Goal: Task Accomplishment & Management: Complete application form

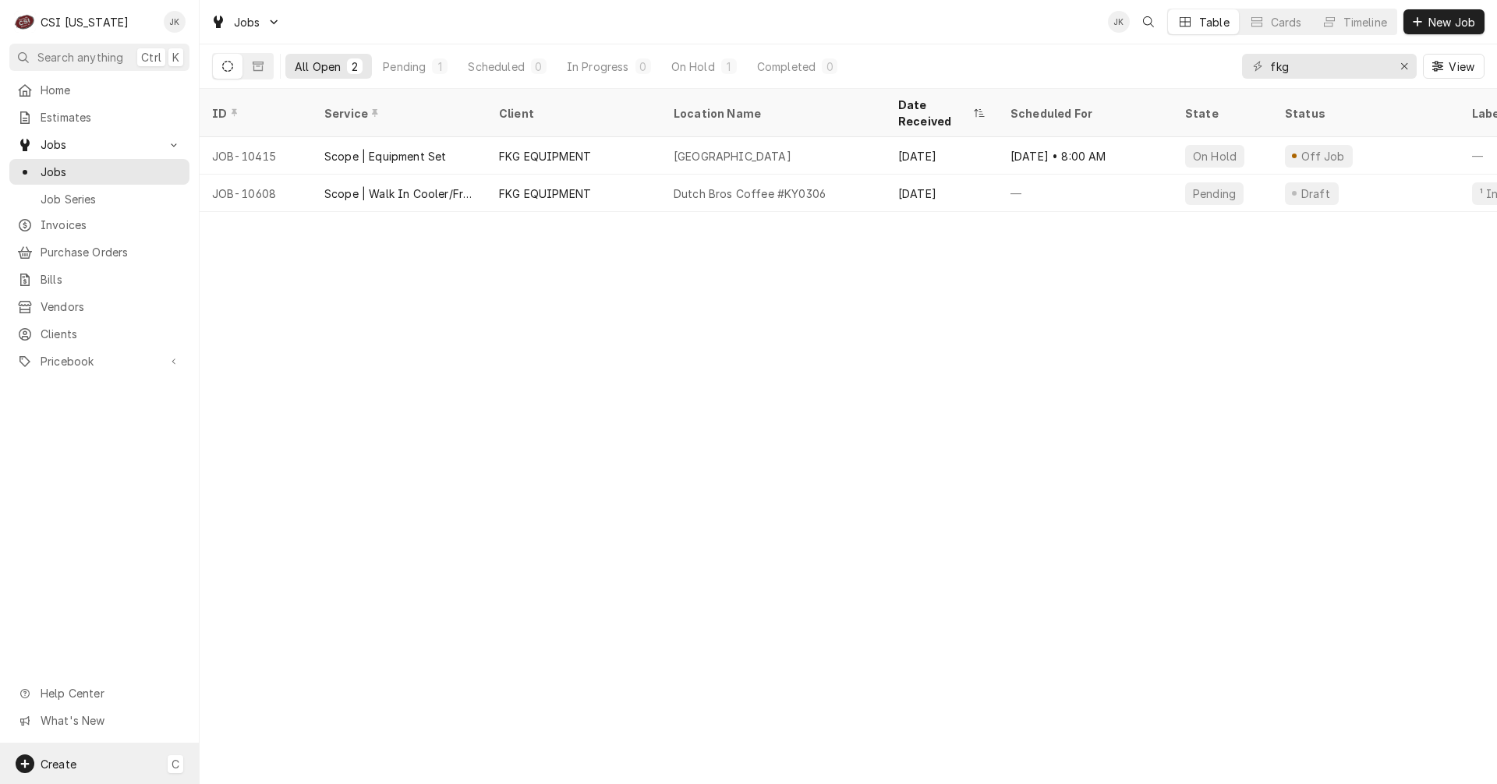
click at [93, 759] on div "Create C" at bounding box center [99, 764] width 199 height 41
click at [276, 581] on div "Estimate" at bounding box center [291, 575] width 104 height 16
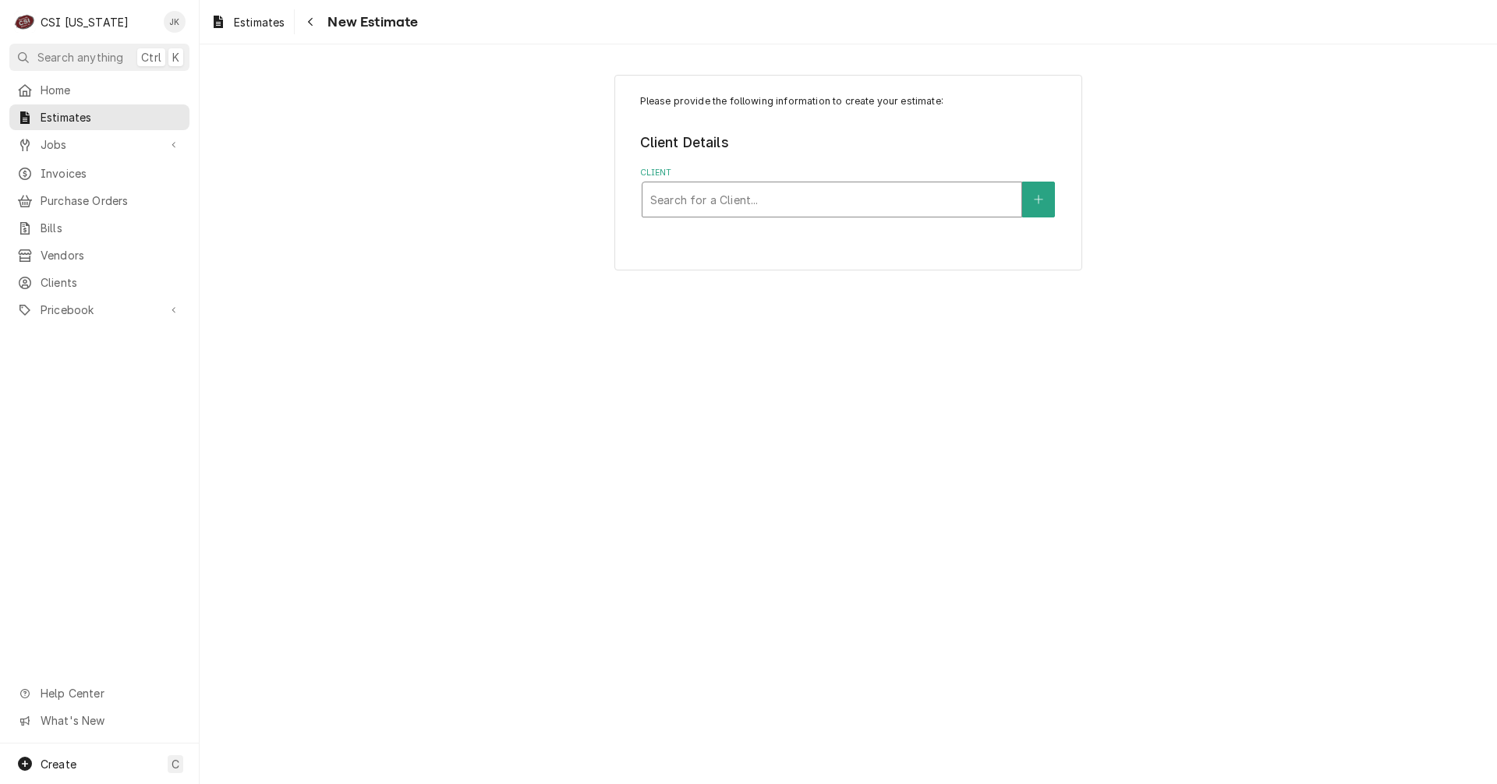
click at [683, 191] on div "Client" at bounding box center [831, 200] width 363 height 28
type input "phoenix"
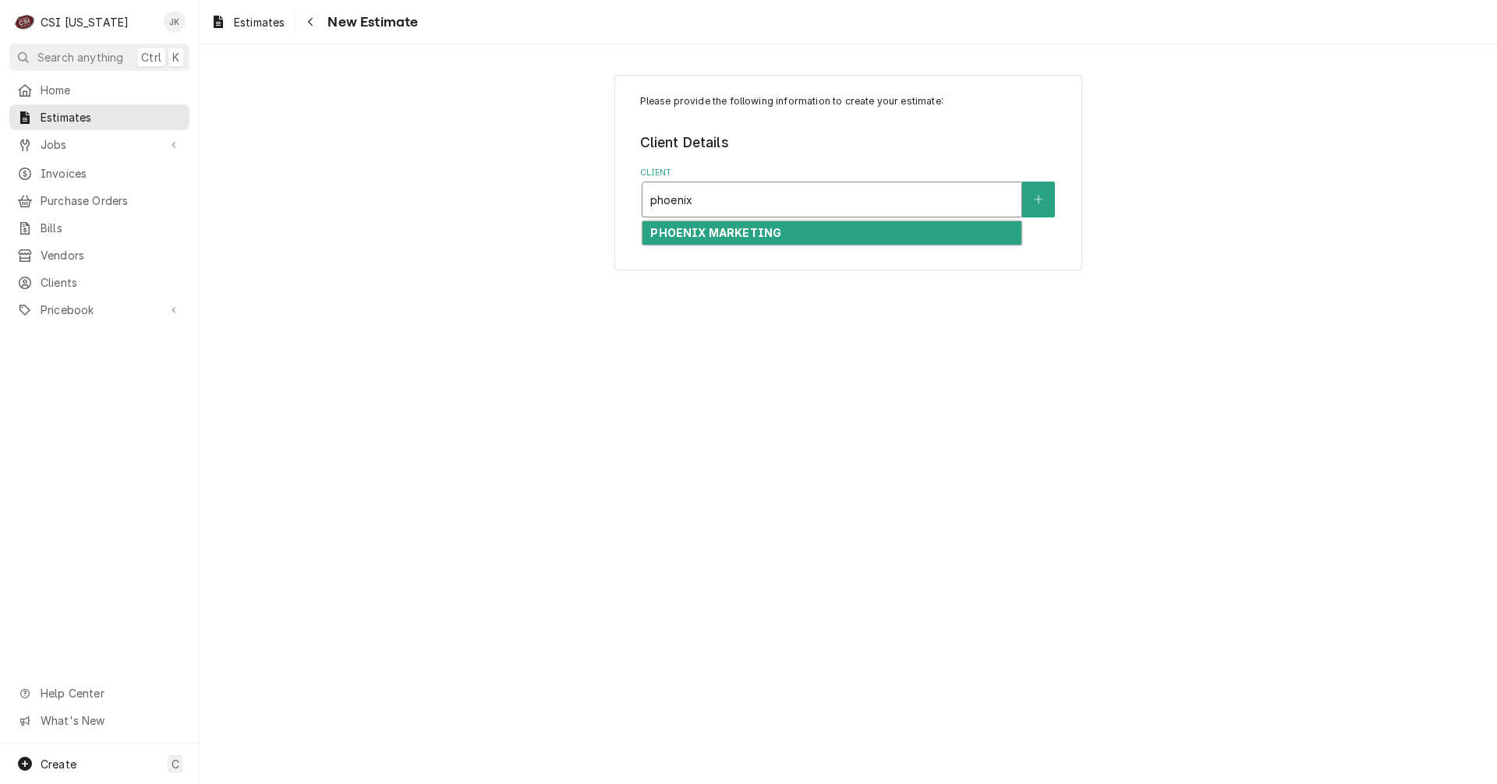
click at [679, 235] on strong "PHOENIX MARKETING" at bounding box center [715, 232] width 131 height 13
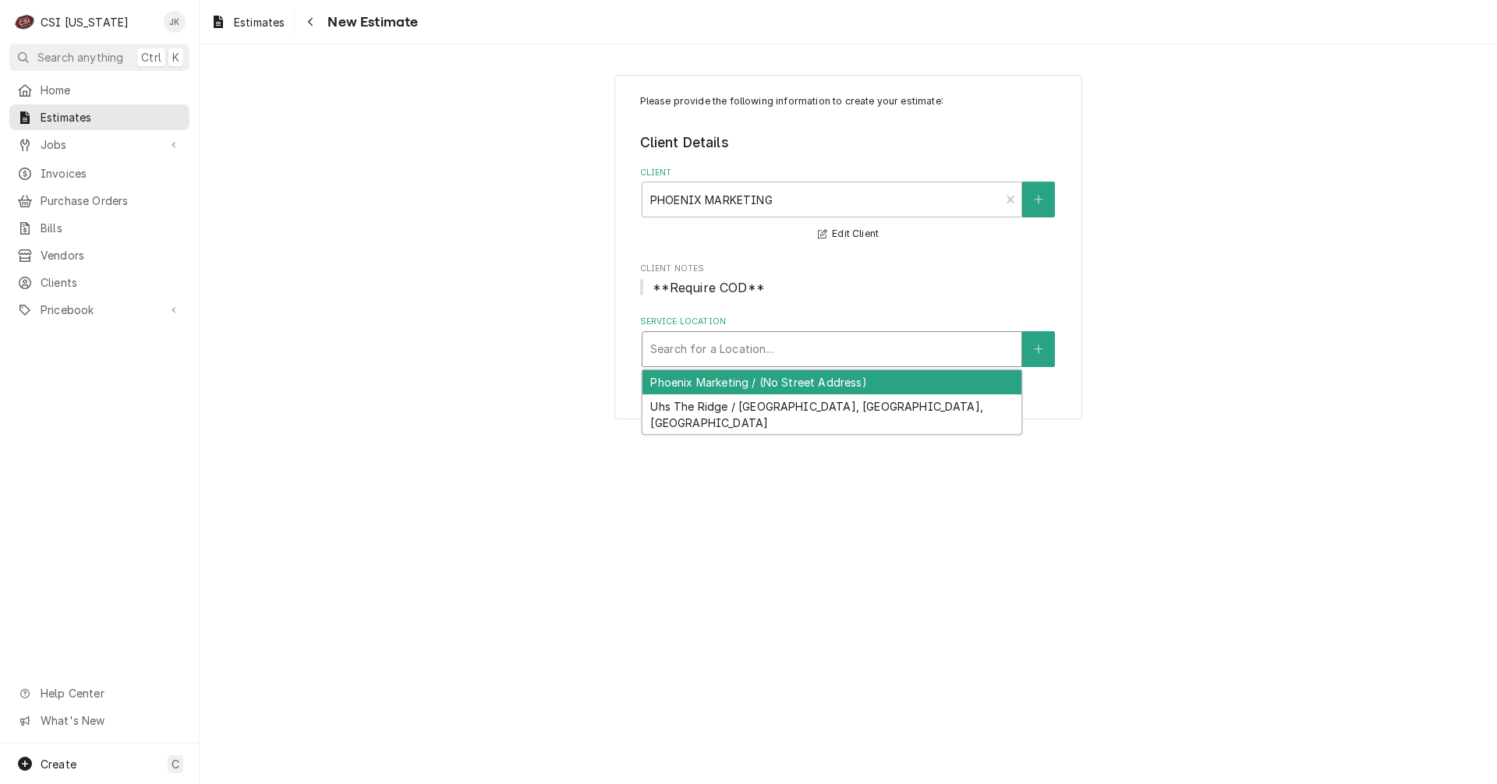
click at [816, 354] on div "Service Location" at bounding box center [831, 349] width 363 height 28
click at [1046, 348] on button "Service Location" at bounding box center [1038, 349] width 33 height 36
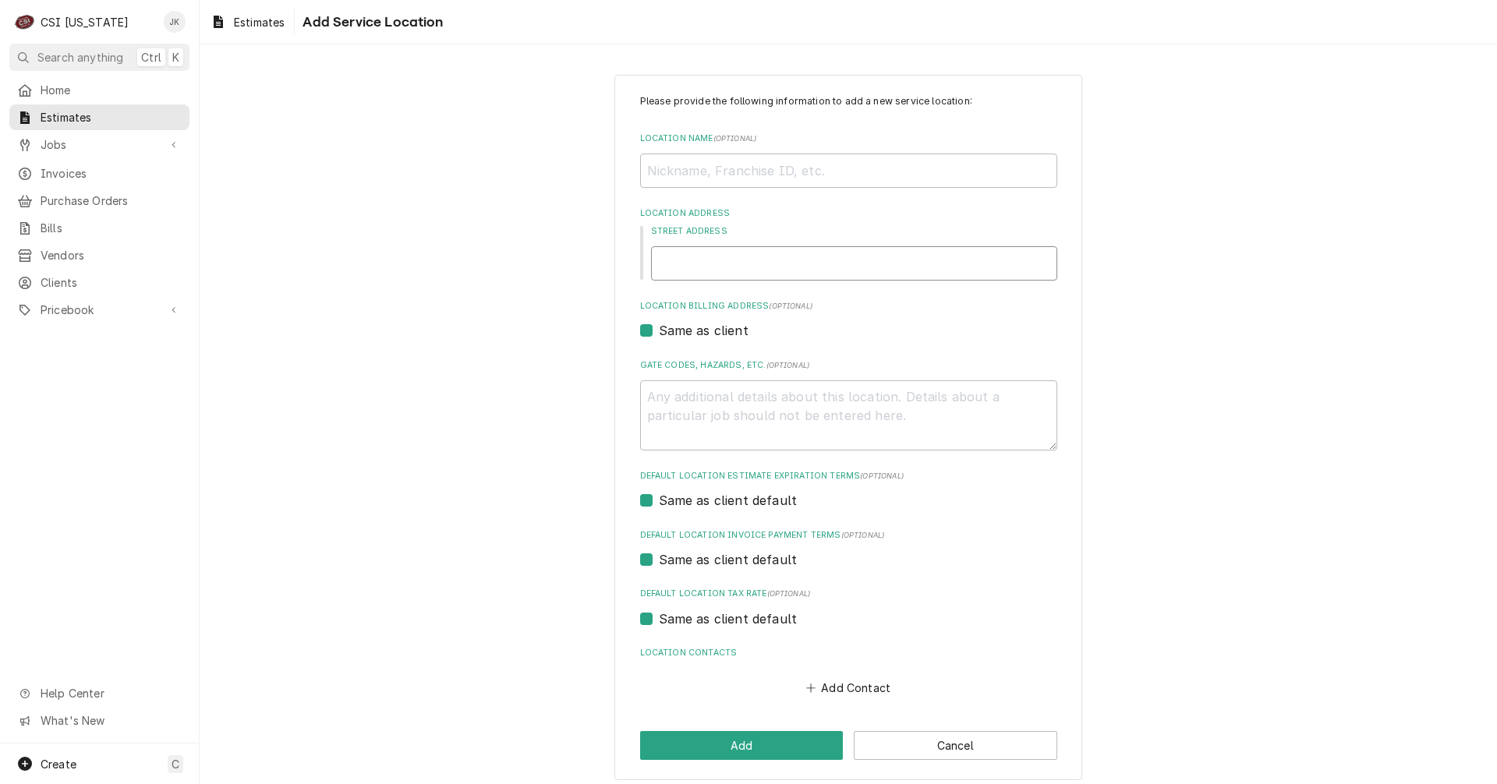
click at [750, 260] on input "Street Address" at bounding box center [854, 263] width 406 height 34
paste input "3500 N [PERSON_NAME]"
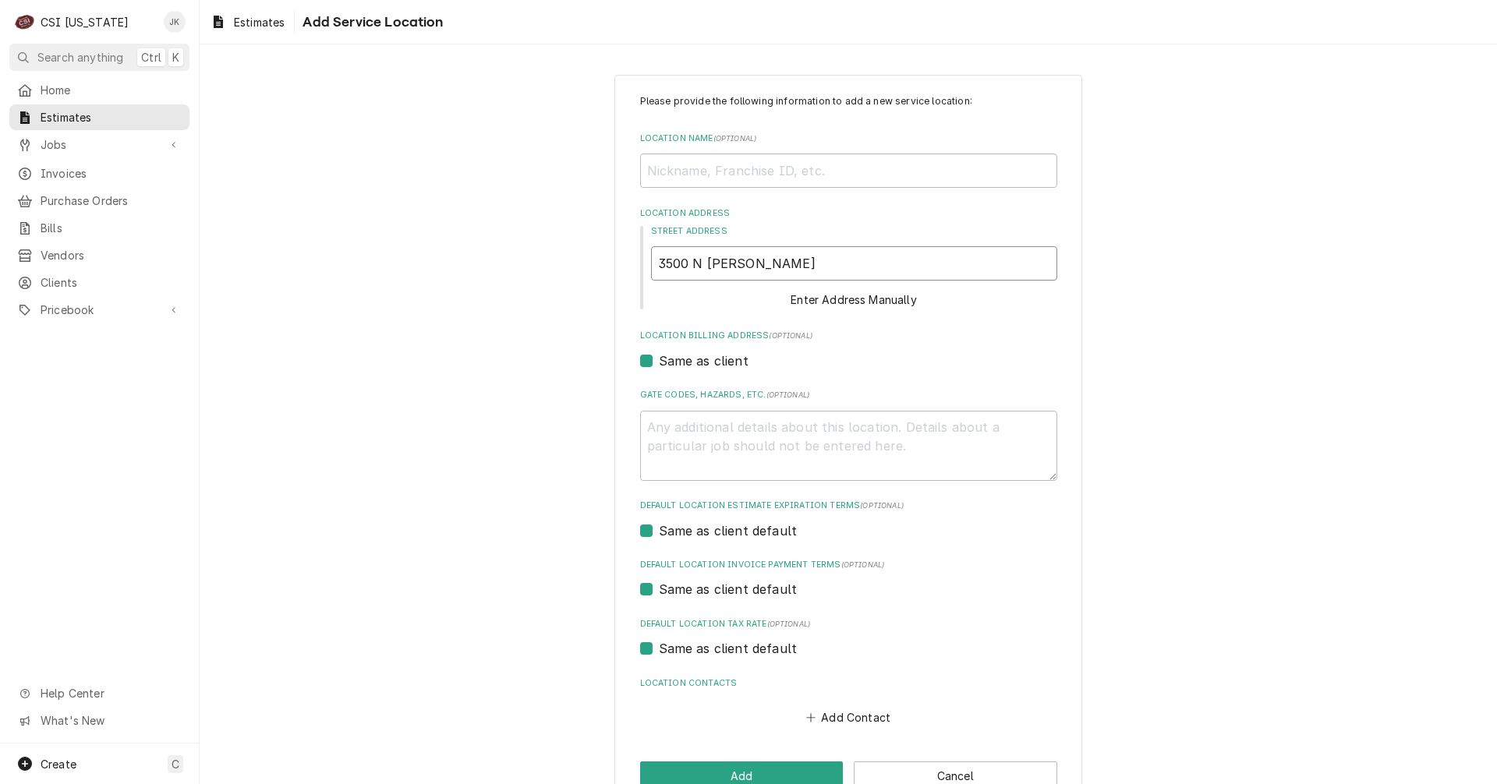
type textarea "x"
type input "3500 N [PERSON_NAME]"
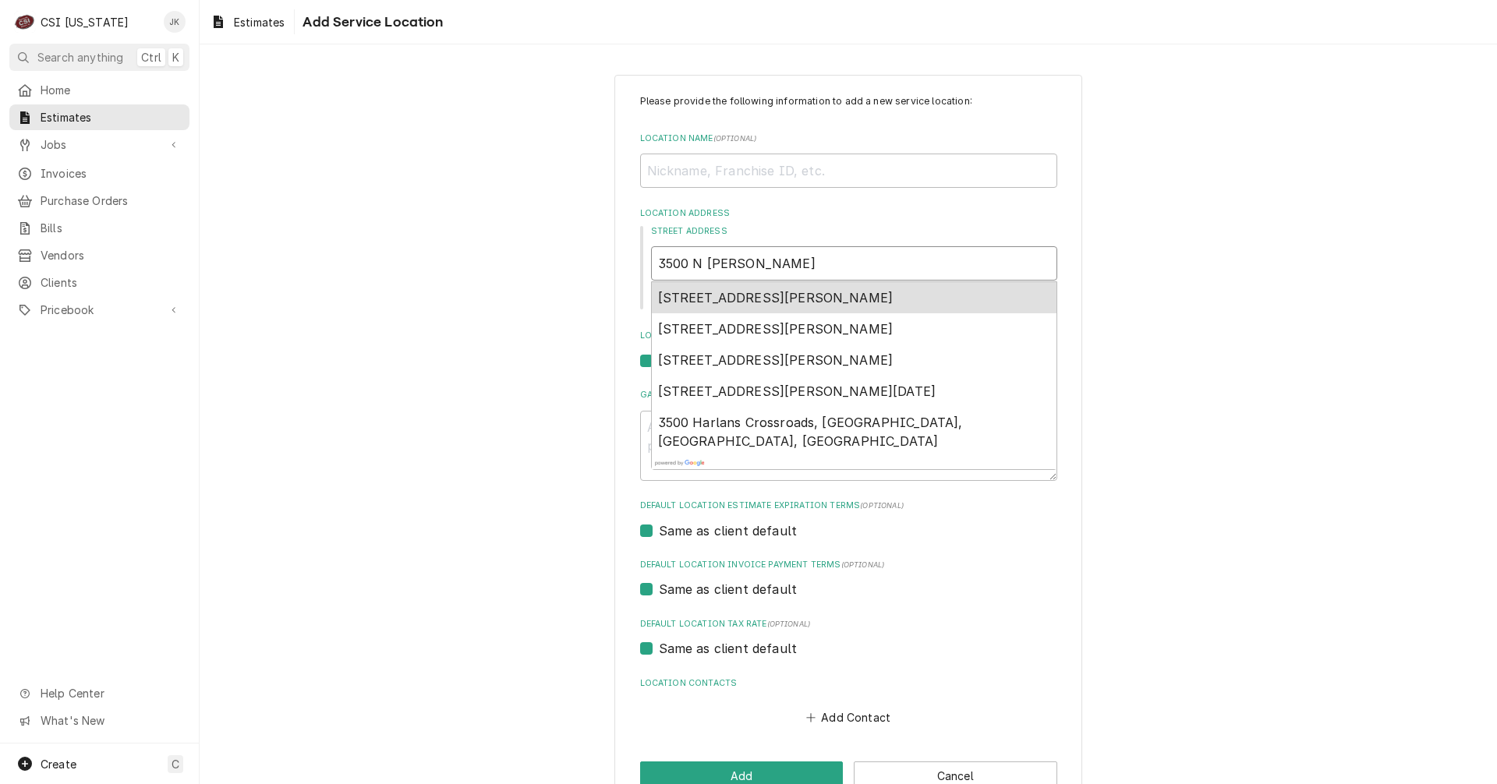
click at [756, 297] on span "[STREET_ADDRESS][PERSON_NAME]" at bounding box center [775, 298] width 235 height 16
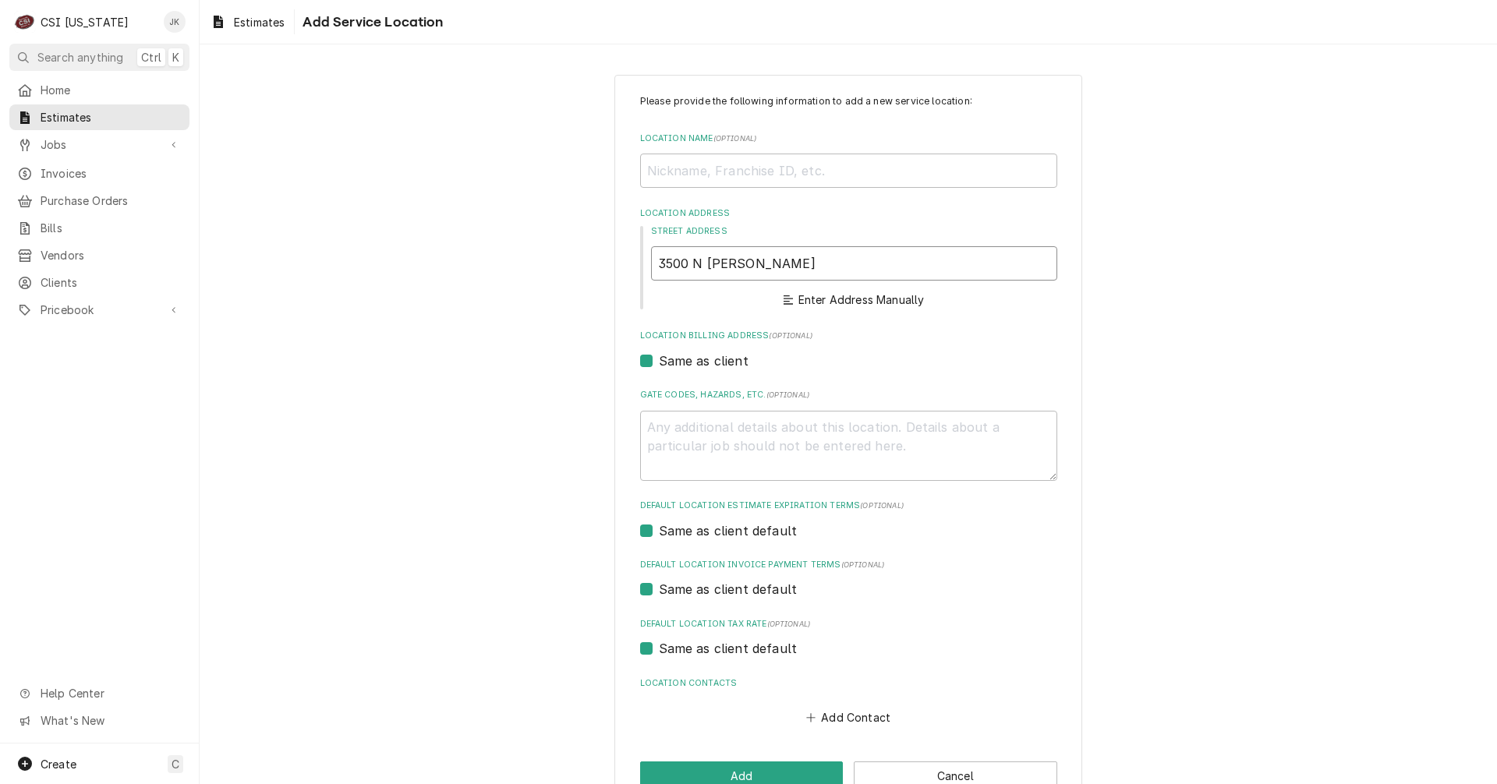
type textarea "x"
type input "[STREET_ADDRESS][PERSON_NAME]"
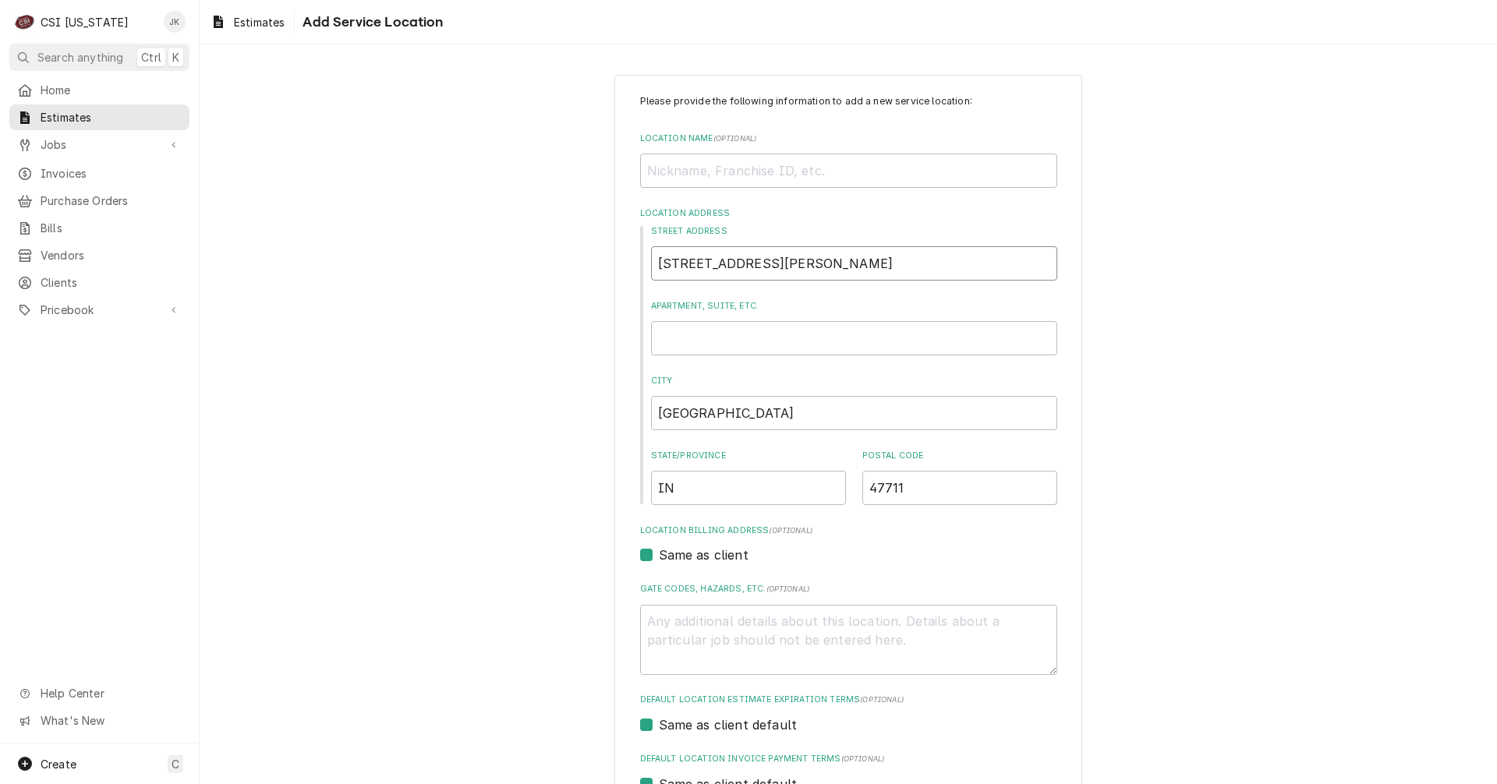
type textarea "x"
type input "[STREET_ADDRESS][PERSON_NAME]"
click at [713, 175] on input "Location Name ( optional )" at bounding box center [848, 171] width 417 height 34
type textarea "x"
type input "V"
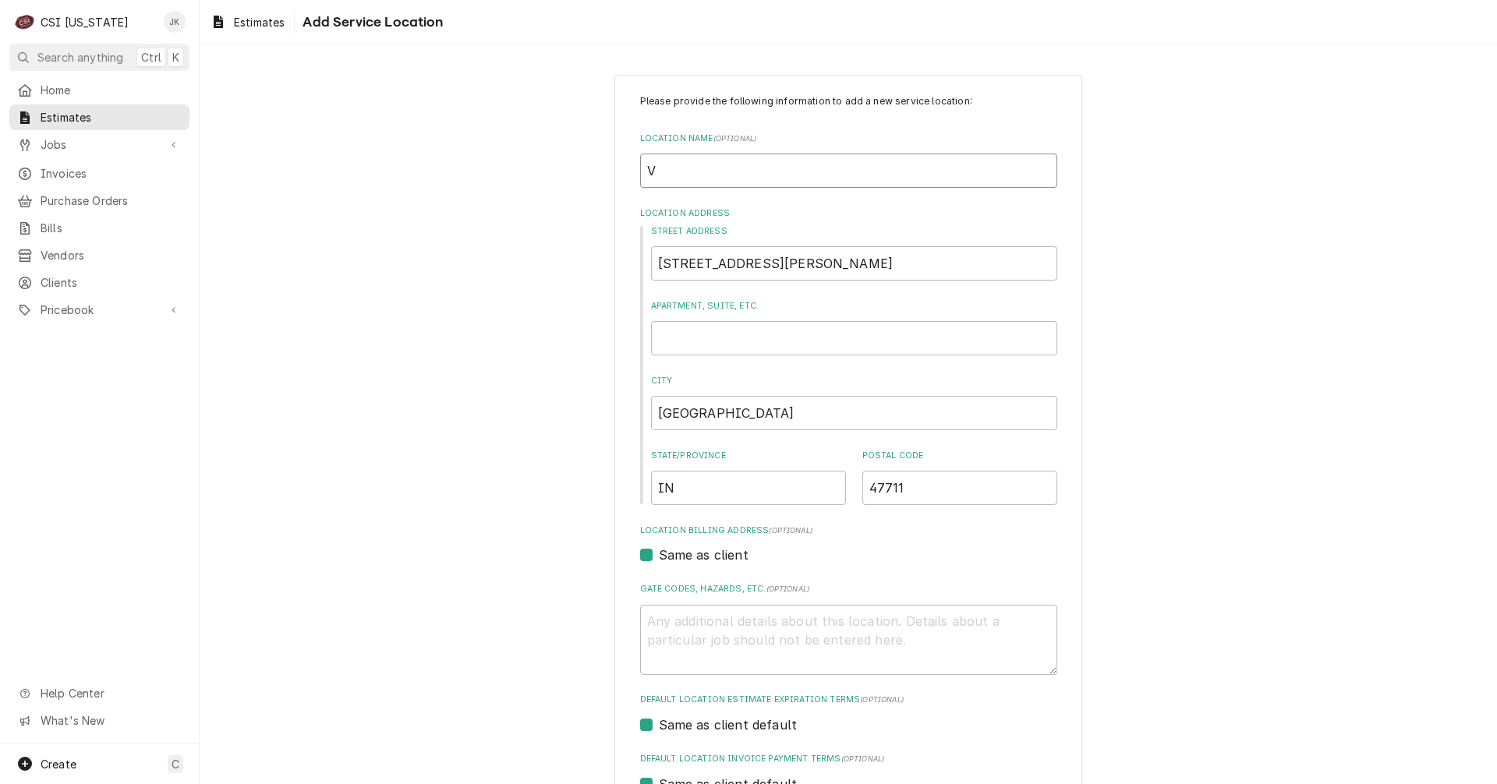
type textarea "x"
type input "Va"
type textarea "x"
type input "Van"
type textarea "x"
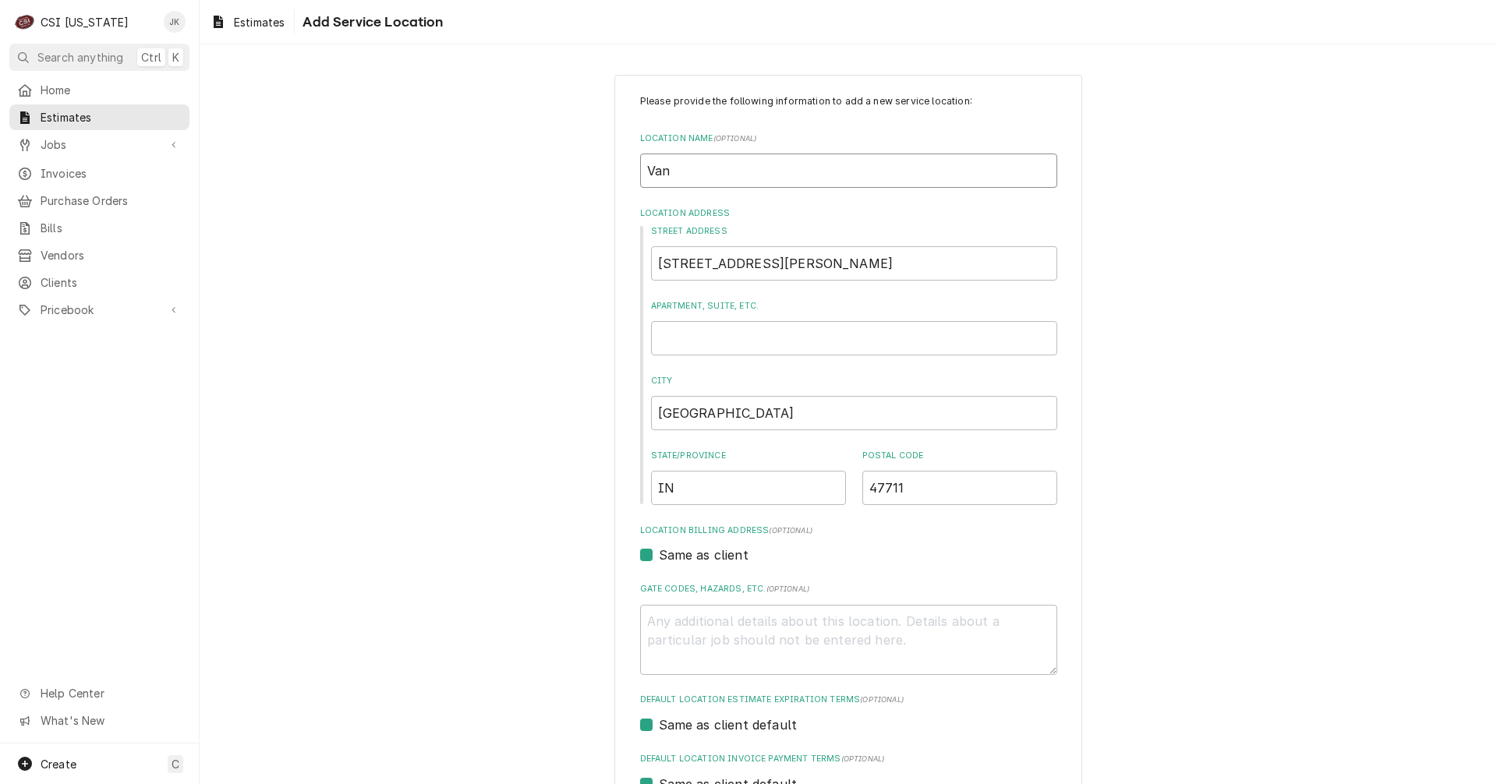
type input "Vand"
type textarea "x"
type input "Vande"
type textarea "x"
type input "Vander"
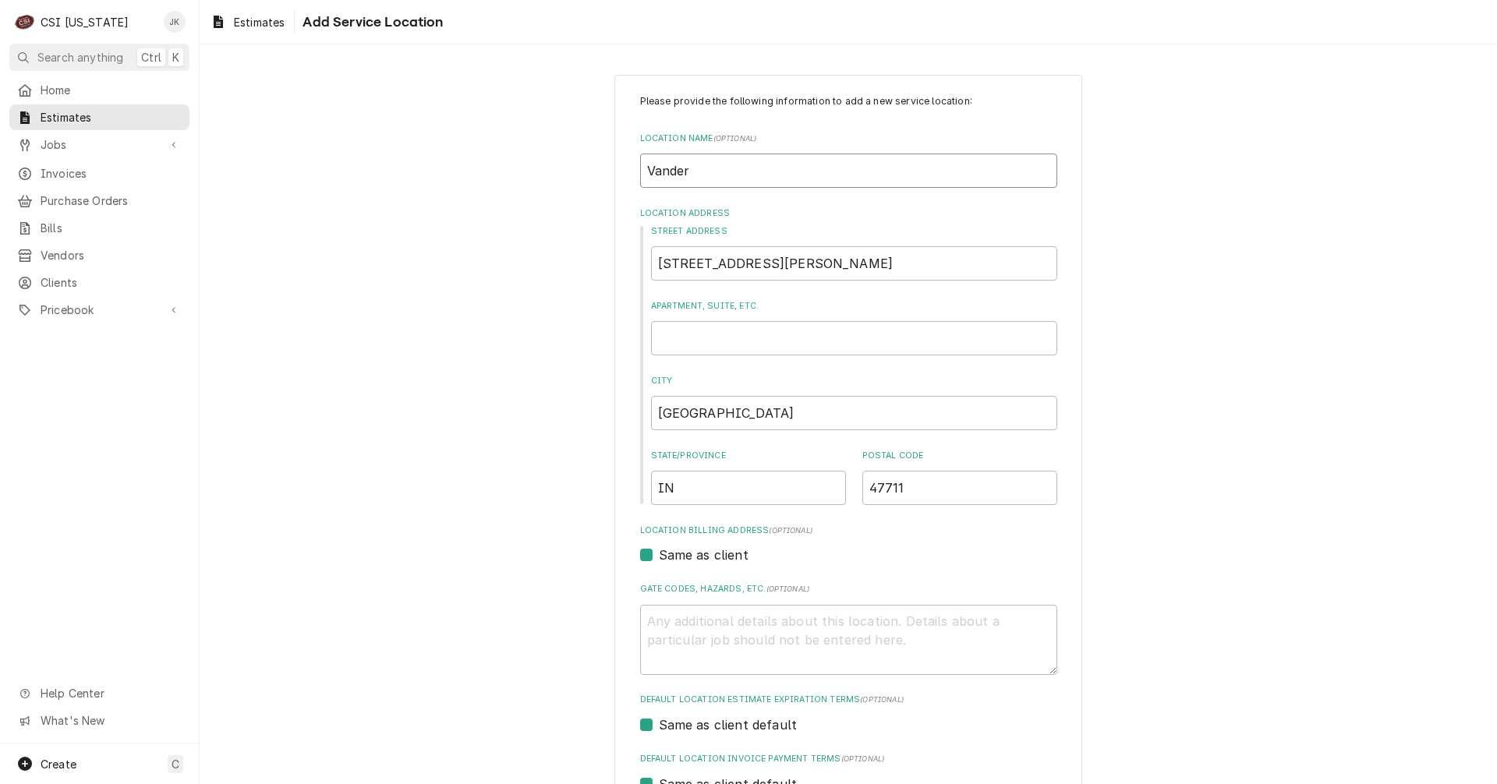
type textarea "x"
type input "Vanderb"
type textarea "x"
type input "Vanderbu"
type textarea "x"
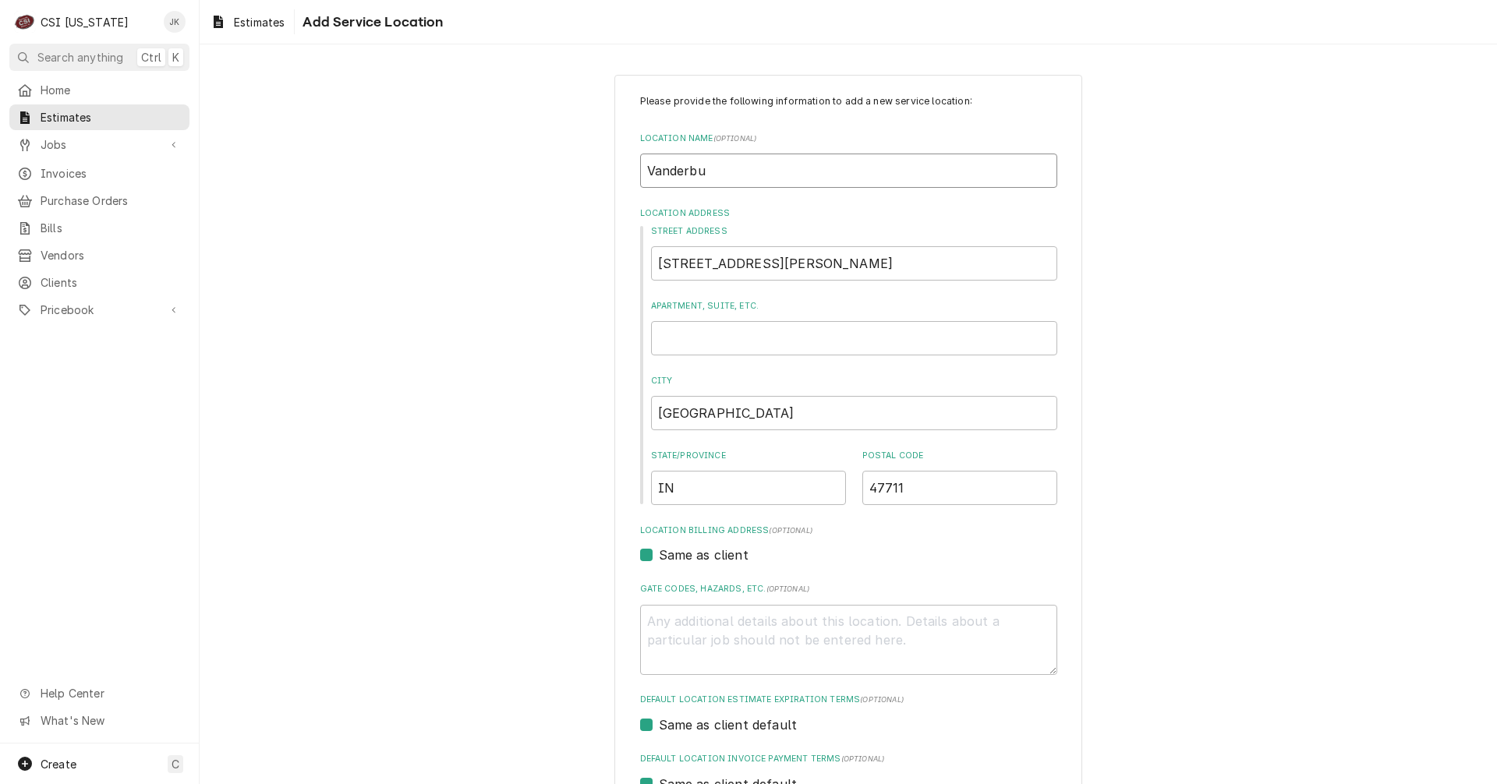
type input "[PERSON_NAME]"
type textarea "x"
type input "[PERSON_NAME]"
type textarea "x"
type input "Vanderburgh"
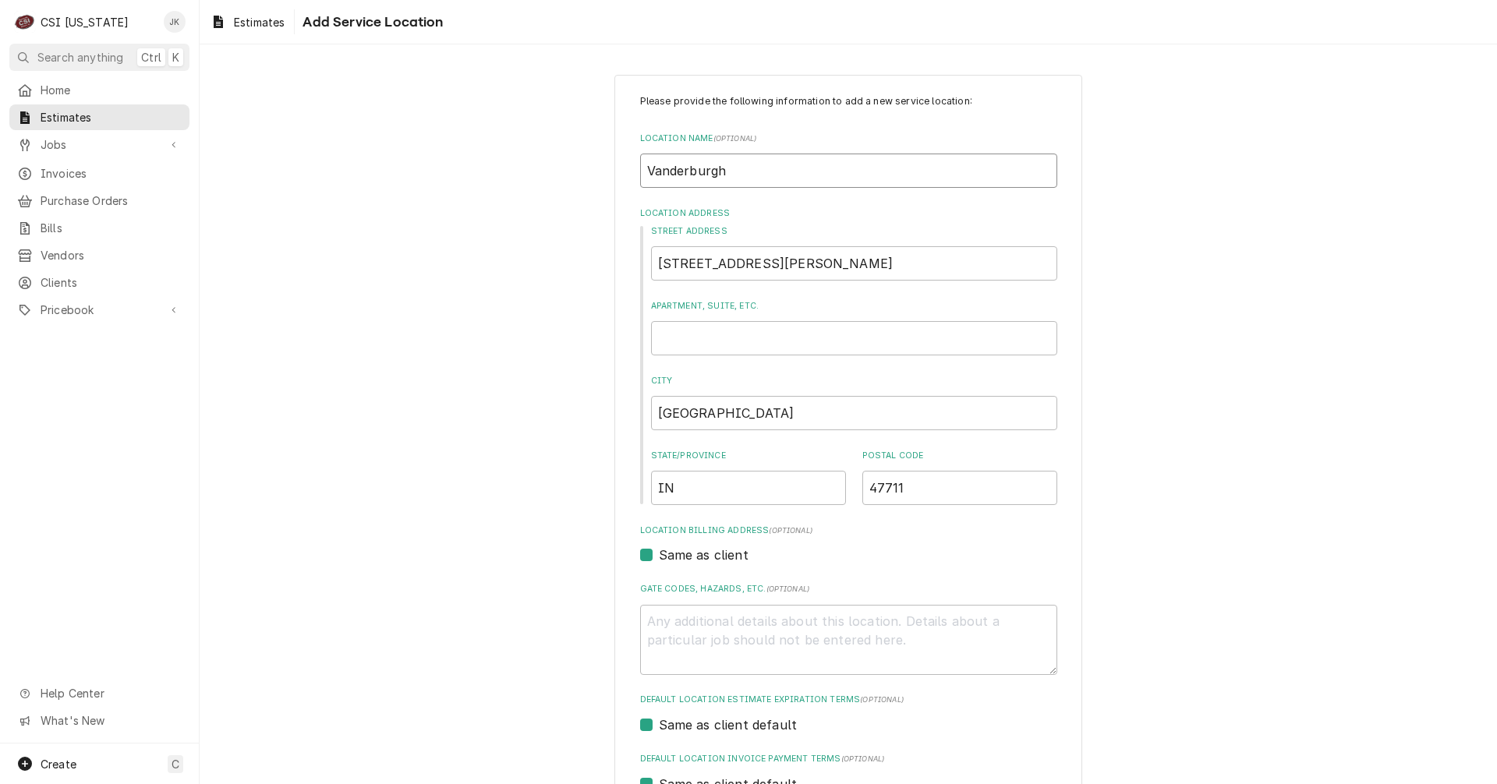
type textarea "x"
type input "Vanderburgh"
type textarea "x"
type input "Vanderburgh C"
type textarea "x"
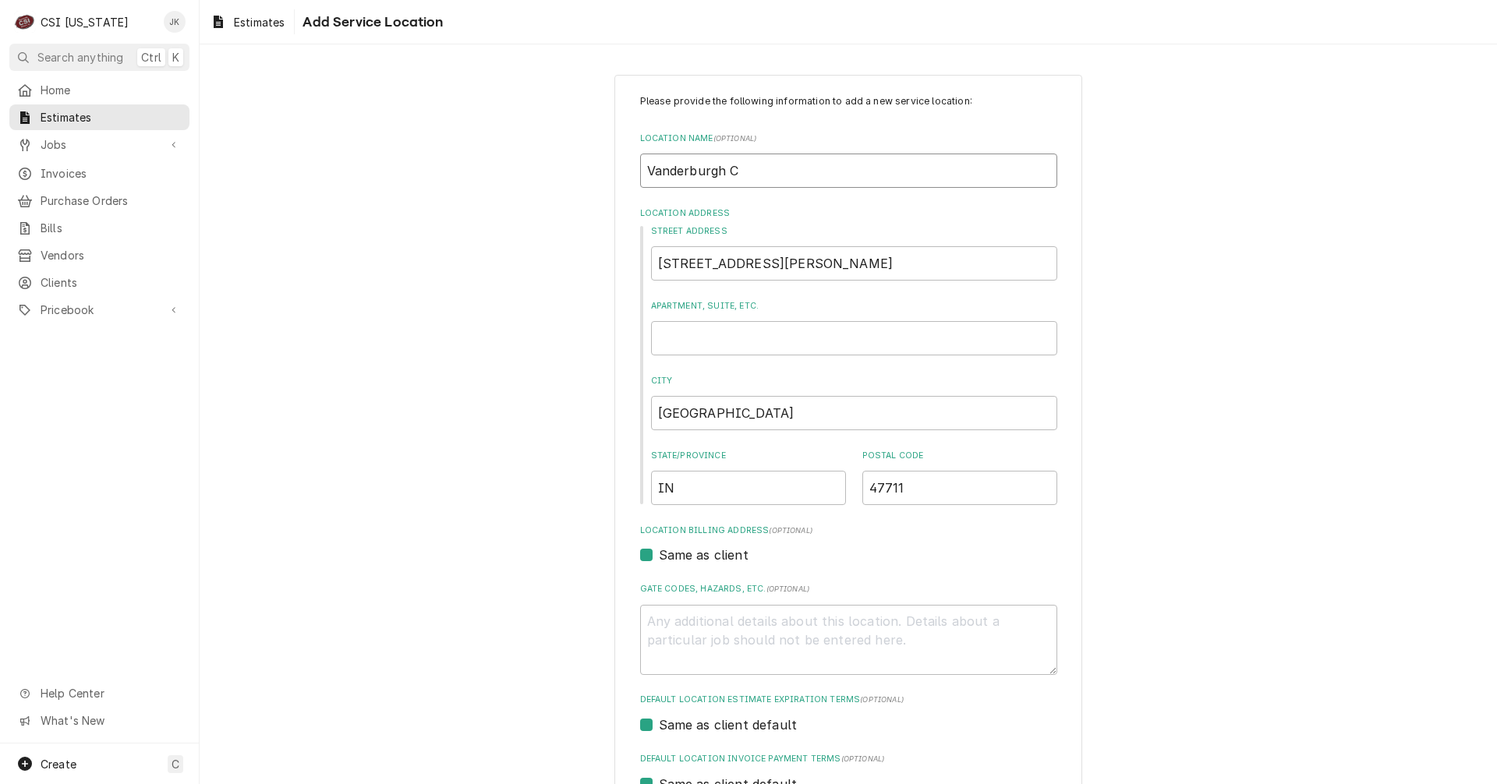
type input "Vanderburgh Co"
type textarea "x"
type input "Vanderburgh Cou"
type textarea "x"
type input "Vanderburgh Coun"
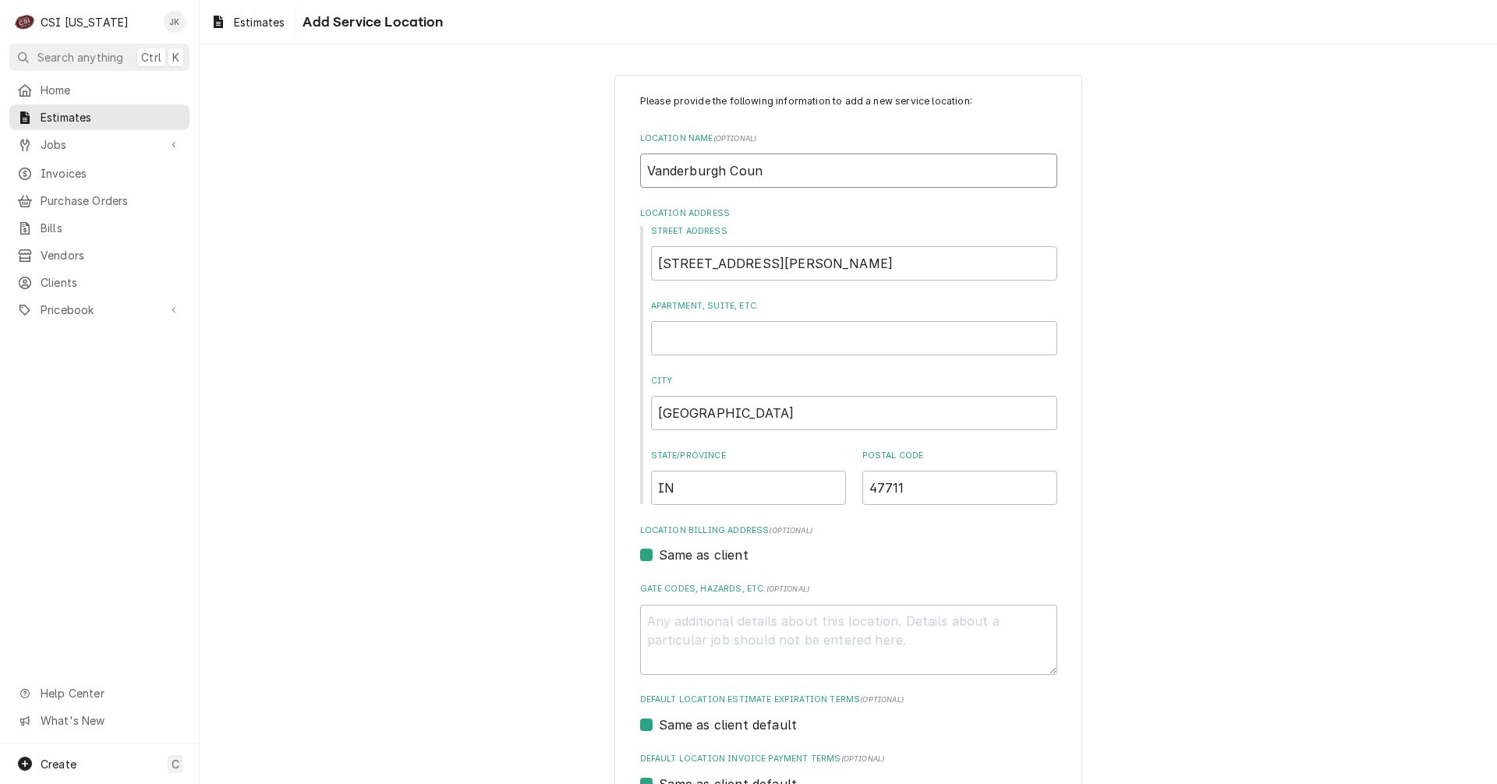
type textarea "x"
type input "Vanderburgh Count"
type textarea "x"
type input "[GEOGRAPHIC_DATA]"
type textarea "x"
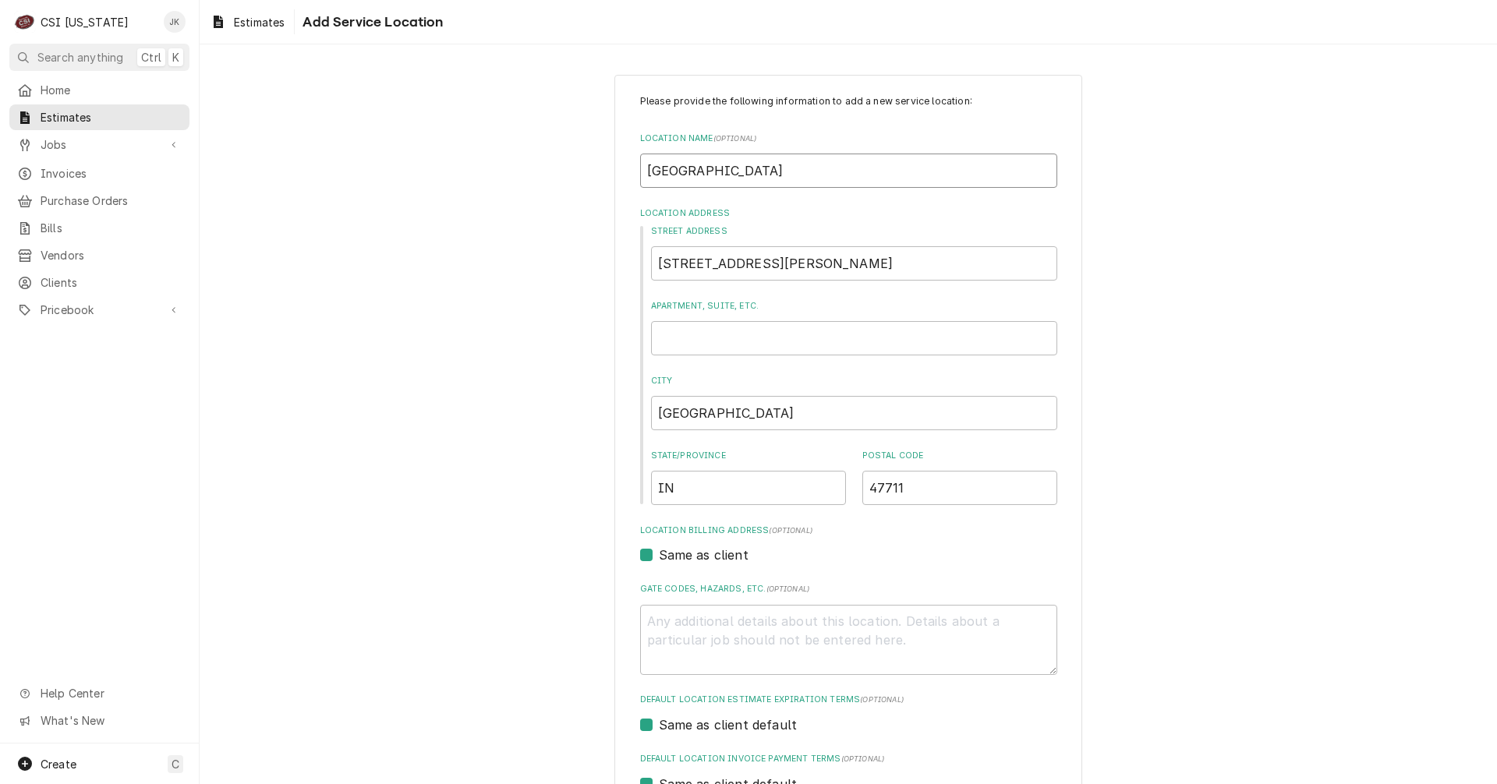
type input "[GEOGRAPHIC_DATA]"
type textarea "x"
type input "Vanderburgh County S"
type textarea "x"
type input "Vanderburgh County Sh"
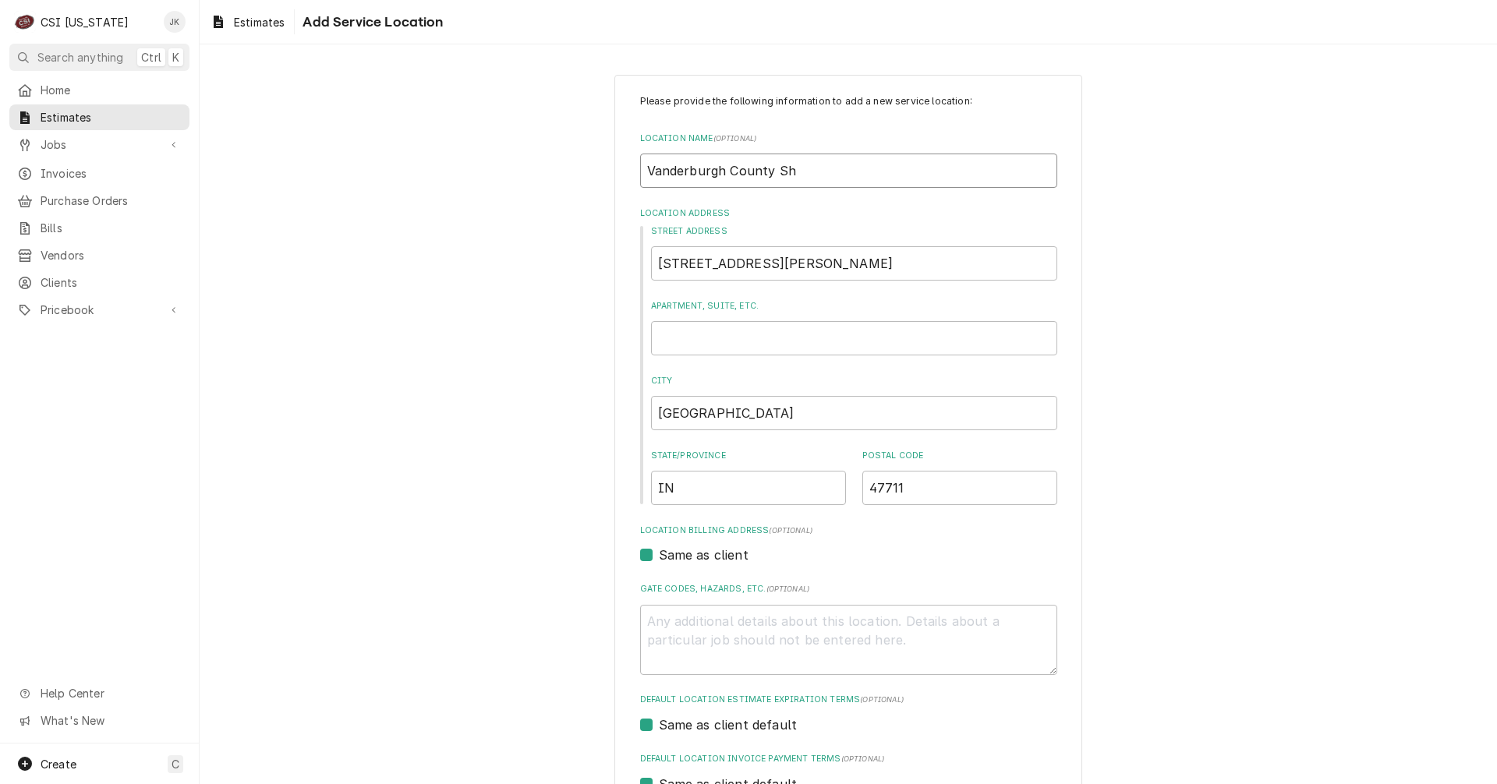
type textarea "x"
type input "Vanderburgh County She"
type textarea "x"
type input "Vanderburgh County Sher"
type textarea "x"
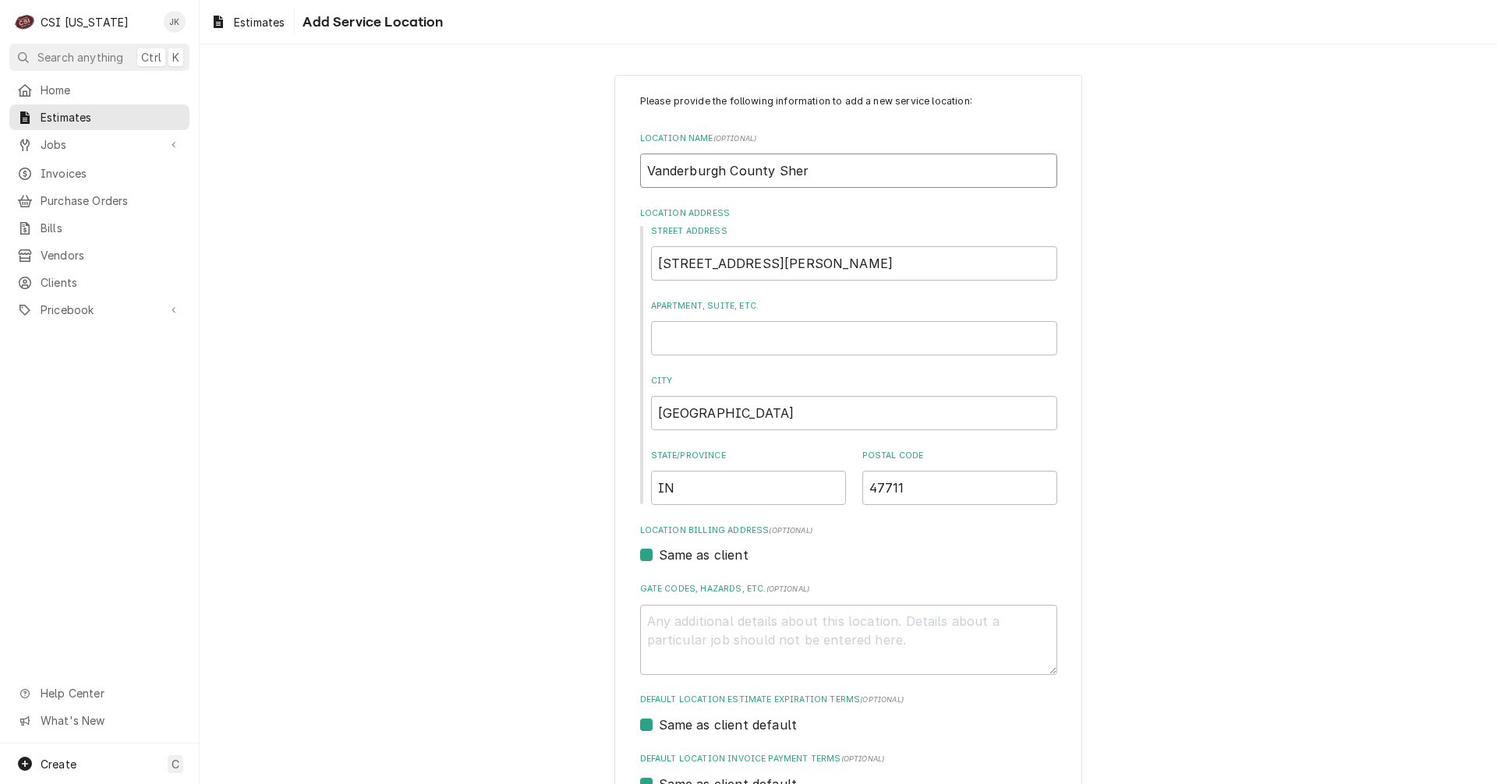
type input "Vanderburgh County Sheri"
type textarea "x"
type input "Vanderburgh County Sherif"
type textarea "x"
type input "Vanderburgh County Sheriff"
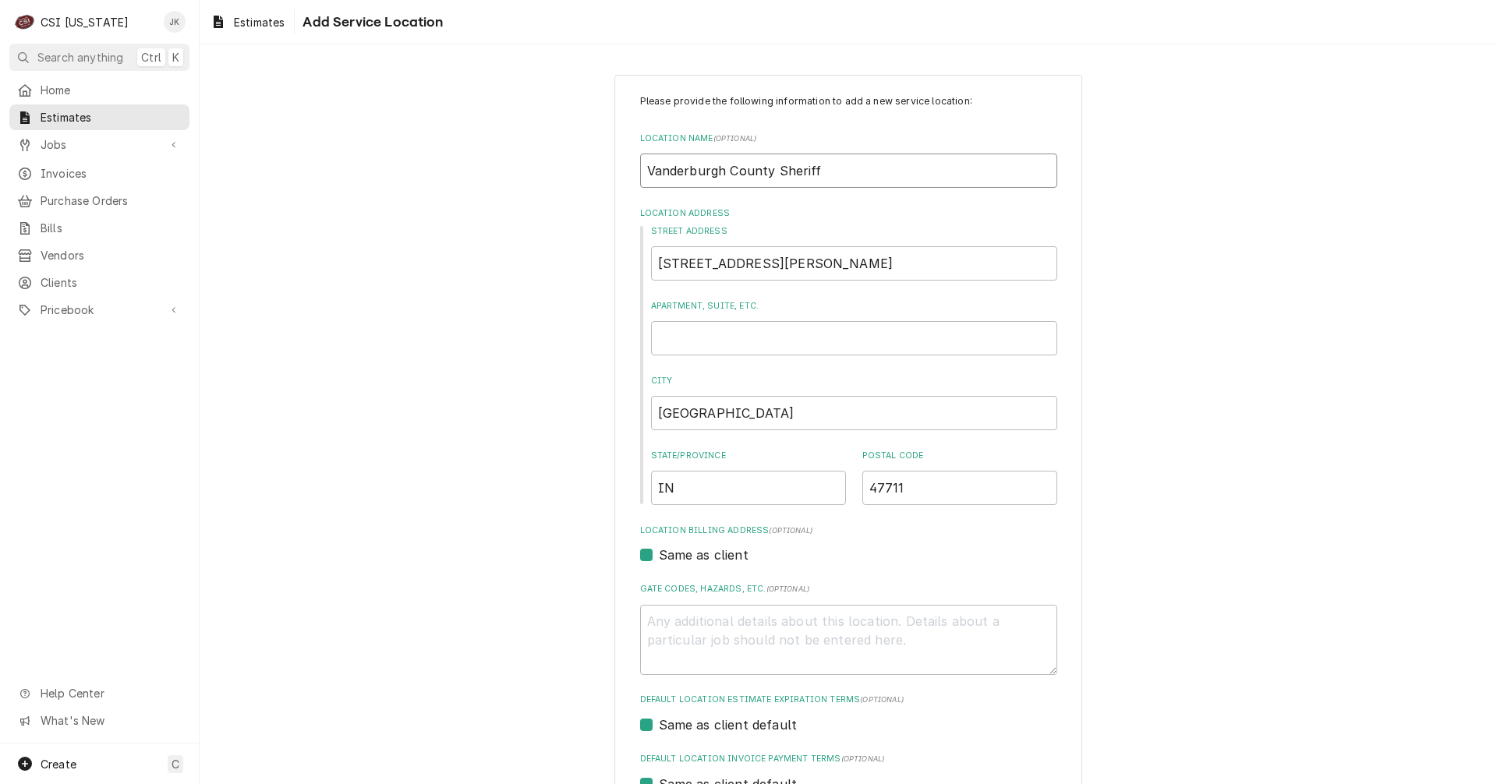
type textarea "x"
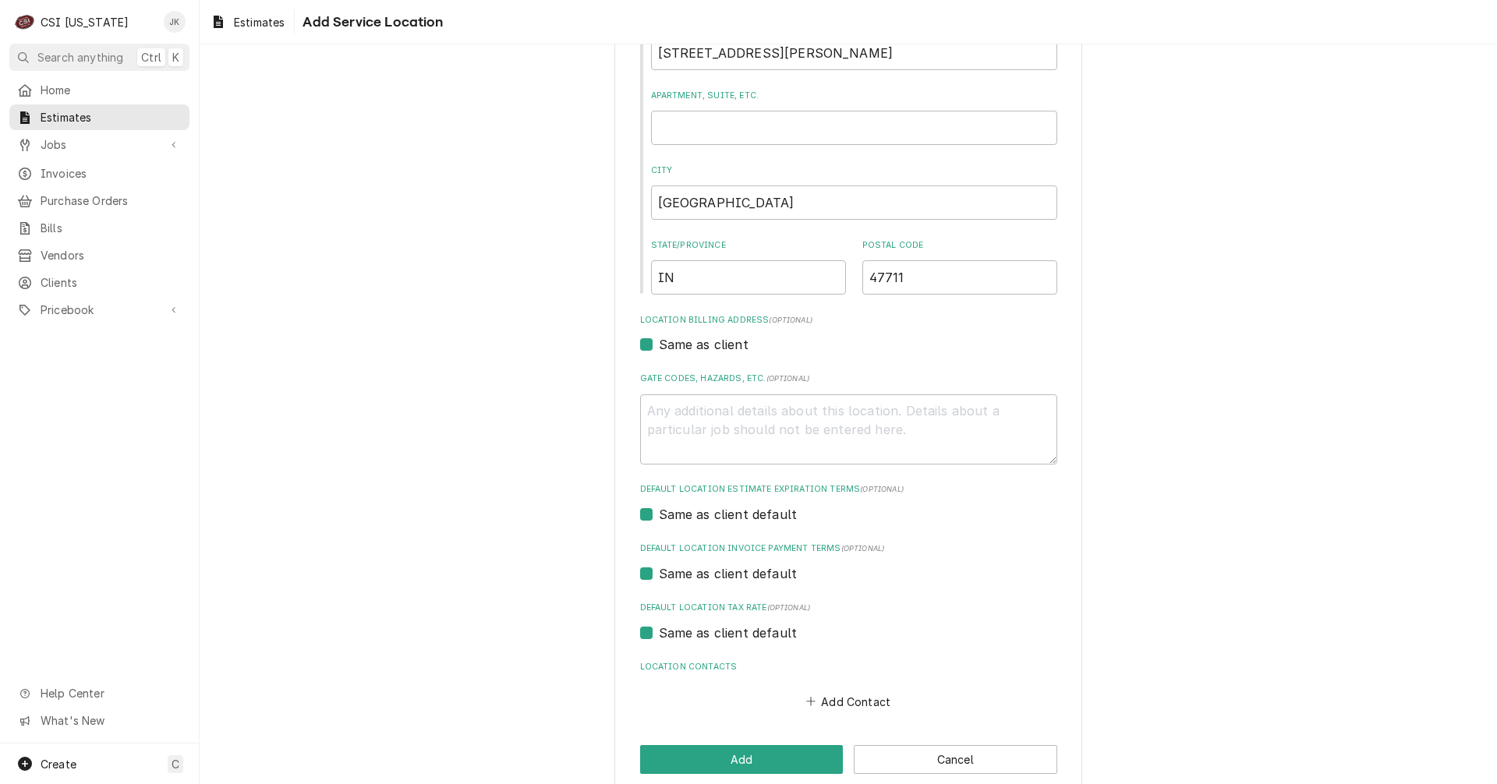
scroll to position [234, 0]
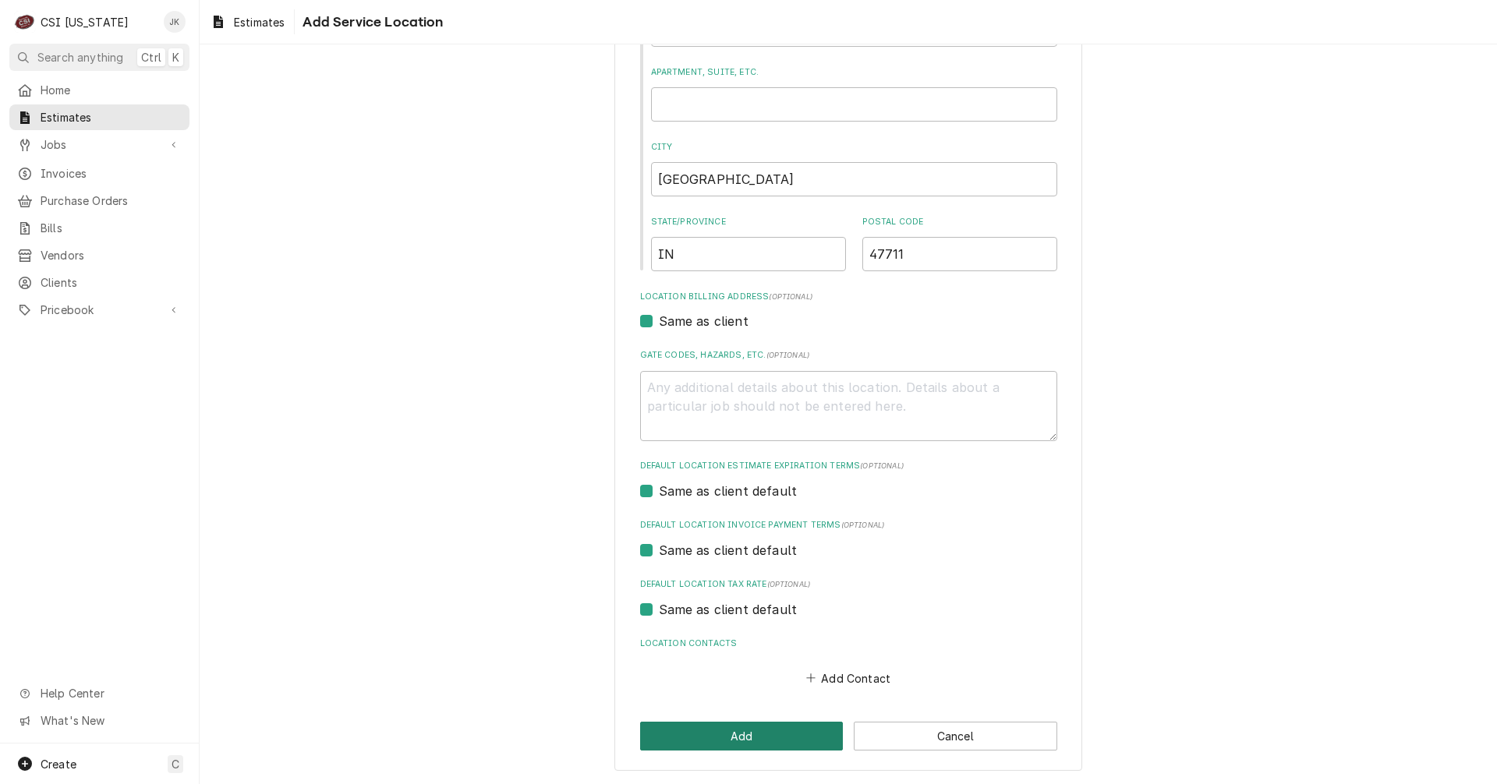
type input "Vanderburgh County Sheriff"
click at [683, 738] on button "Add" at bounding box center [741, 736] width 203 height 29
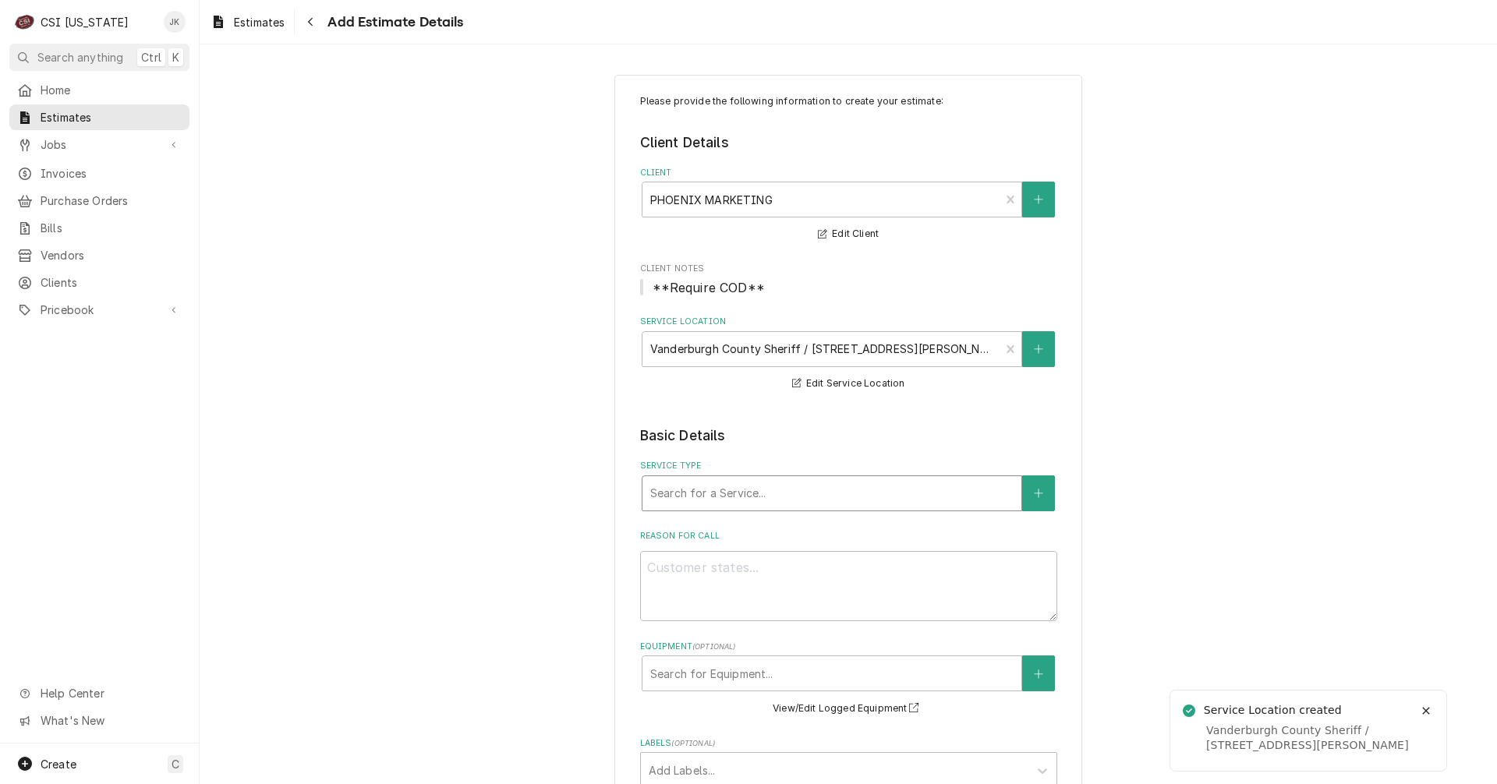
click at [807, 510] on div "Search for a Service..." at bounding box center [832, 494] width 380 height 36
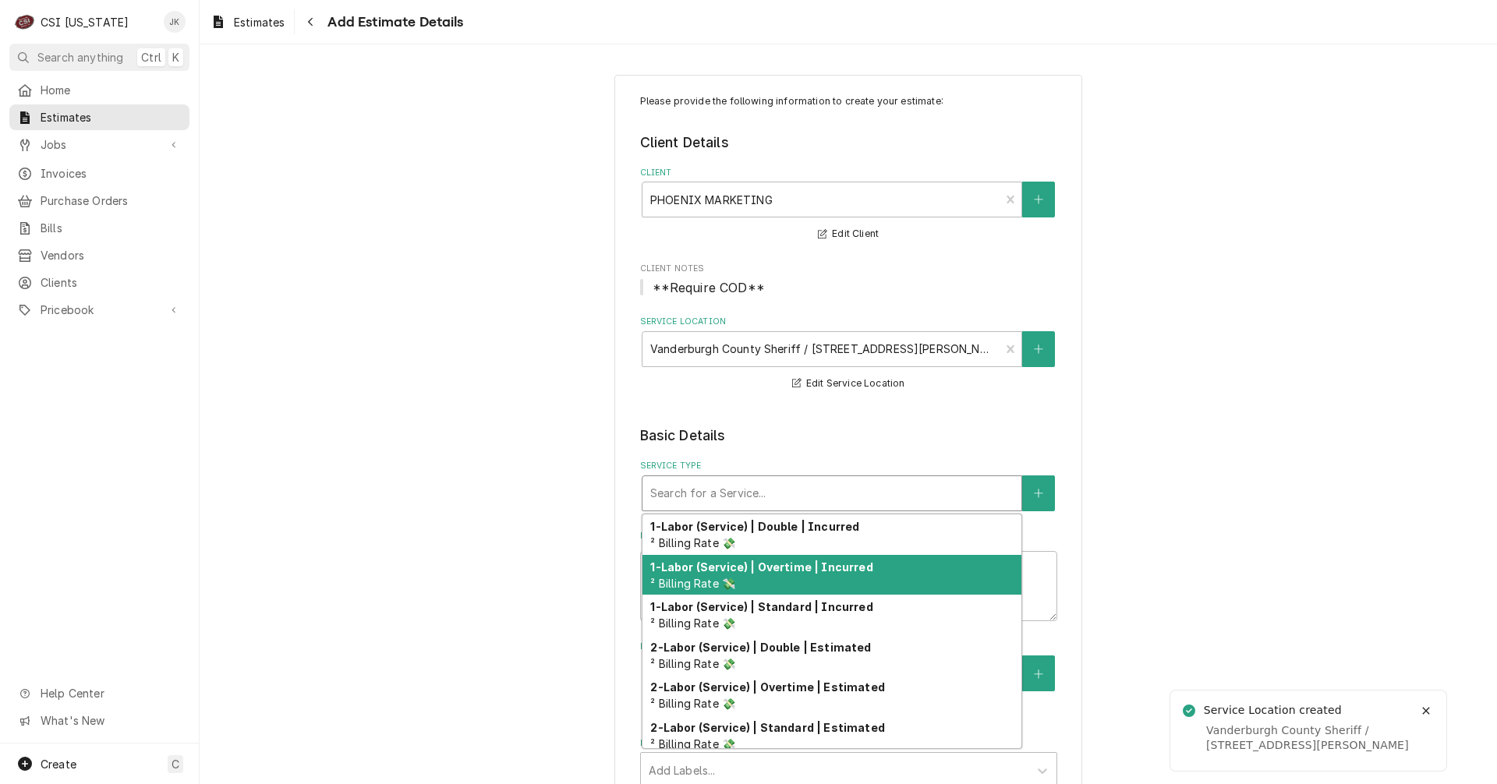
type textarea "x"
type input "p"
type textarea "x"
type input "pr"
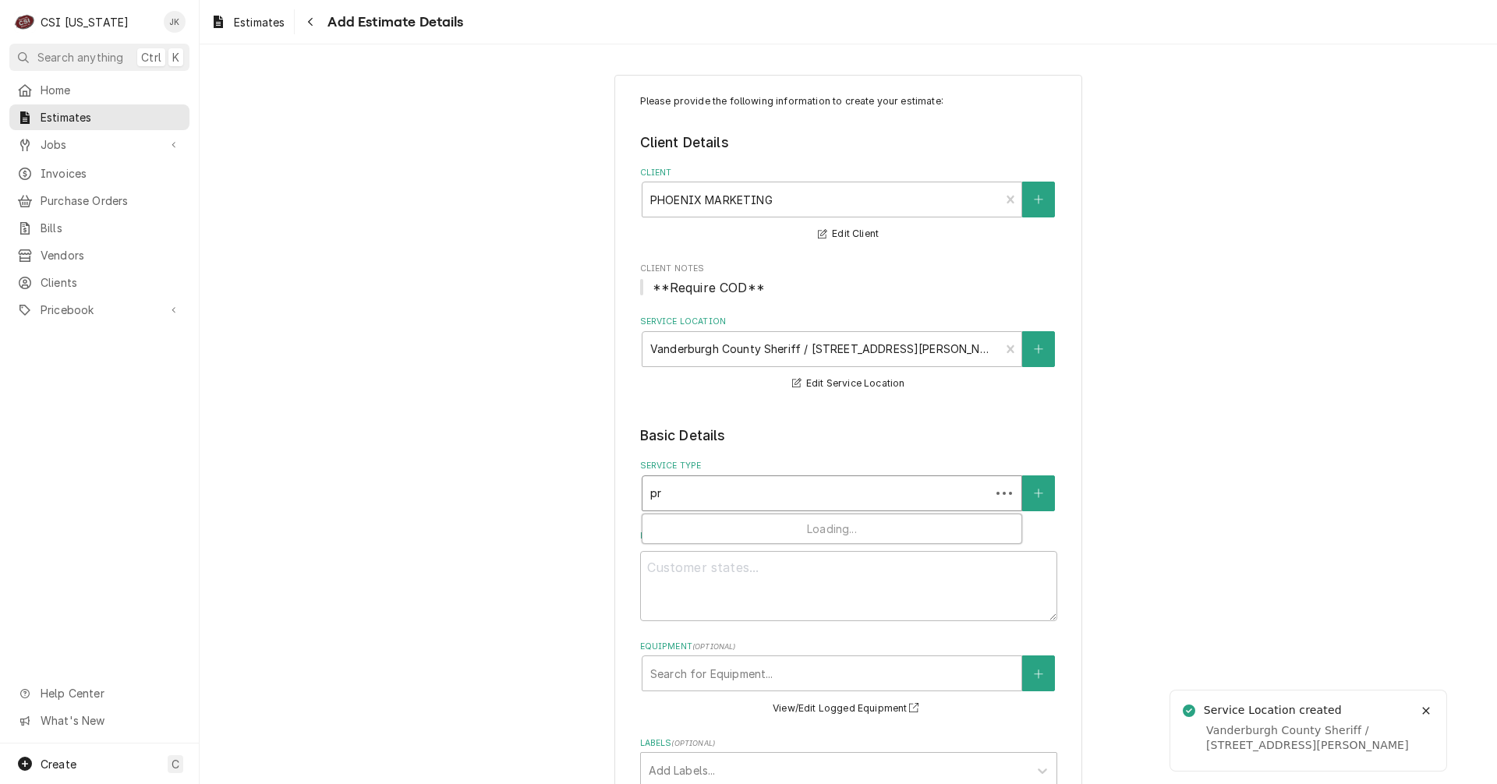
type textarea "x"
type input "pro"
type textarea "x"
type input "proj"
type textarea "x"
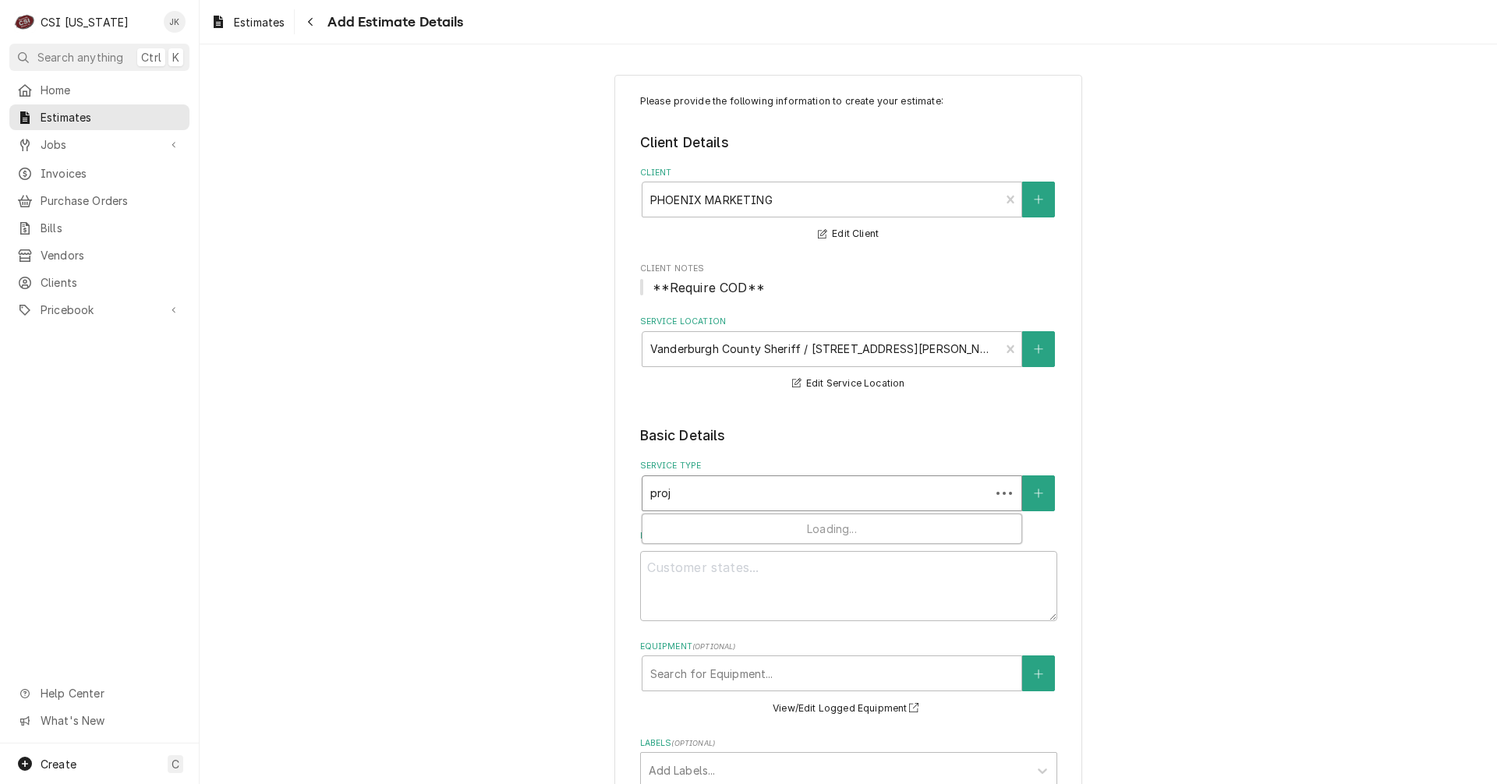
type input "proje"
type textarea "x"
type input "projec"
type textarea "x"
type input "project"
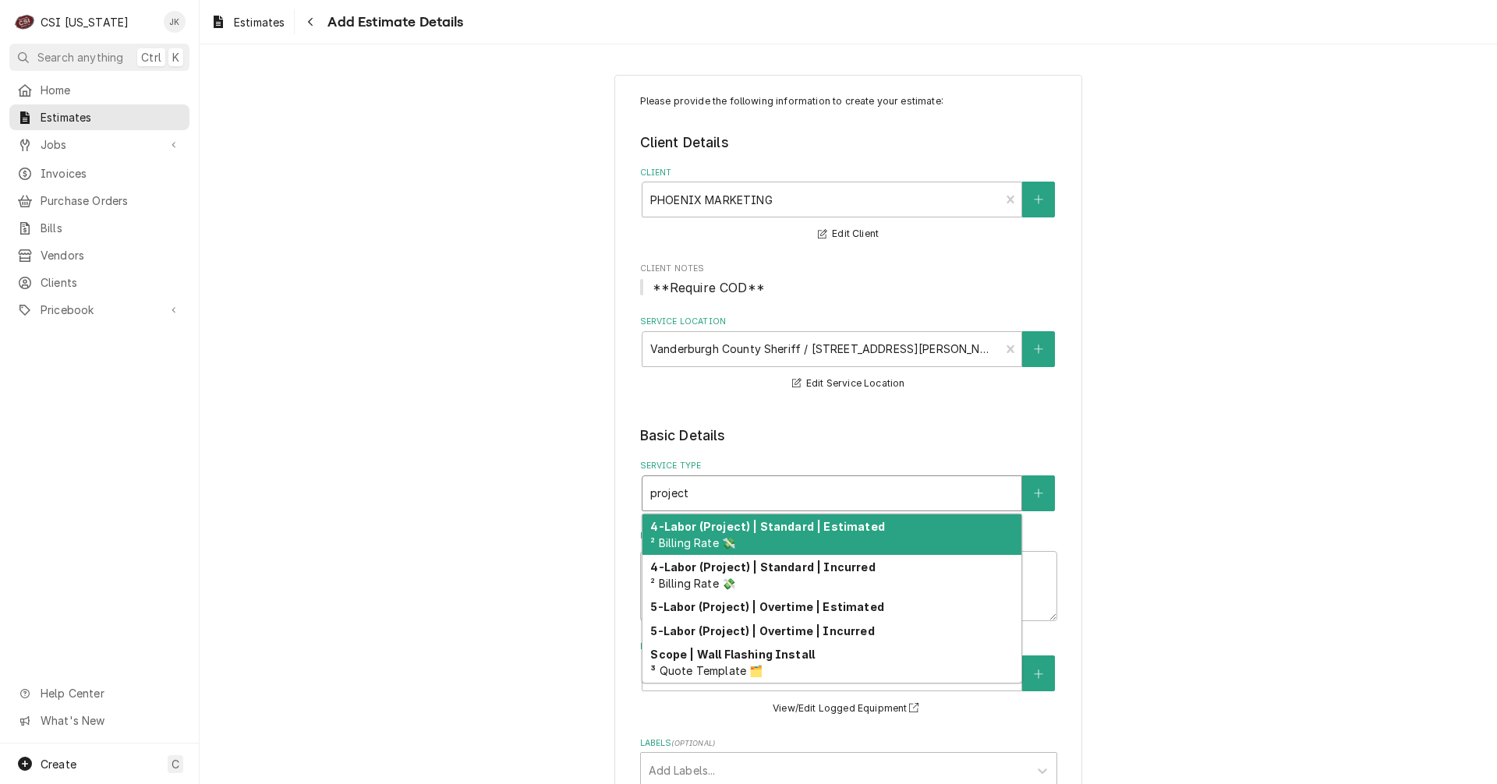
click at [770, 533] on div "4-Labor (Project) | Standard | Estimated ² Billing Rate 💸" at bounding box center [831, 535] width 379 height 41
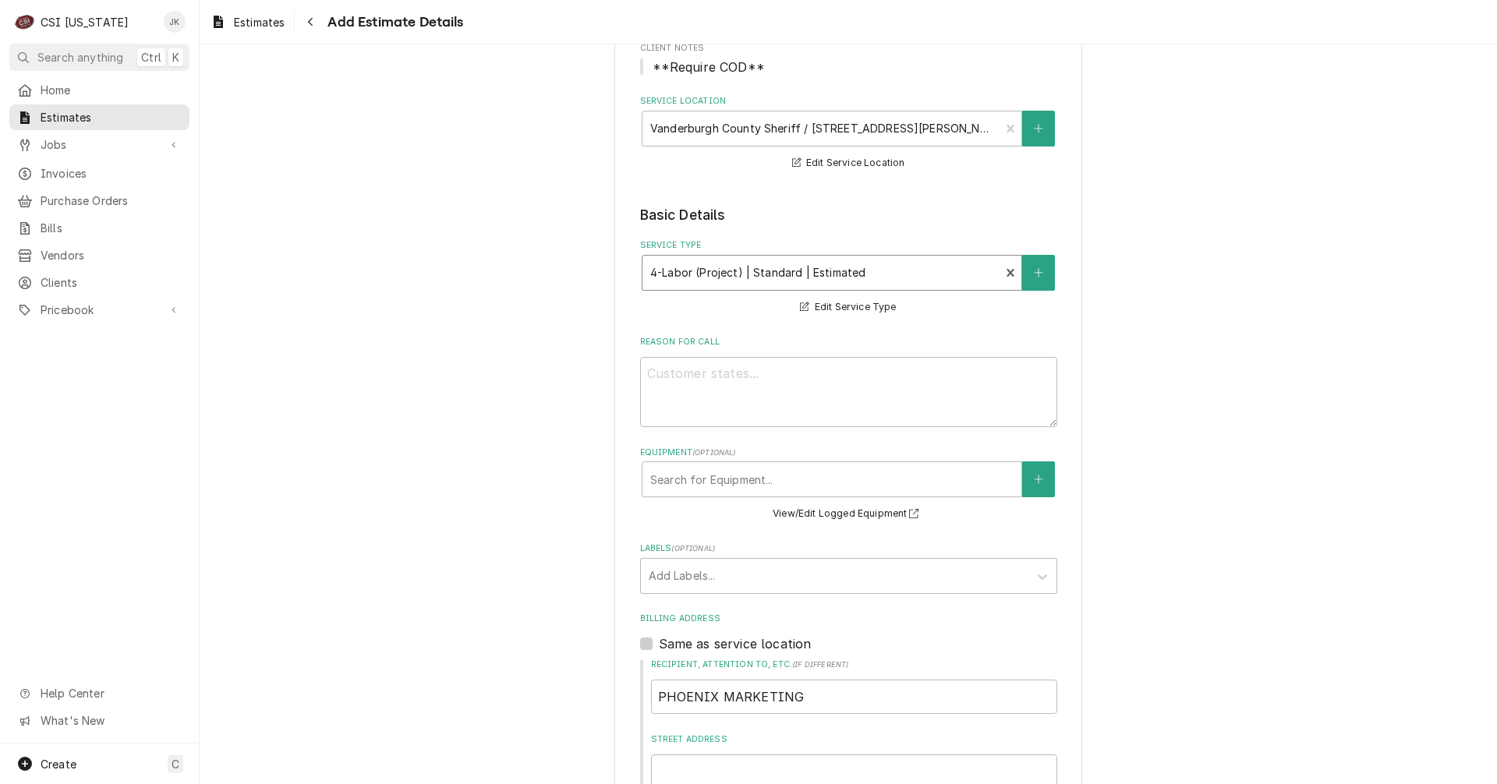
scroll to position [234, 0]
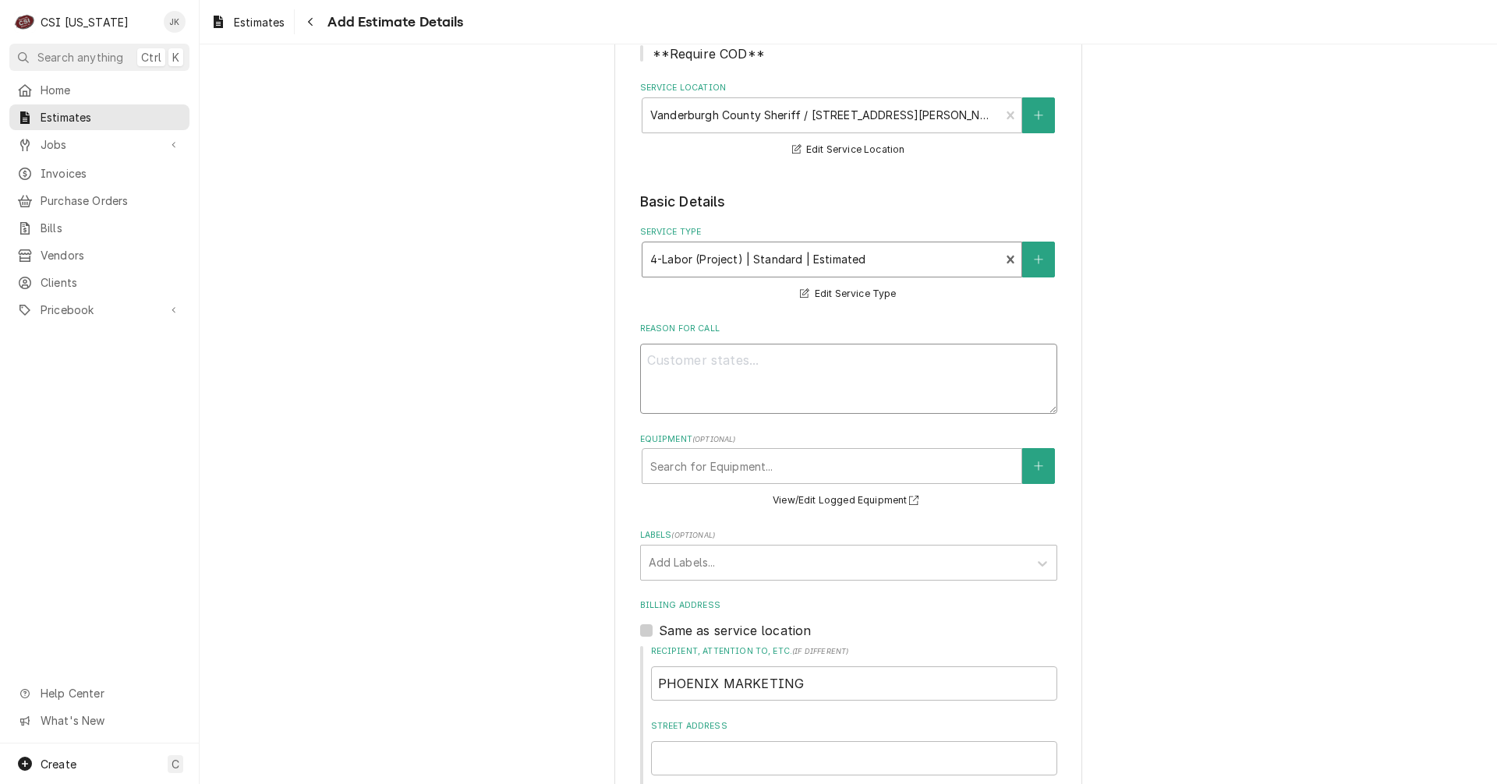
click at [702, 373] on textarea "Reason For Call" at bounding box center [848, 379] width 417 height 70
type textarea "x"
type textarea "Q"
type textarea "x"
type textarea "Qu"
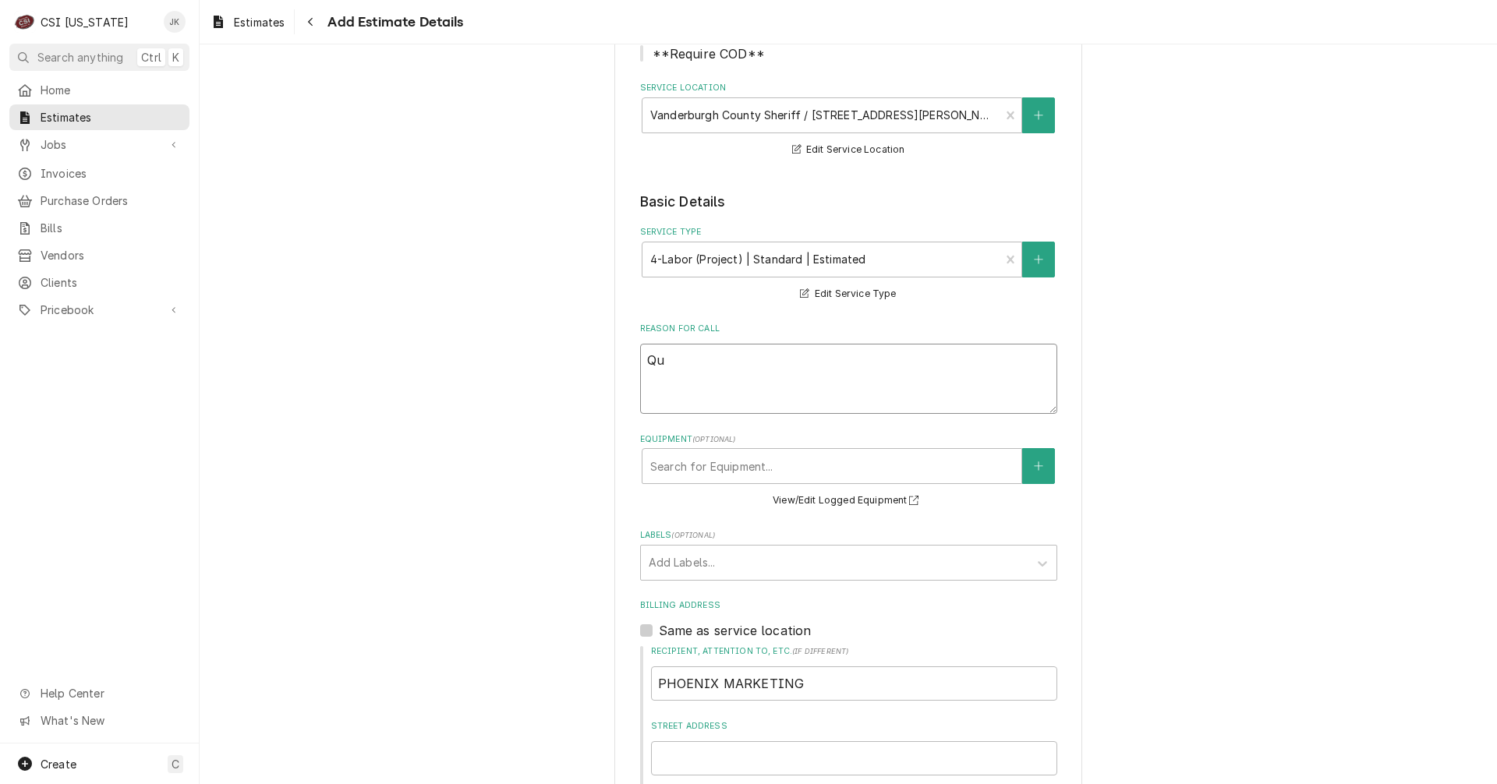
type textarea "x"
type textarea "Quo"
type textarea "x"
type textarea "Quot"
type textarea "x"
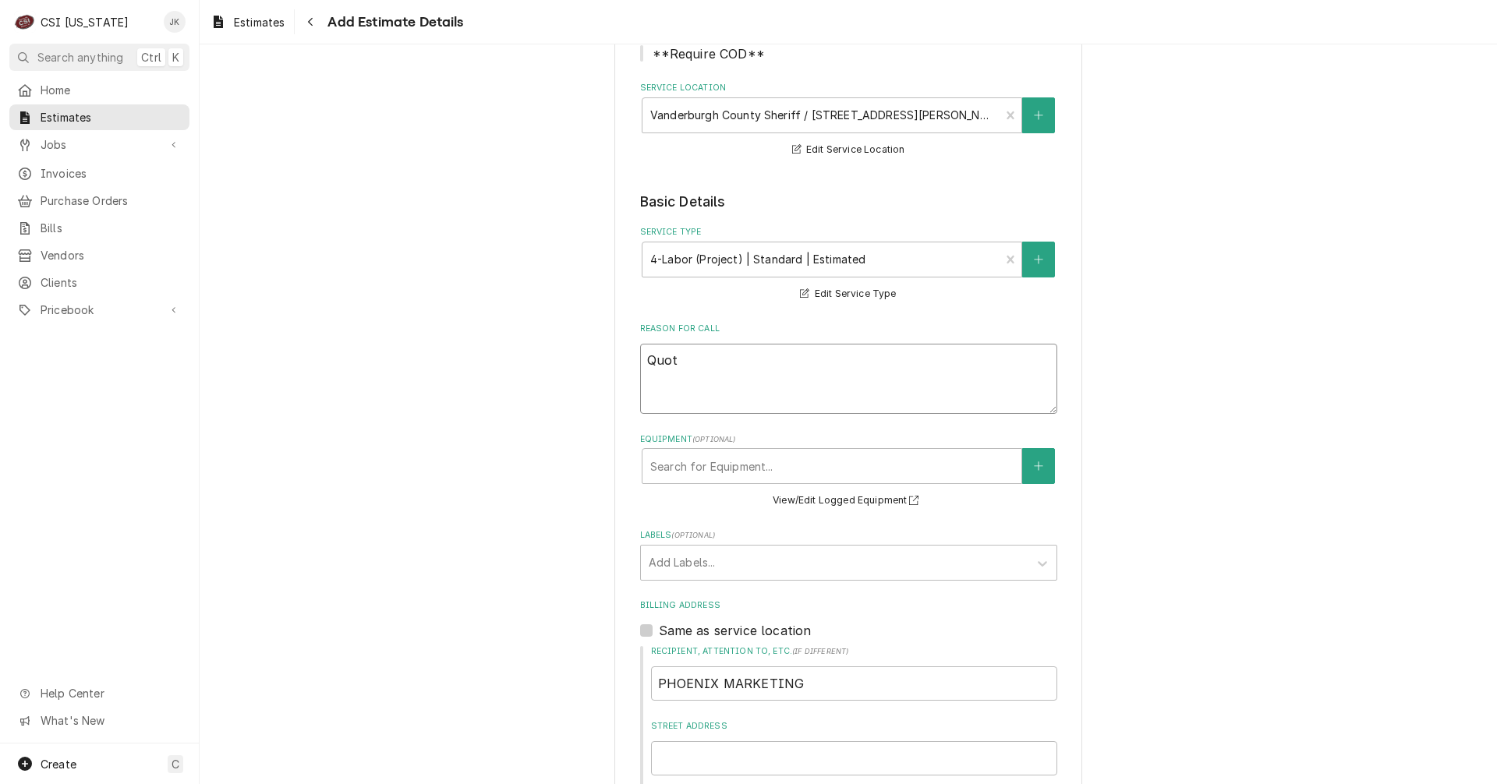
type textarea "Quote"
type textarea "x"
type textarea "Quote"
type textarea "x"
type textarea "Quote t"
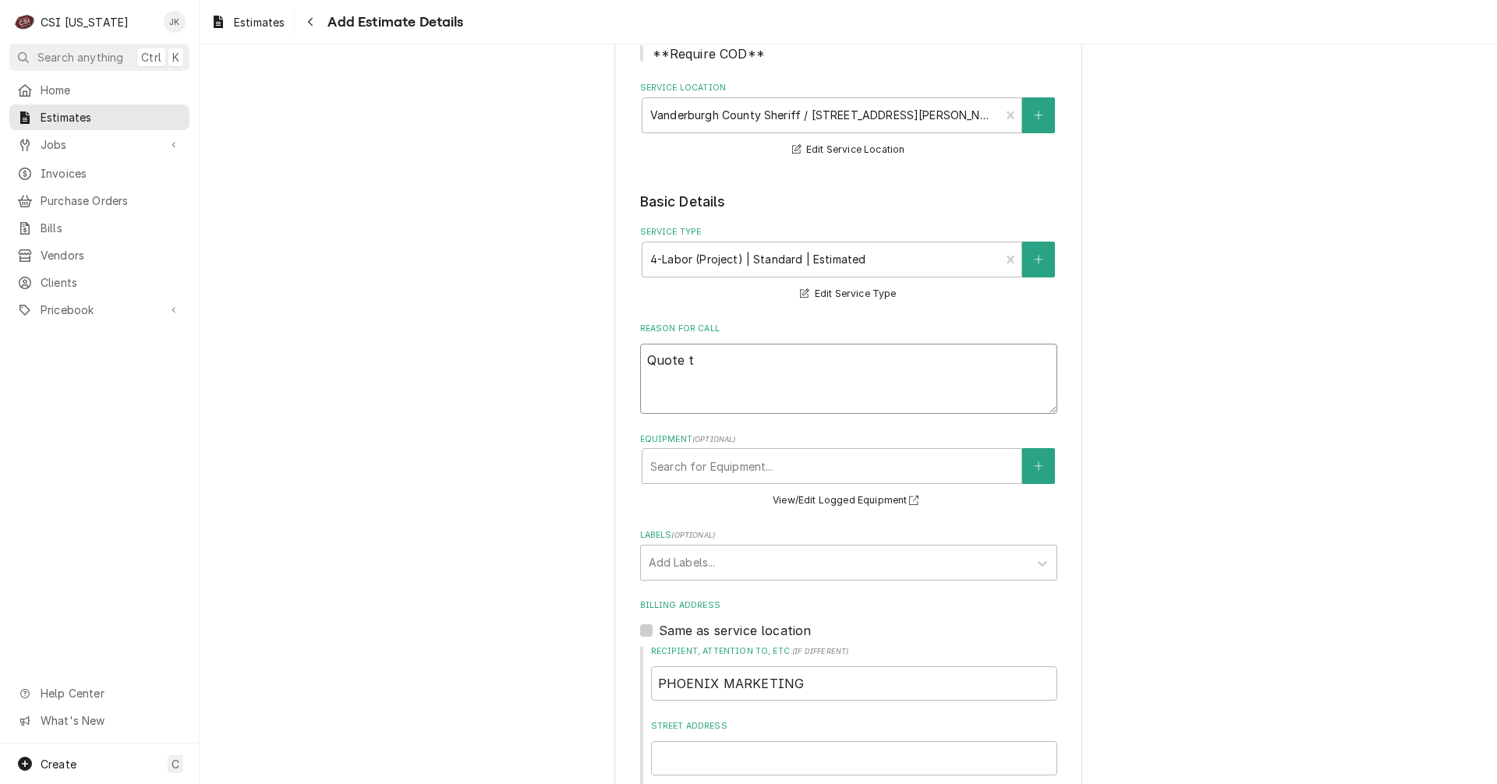
type textarea "x"
type textarea "Quote to"
type textarea "x"
type textarea "Quote to"
type textarea "x"
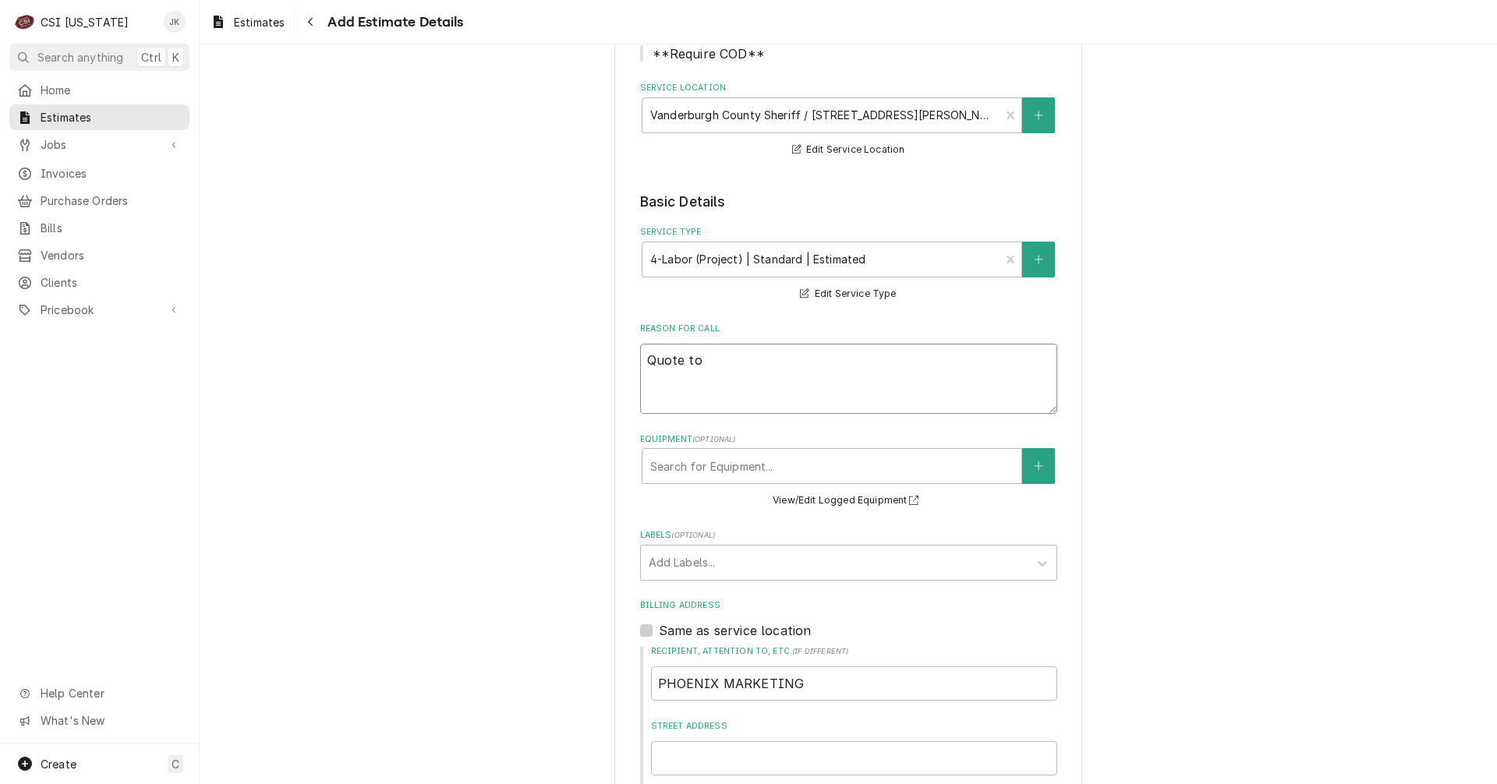
type textarea "Quote to i"
type textarea "x"
type textarea "Quote to in"
type textarea "x"
type textarea "Quote to ins"
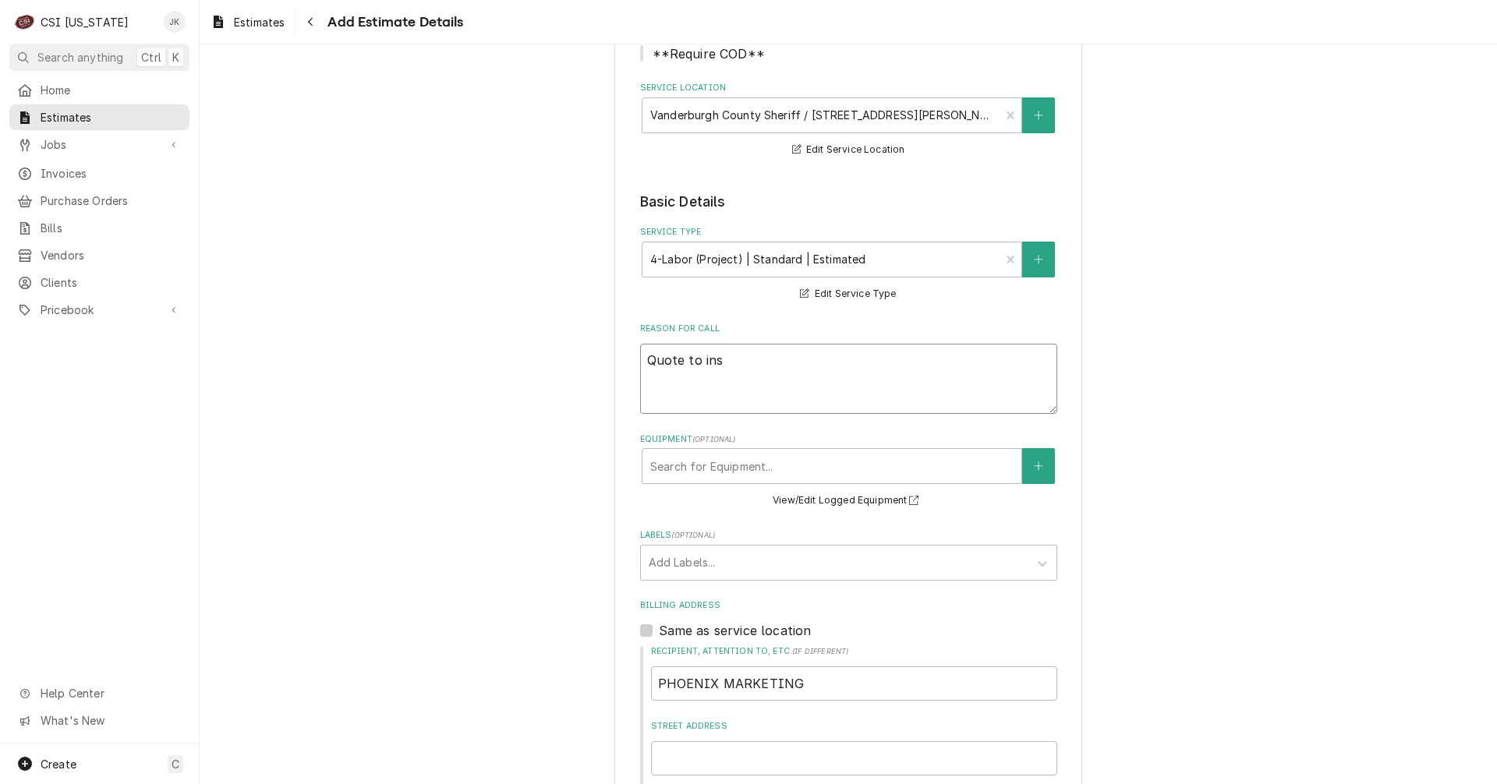
type textarea "x"
type textarea "Quote to inst"
type textarea "x"
type textarea "Quote to insta"
type textarea "x"
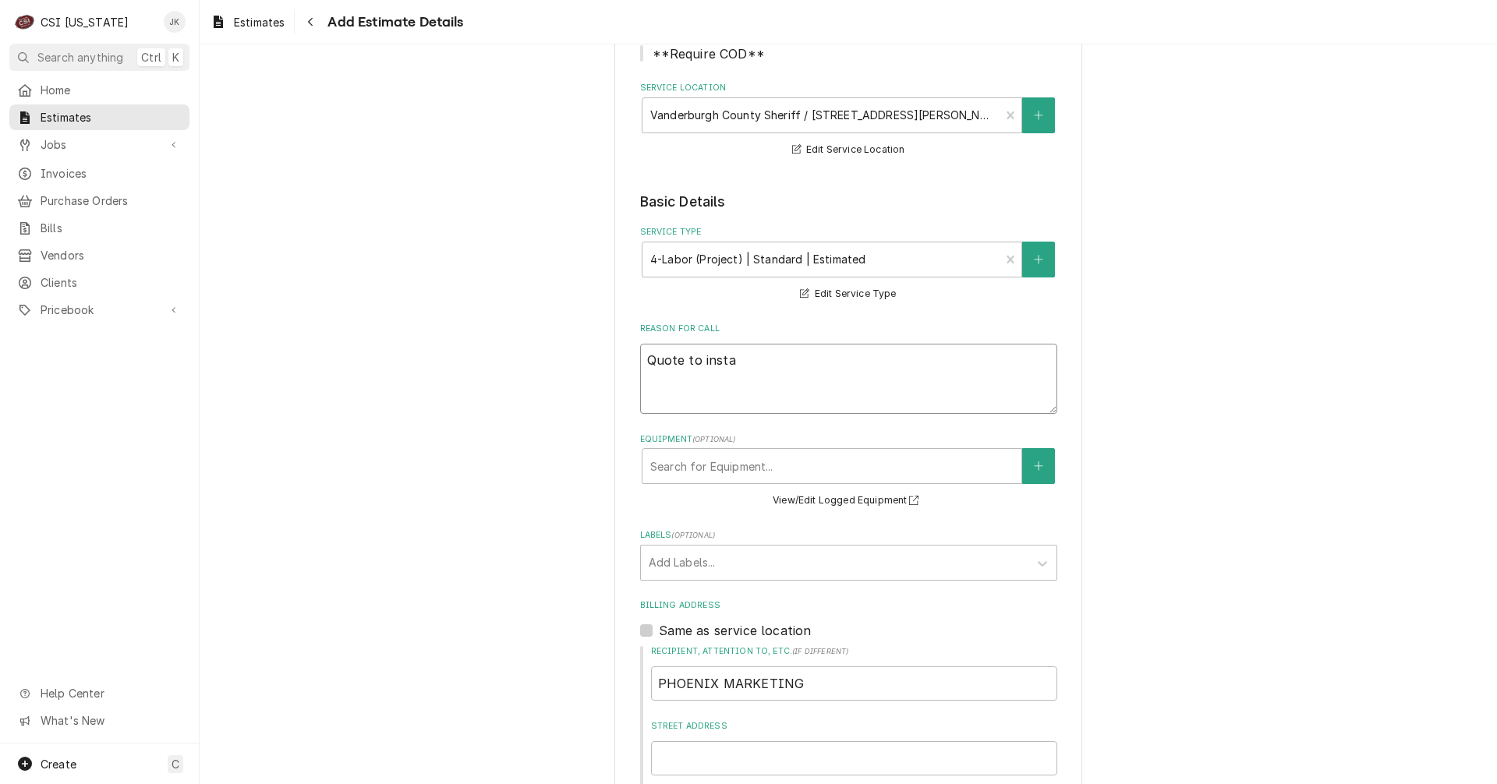
type textarea "Quote to instal"
type textarea "x"
type textarea "Quote to install"
type textarea "x"
type textarea "Quote to install"
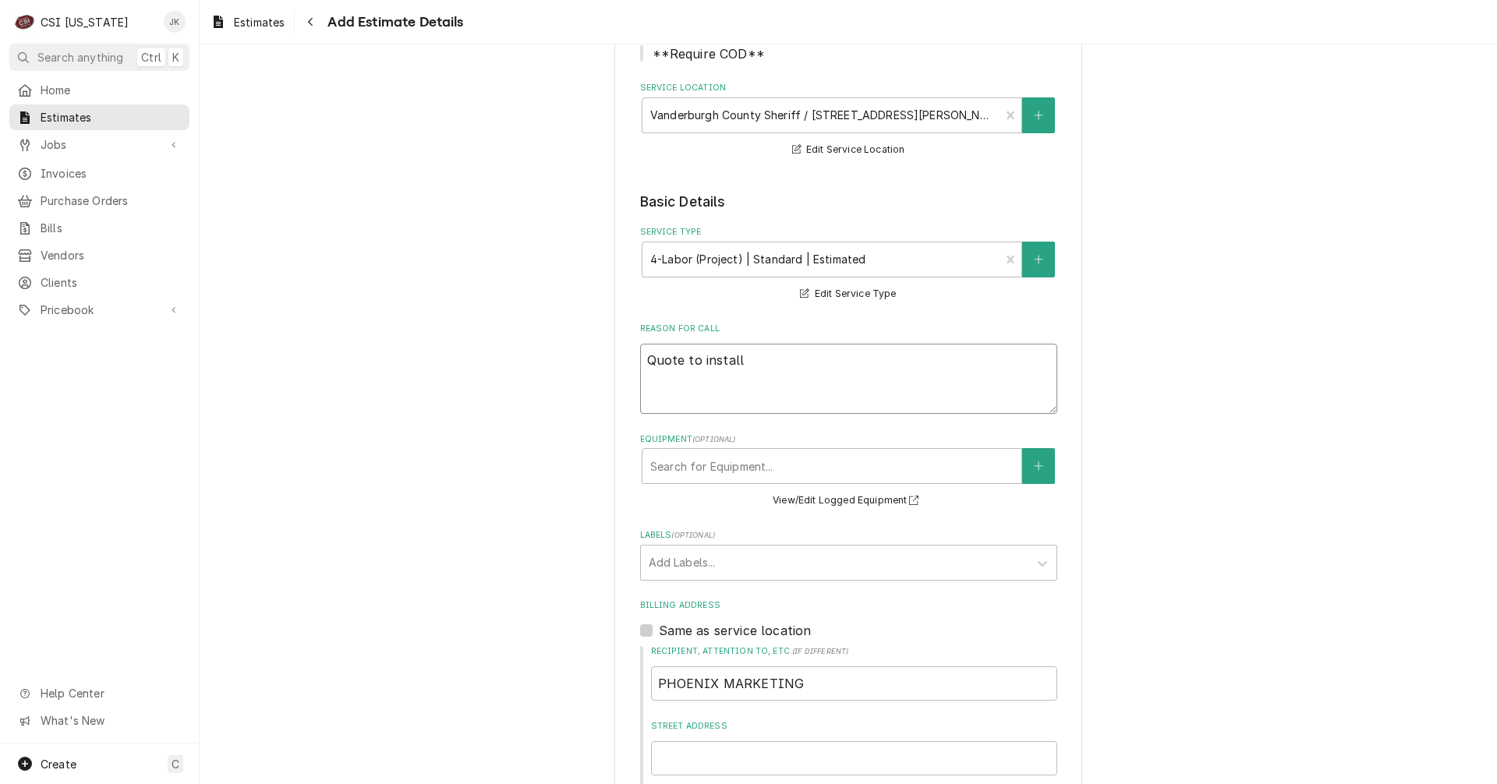
type textarea "x"
type textarea "Quote to install J"
type textarea "x"
type textarea "Quote to install [PERSON_NAME]"
type textarea "x"
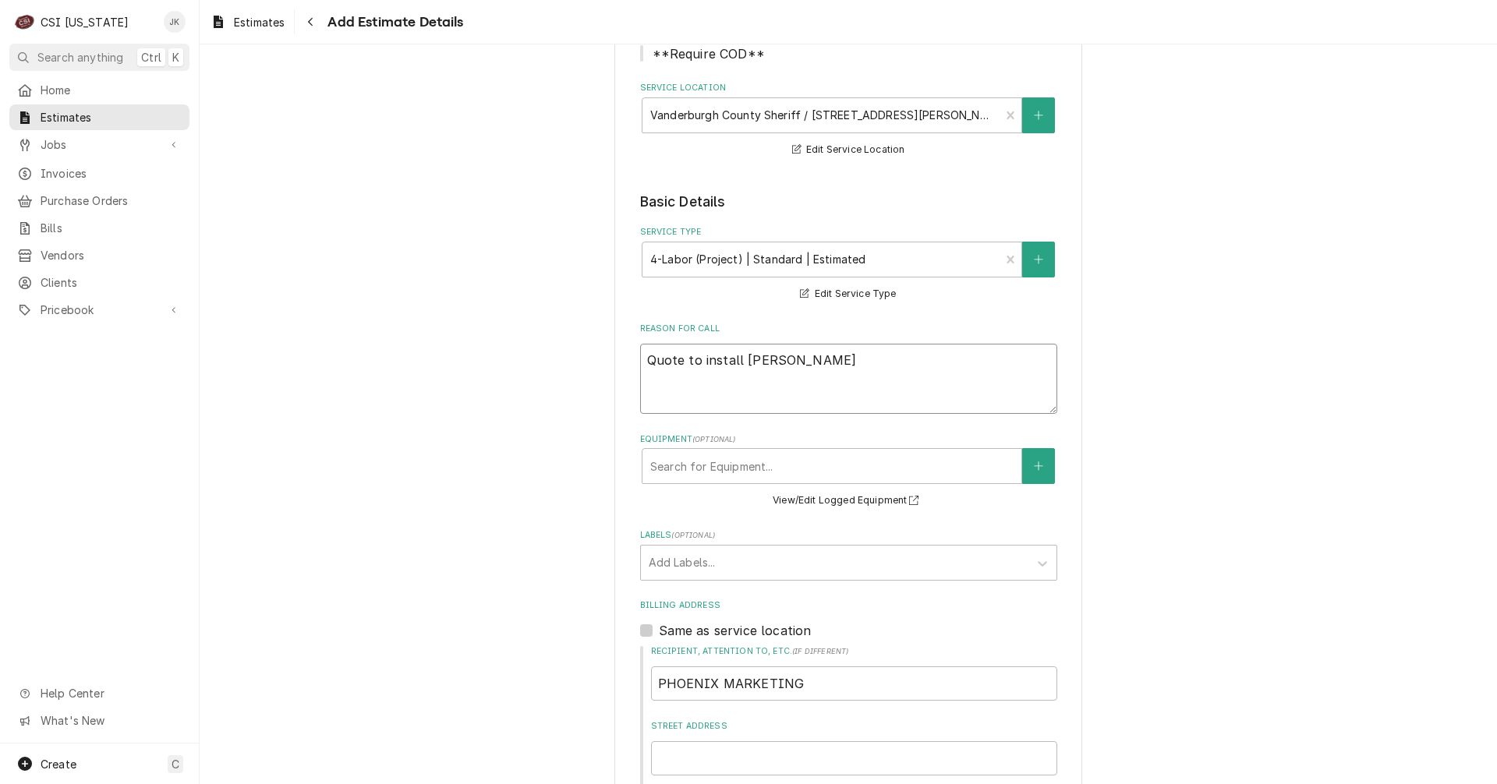
type textarea "Quote to install Jac"
type textarea "x"
type textarea "Quote to install Jack"
type textarea "x"
type textarea "Quote to install Jacks"
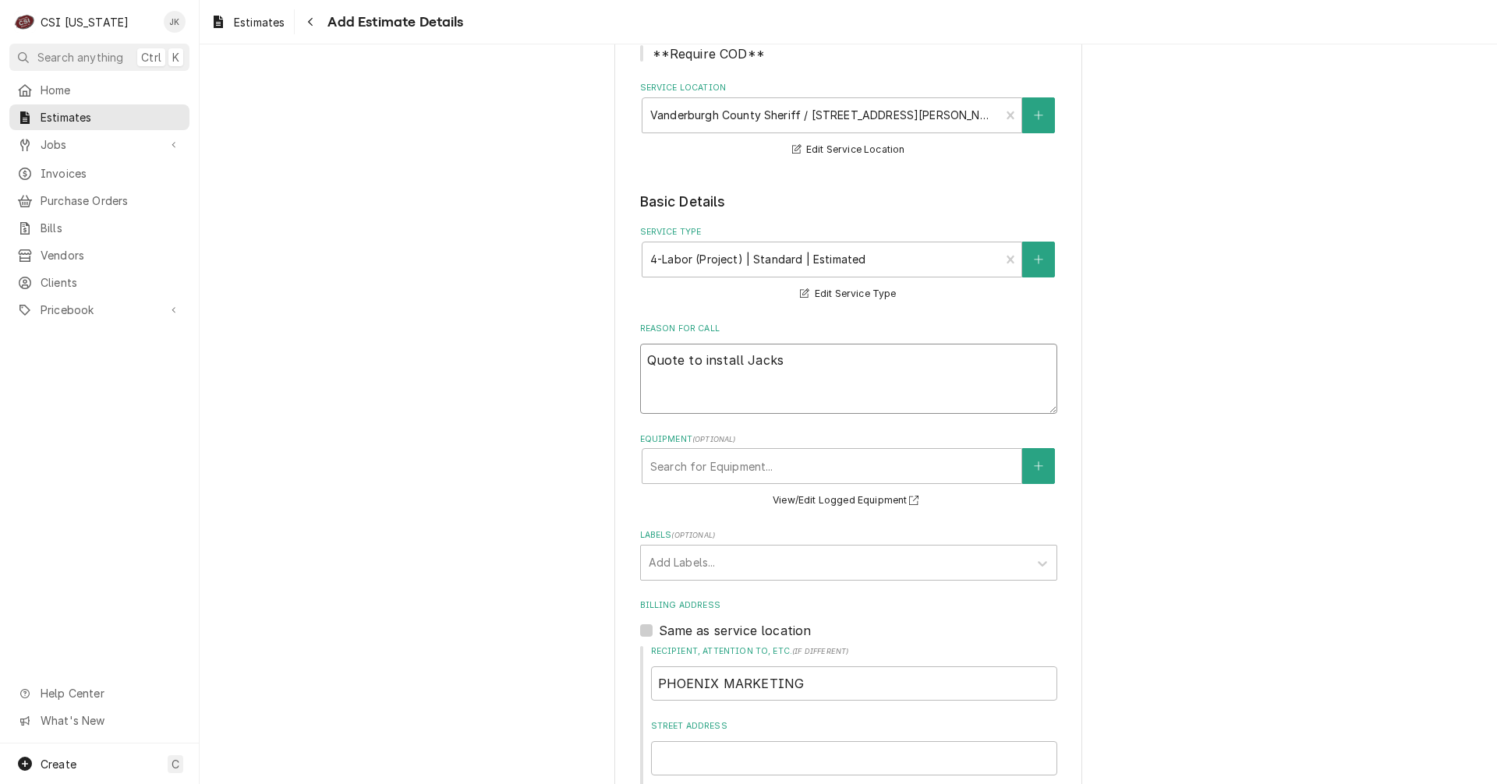
type textarea "x"
type textarea "Quote to install Jackso"
type textarea "x"
type textarea "Quote to install [PERSON_NAME]"
type textarea "x"
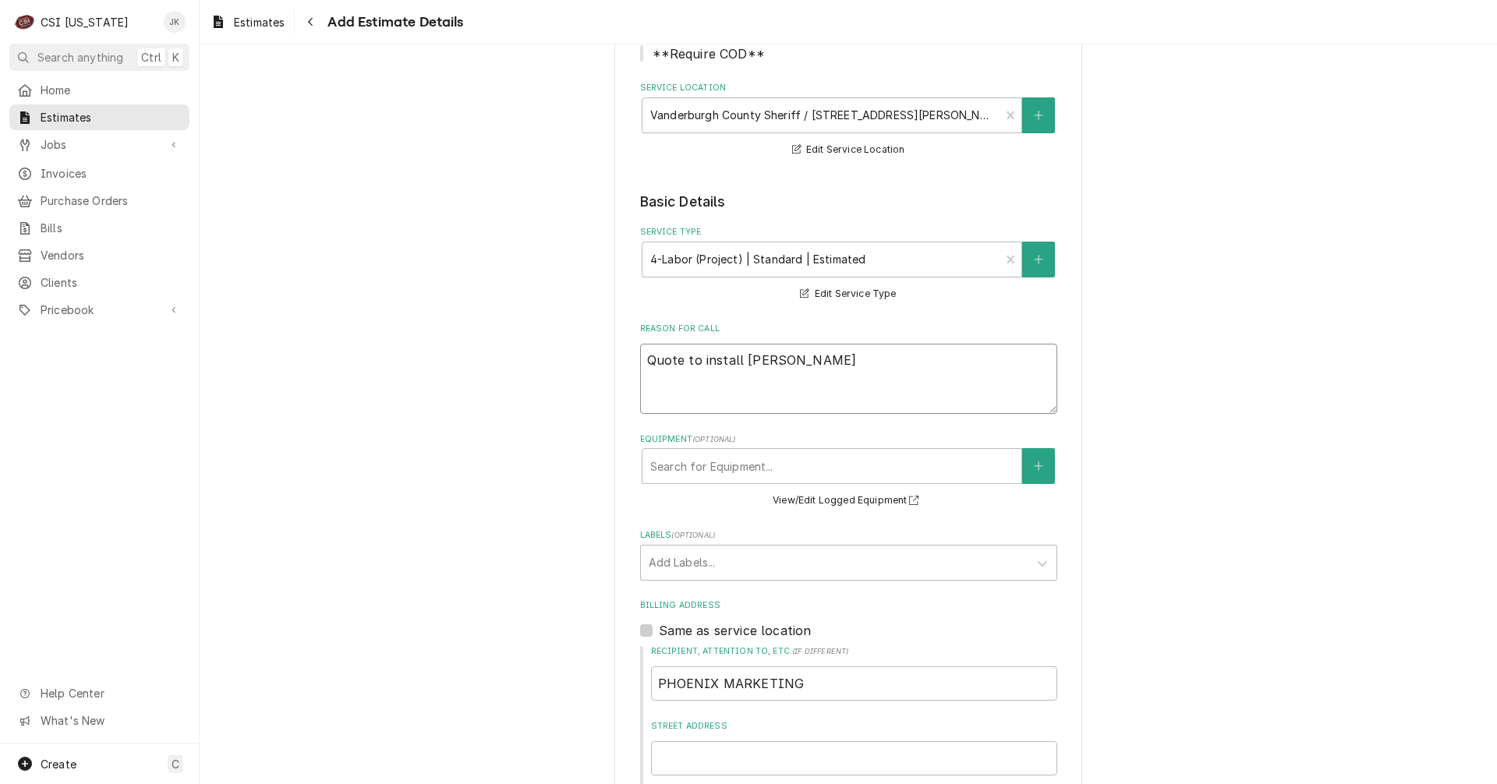
type textarea "Quote to install [PERSON_NAME]"
type textarea "x"
type textarea "Quote to install [PERSON_NAME] F"
type textarea "x"
type textarea "Quote to install [PERSON_NAME] Fl"
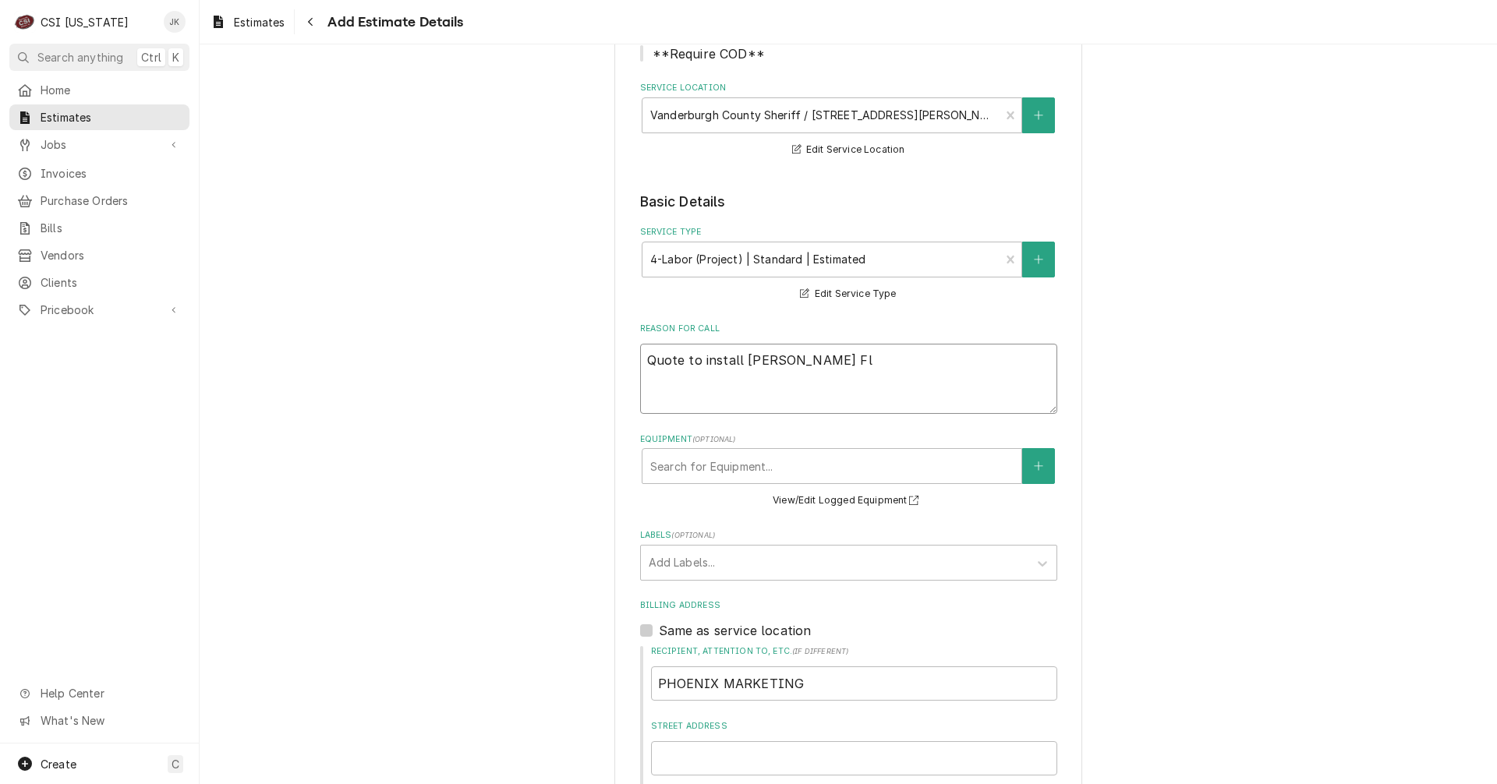
type textarea "x"
type textarea "Quote to install [PERSON_NAME] Fli"
type textarea "x"
type textarea "Quote to install [PERSON_NAME] Flig"
type textarea "x"
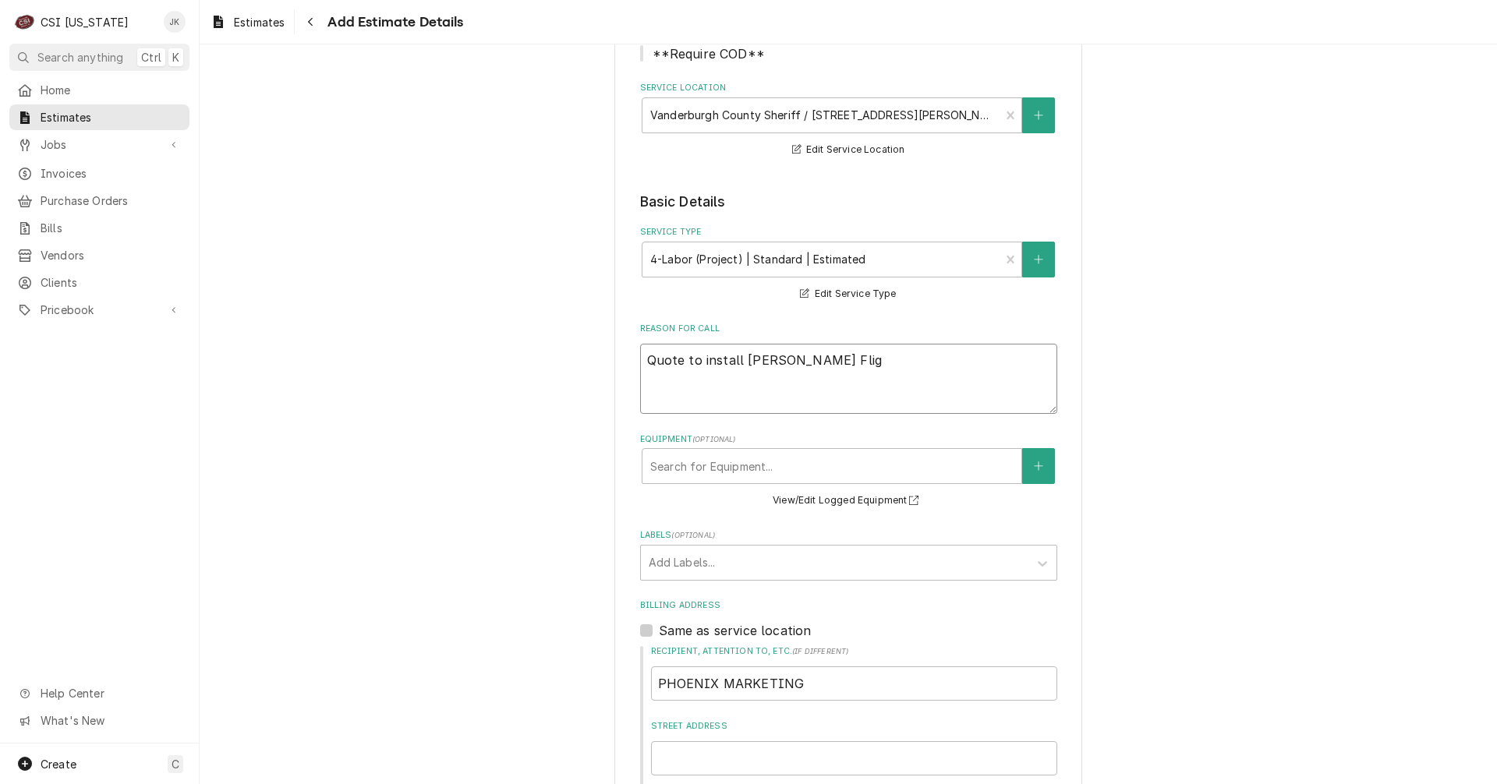
type textarea "Quote to install [PERSON_NAME] Fligh"
type textarea "x"
type textarea "Quote to install [PERSON_NAME] Flight"
type textarea "x"
type textarea "Quote to install [PERSON_NAME] Flight"
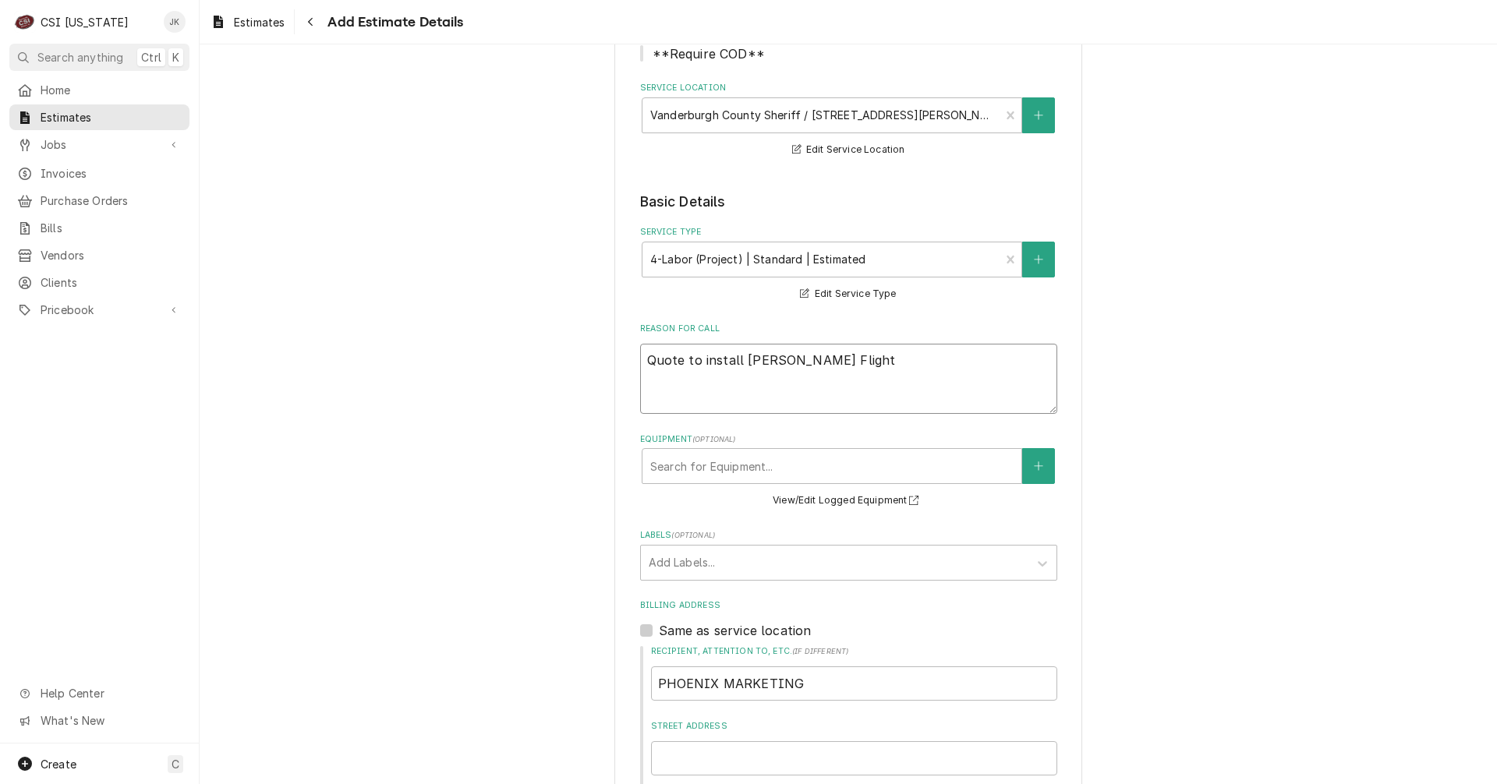
type textarea "x"
type textarea "Quote to install [PERSON_NAME] Flight M"
type textarea "x"
type textarea "Quote to install [PERSON_NAME] Flight Ma"
type textarea "x"
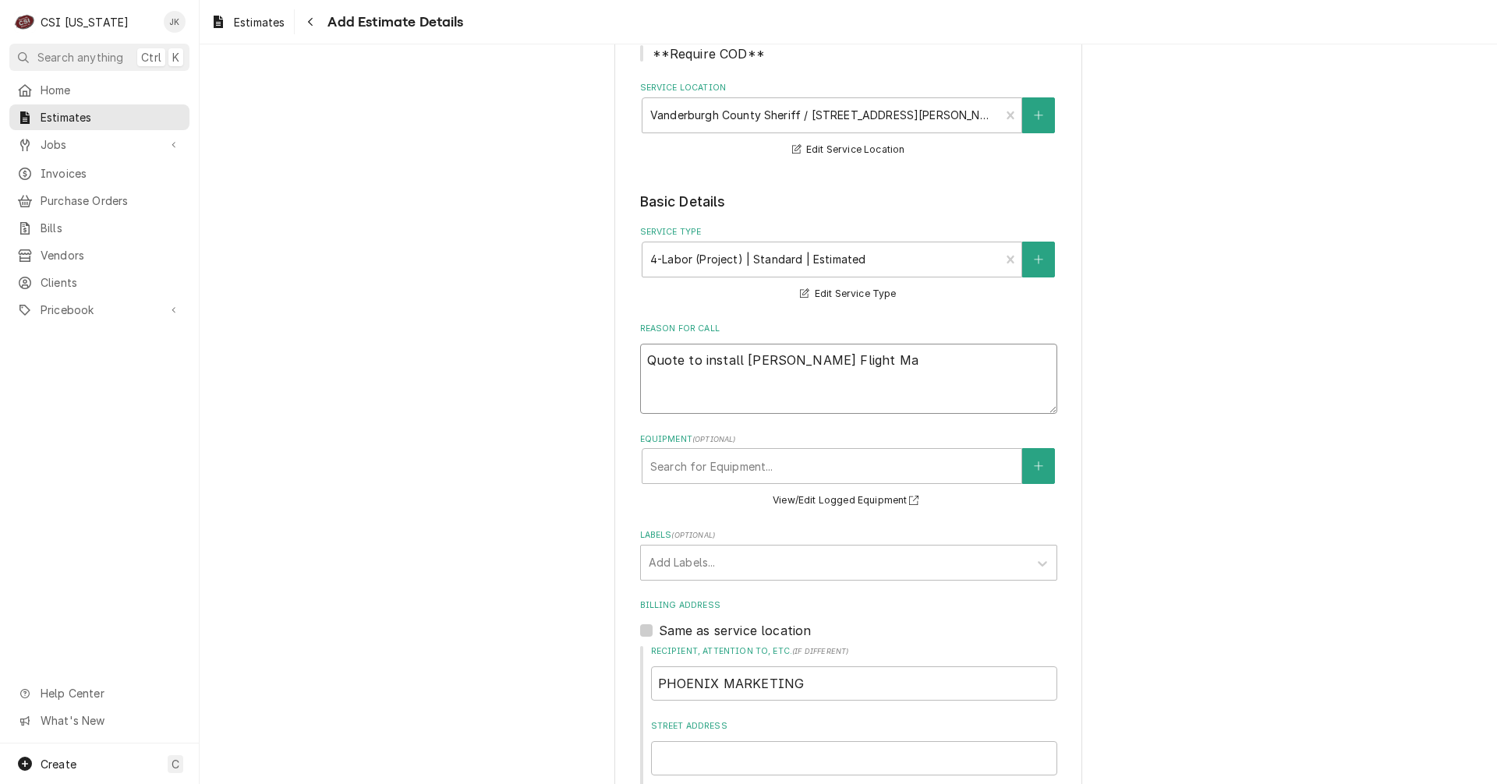
type textarea "Quote to install [PERSON_NAME] Flight Mac"
type textarea "x"
type textarea "Quote to install [PERSON_NAME] Flight Mach"
type textarea "x"
type textarea "Quote to install [PERSON_NAME] Flight Machi"
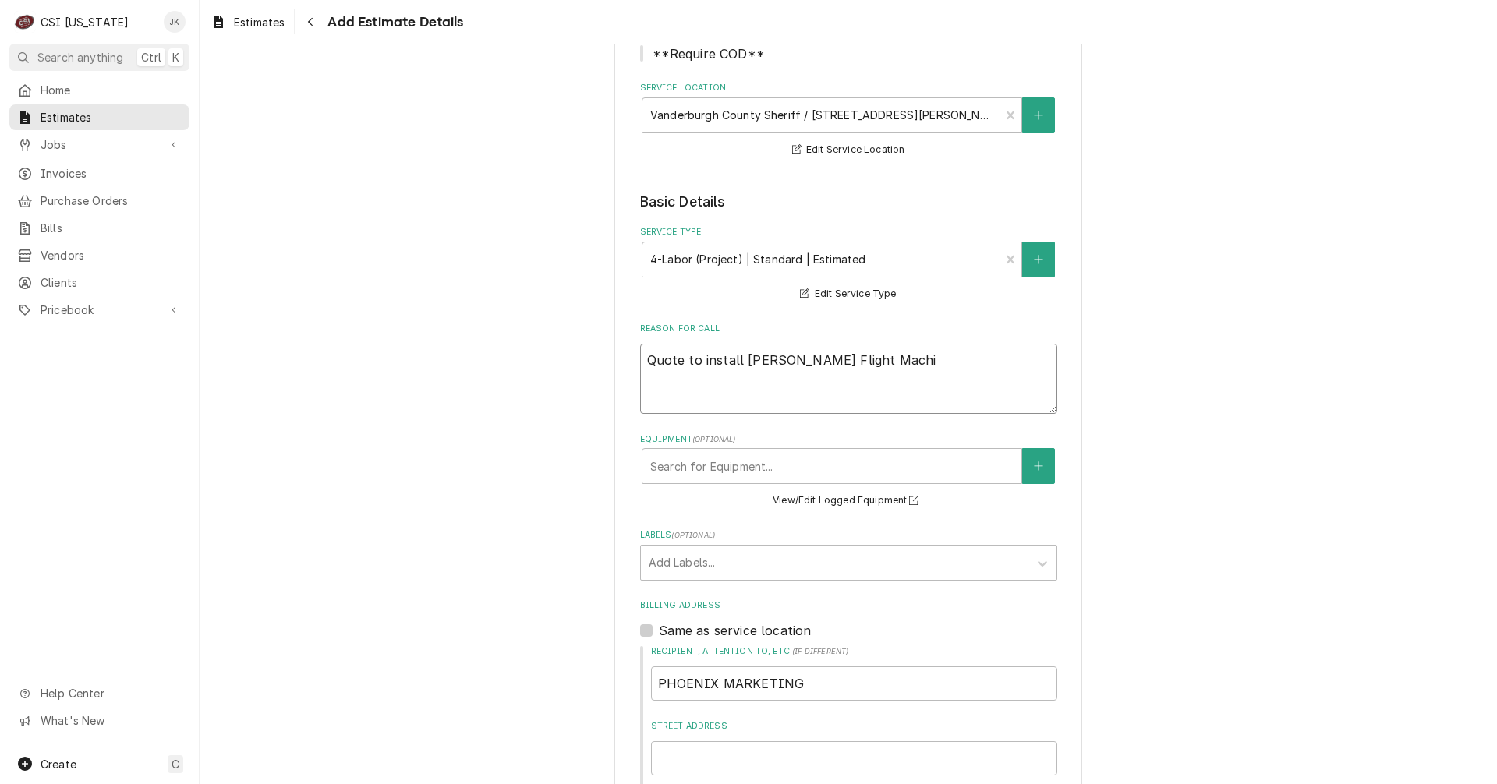
type textarea "x"
type textarea "Quote to install [PERSON_NAME] Flight Machin"
type textarea "x"
type textarea "Quote to install [PERSON_NAME] Flight Machine"
type textarea "x"
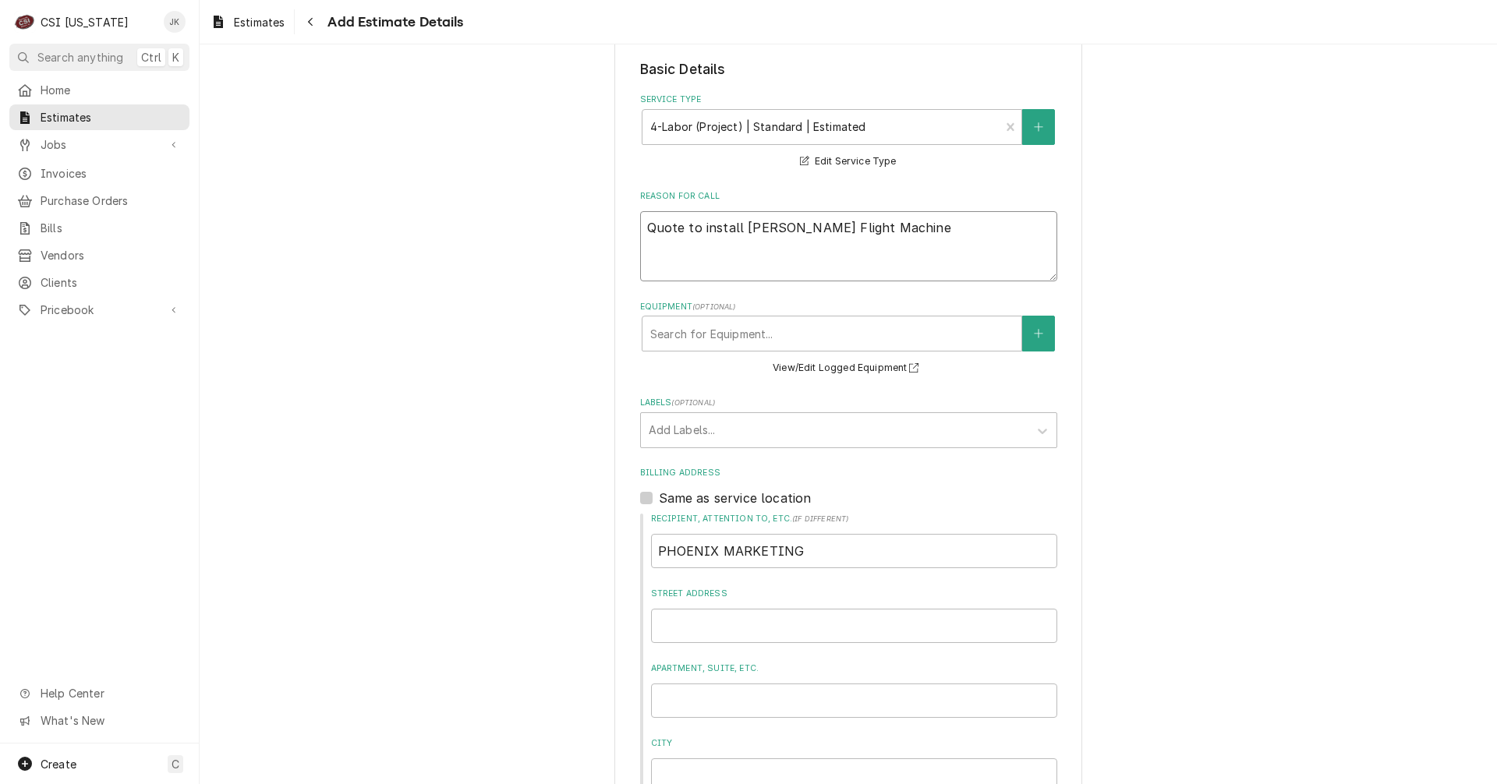
scroll to position [390, 0]
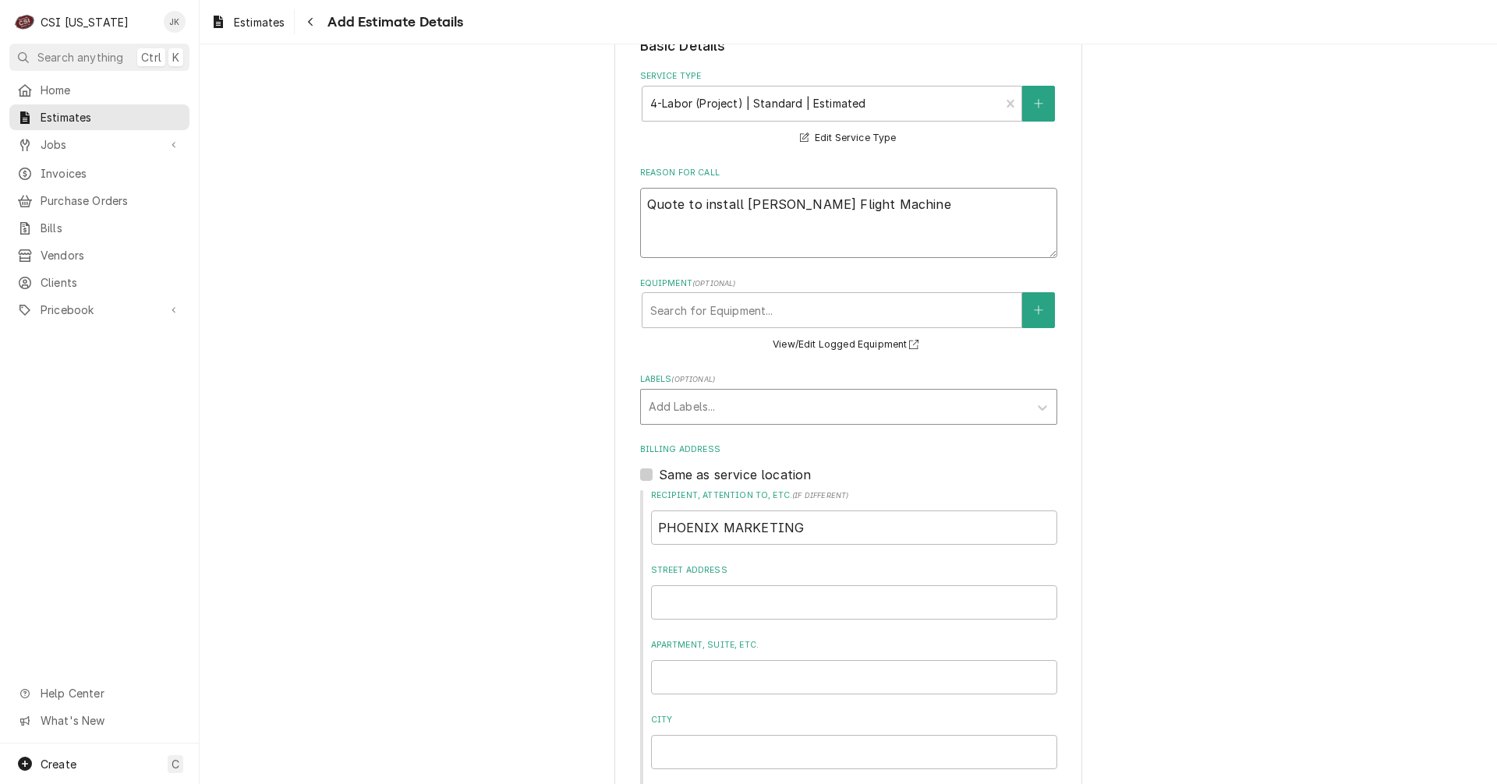
type textarea "Quote to install [PERSON_NAME] Flight Machine"
click at [736, 401] on div "Labels" at bounding box center [835, 407] width 372 height 28
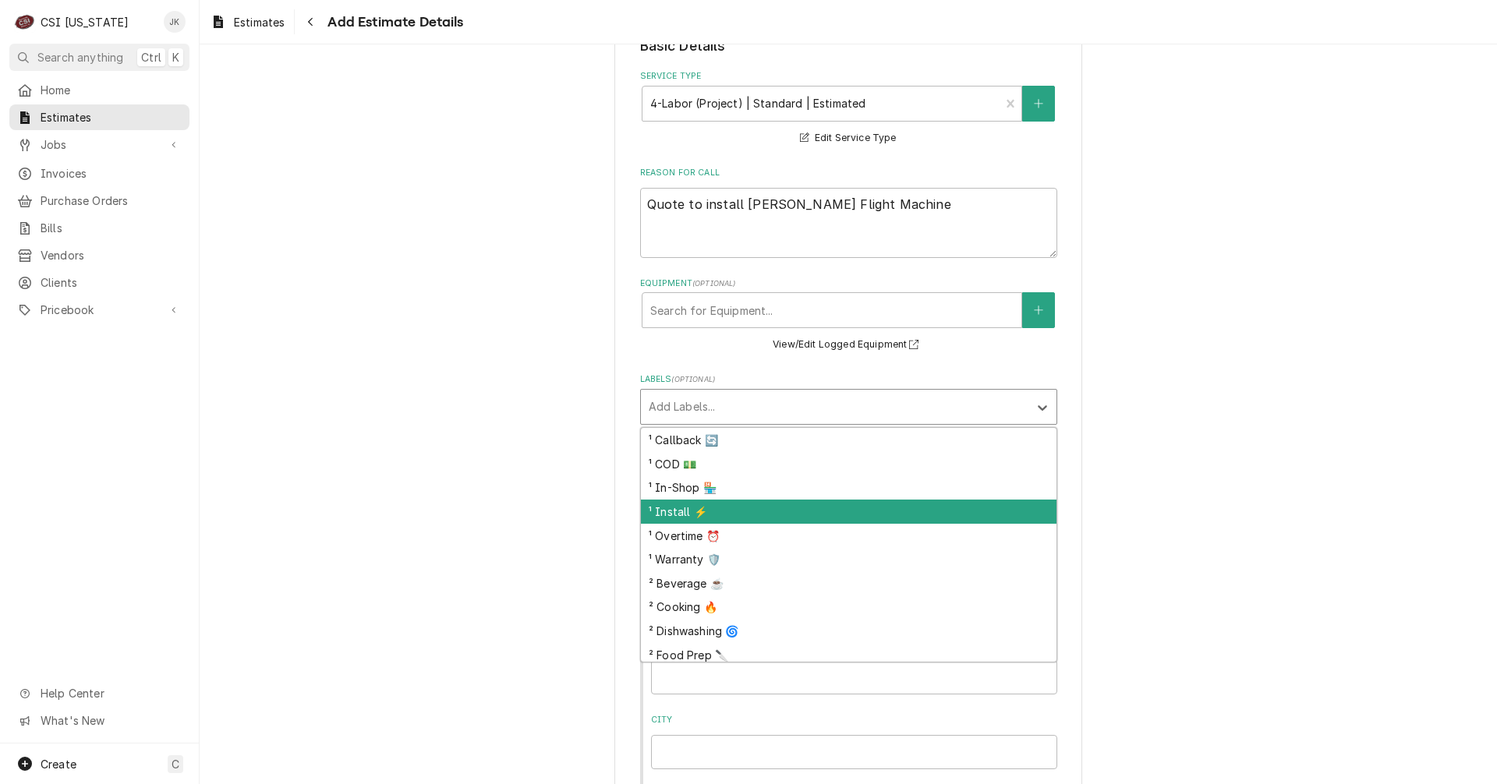
click at [742, 513] on div "¹ Install ⚡️" at bounding box center [848, 512] width 415 height 24
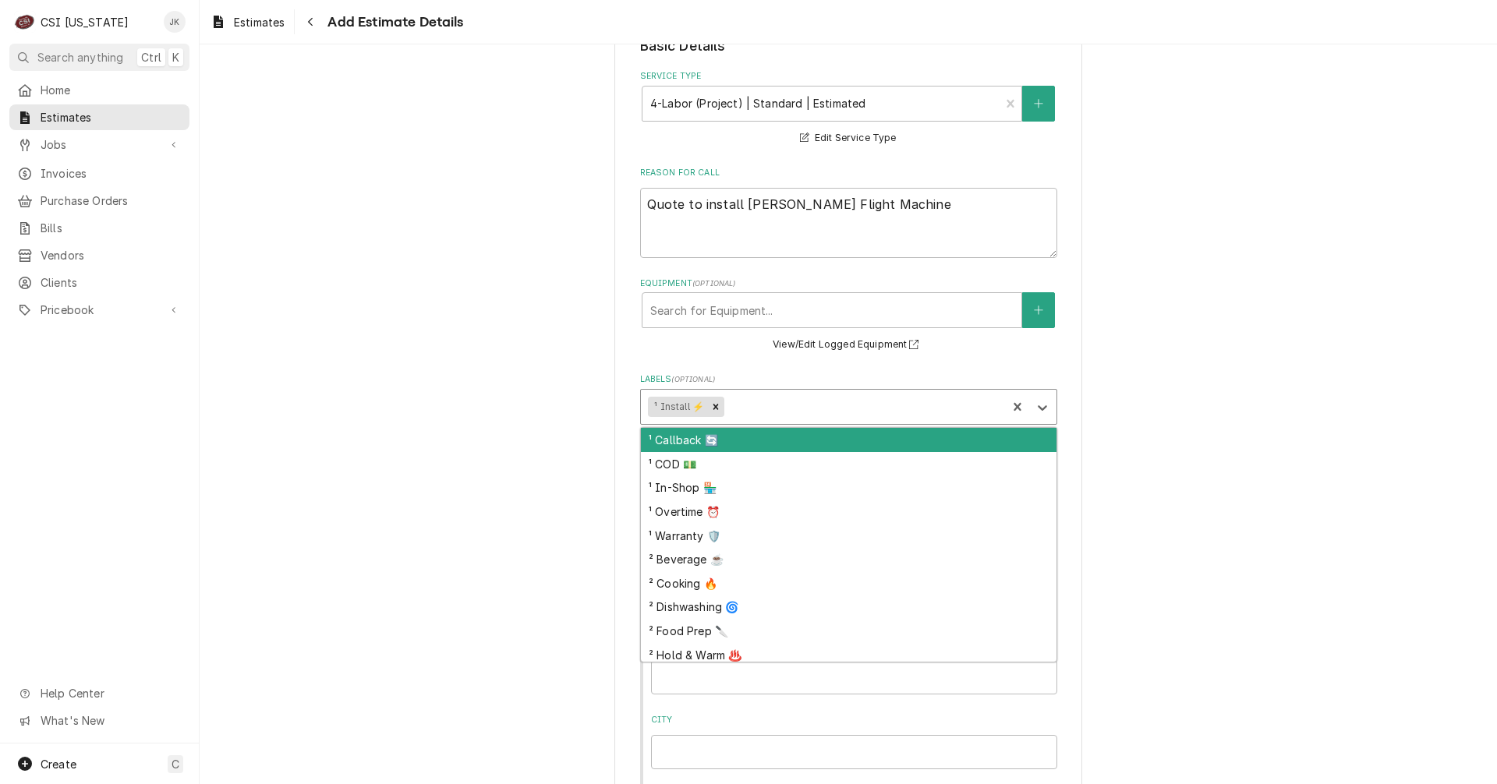
click at [776, 412] on div "Labels" at bounding box center [863, 407] width 272 height 28
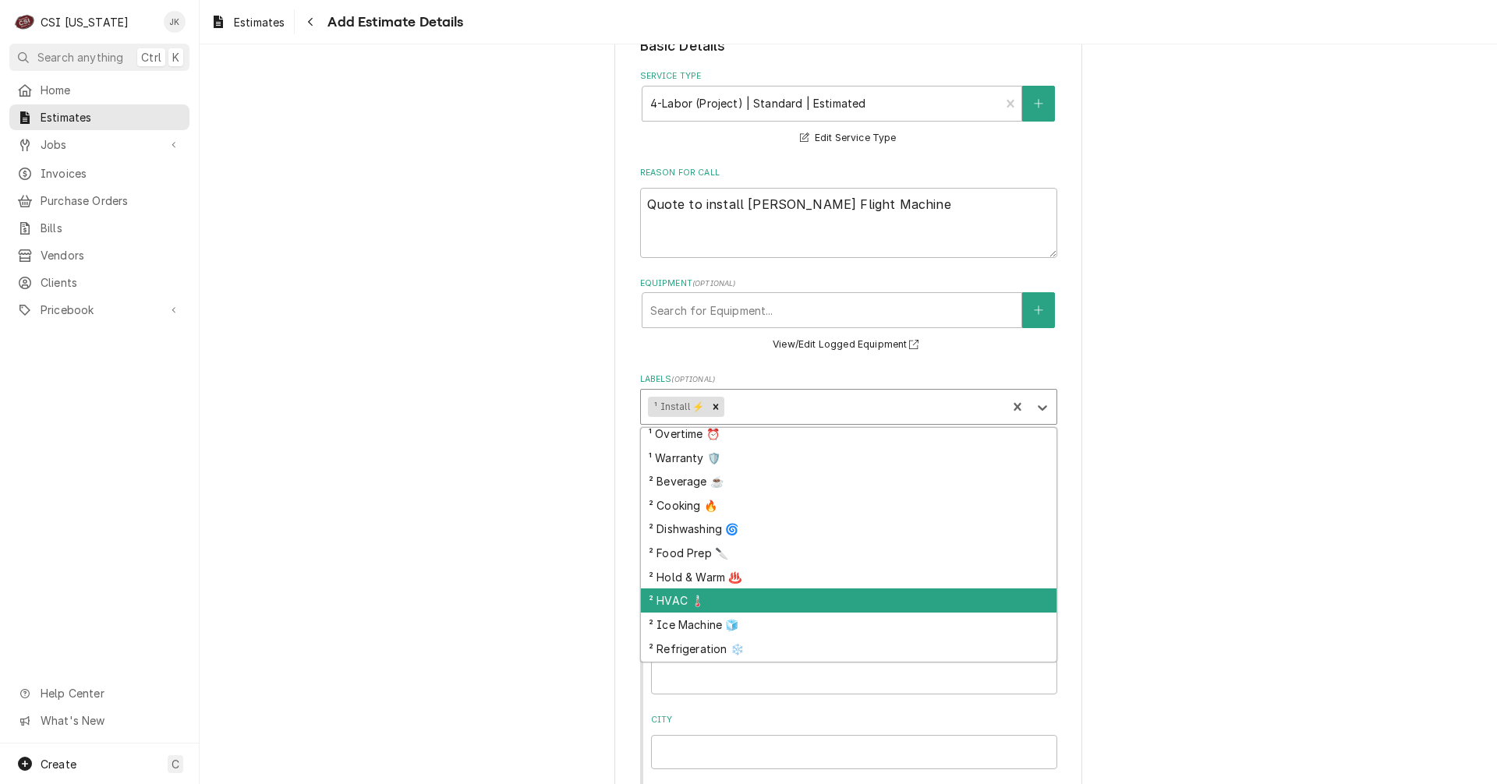
scroll to position [124, 0]
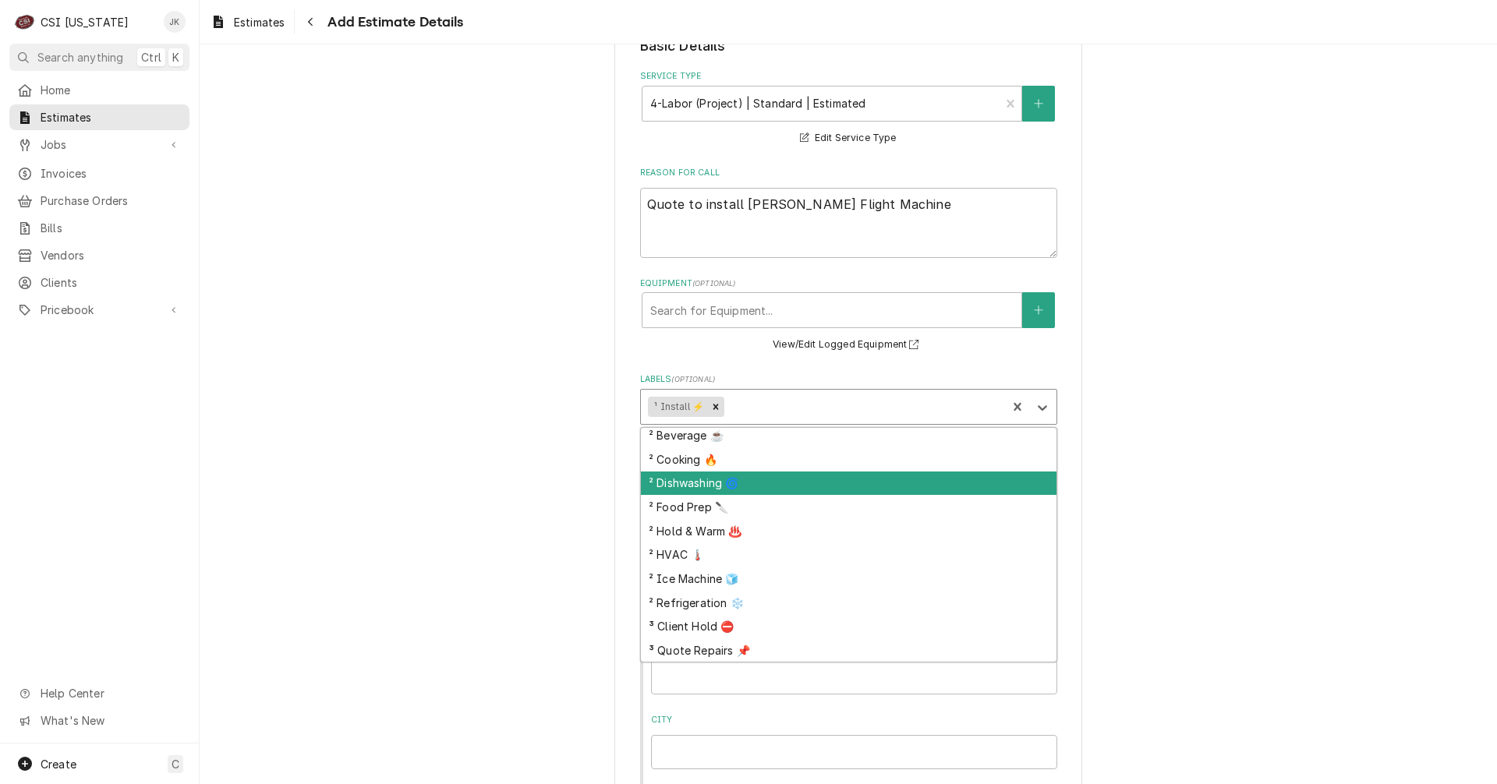
click at [761, 486] on div "² Dishwashing 🌀" at bounding box center [848, 484] width 415 height 24
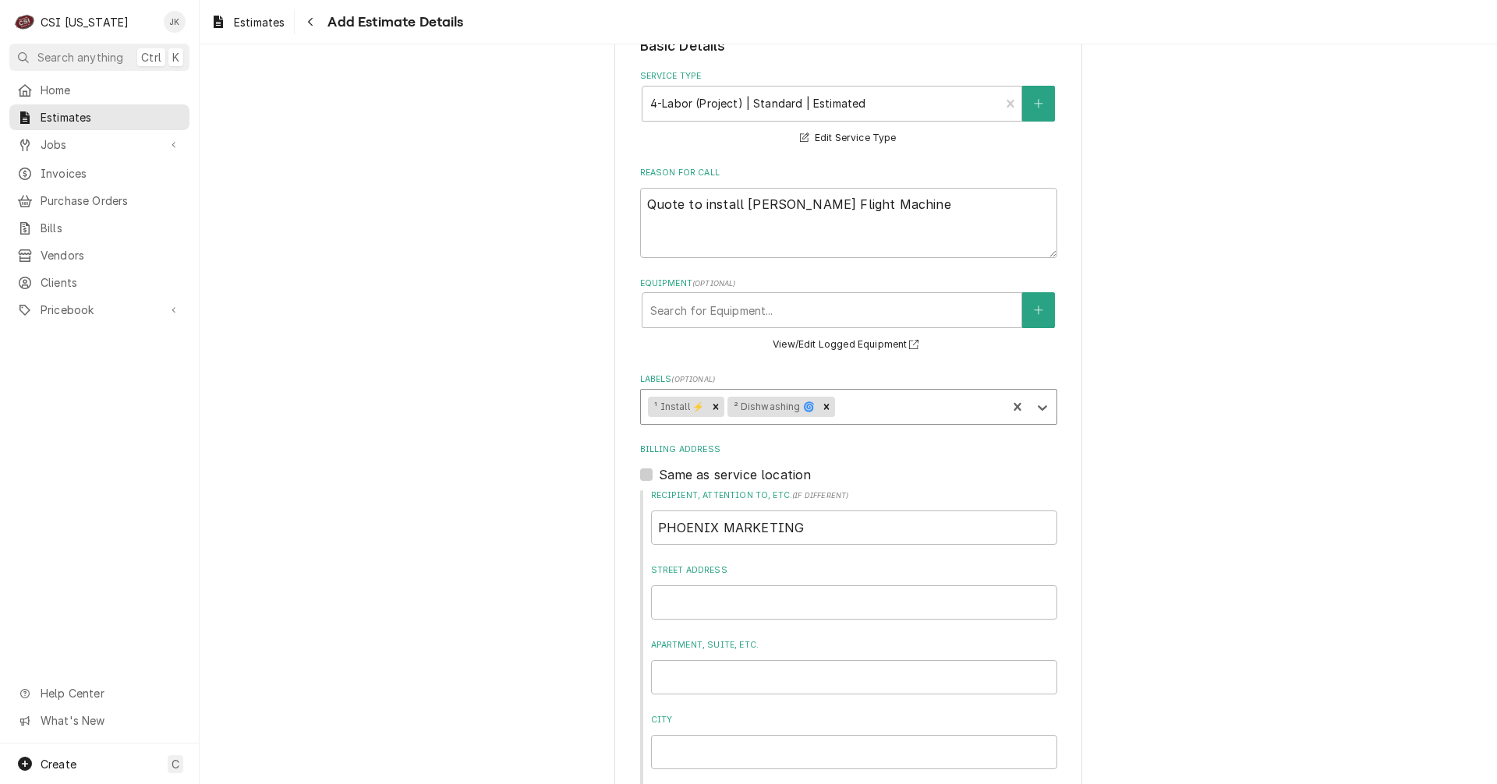
type textarea "x"
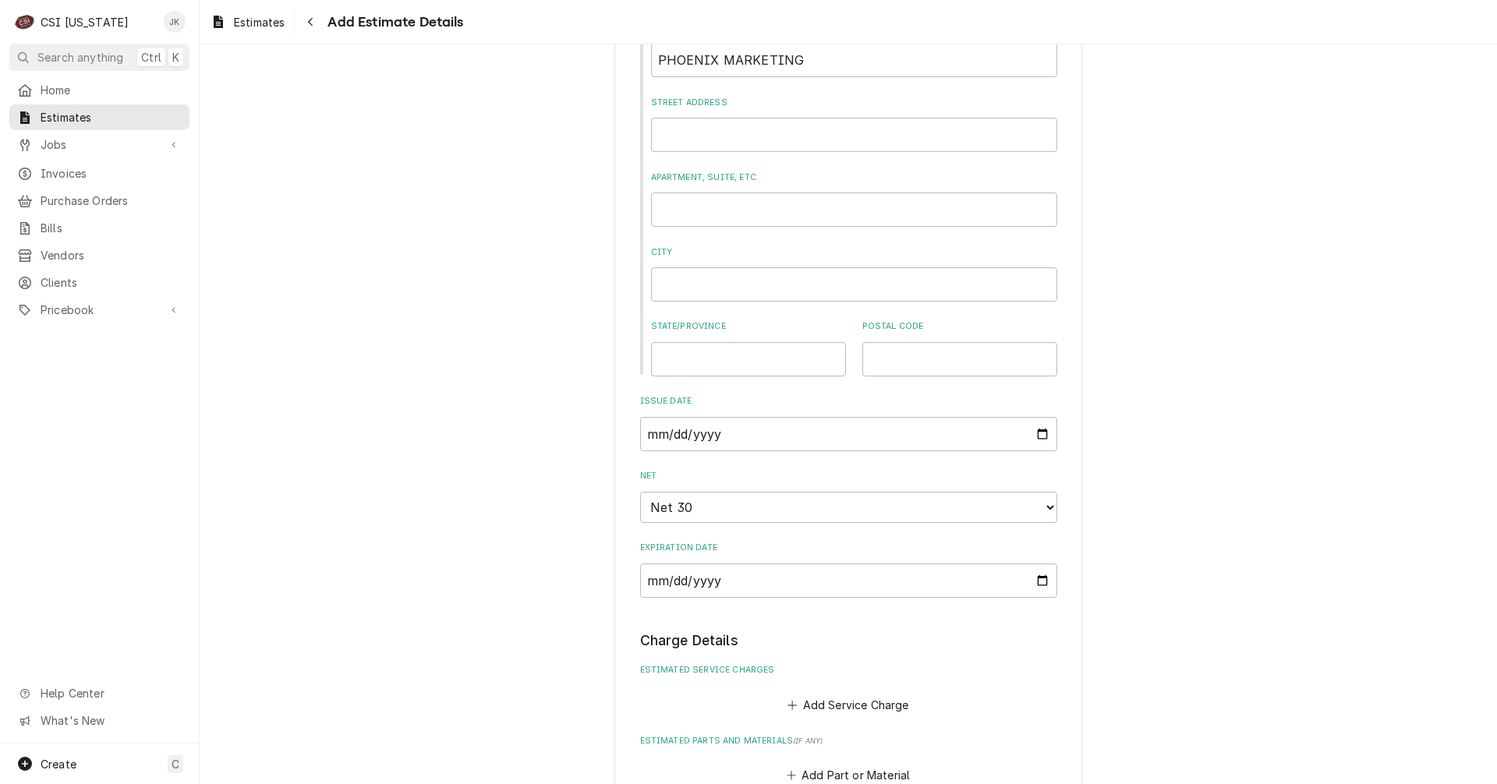
scroll to position [935, 0]
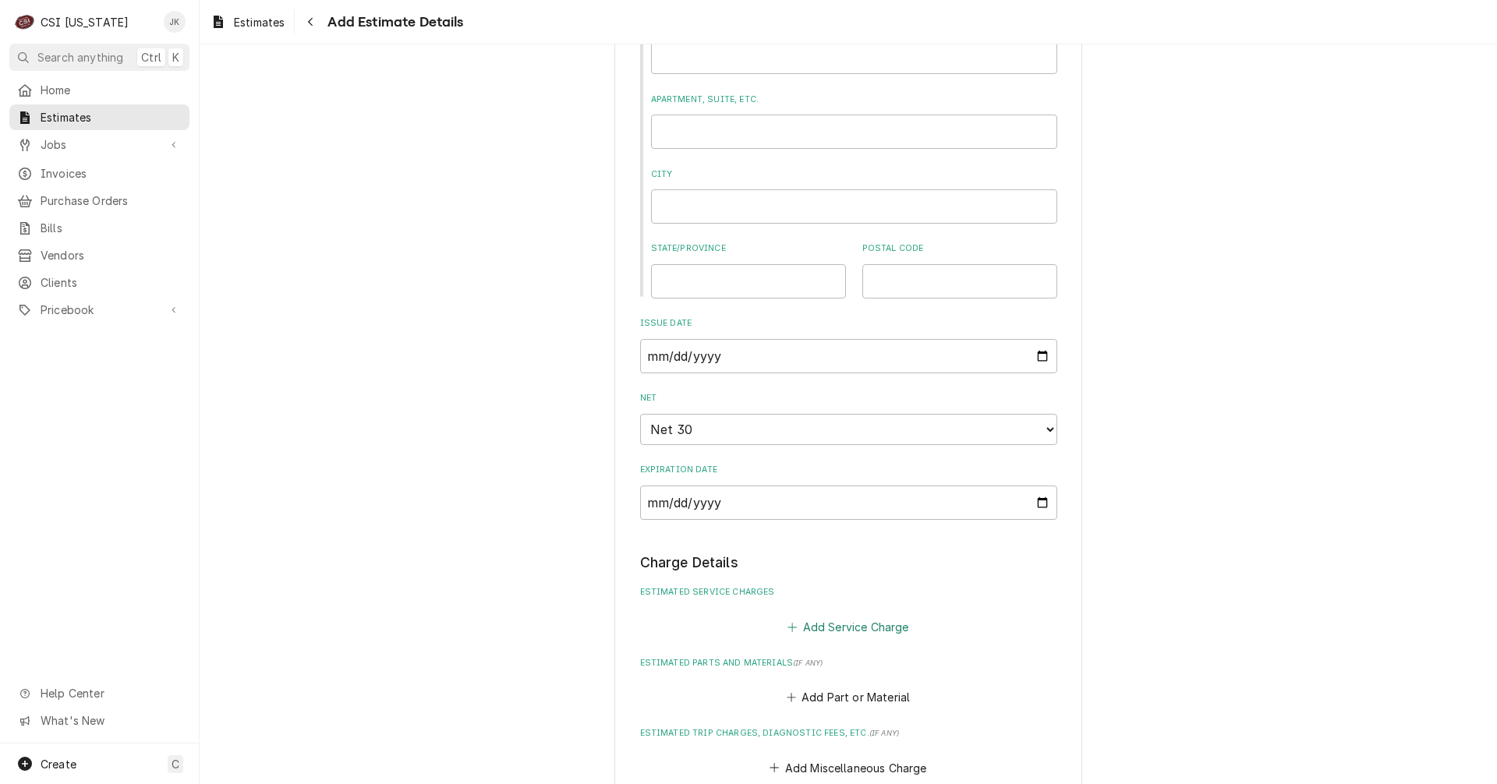
click at [850, 628] on button "Add Service Charge" at bounding box center [848, 627] width 126 height 22
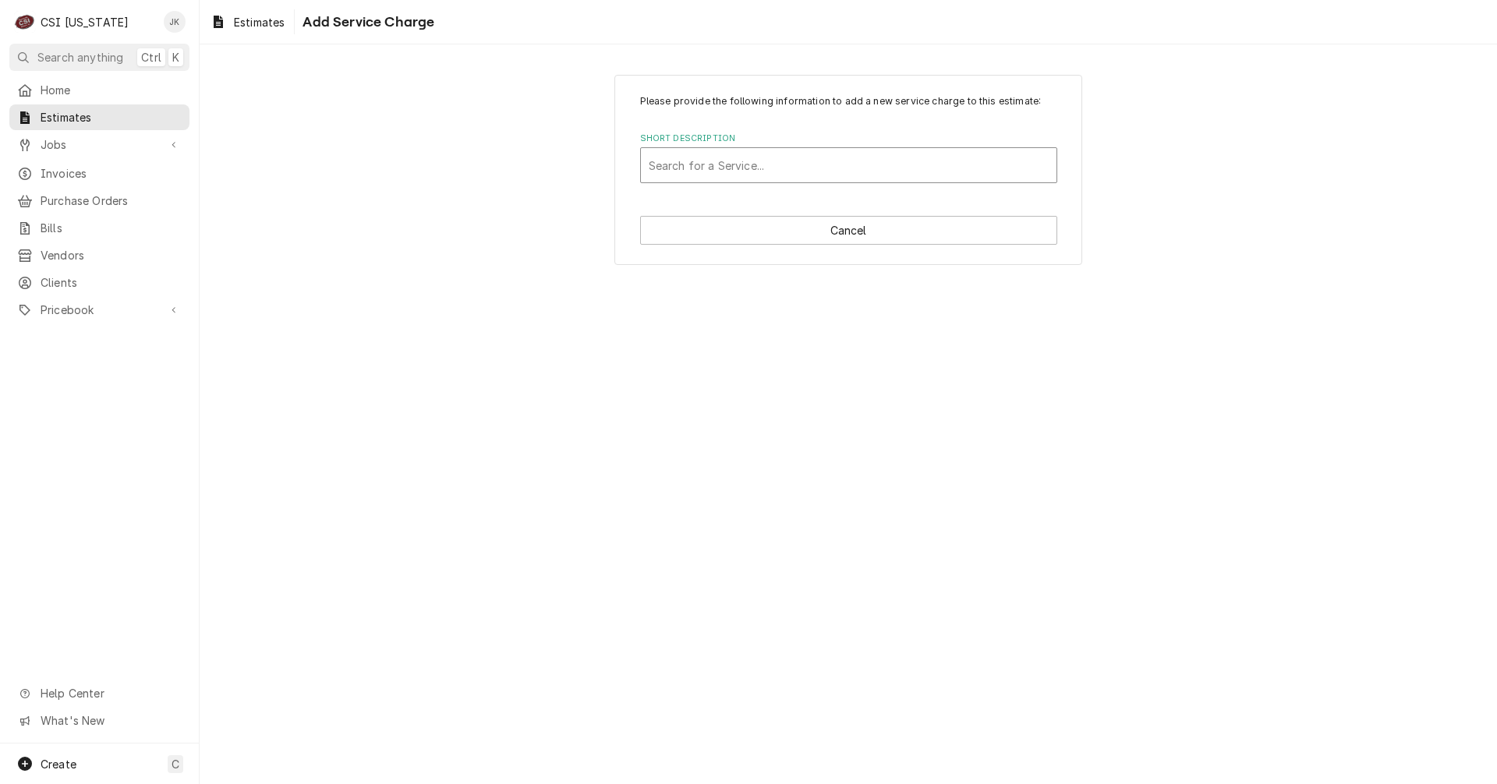
click at [766, 167] on div "Short Description" at bounding box center [849, 165] width 400 height 28
type input "scope"
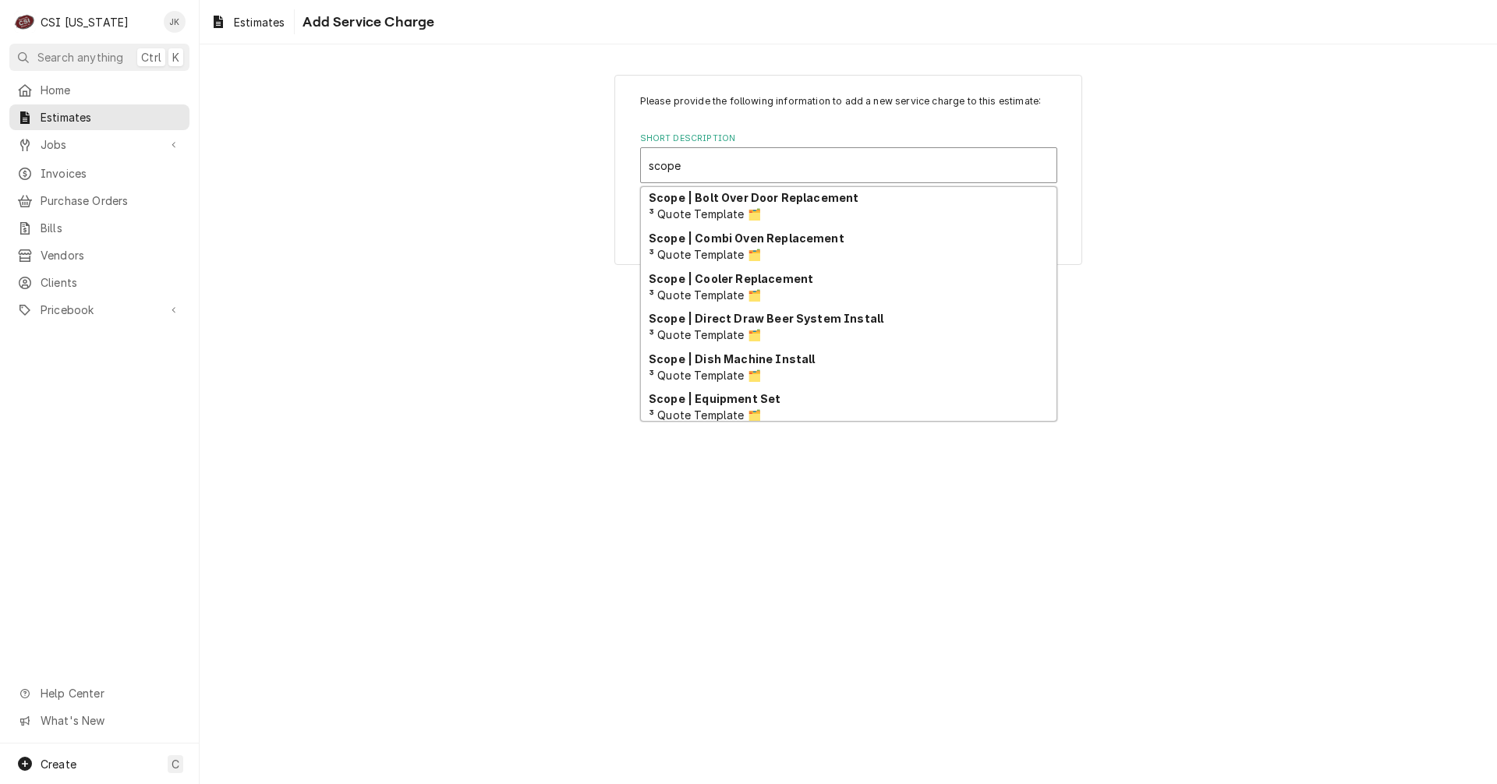
scroll to position [78, 0]
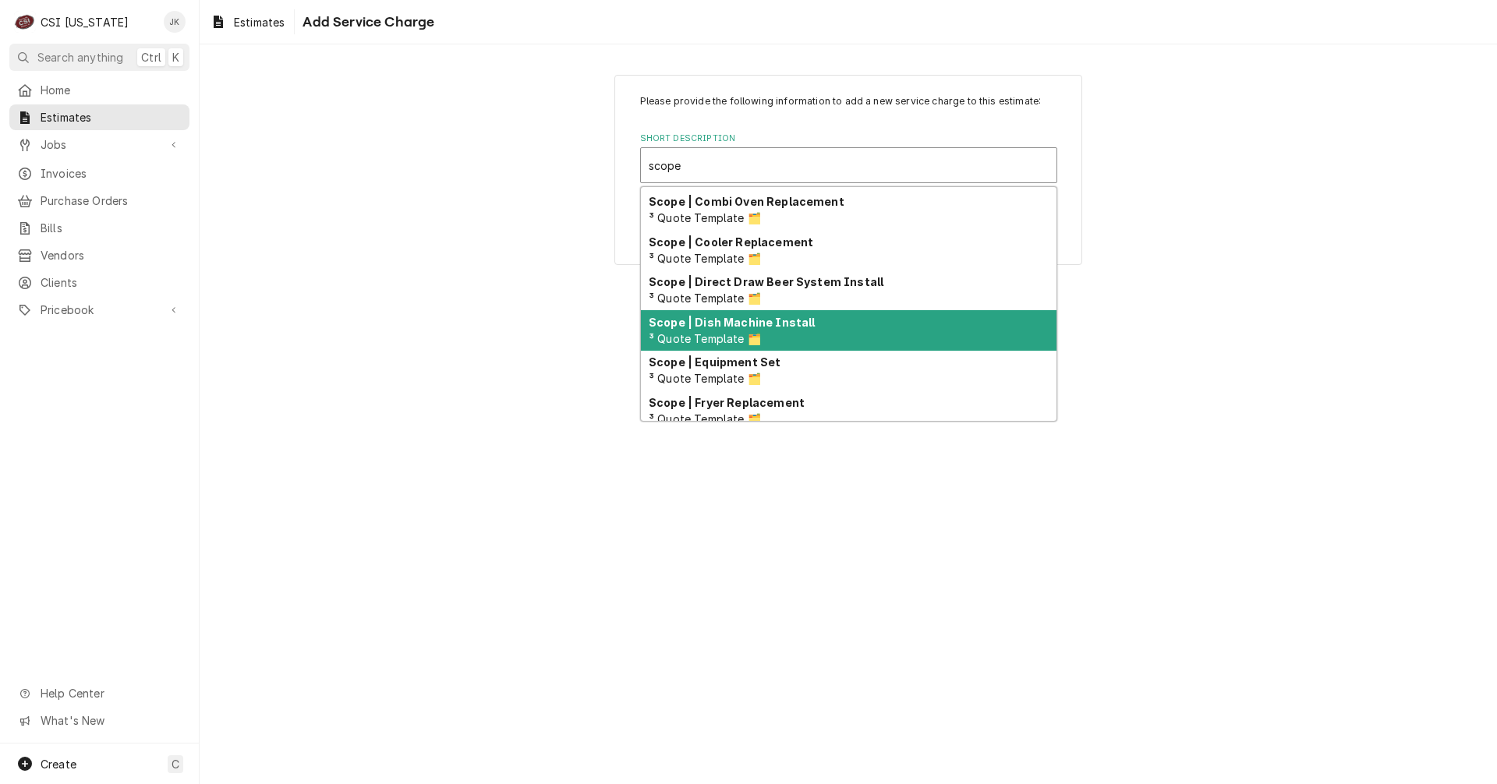
click at [780, 320] on strong "Scope | Dish Machine Install" at bounding box center [732, 322] width 166 height 13
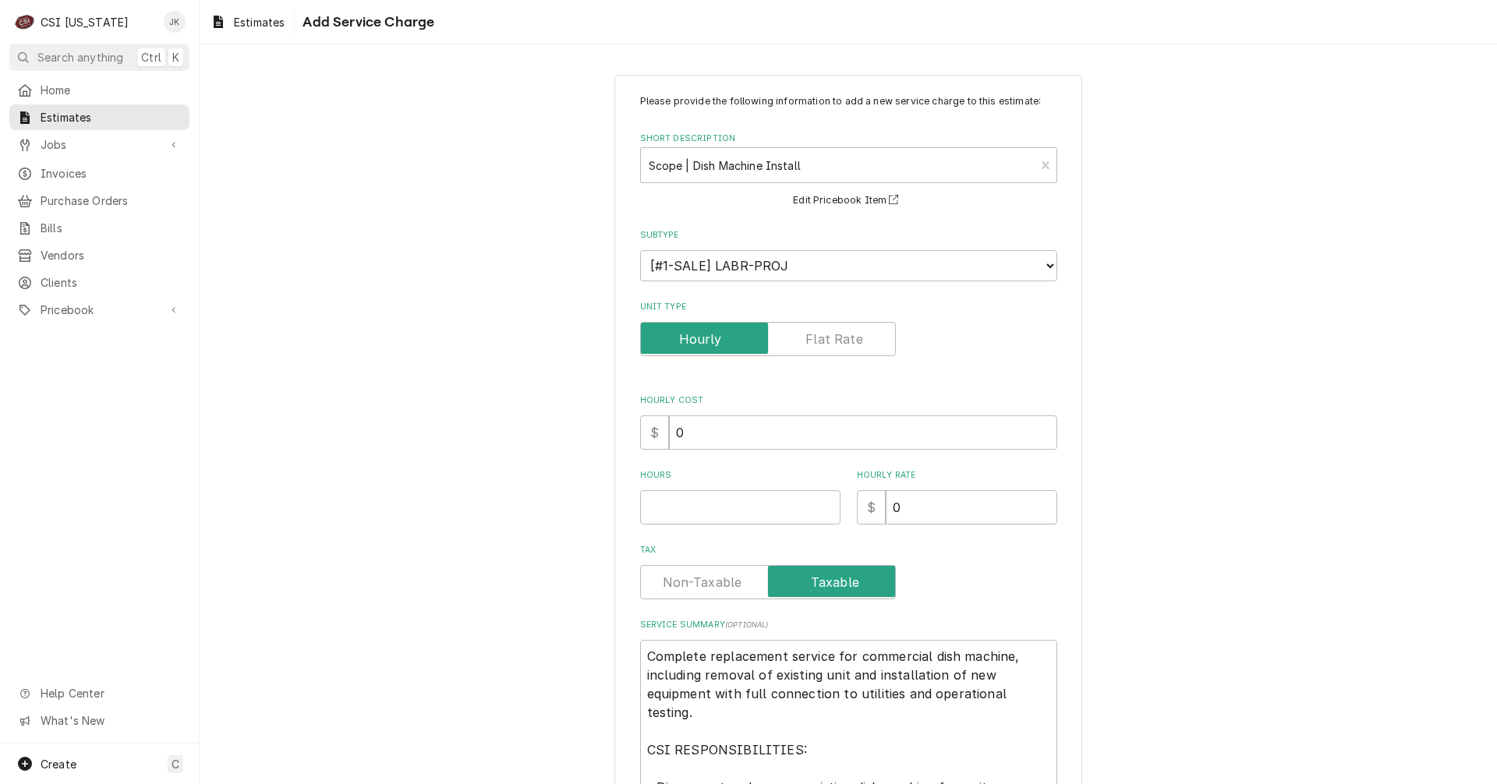
type textarea "x"
click at [826, 334] on label "Unit Type" at bounding box center [768, 339] width 256 height 34
click at [826, 334] on input "Unit Type" at bounding box center [768, 339] width 242 height 34
checkbox input "true"
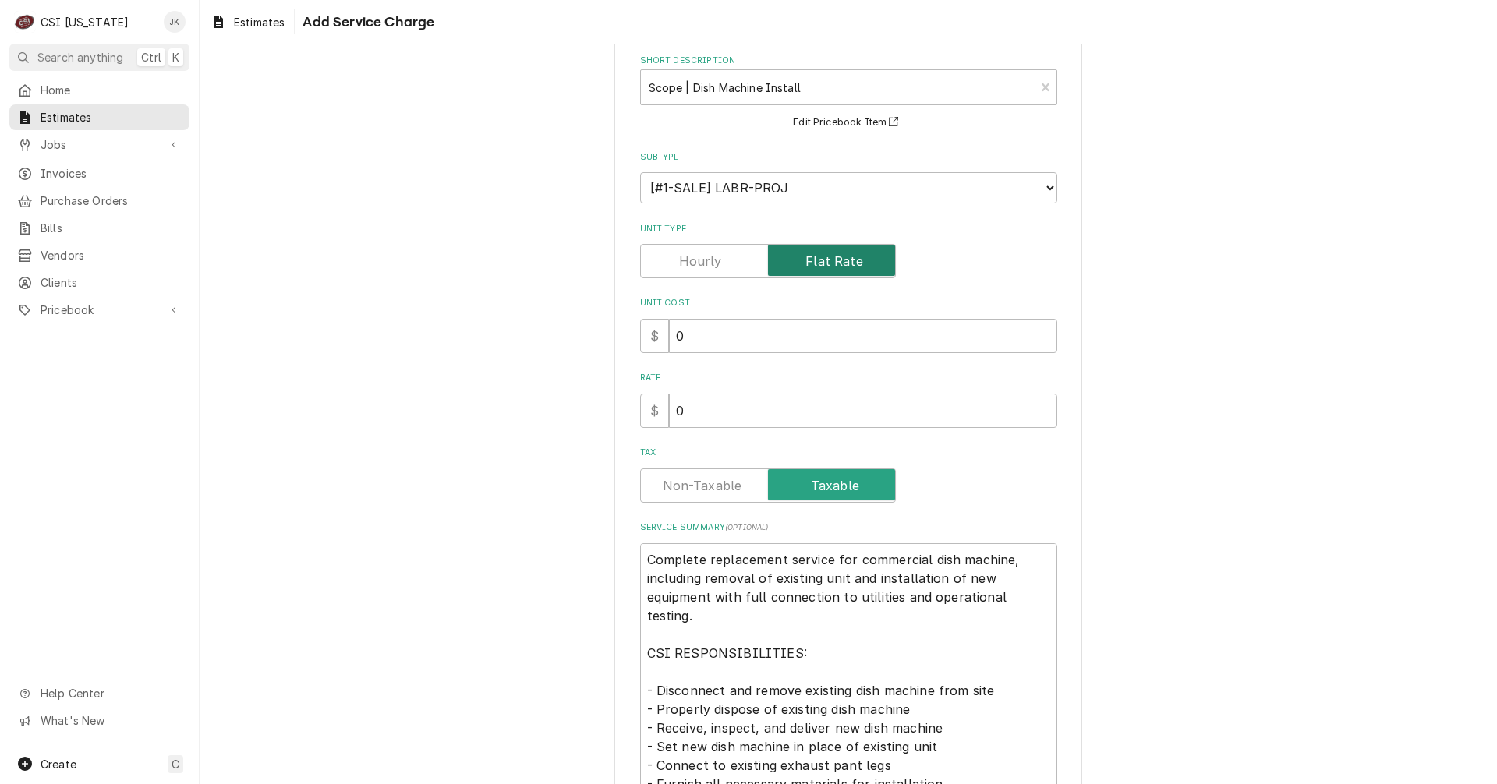
scroll to position [156, 0]
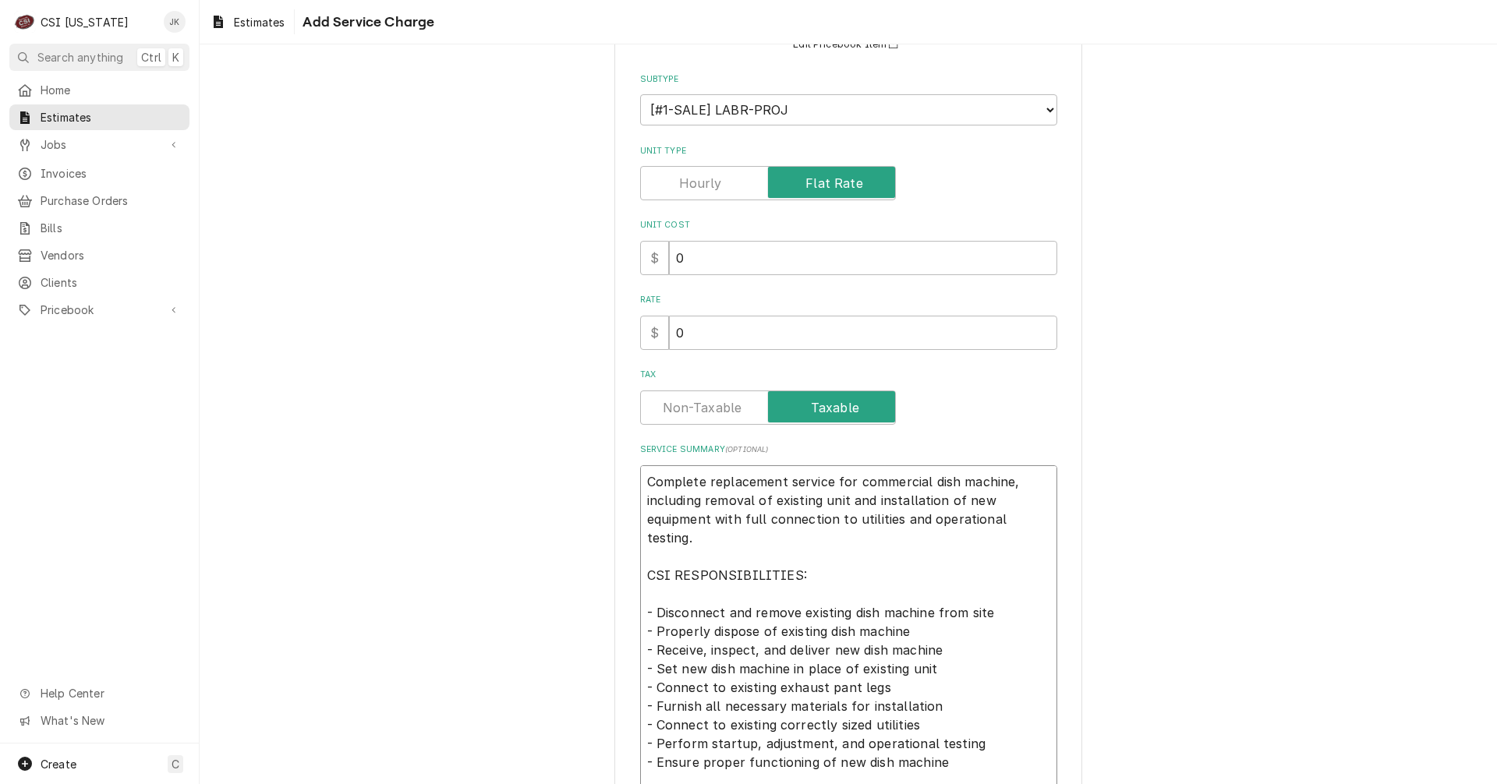
click at [924, 484] on textarea "Complete replacement service for commercial dish machine, including removal of …" at bounding box center [848, 724] width 417 height 519
type textarea "x"
type textarea "Complete replacement service for commercial fdish machine, including removal of…"
type textarea "x"
type textarea "Complete replacement service for commercial fldish machine, including removal o…"
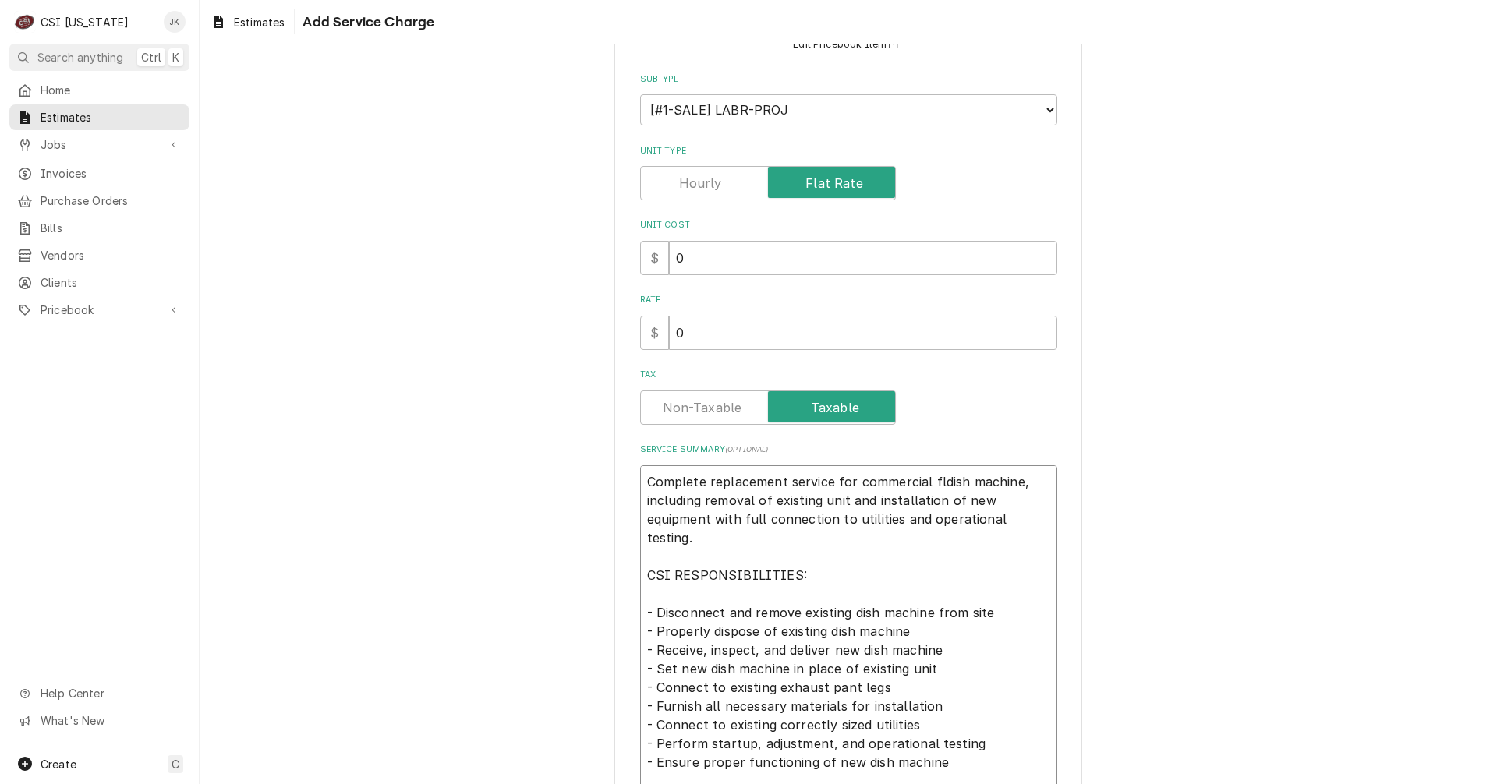
type textarea "x"
type textarea "Complete replacement service for commercial flidish machine, including removal …"
type textarea "x"
type textarea "Complete replacement service for commercial fligdish machine, including removal…"
type textarea "x"
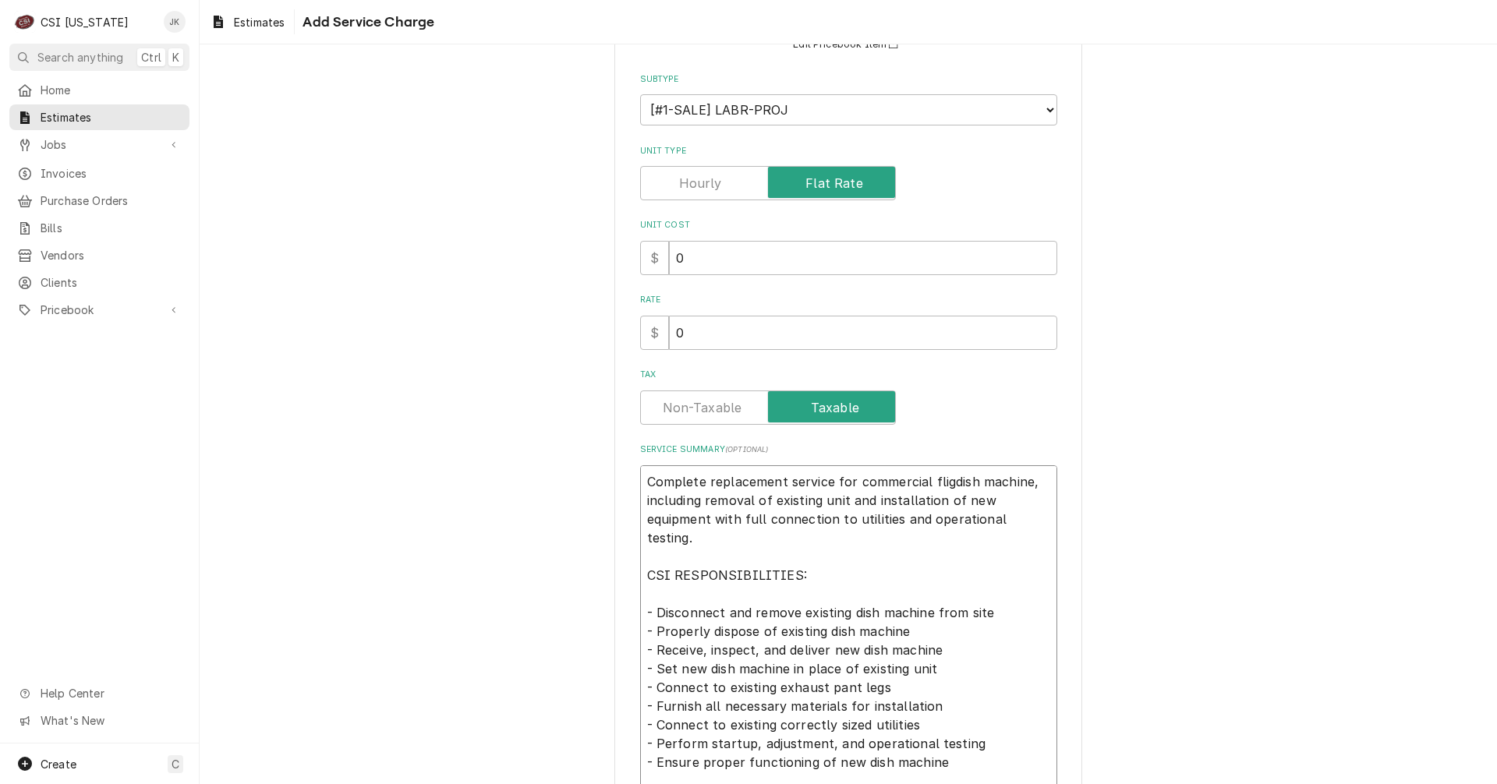
type textarea "Complete replacement service for commercial flighdish machine, including remova…"
type textarea "x"
type textarea "Complete replacement service for commercial flightdish machine, including remov…"
type textarea "x"
type textarea "Complete replacement service for commercial flight dish machine, including remo…"
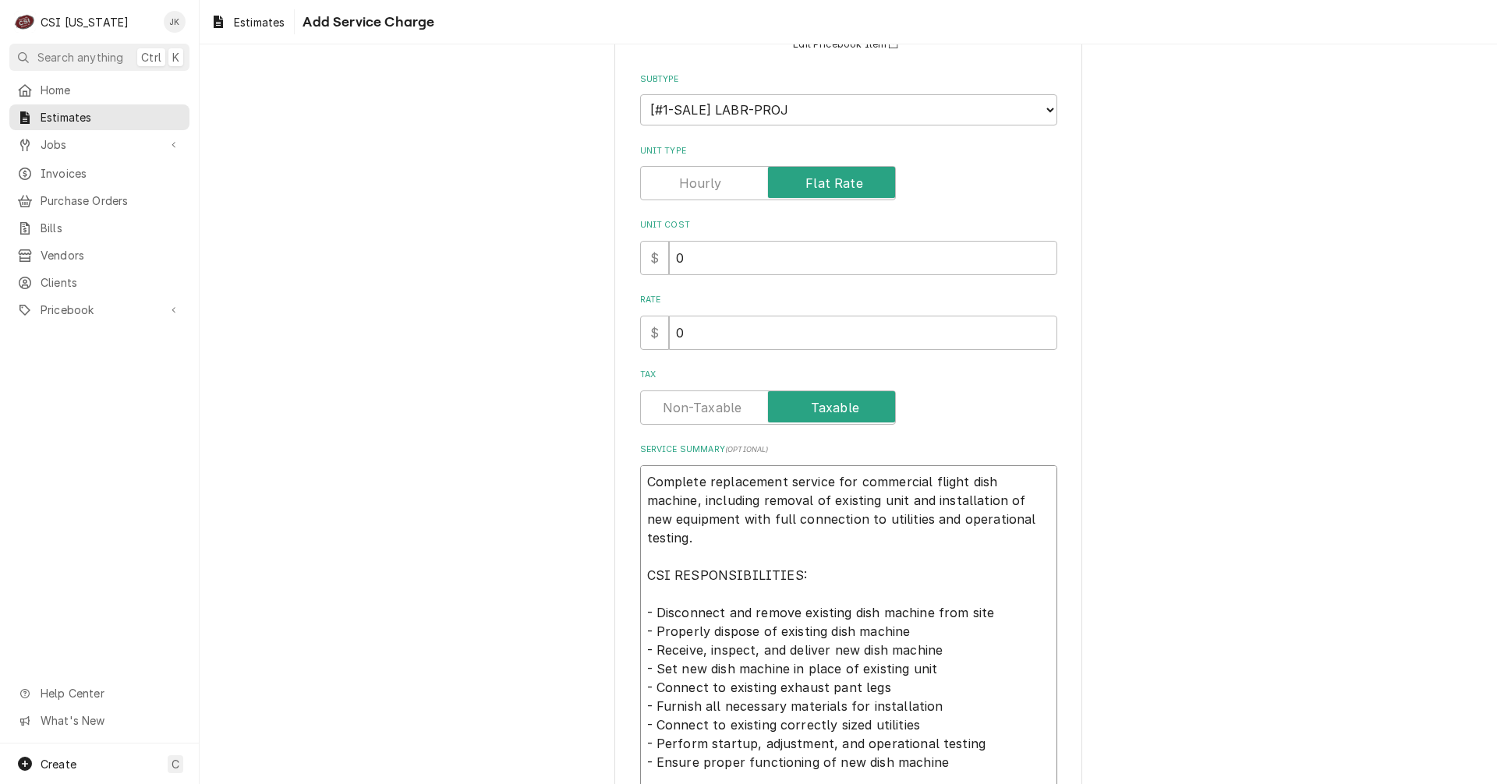
type textarea "x"
type textarea "Complete replacement service for commercial flight dish machine, including remo…"
drag, startPoint x: 695, startPoint y: 331, endPoint x: 591, endPoint y: 329, distance: 103.7
click at [593, 329] on div "Please provide the following information to add a new service charge to this es…" at bounding box center [848, 492] width 1297 height 1175
type textarea "x"
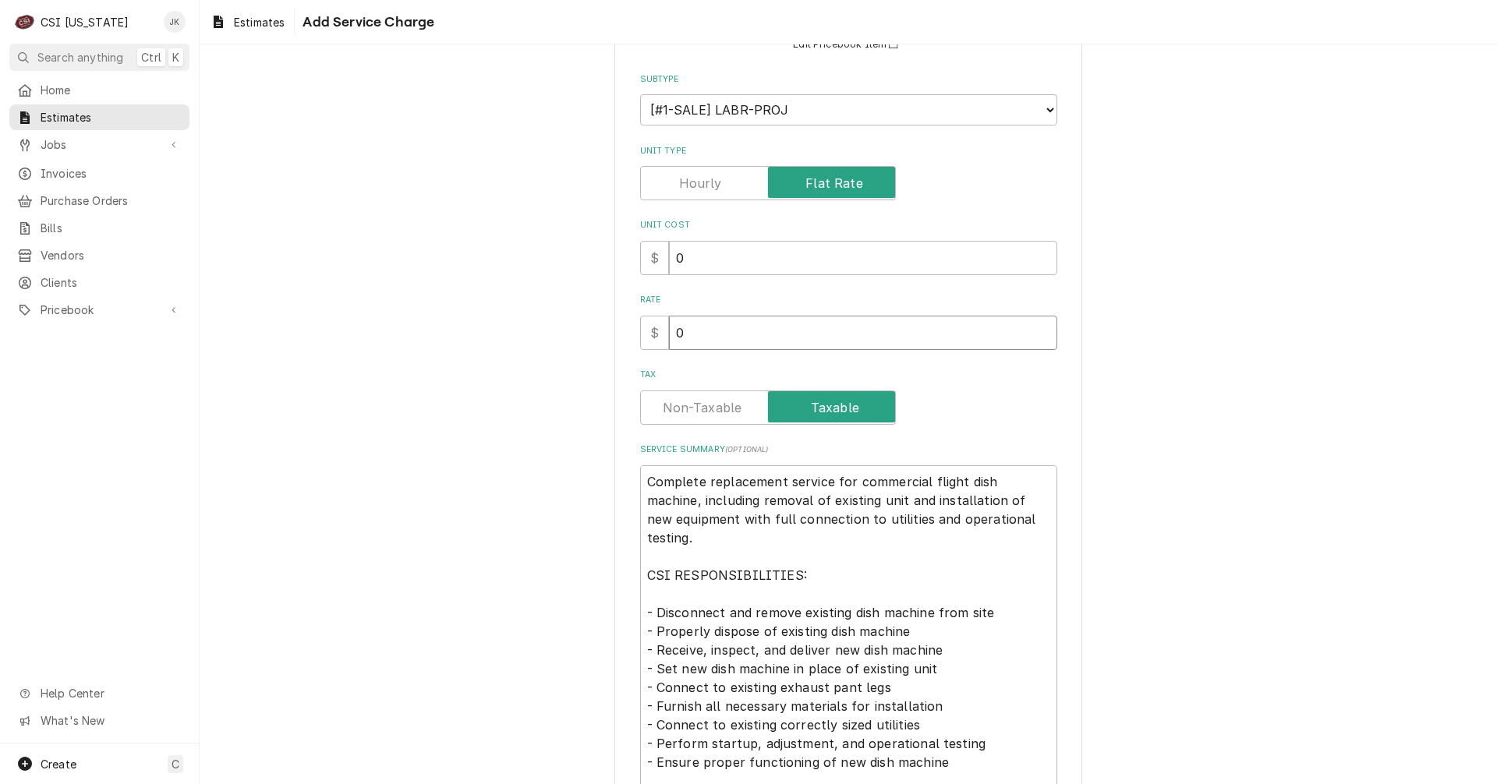
type input "2"
type textarea "x"
type input "23"
type textarea "x"
type input "2"
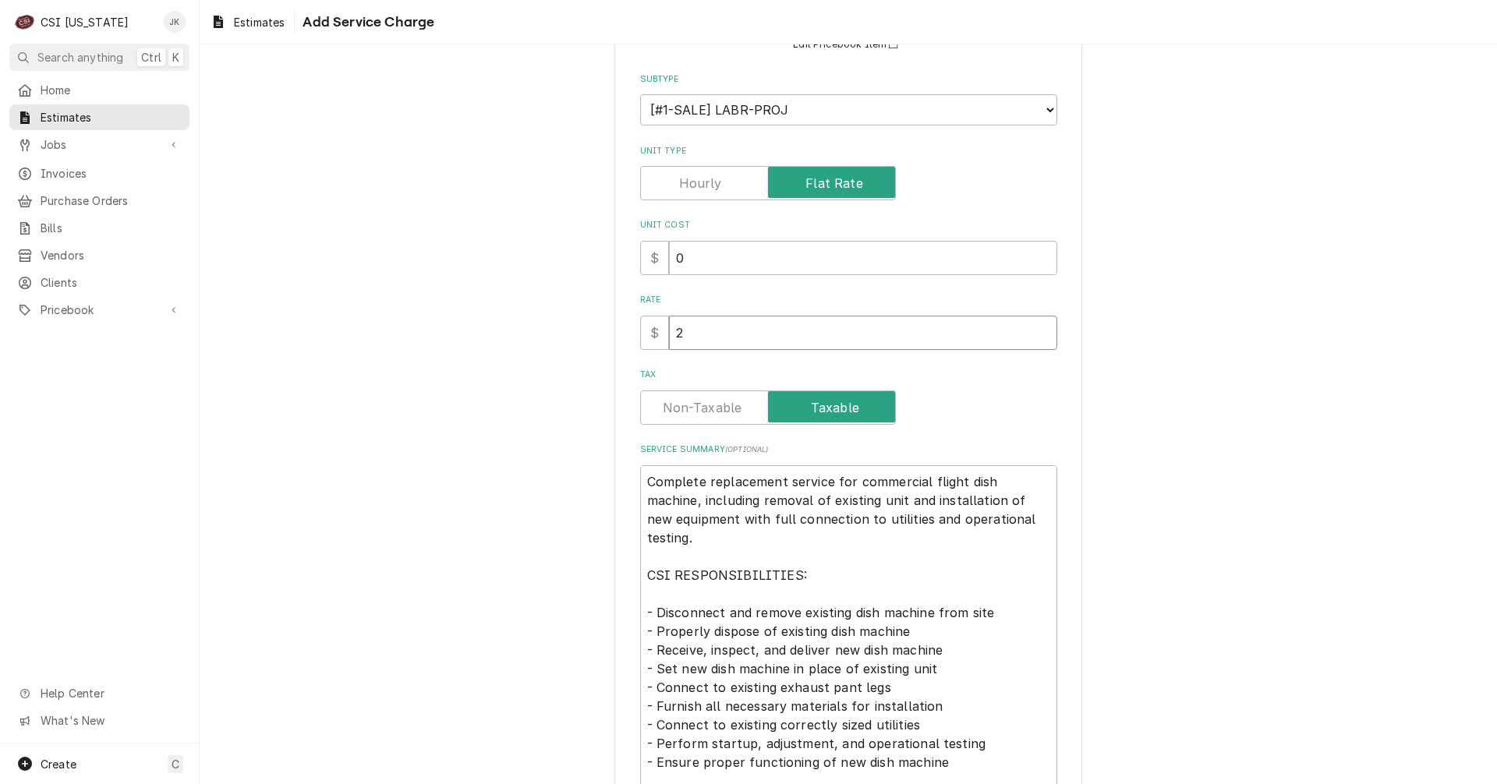
type textarea "x"
type input "26"
type textarea "x"
type input "269"
type textarea "x"
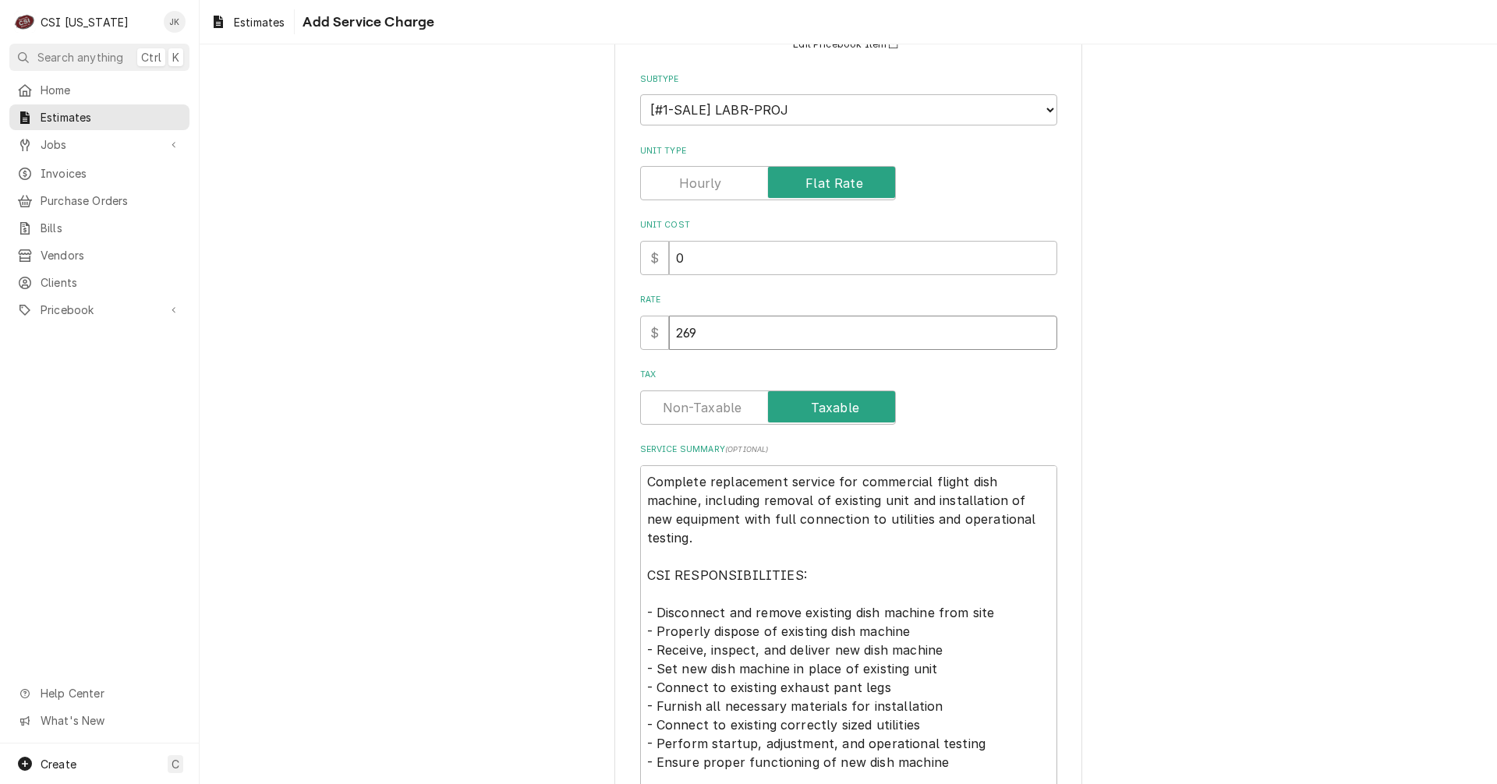
type input "26"
type textarea "x"
type input "263"
type textarea "x"
type input "2639"
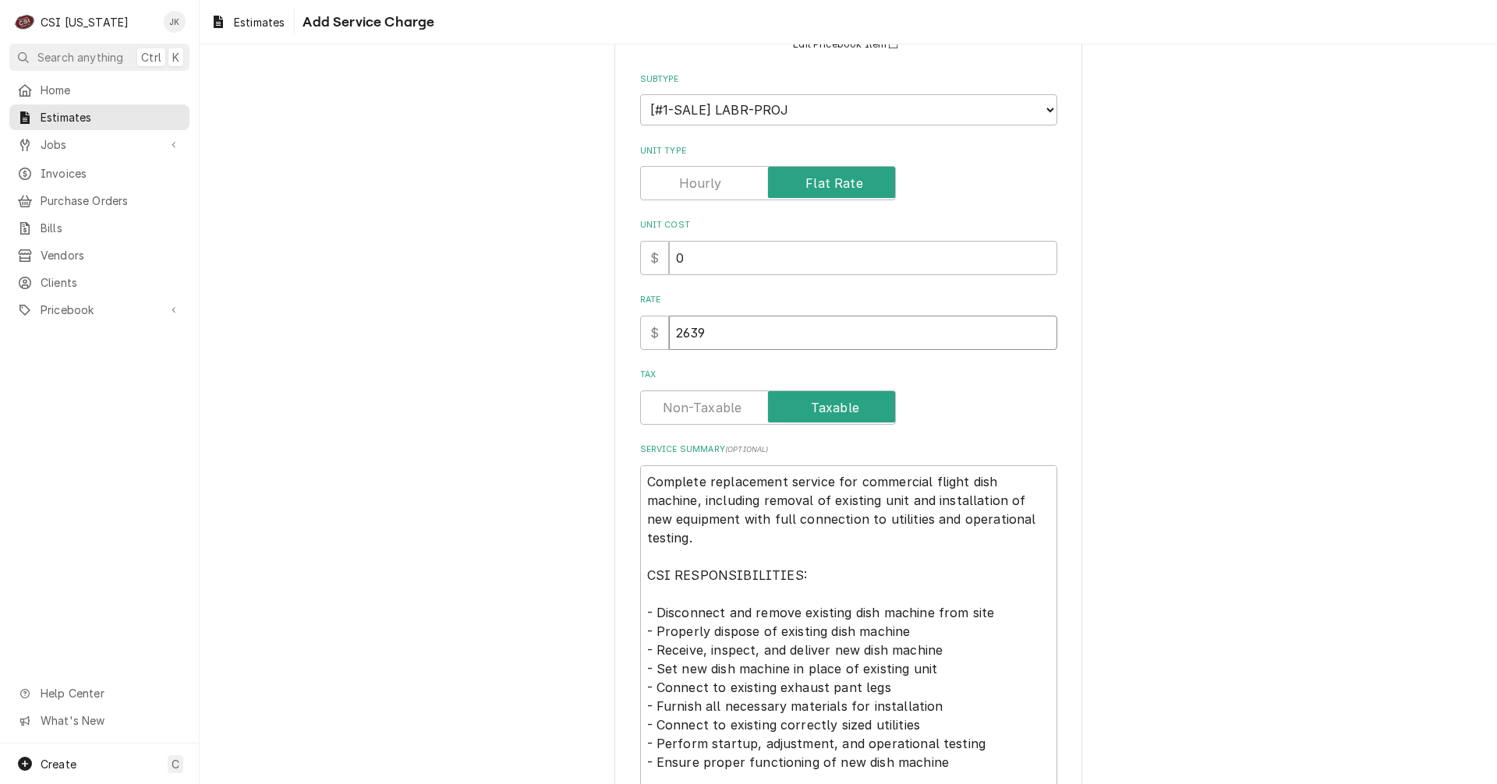
type textarea "x"
type input "26390"
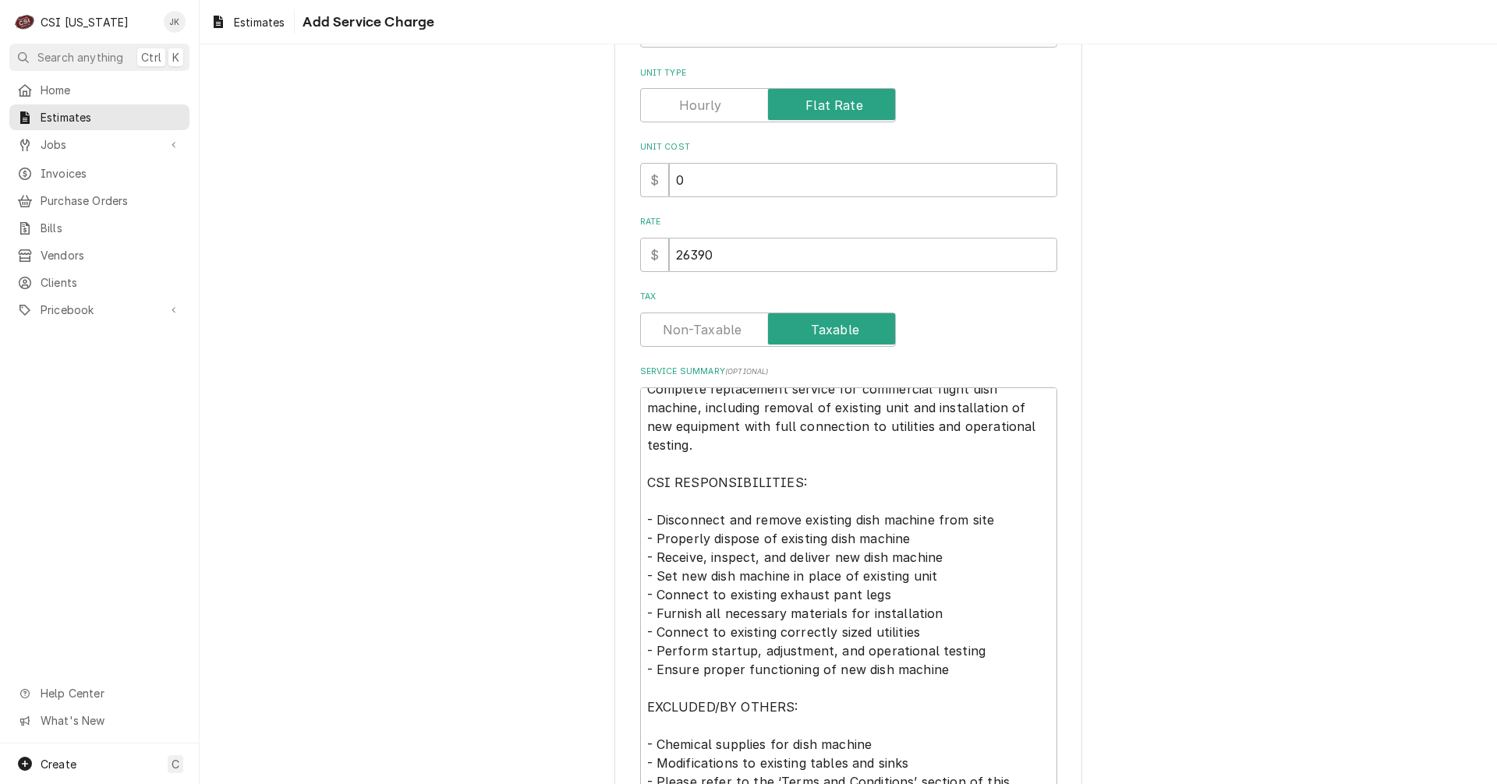
scroll to position [19, 0]
drag, startPoint x: 897, startPoint y: 592, endPoint x: 638, endPoint y: 591, distance: 259.6
click at [640, 591] on textarea "Complete replacement service for commercial flight dish machine, including remo…" at bounding box center [848, 646] width 417 height 519
type textarea "x"
type textarea "Complete replacement service for commercial flight dish machine, including remo…"
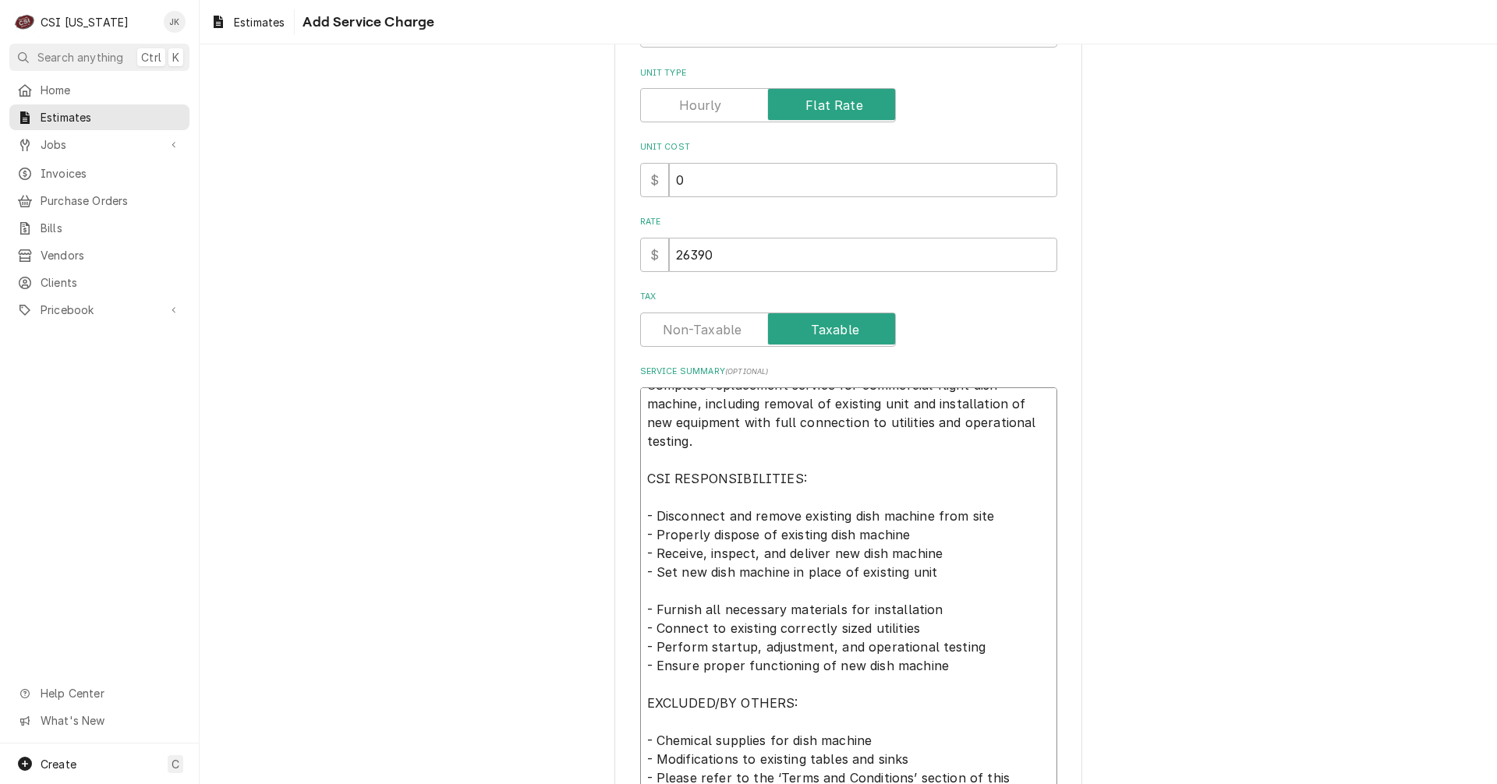
type textarea "x"
type textarea "Complete replacement service for commercial flight dish machine, including remo…"
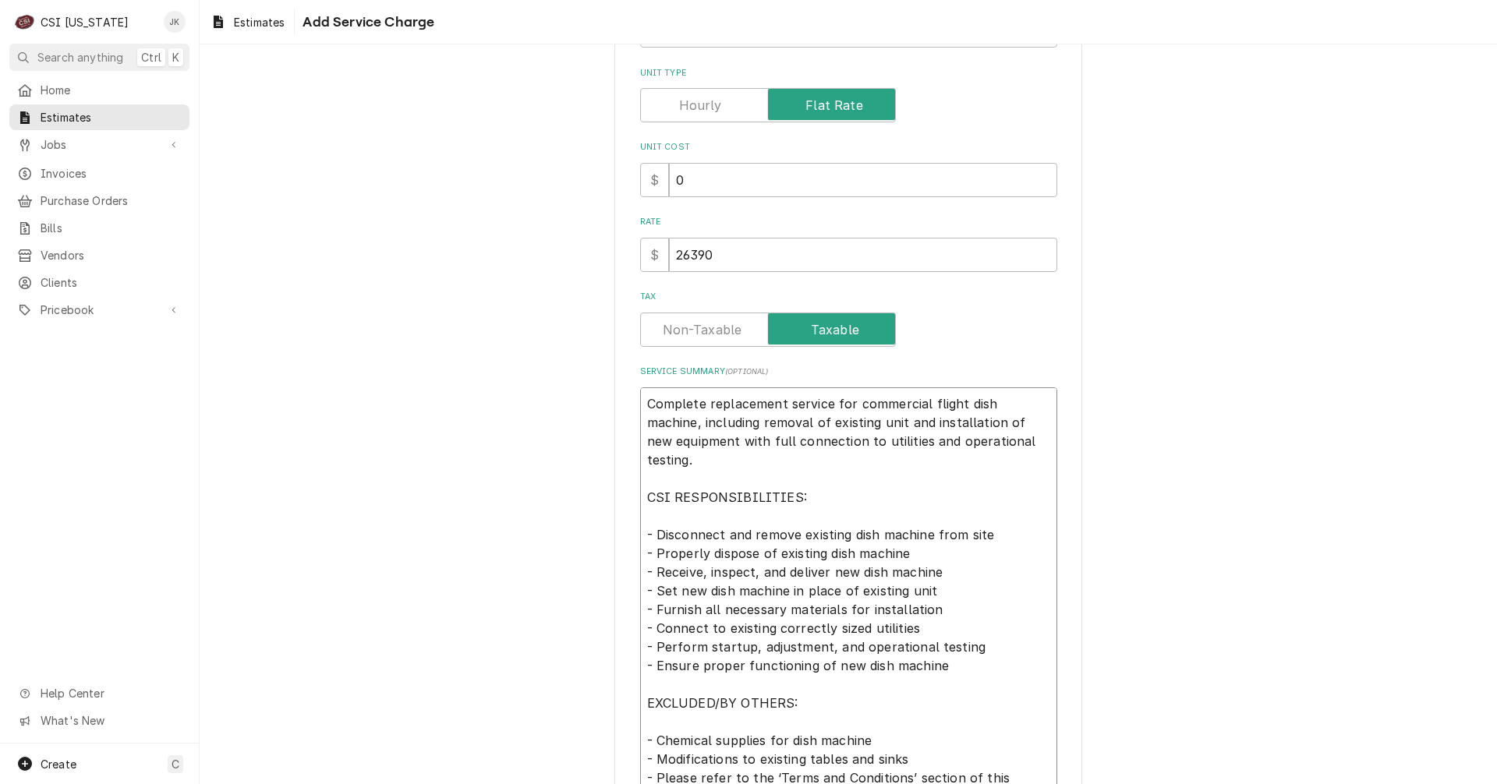
scroll to position [312, 0]
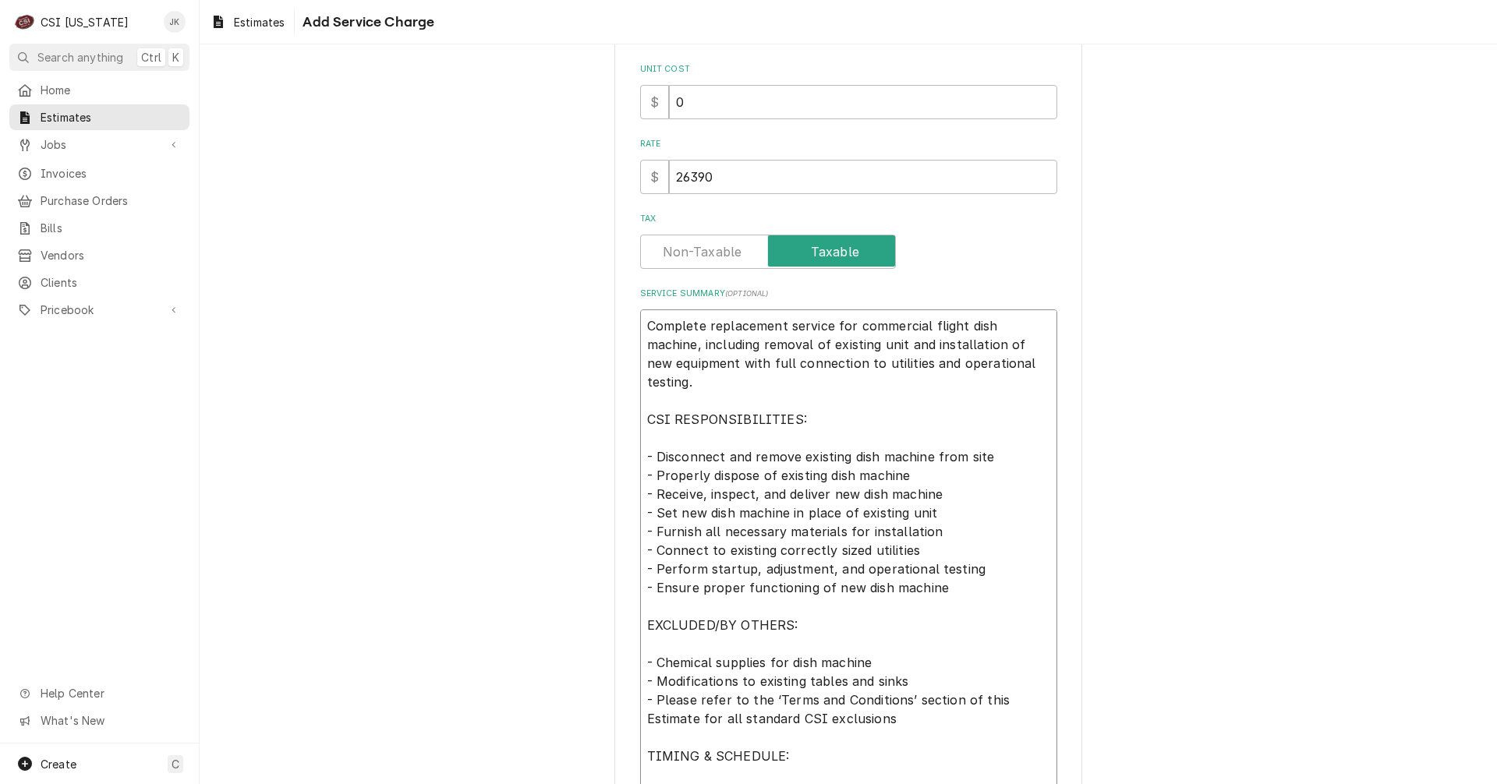
click at [899, 663] on textarea "Complete replacement service for commercial flight dish machine, including remo…" at bounding box center [848, 559] width 417 height 500
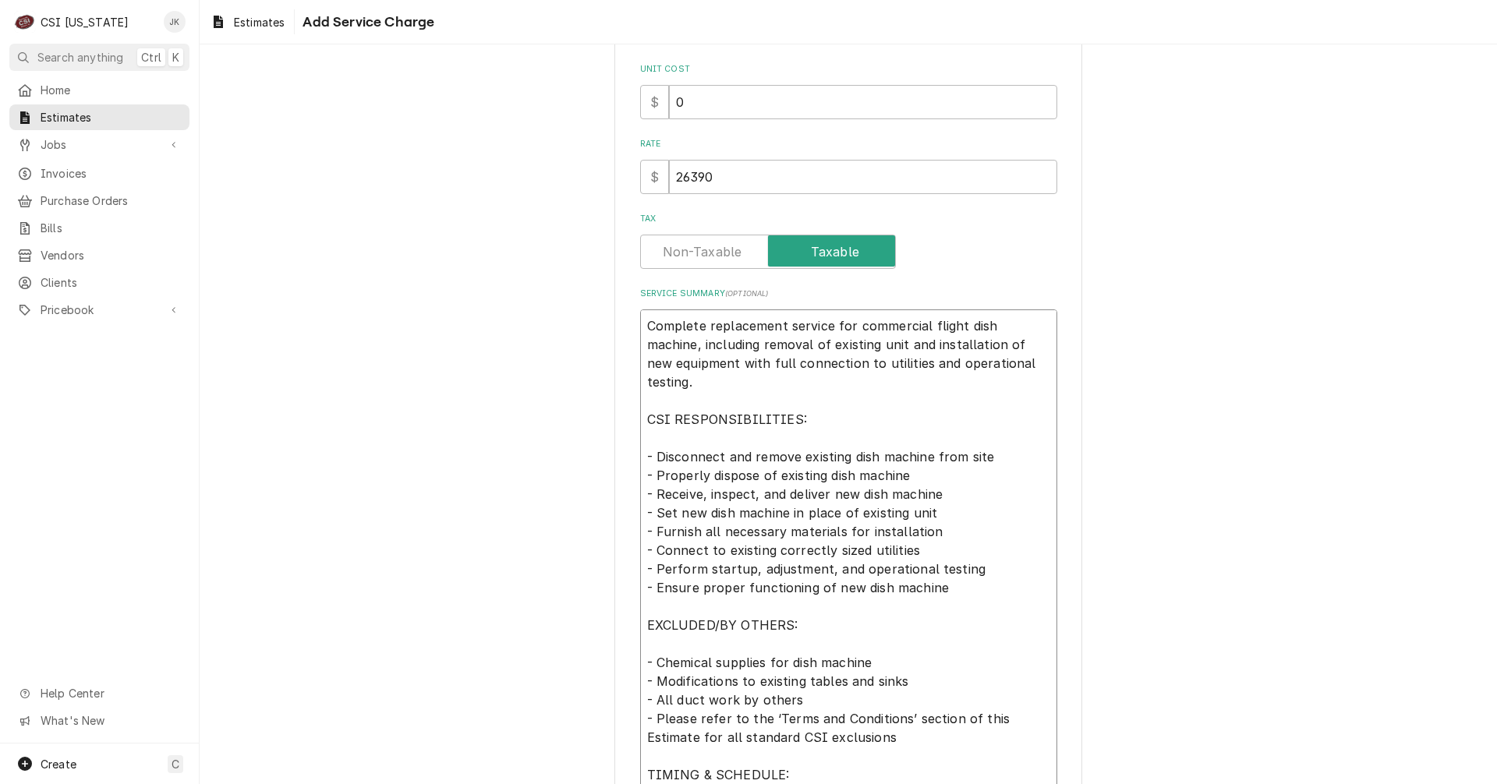
drag, startPoint x: 901, startPoint y: 681, endPoint x: 906, endPoint y: 618, distance: 63.3
click at [901, 681] on textarea "Complete replacement service for commercial flight dish machine, including remo…" at bounding box center [848, 568] width 417 height 519
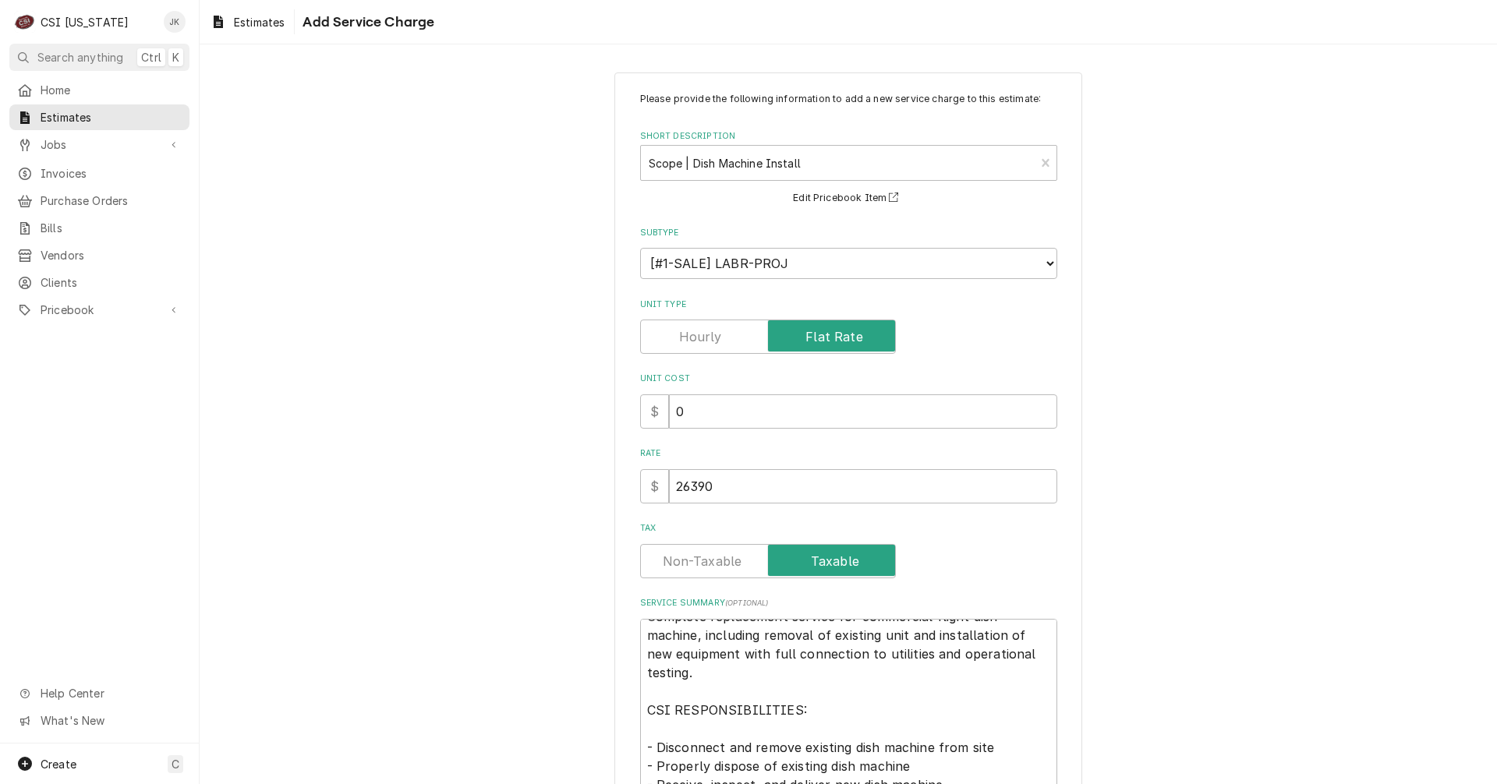
scroll to position [0, 0]
drag, startPoint x: 730, startPoint y: 494, endPoint x: 665, endPoint y: 483, distance: 66.5
click at [669, 493] on input "26390" at bounding box center [863, 489] width 388 height 34
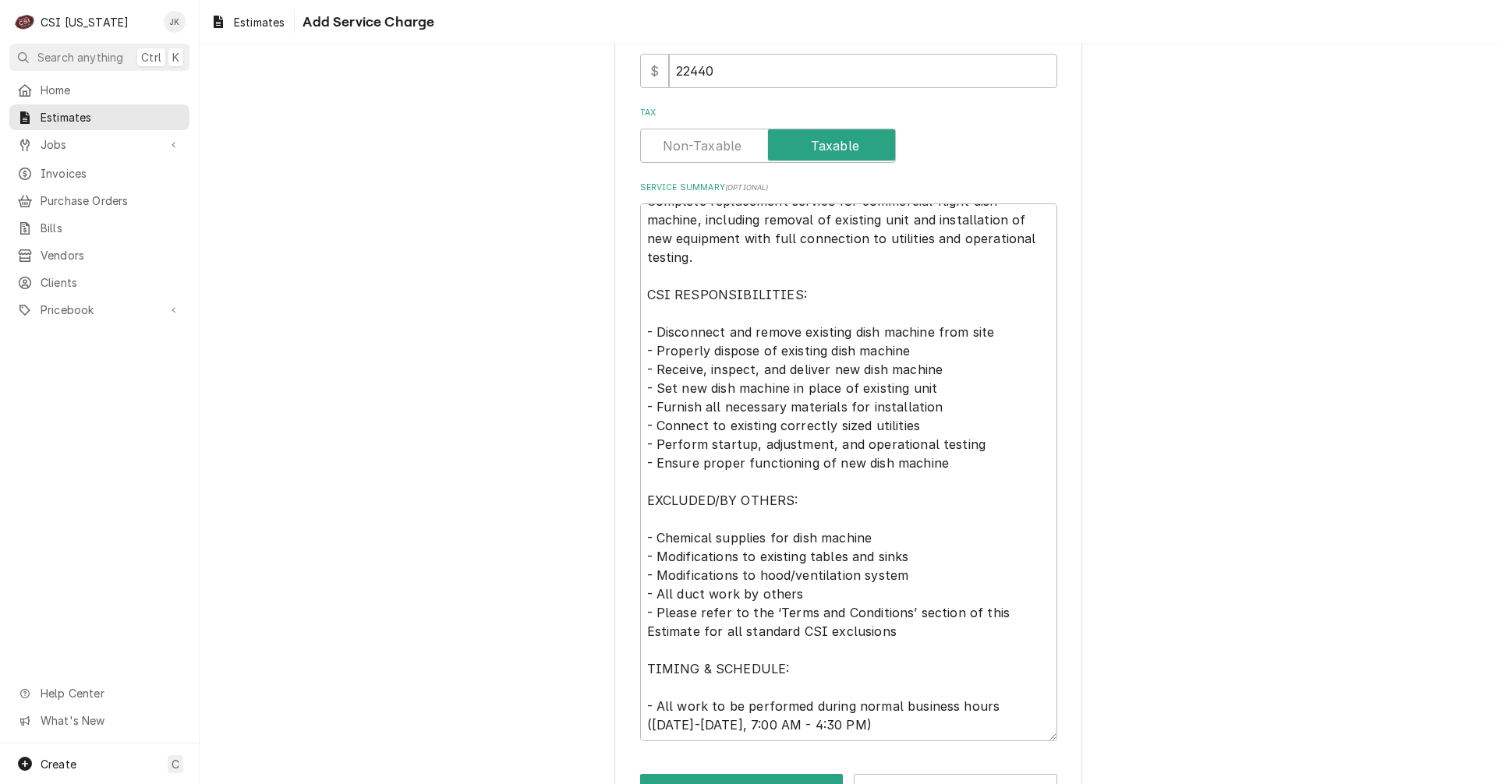
scroll to position [470, 0]
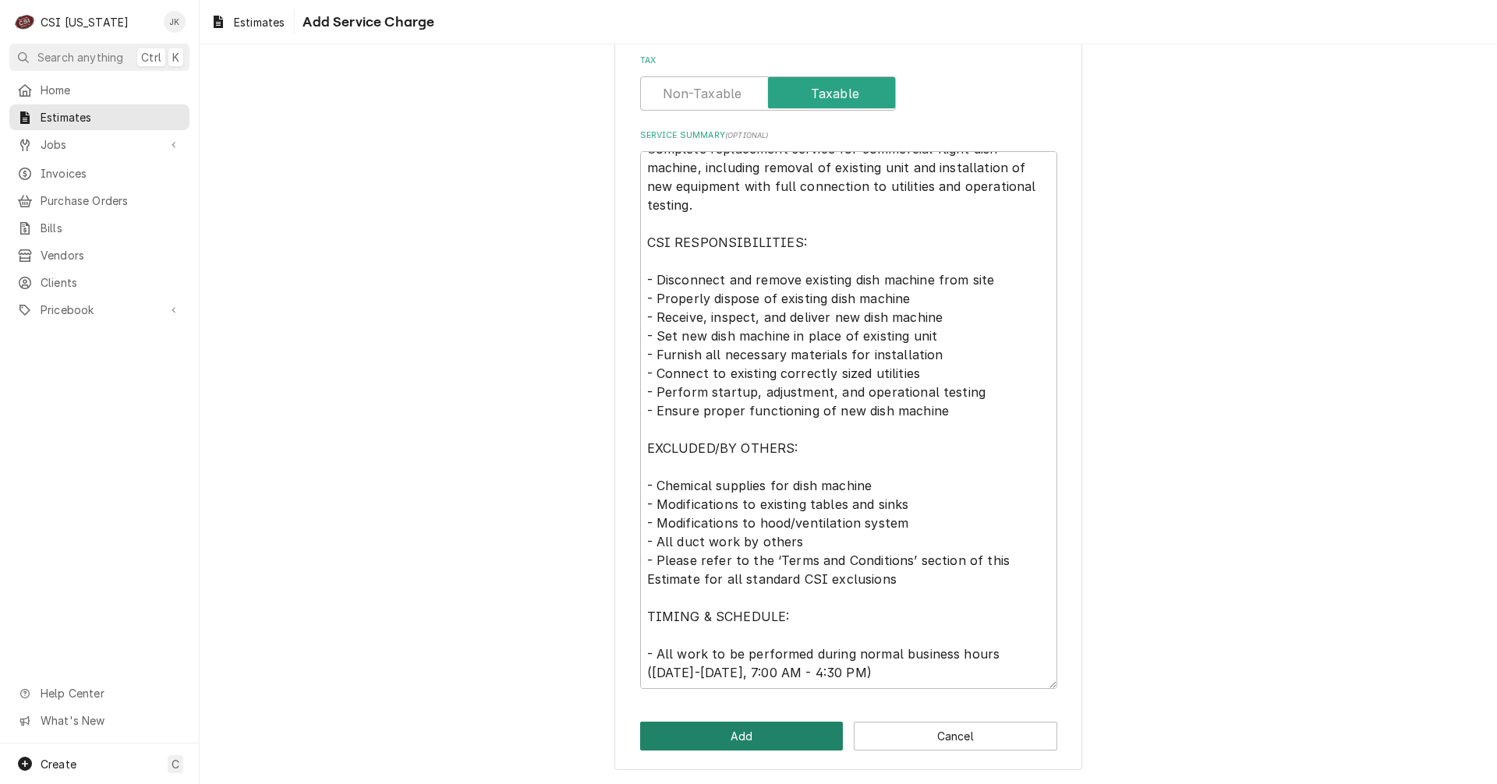
click at [690, 736] on button "Add" at bounding box center [741, 736] width 203 height 29
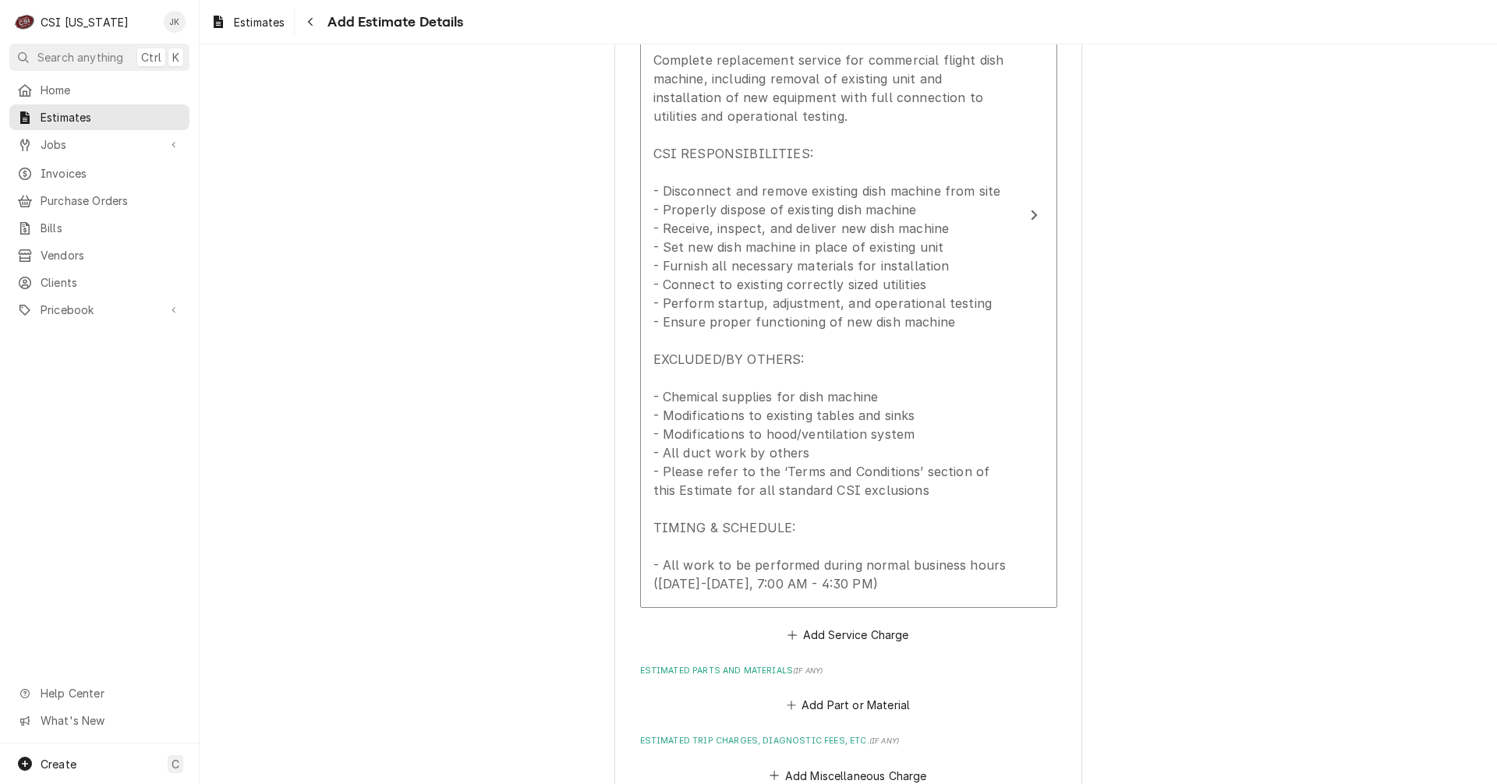
scroll to position [1852, 0]
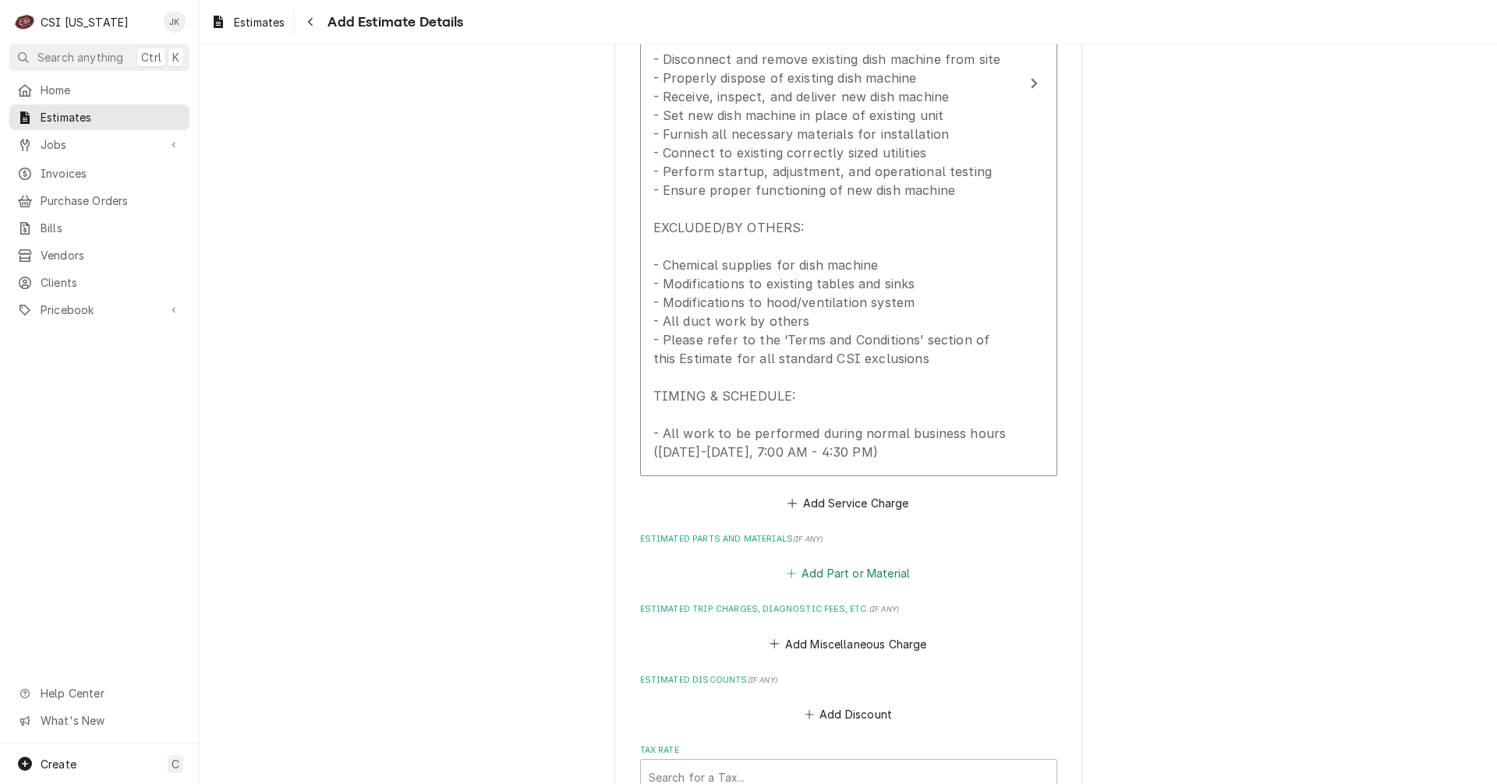
click at [836, 571] on button "Add Part or Material" at bounding box center [847, 574] width 129 height 22
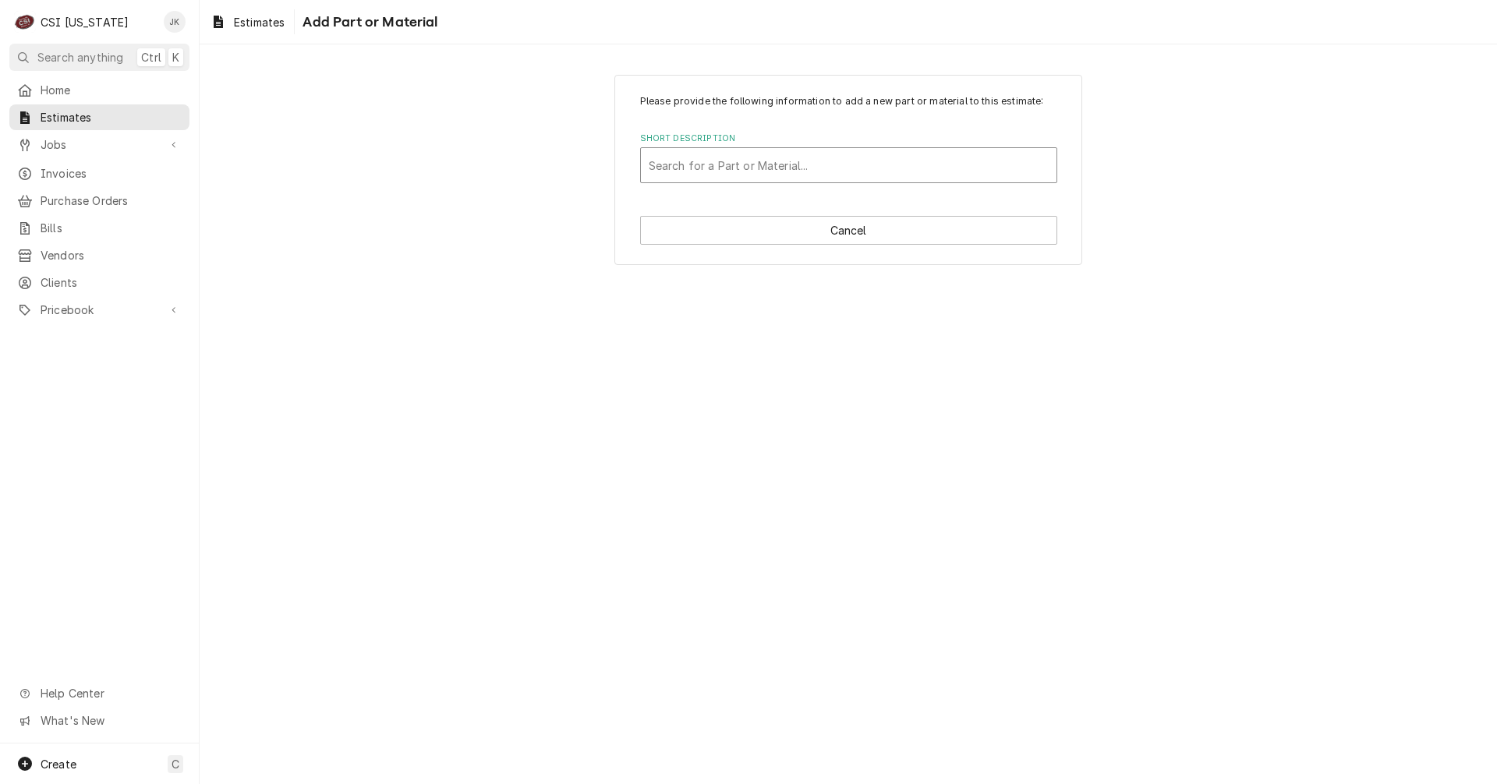
click at [726, 165] on div "Short Description" at bounding box center [849, 165] width 400 height 28
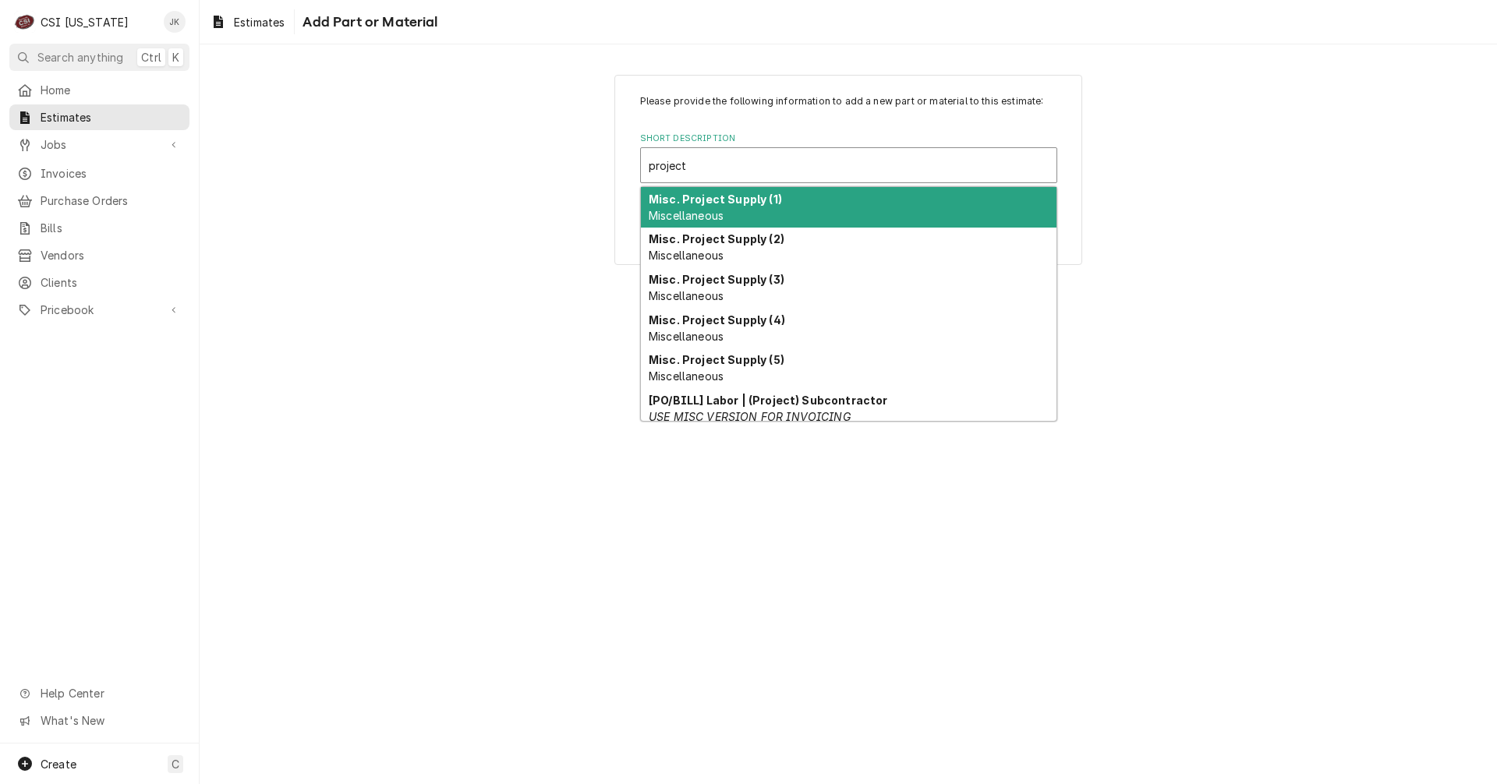
click at [720, 202] on strong "Misc. Project Supply (1)" at bounding box center [715, 199] width 133 height 13
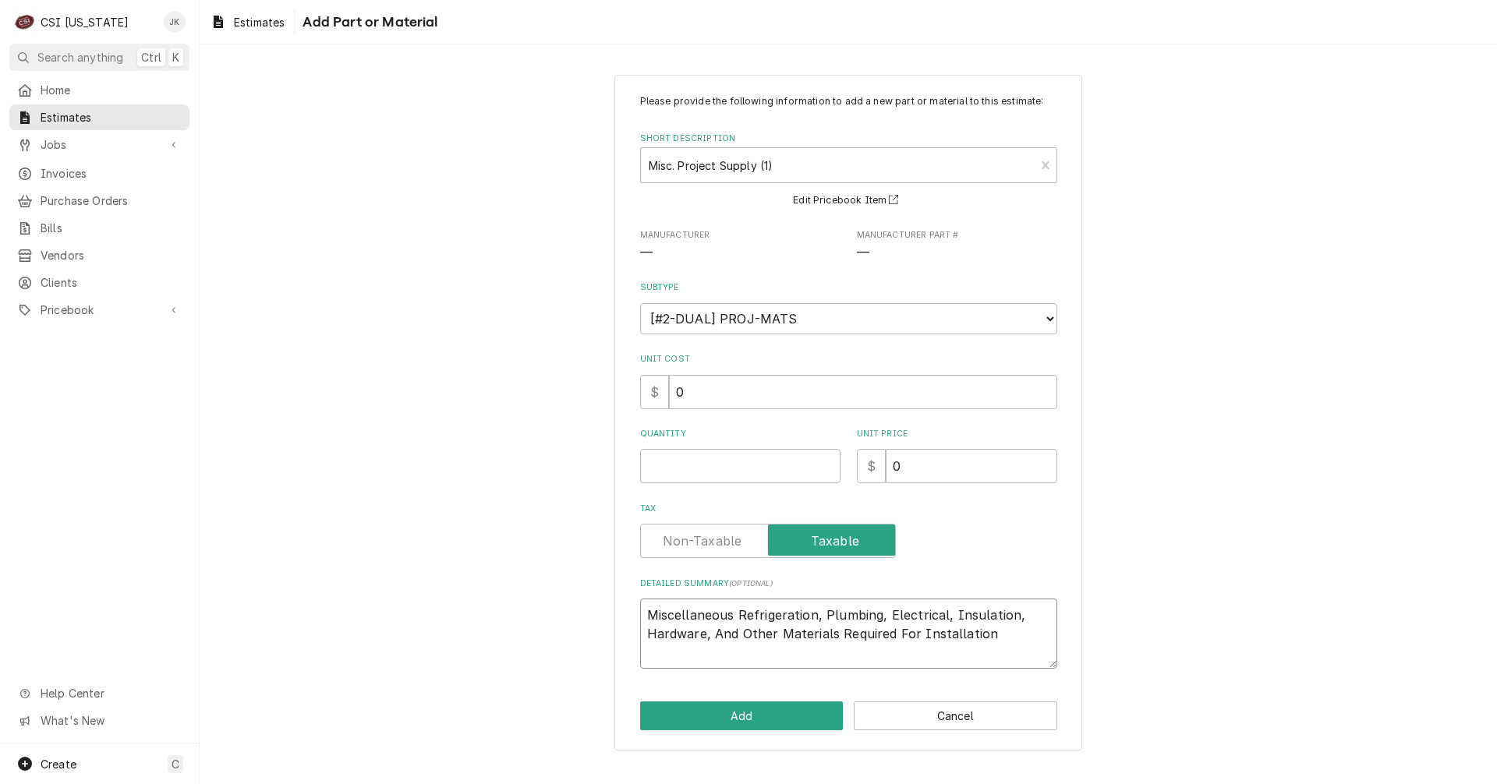
drag, startPoint x: 736, startPoint y: 613, endPoint x: 816, endPoint y: 613, distance: 80.3
click at [816, 613] on textarea "Miscellaneous Refrigeration, Plumbing, Electrical, Insulation, Hardware, And Ot…" at bounding box center [848, 634] width 417 height 70
drag, startPoint x: 866, startPoint y: 616, endPoint x: 925, endPoint y: 613, distance: 58.5
click at [925, 613] on textarea "Miscellaneous Plumbing, Electrical, Insulation, Hardware, And Other Materials R…" at bounding box center [848, 634] width 417 height 70
drag, startPoint x: 741, startPoint y: 391, endPoint x: 675, endPoint y: 391, distance: 66.3
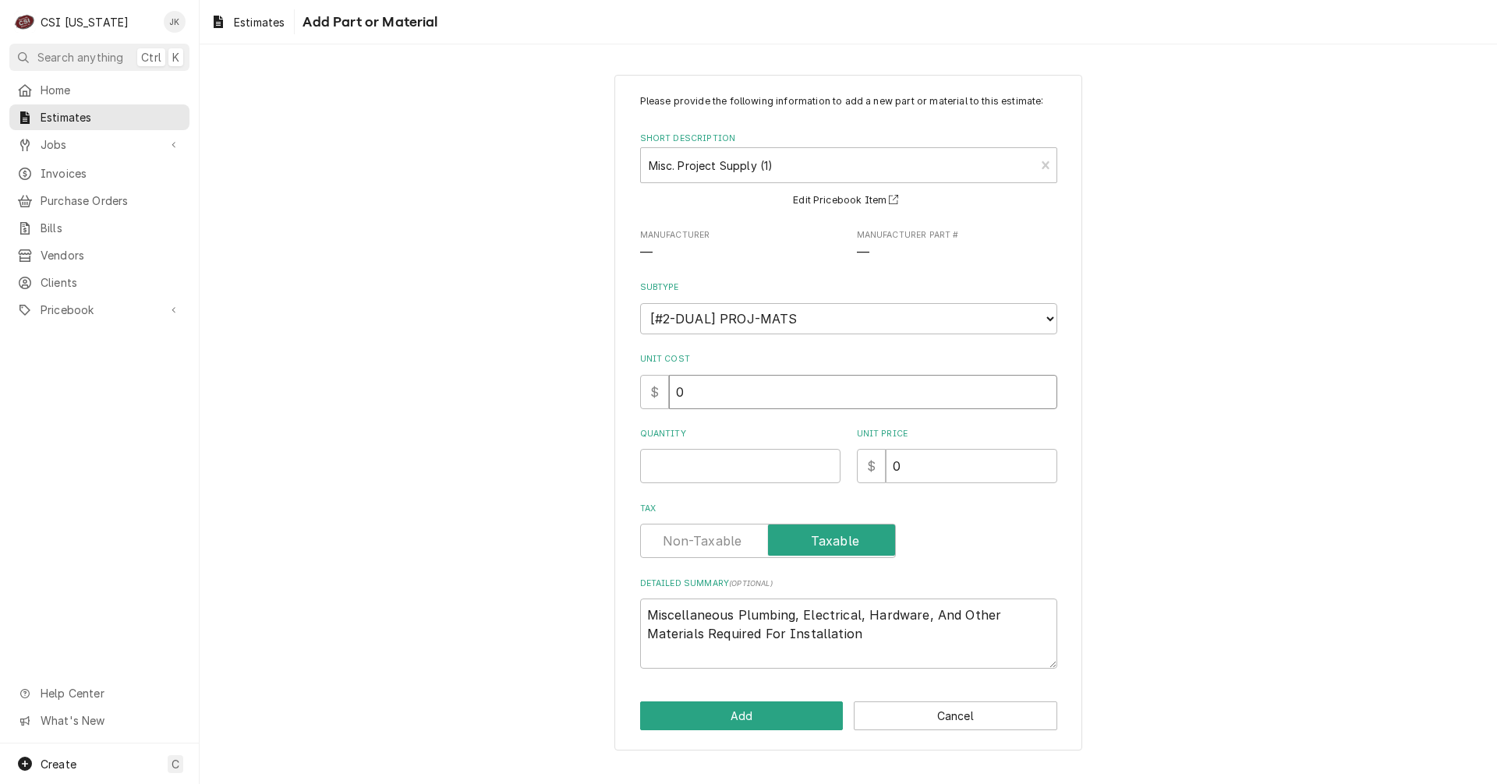
click at [675, 391] on input "0" at bounding box center [863, 392] width 388 height 34
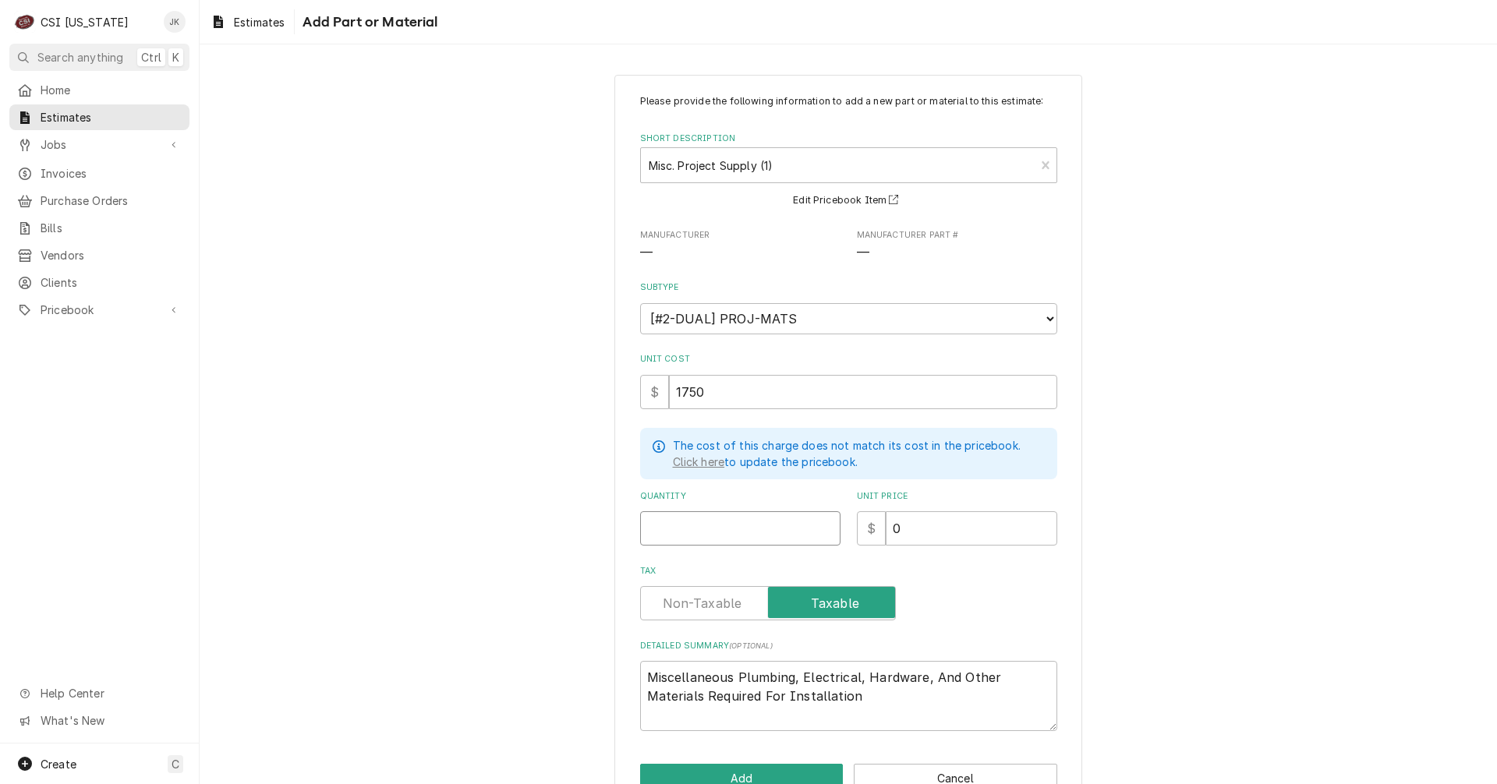
click at [715, 512] on input "Quantity" at bounding box center [740, 528] width 200 height 34
drag, startPoint x: 724, startPoint y: 394, endPoint x: 626, endPoint y: 391, distance: 98.3
click at [626, 391] on div "Please provide the following information to add a new part or material to this …" at bounding box center [848, 444] width 468 height 738
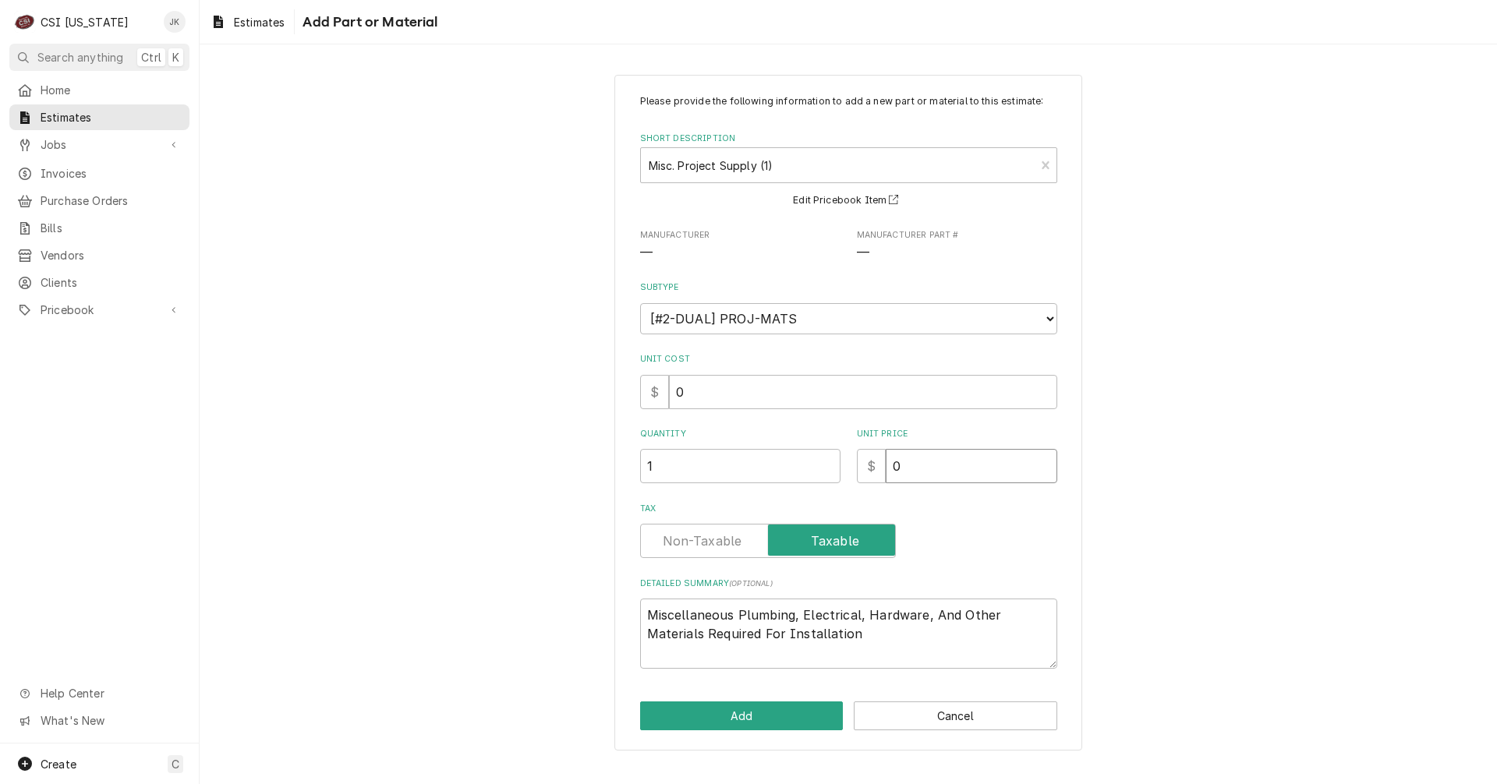
drag, startPoint x: 959, startPoint y: 474, endPoint x: 860, endPoint y: 467, distance: 99.3
click at [860, 467] on div "$ 0" at bounding box center [957, 466] width 200 height 34
click at [772, 705] on button "Add" at bounding box center [741, 716] width 203 height 29
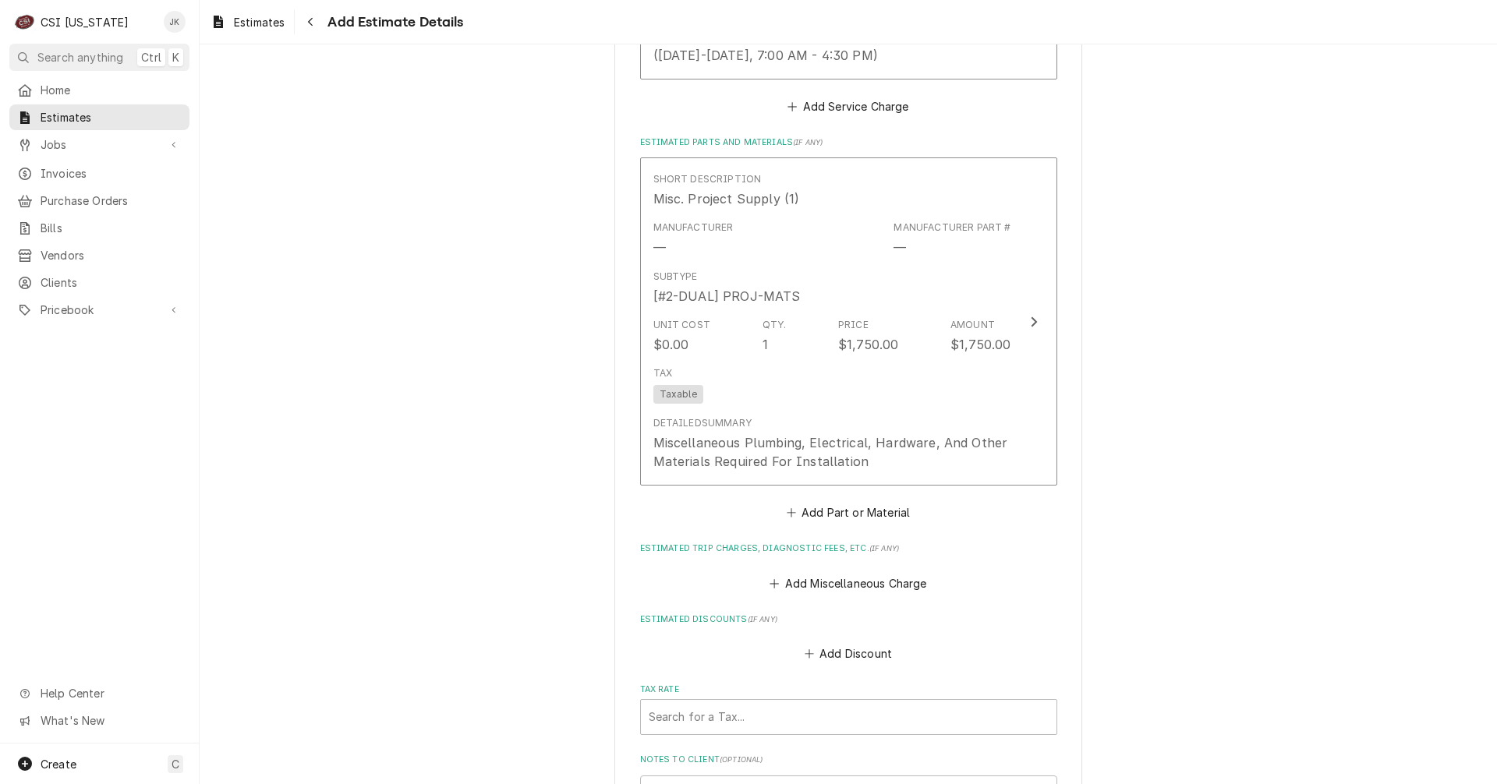
scroll to position [2272, 0]
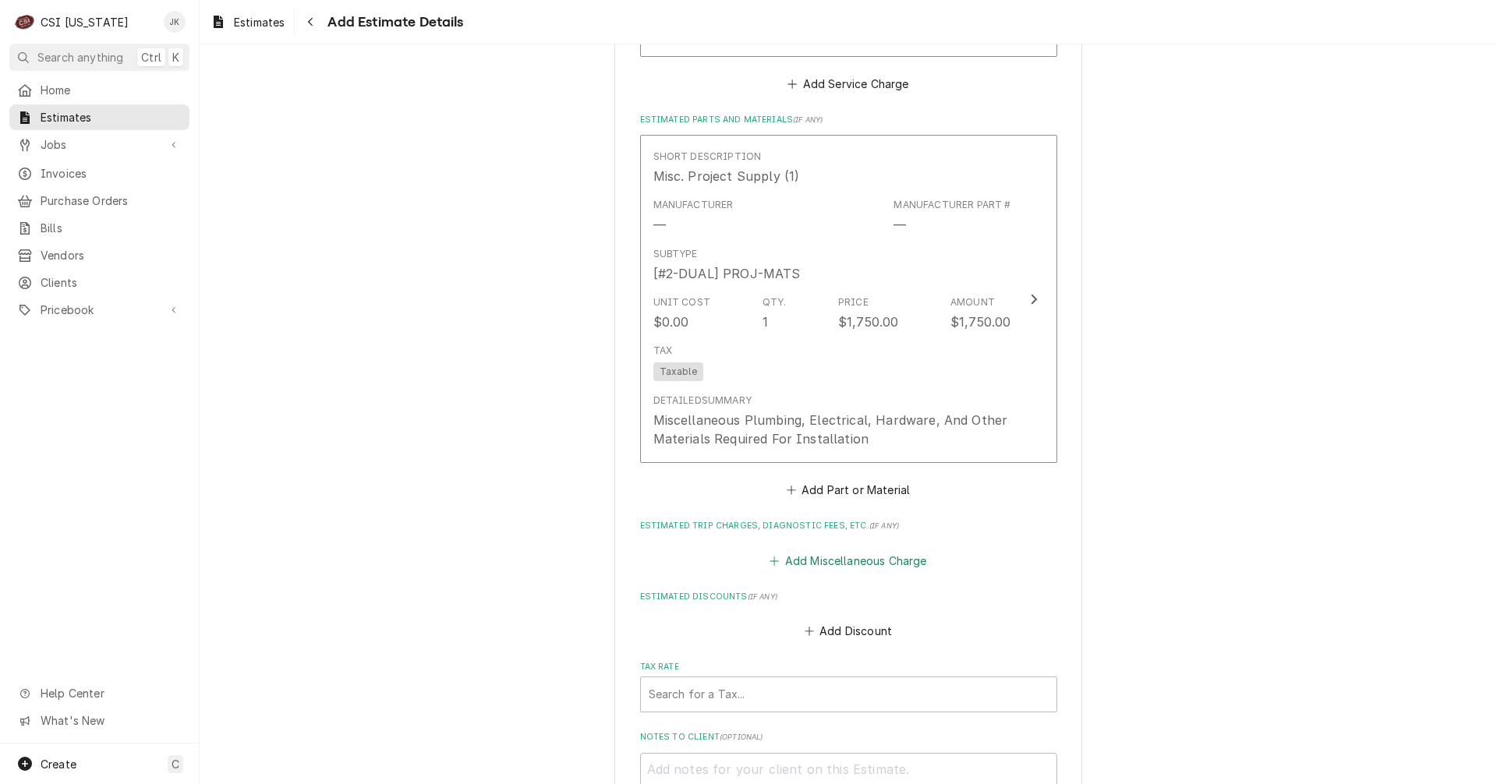
click at [845, 551] on button "Add Miscellaneous Charge" at bounding box center [848, 561] width 162 height 22
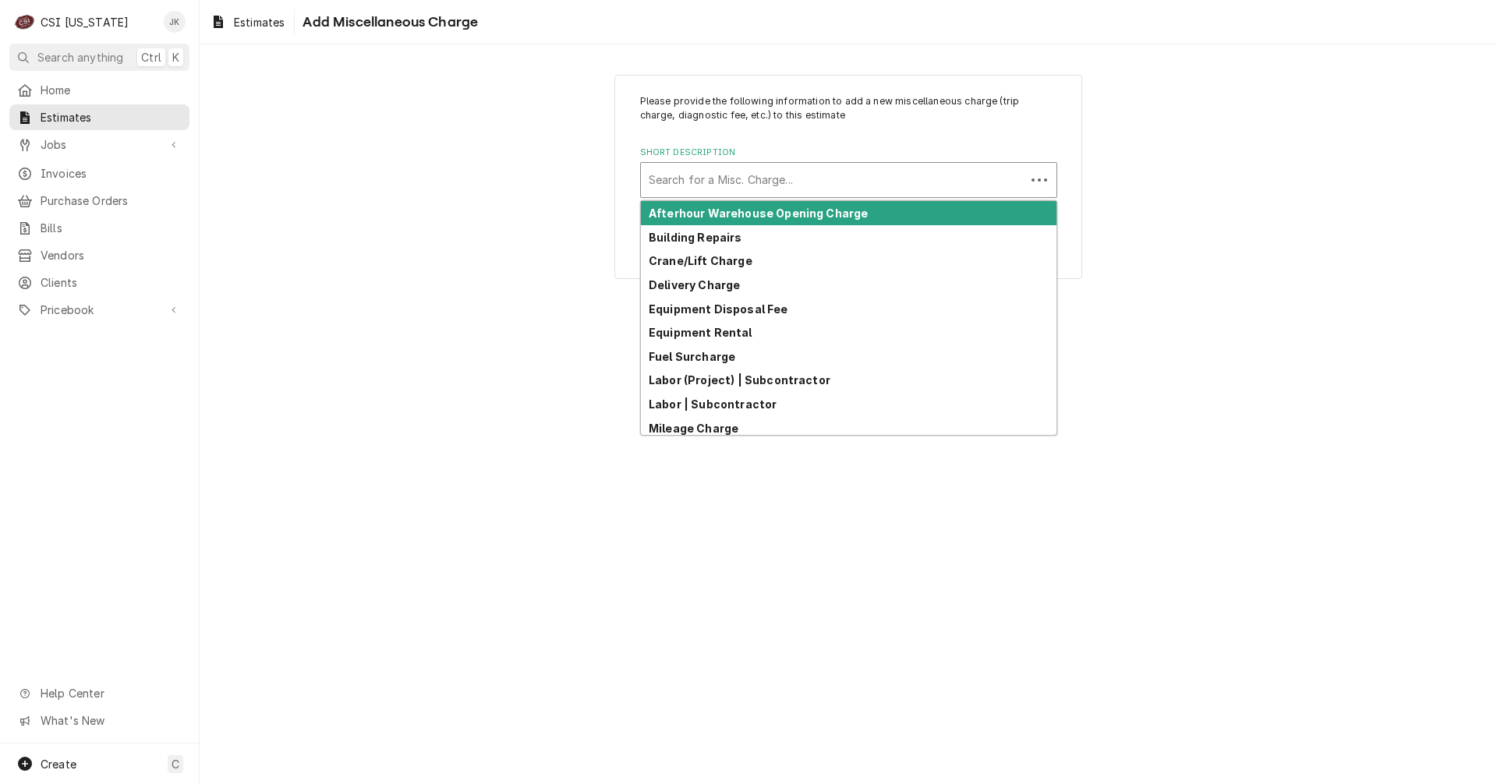
click at [711, 177] on div "Short Description" at bounding box center [833, 180] width 369 height 28
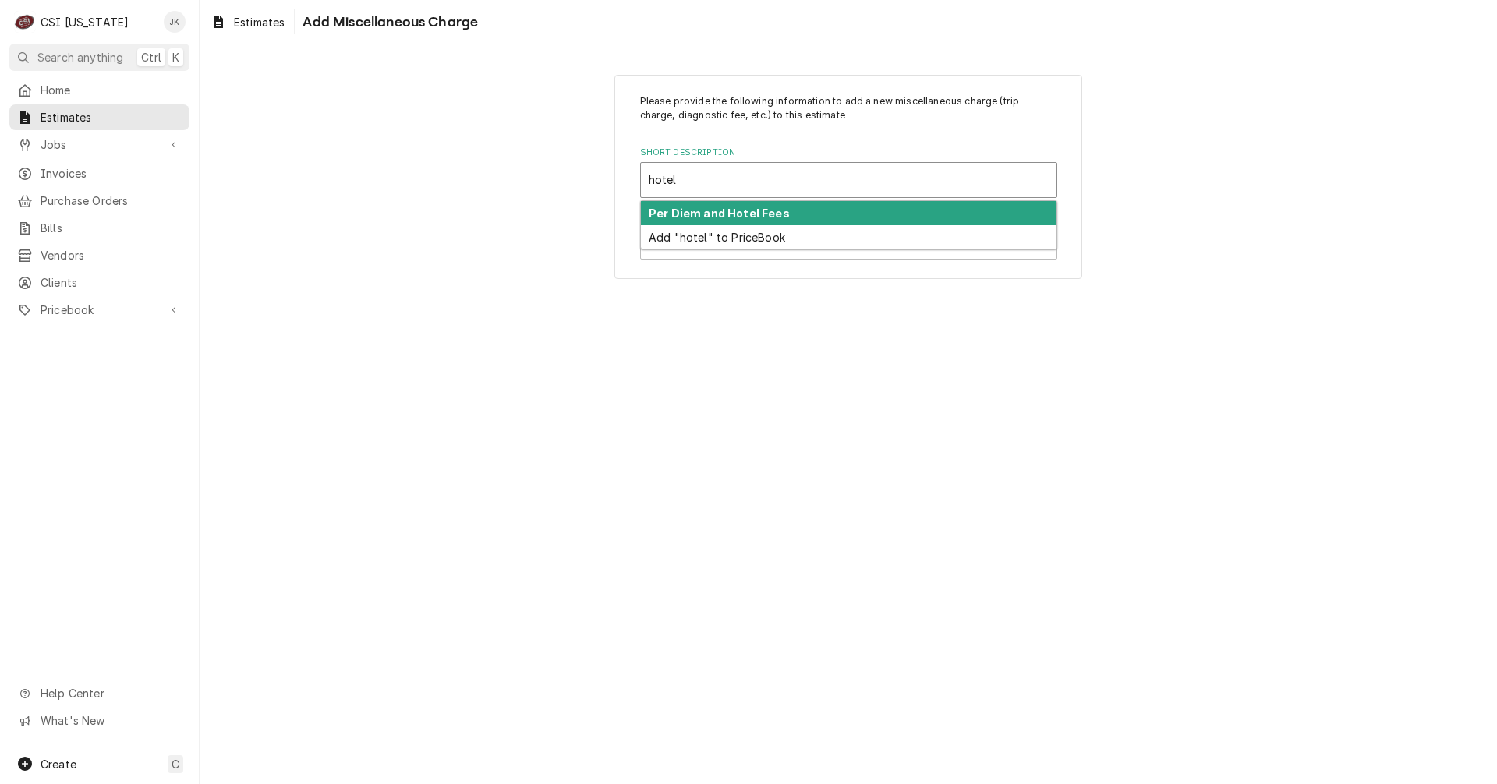
click at [679, 214] on strong "Per Diem and Hotel Fees" at bounding box center [719, 213] width 141 height 13
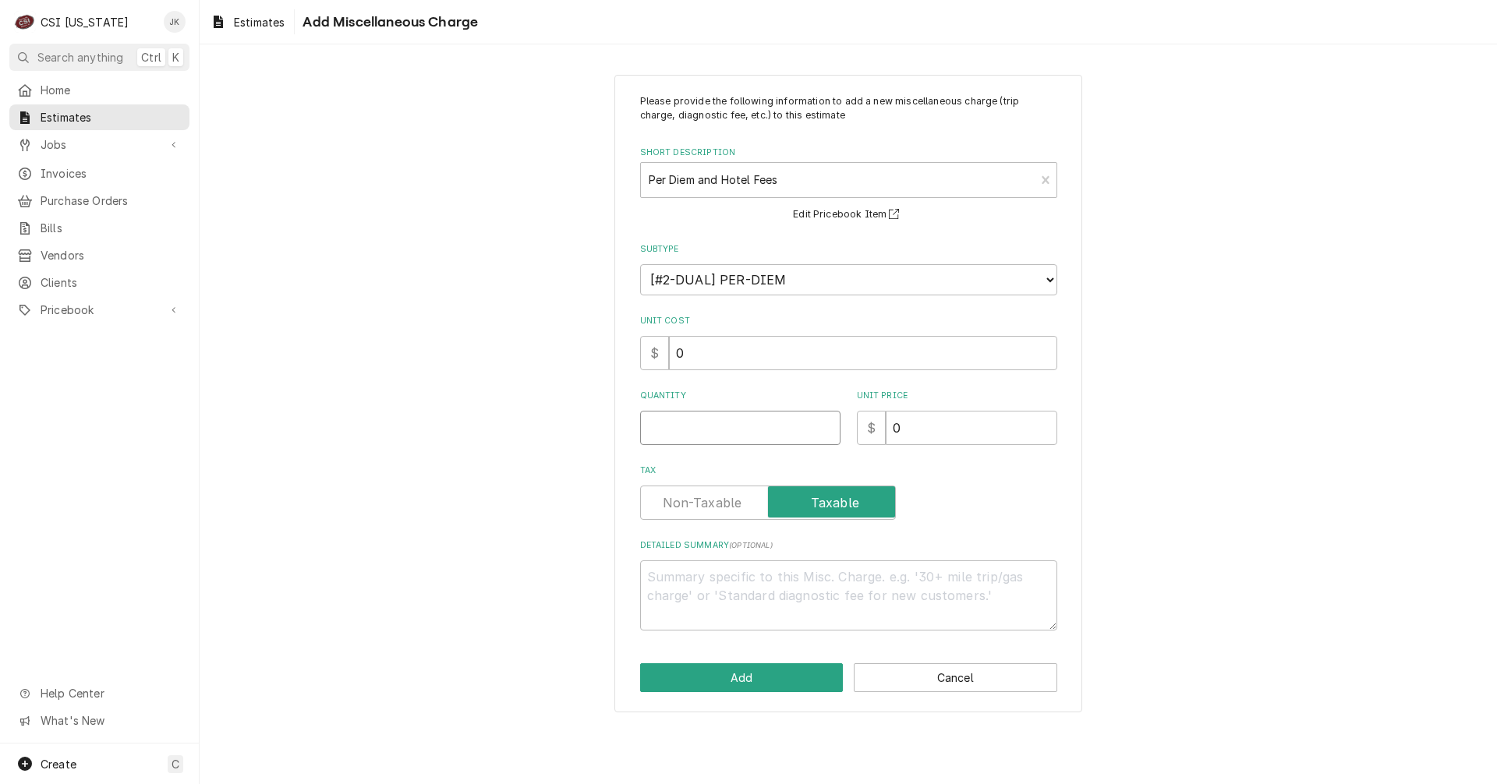
click at [691, 426] on input "Quantity" at bounding box center [740, 428] width 200 height 34
drag, startPoint x: 885, startPoint y: 428, endPoint x: 902, endPoint y: 428, distance: 17.2
click at [902, 428] on input "0" at bounding box center [972, 428] width 172 height 34
click at [801, 669] on button "Add" at bounding box center [741, 677] width 203 height 29
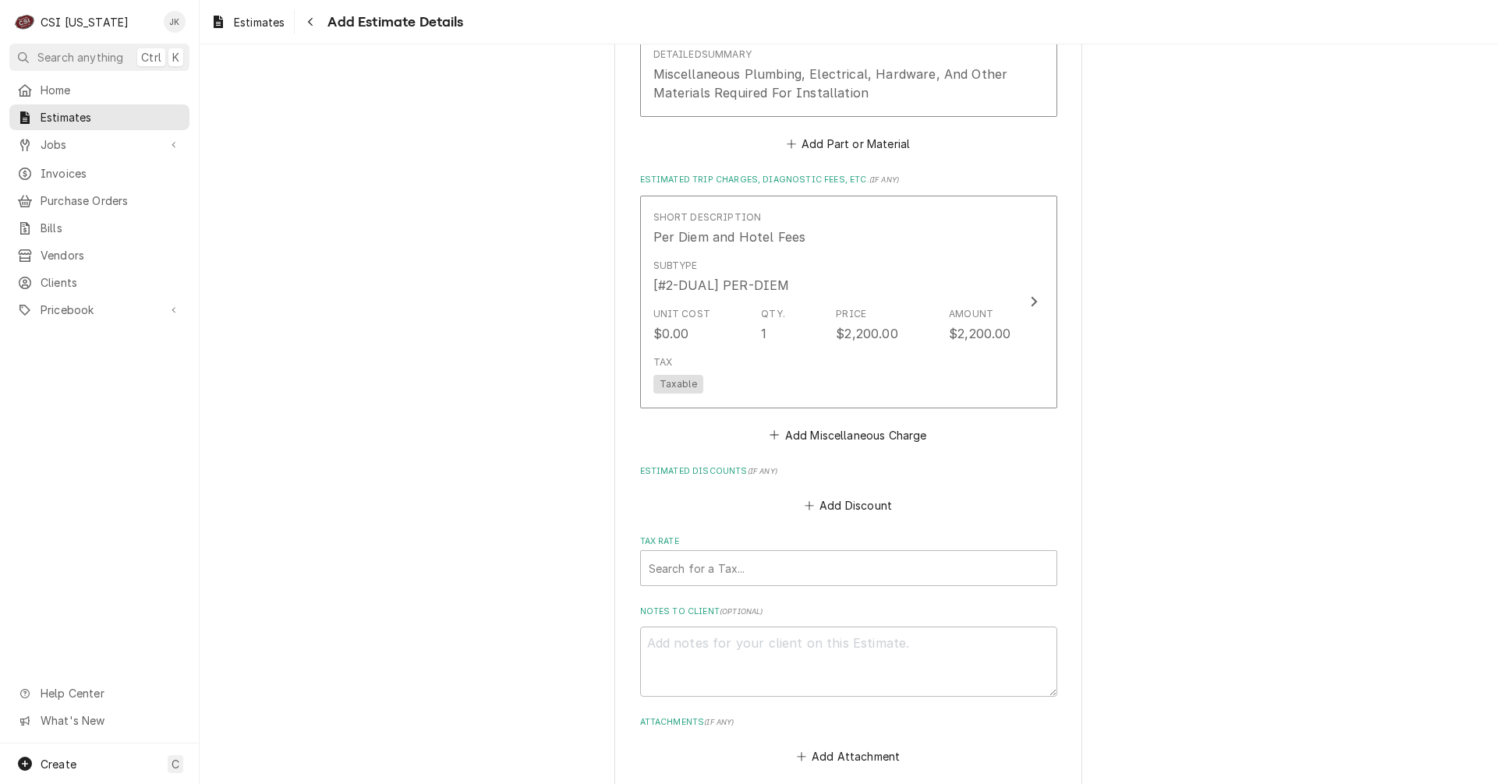
scroll to position [2691, 0]
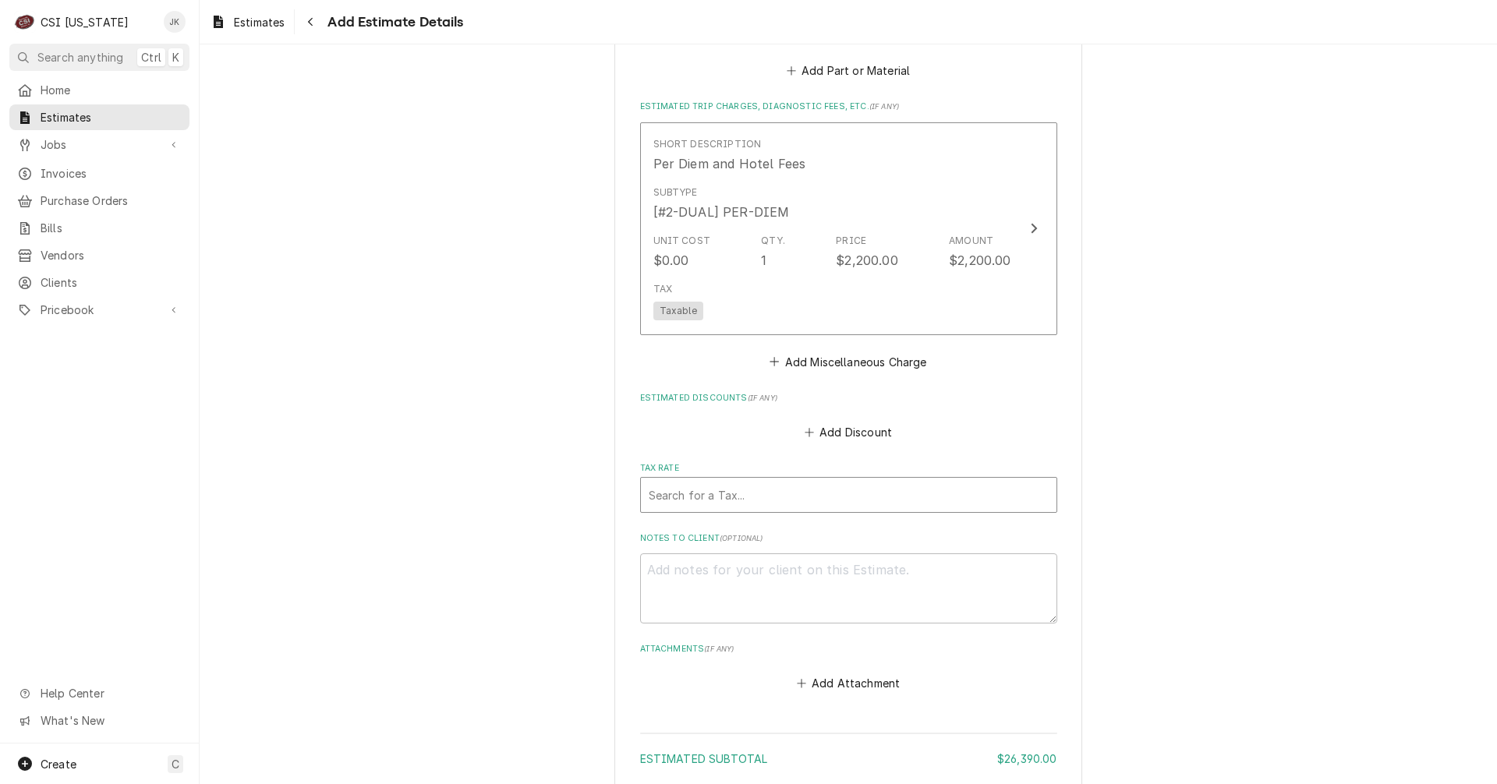
click at [798, 498] on div "Tax Rate" at bounding box center [849, 495] width 400 height 28
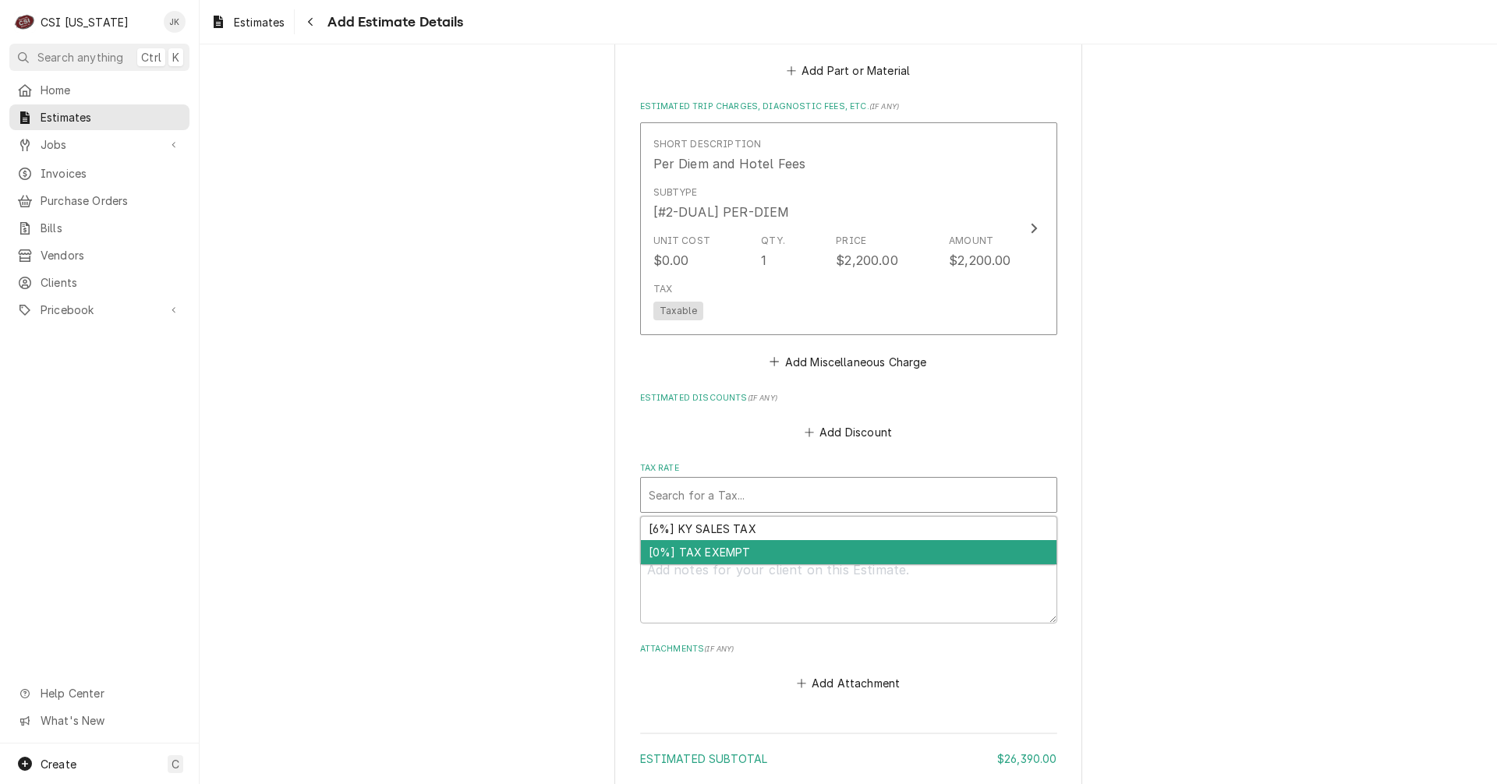
click at [739, 557] on div "[0%] TAX EXEMPT" at bounding box center [848, 552] width 415 height 24
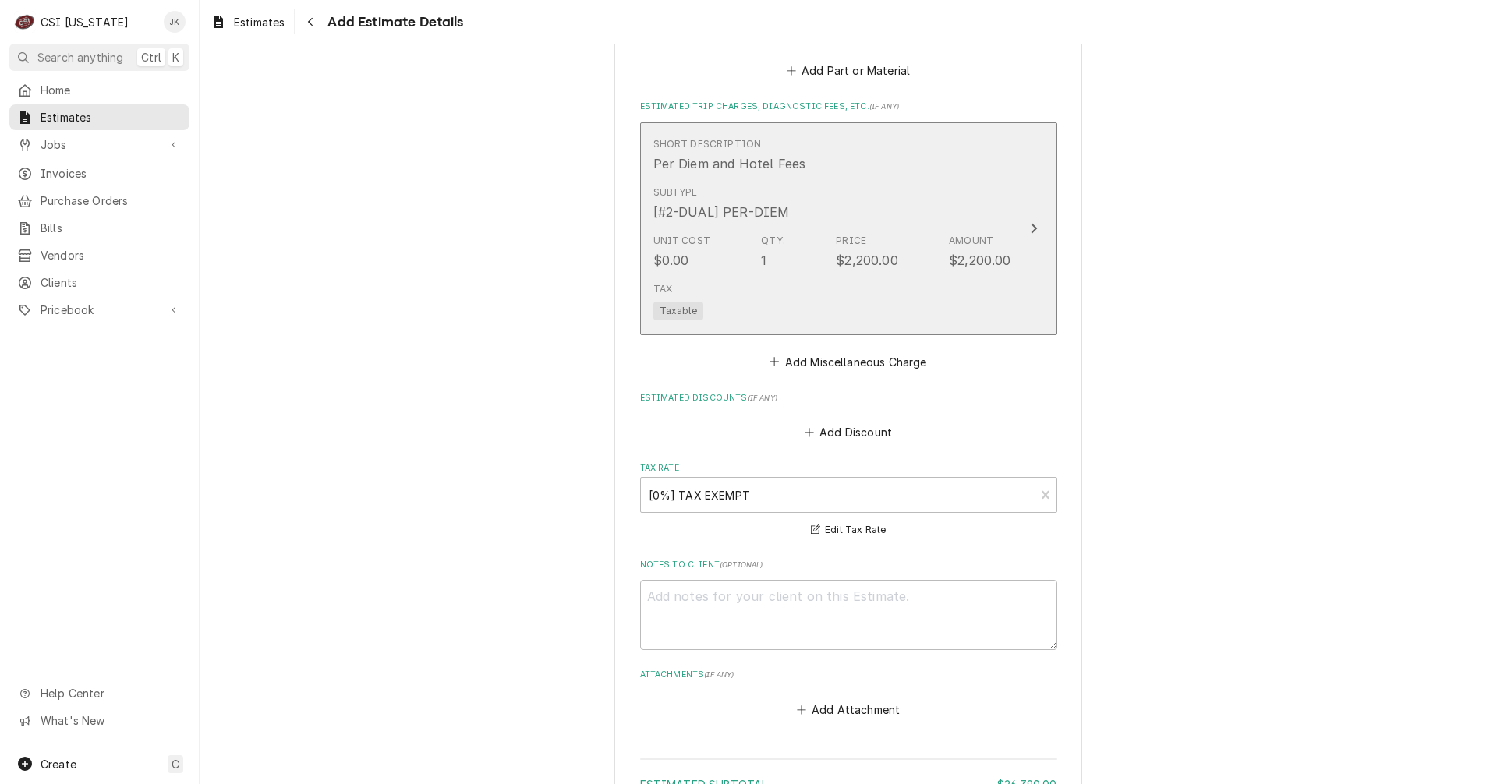
click at [723, 285] on div "Tax Taxable" at bounding box center [832, 301] width 358 height 50
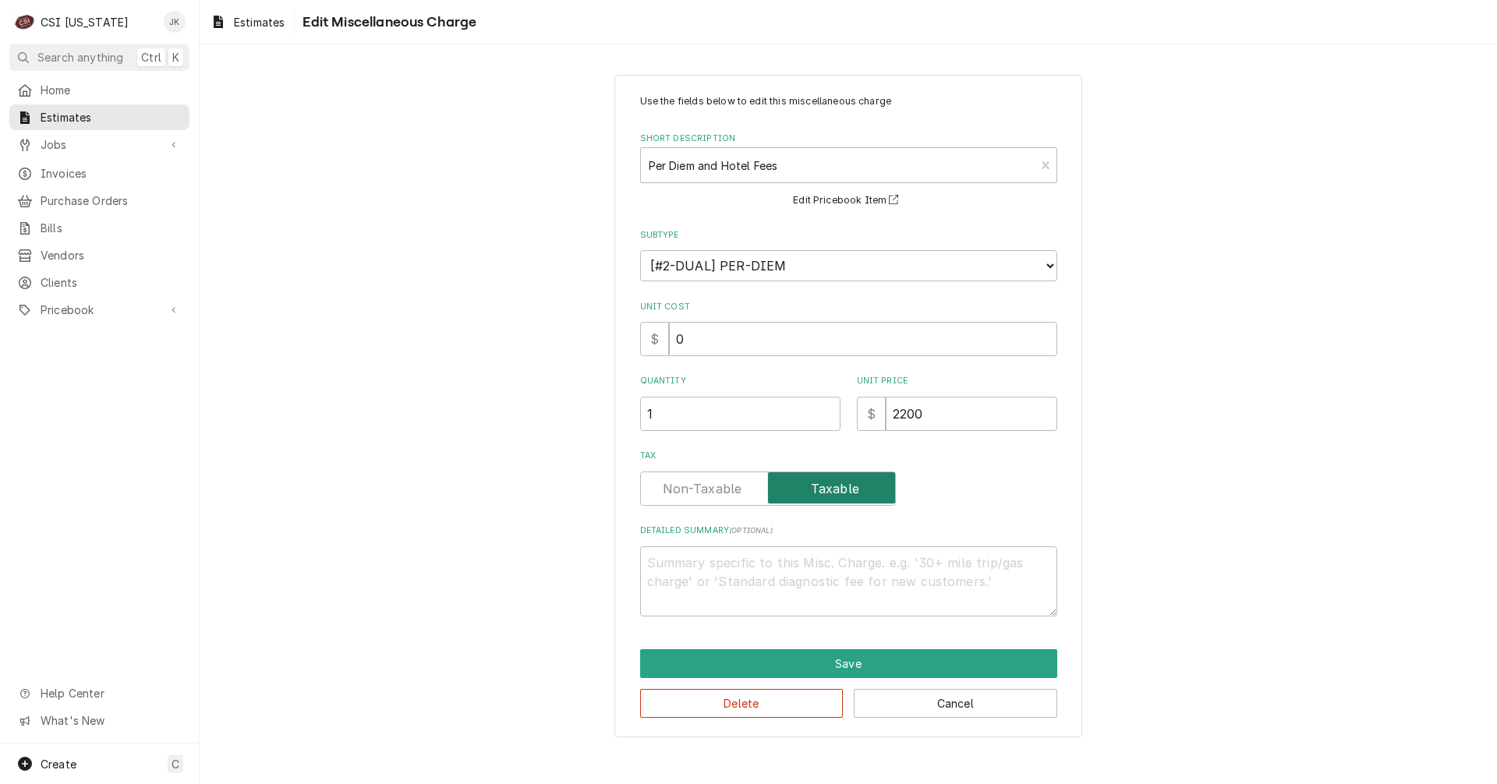
click at [712, 500] on input "Tax" at bounding box center [768, 489] width 242 height 34
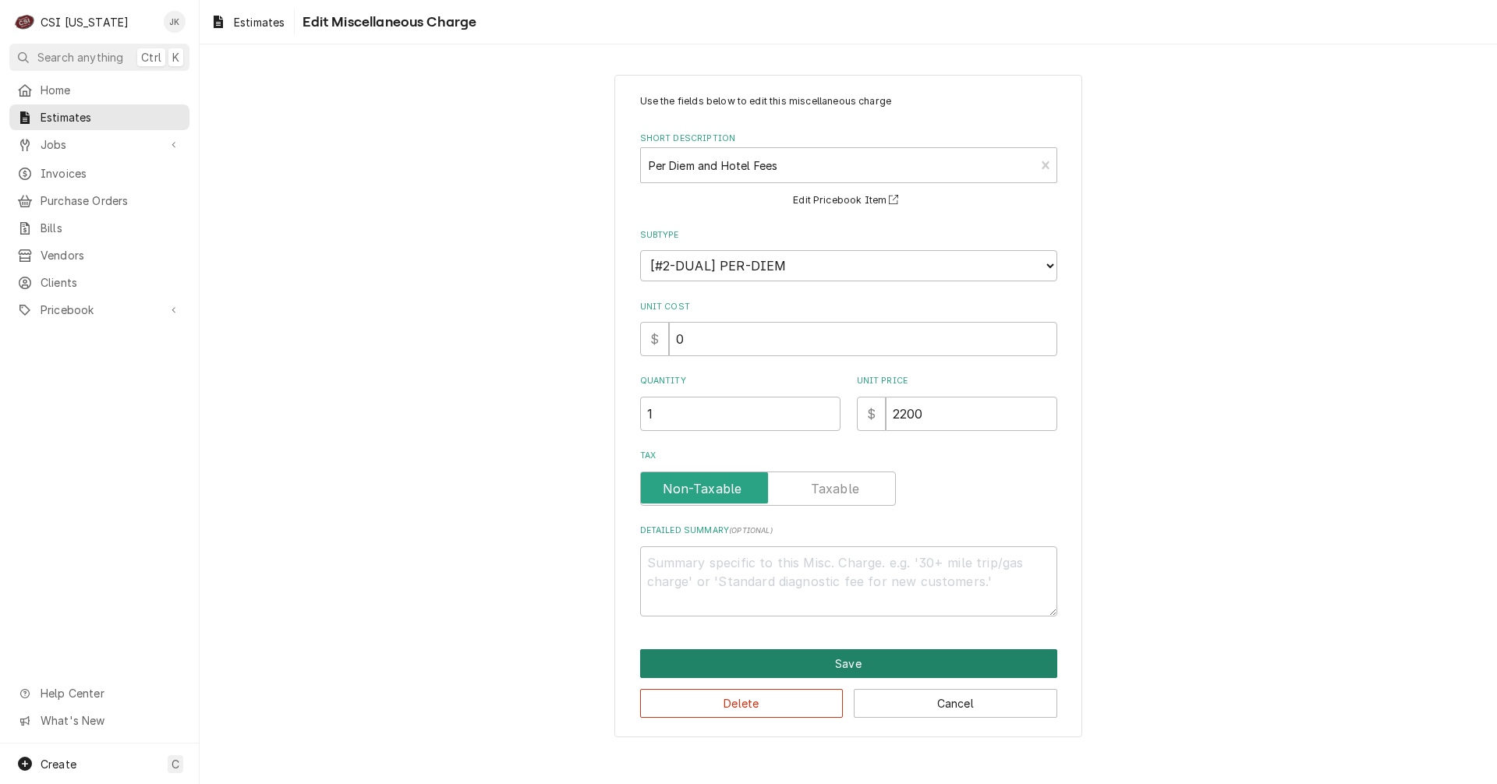
click at [858, 655] on button "Save" at bounding box center [848, 663] width 417 height 29
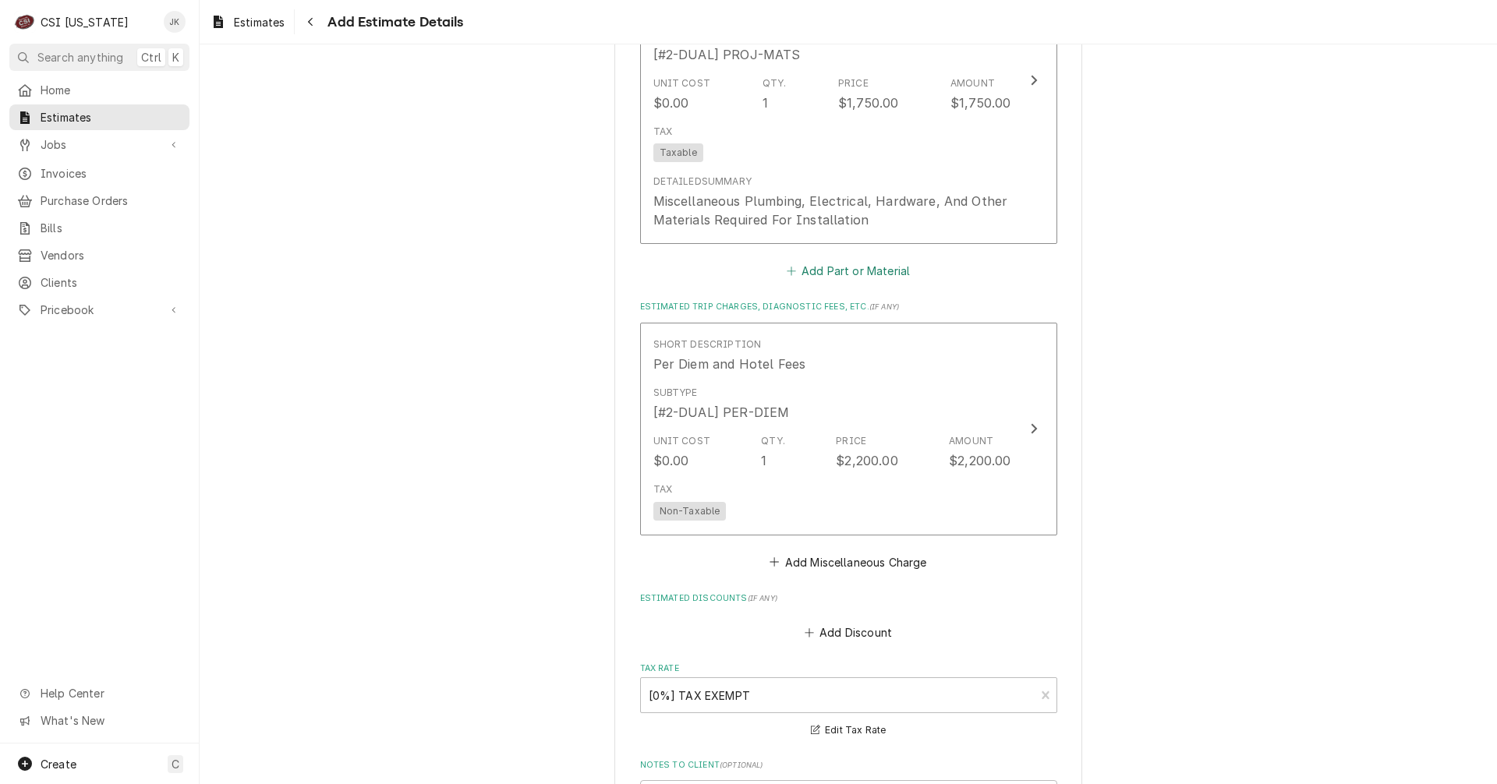
scroll to position [2458, 0]
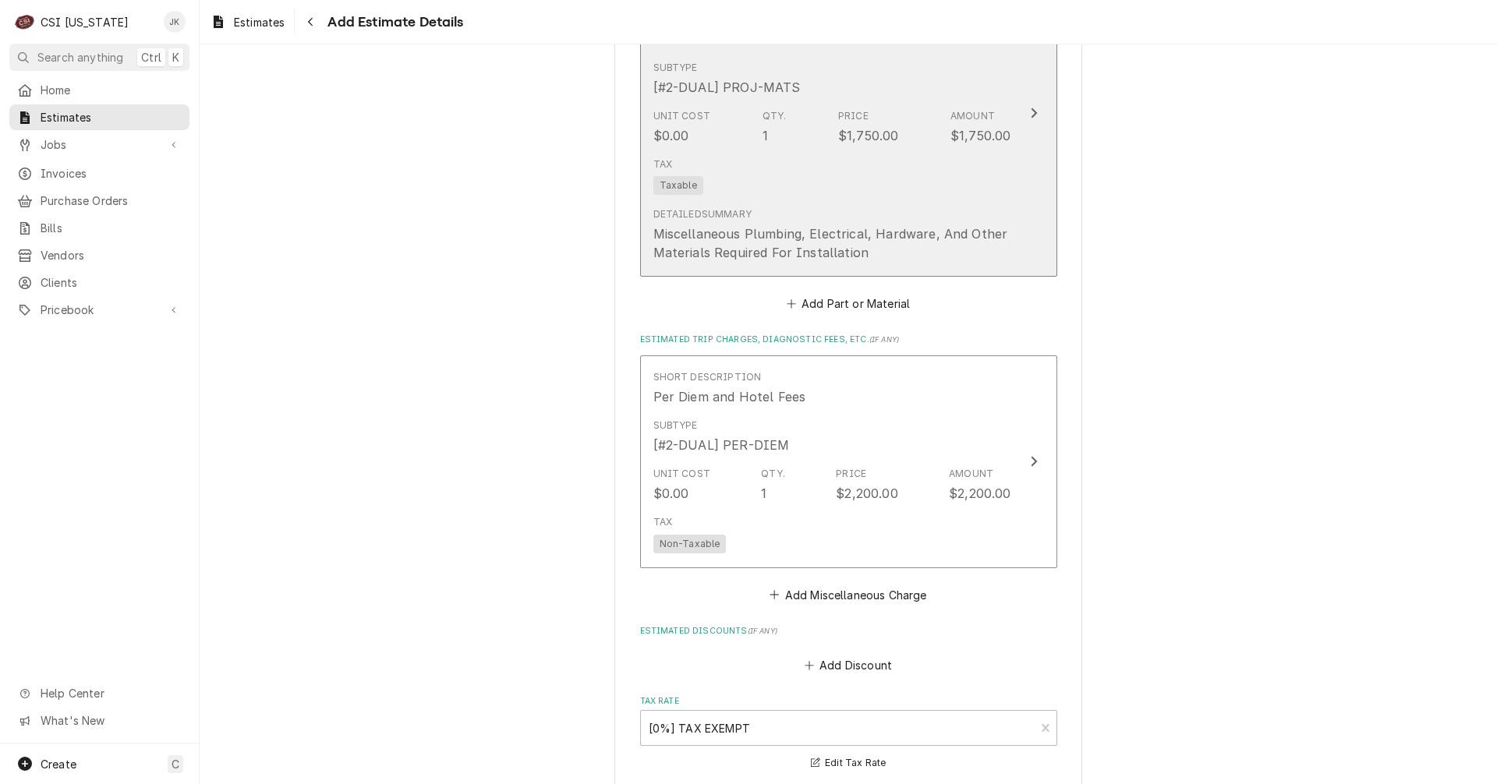
click at [734, 216] on div "Detailed Summary" at bounding box center [702, 214] width 98 height 14
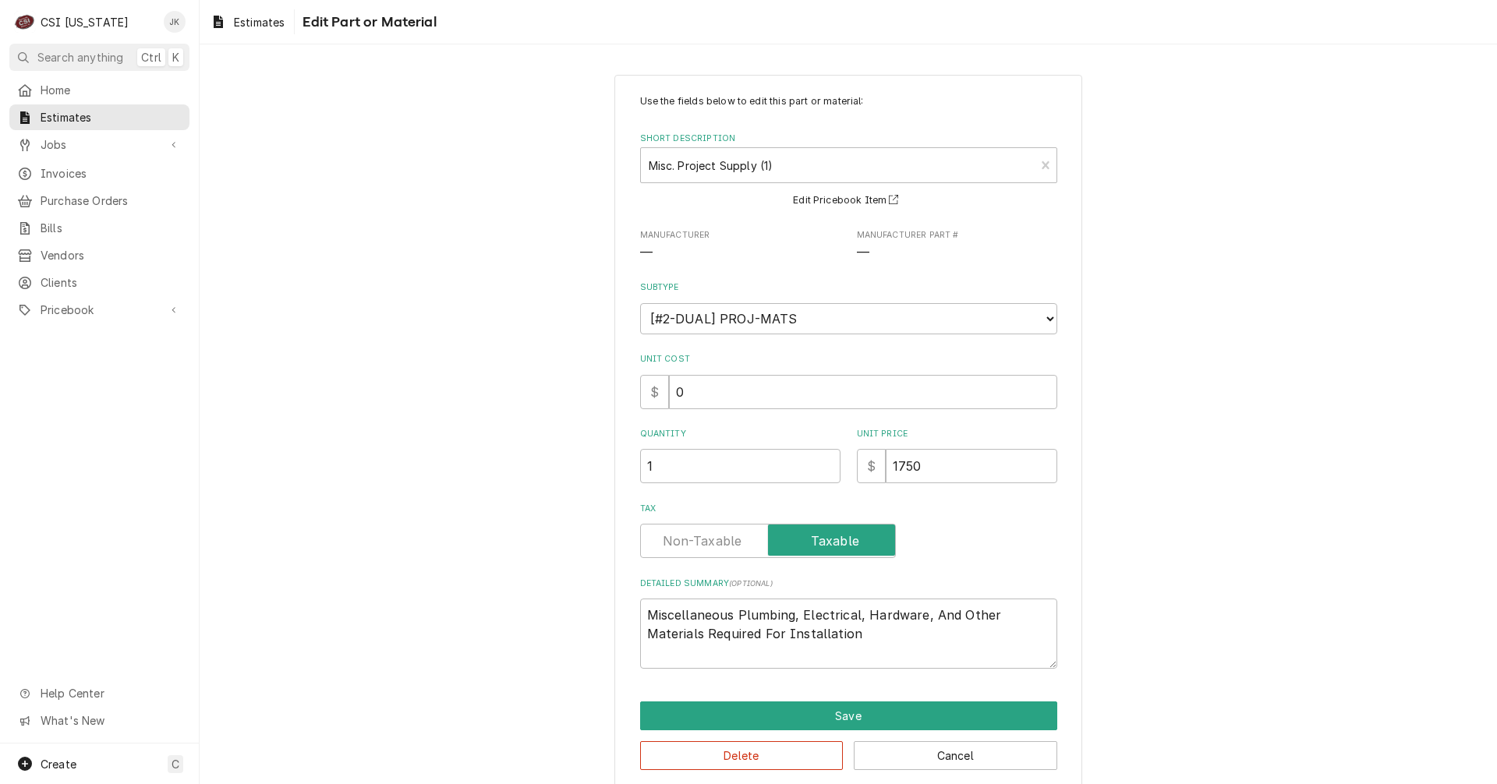
click at [694, 539] on label "Tax" at bounding box center [768, 541] width 256 height 34
click at [694, 539] on input "Tax" at bounding box center [768, 541] width 242 height 34
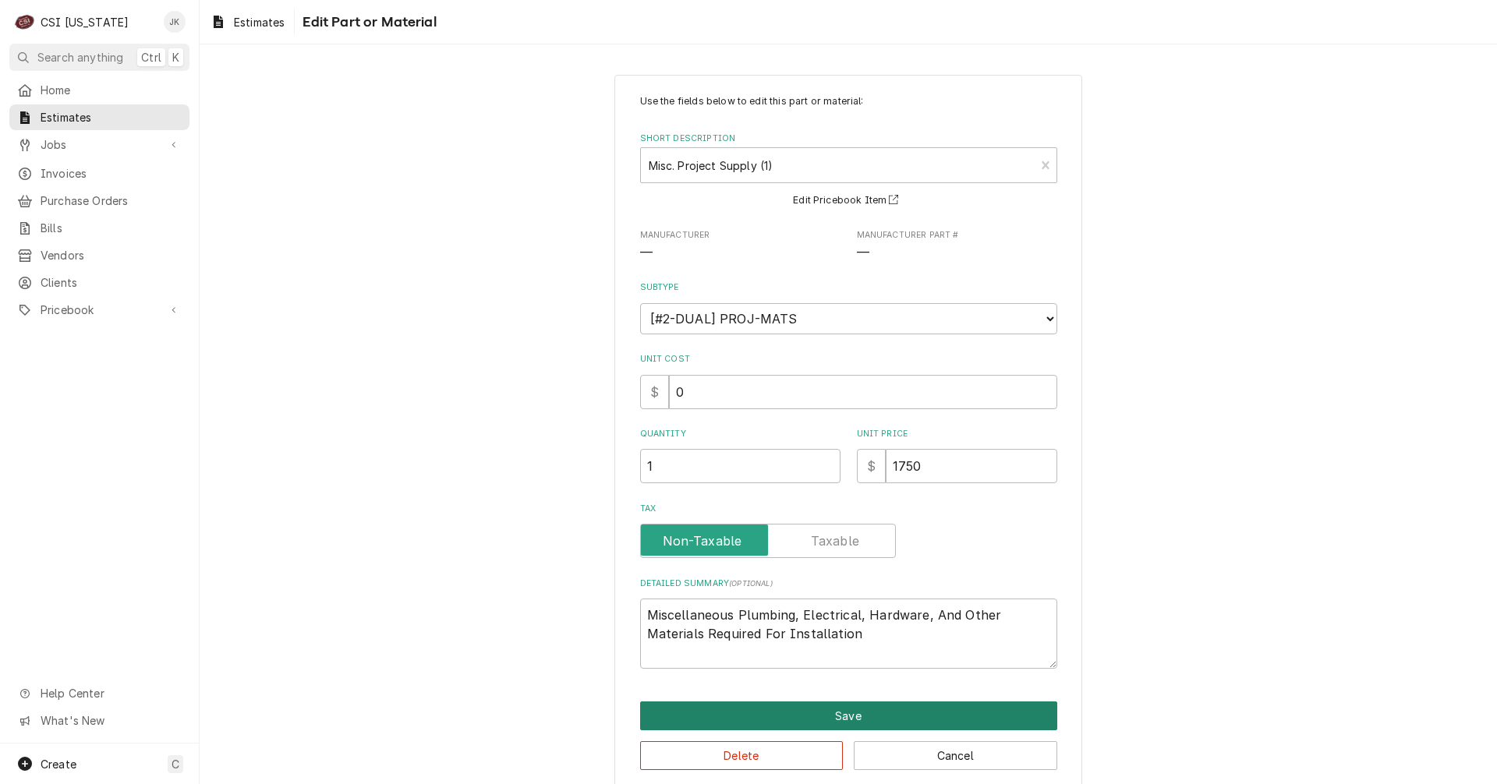
click at [740, 718] on button "Save" at bounding box center [848, 716] width 417 height 29
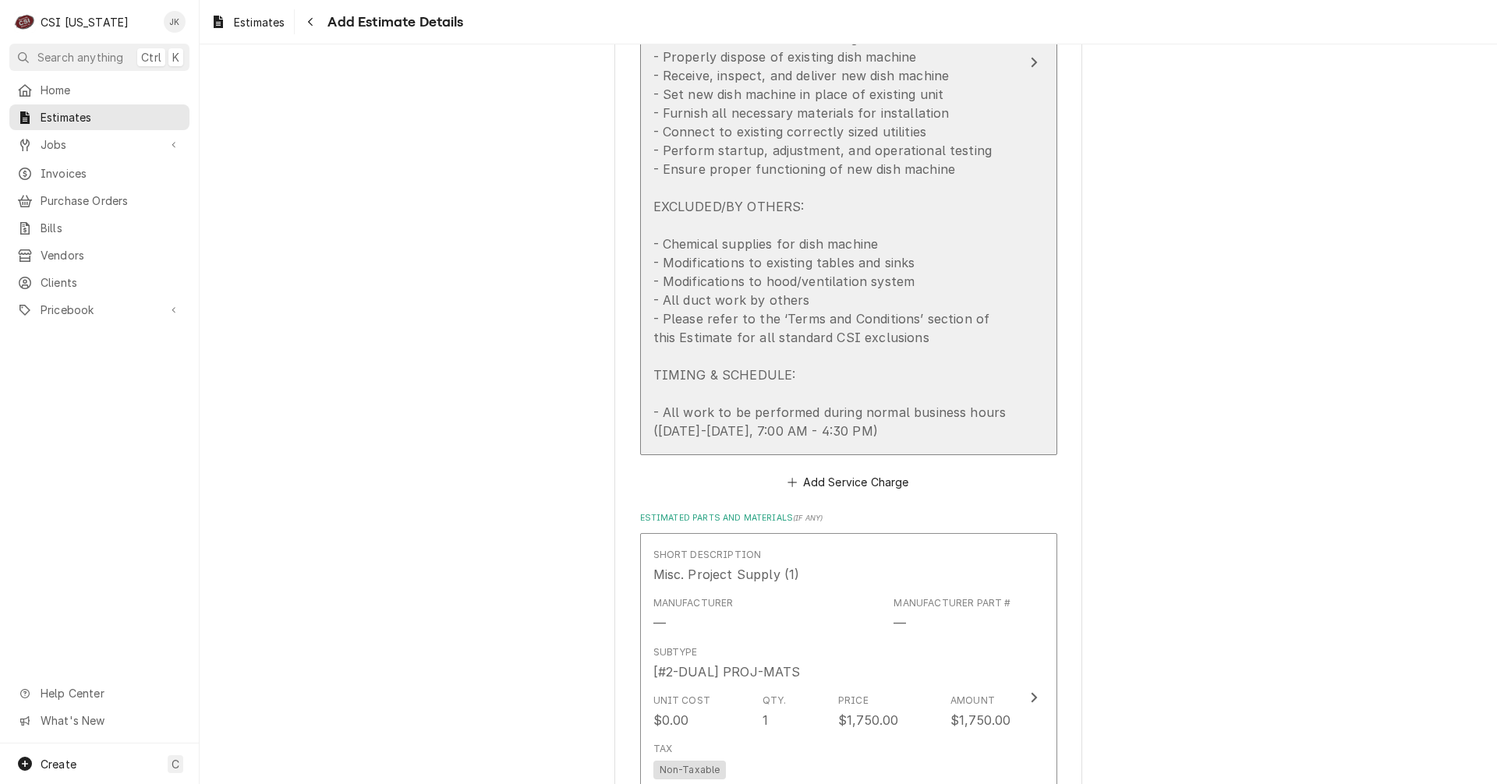
scroll to position [1835, 0]
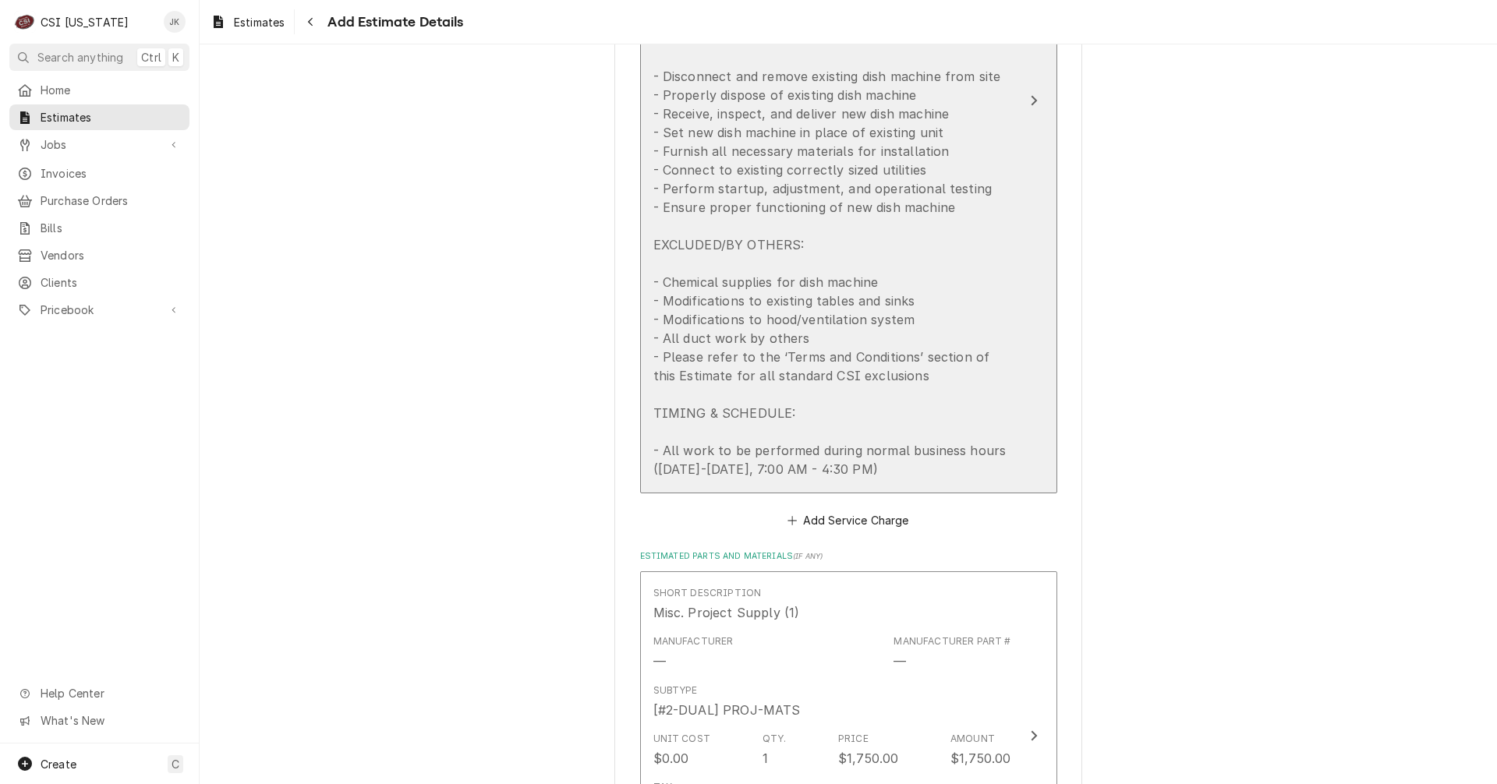
click at [786, 324] on div "Complete replacement service for commercial flight dish machine, including remo…" at bounding box center [832, 207] width 358 height 543
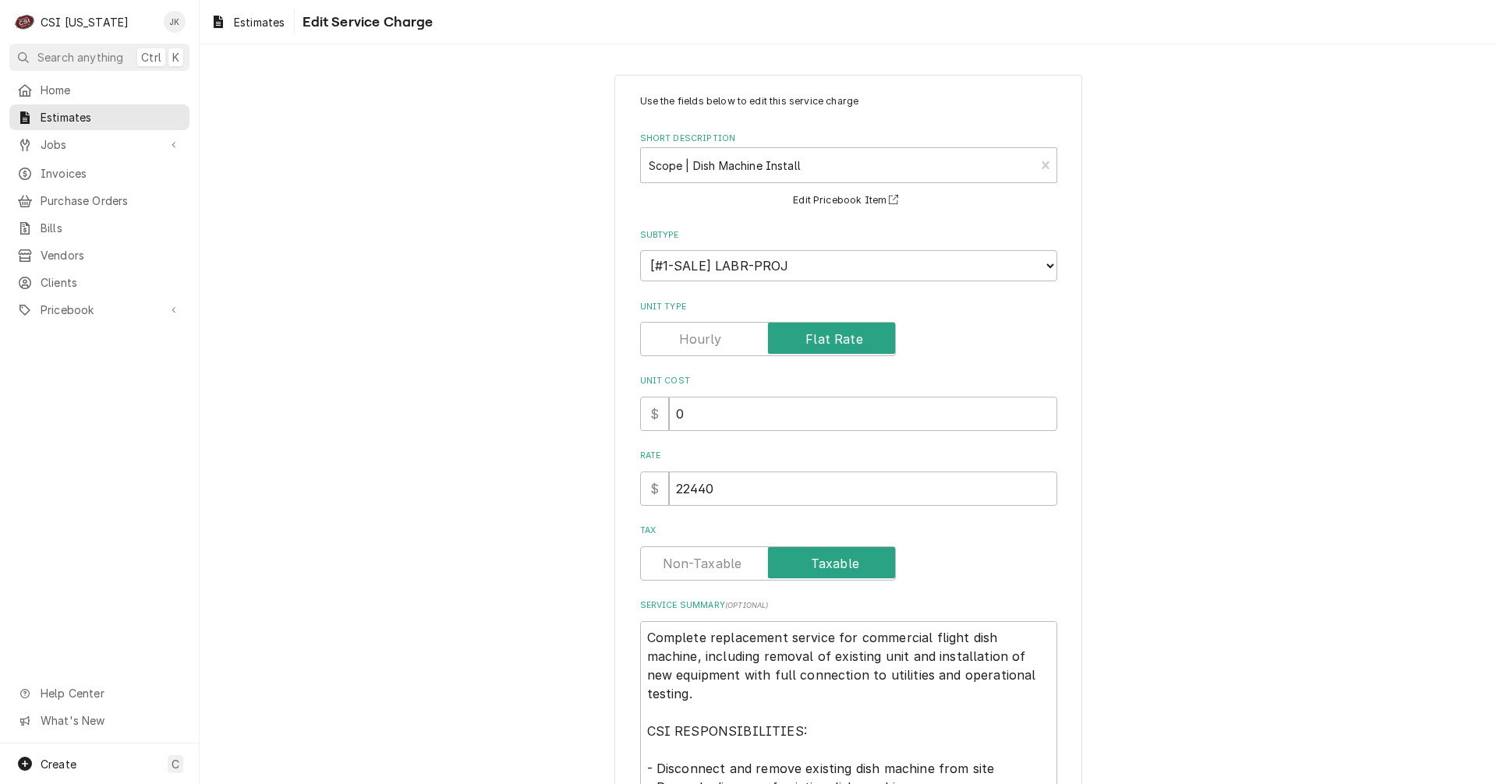
click at [695, 564] on label "Tax" at bounding box center [768, 563] width 256 height 34
click at [695, 564] on input "Tax" at bounding box center [768, 563] width 242 height 34
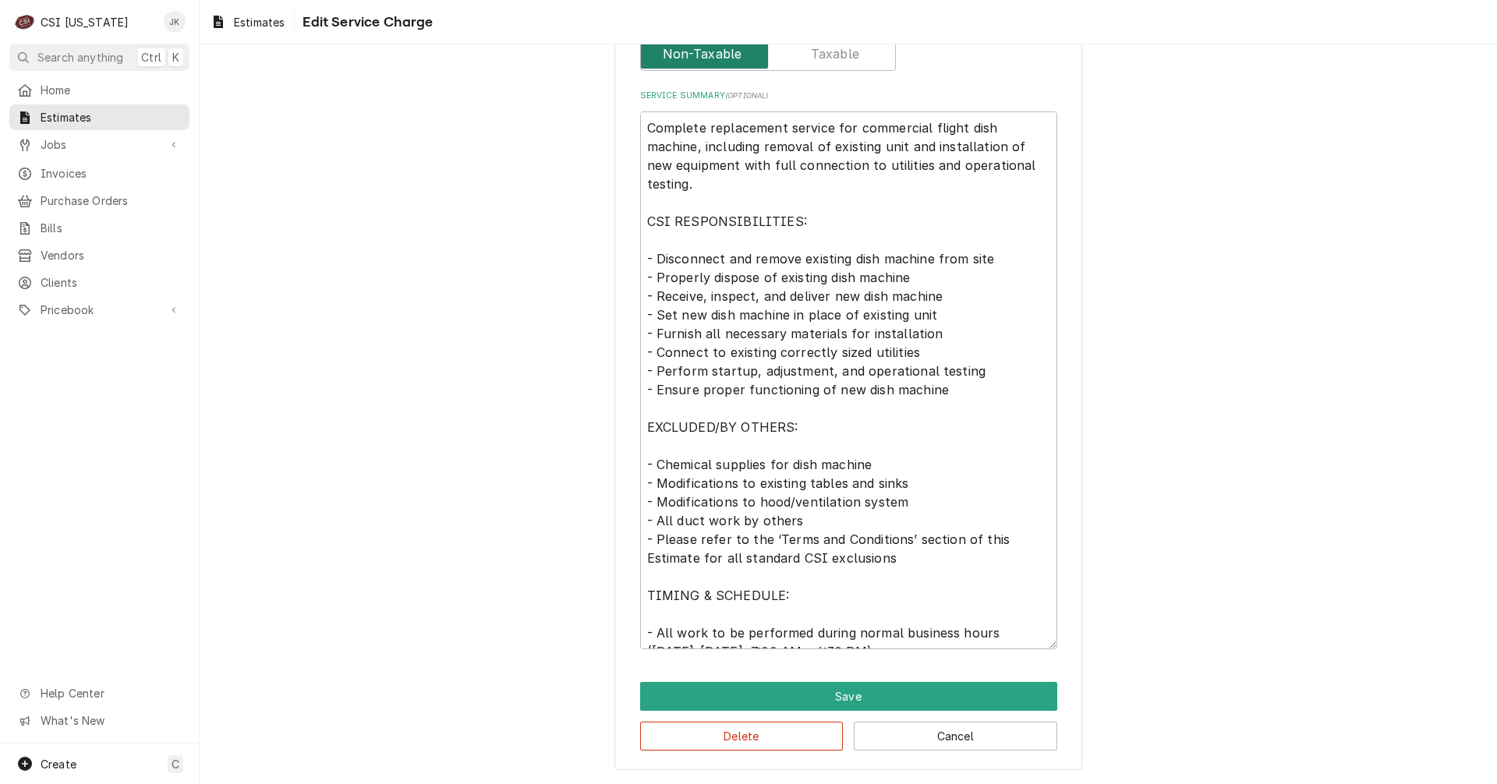
scroll to position [19, 0]
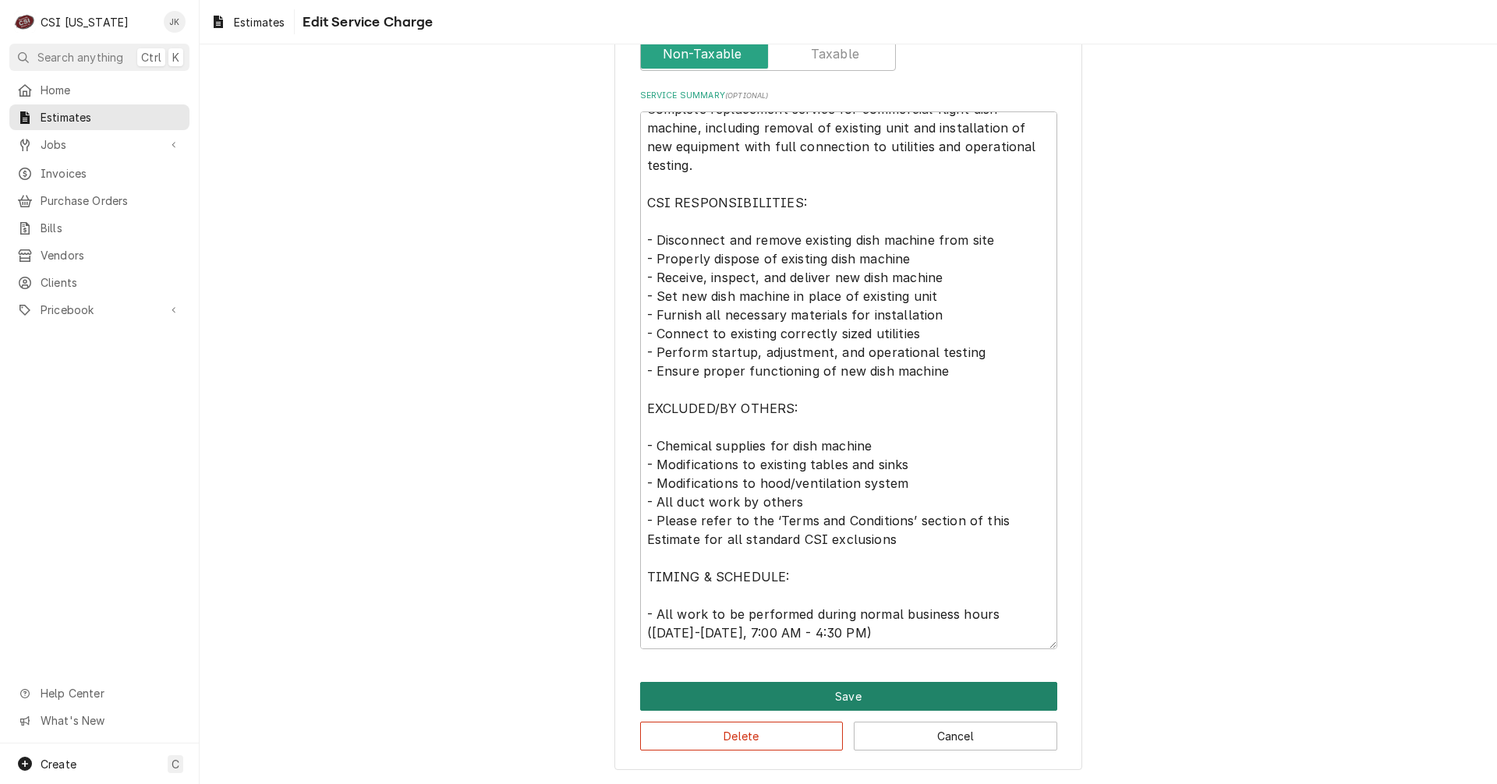
click at [801, 693] on button "Save" at bounding box center [848, 696] width 417 height 29
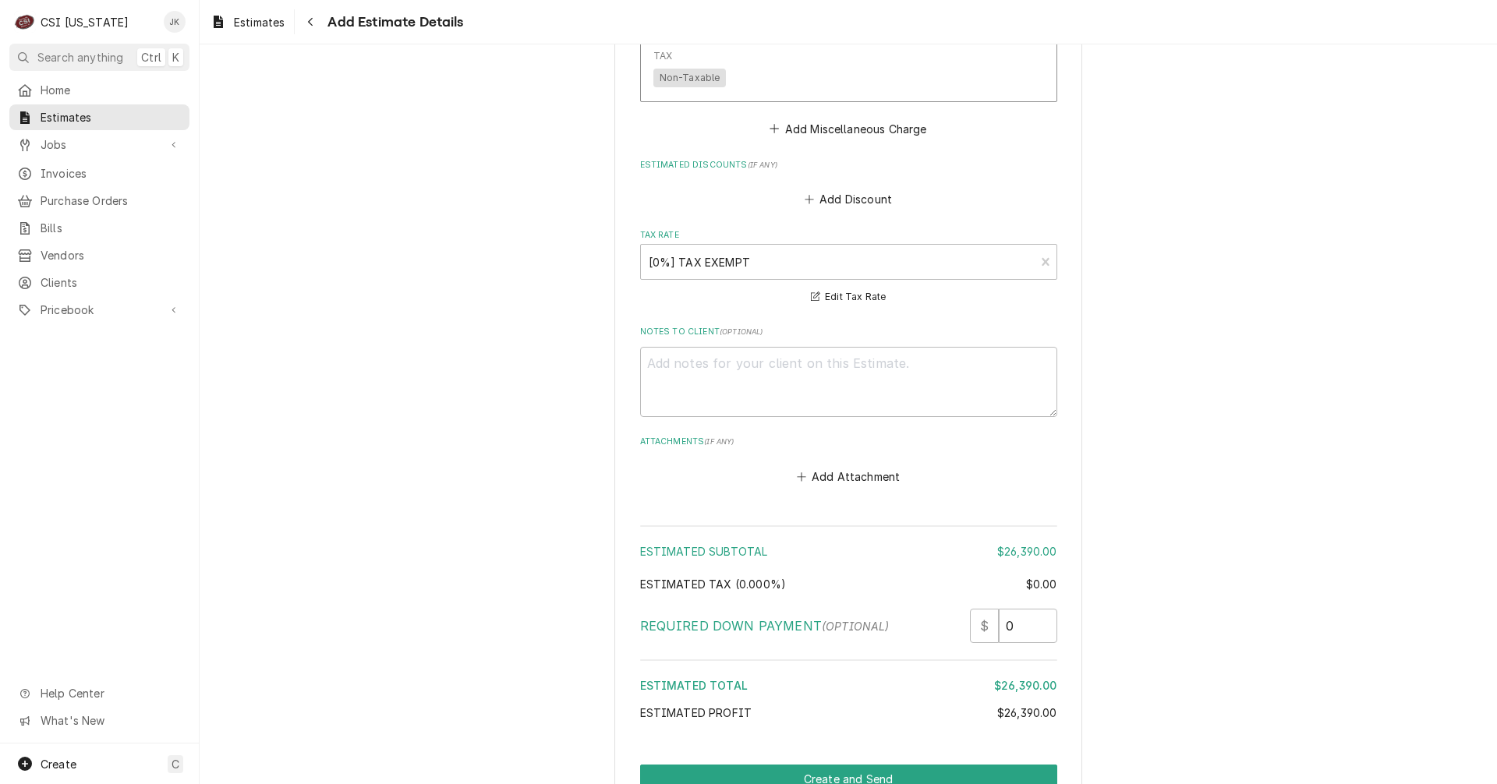
scroll to position [3007, 0]
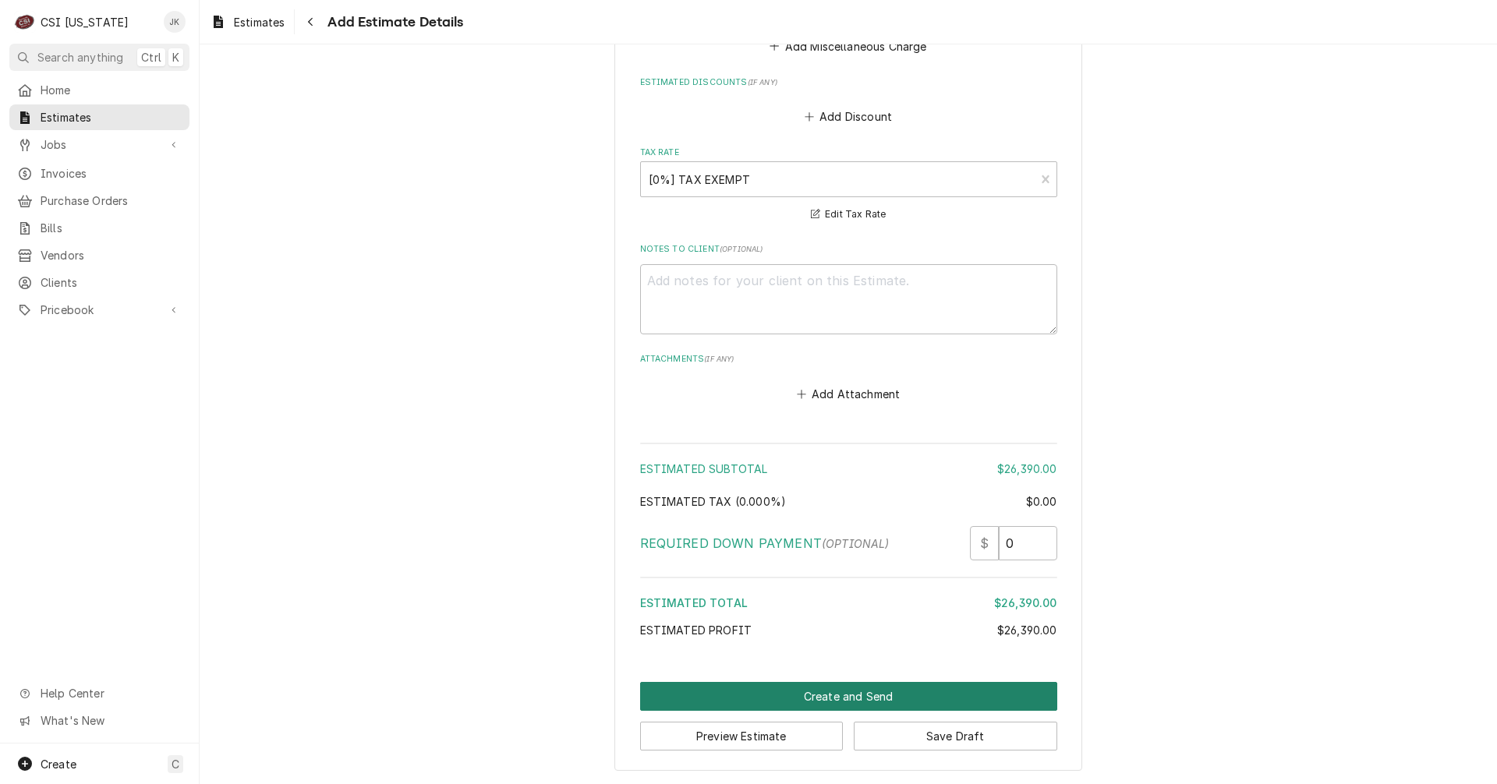
click at [870, 701] on button "Create and Send" at bounding box center [848, 696] width 417 height 29
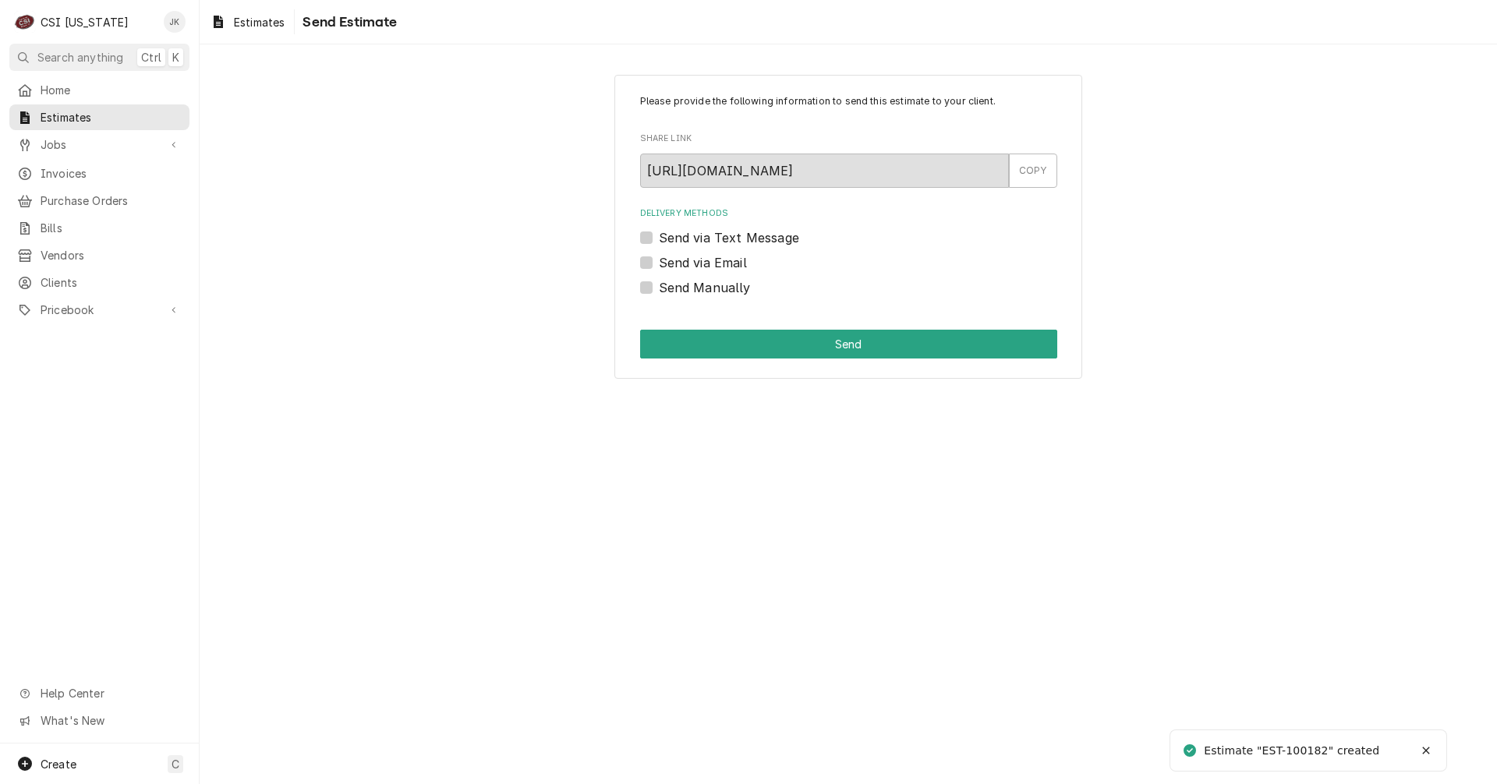
click at [698, 265] on label "Send via Email" at bounding box center [703, 262] width 88 height 19
click at [698, 265] on input "Send via Email" at bounding box center [867, 270] width 417 height 34
checkbox input "true"
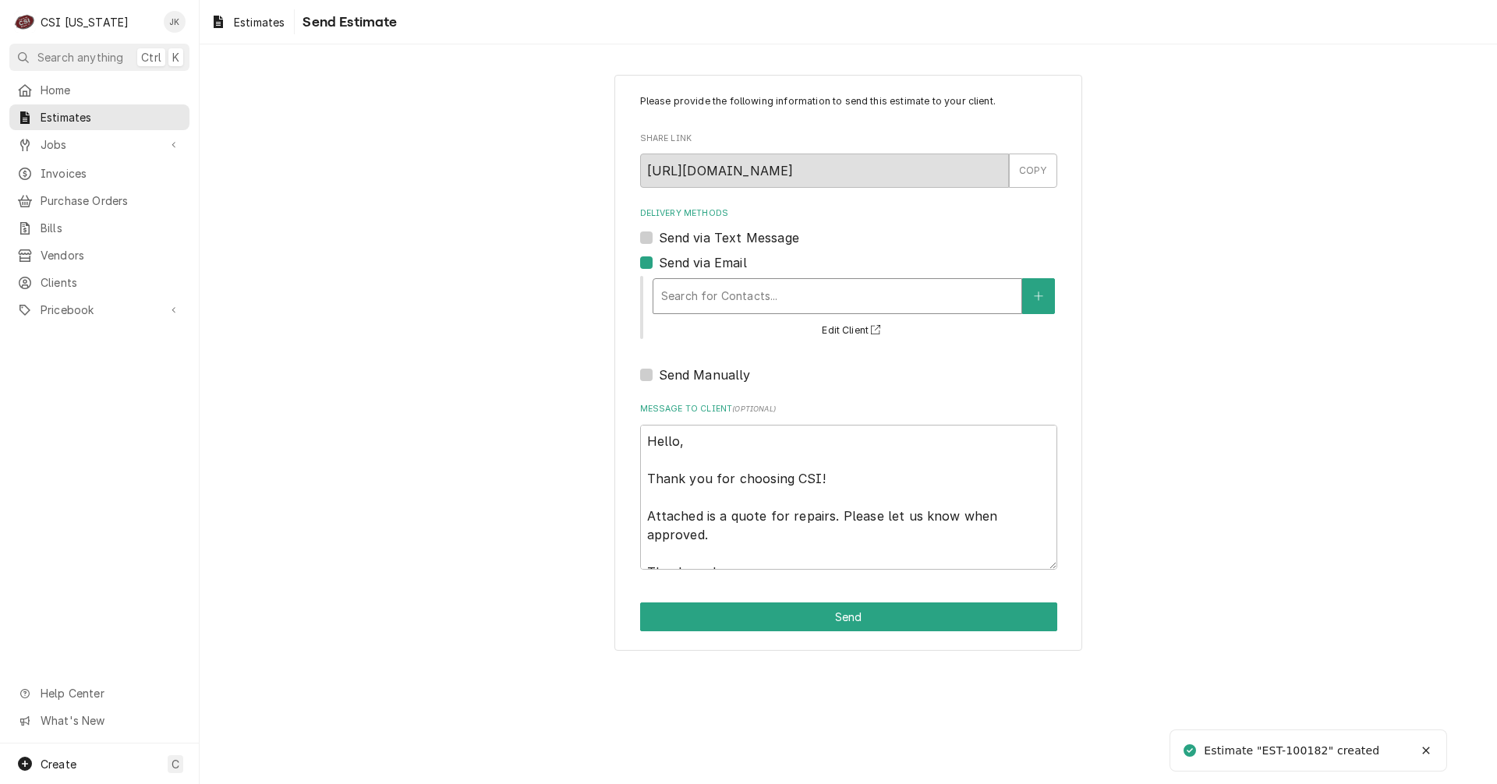
click at [722, 295] on div "Delivery Methods" at bounding box center [837, 296] width 352 height 28
click at [1037, 298] on icon "Create New Contact" at bounding box center [1038, 296] width 9 height 11
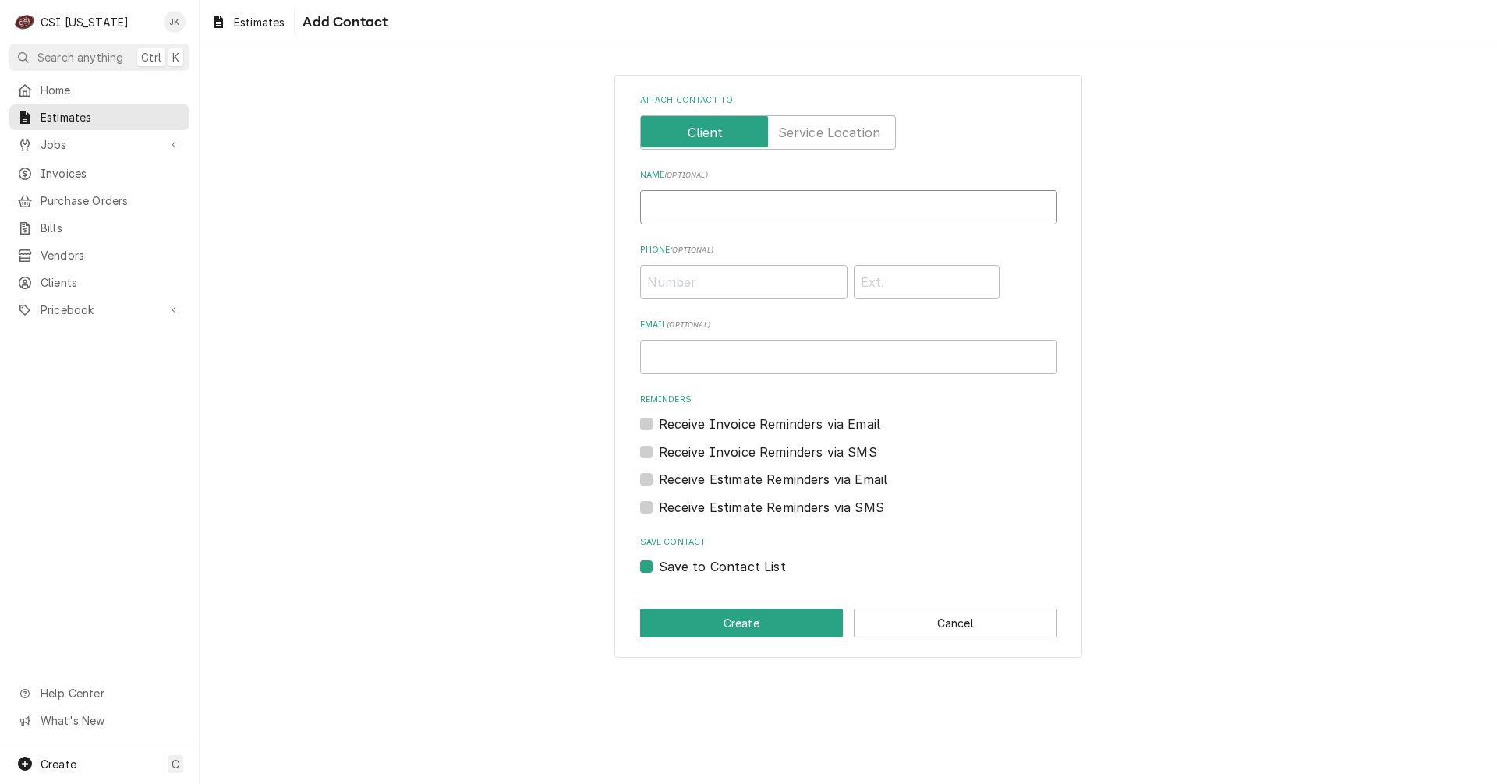
click at [673, 200] on input "Name ( optional )" at bounding box center [848, 207] width 417 height 34
type input "Millie Doty"
click at [720, 283] on input "Phone ( optional )" at bounding box center [743, 282] width 207 height 34
paste input "(317) 986-4167"
type input "(317) 986-4167"
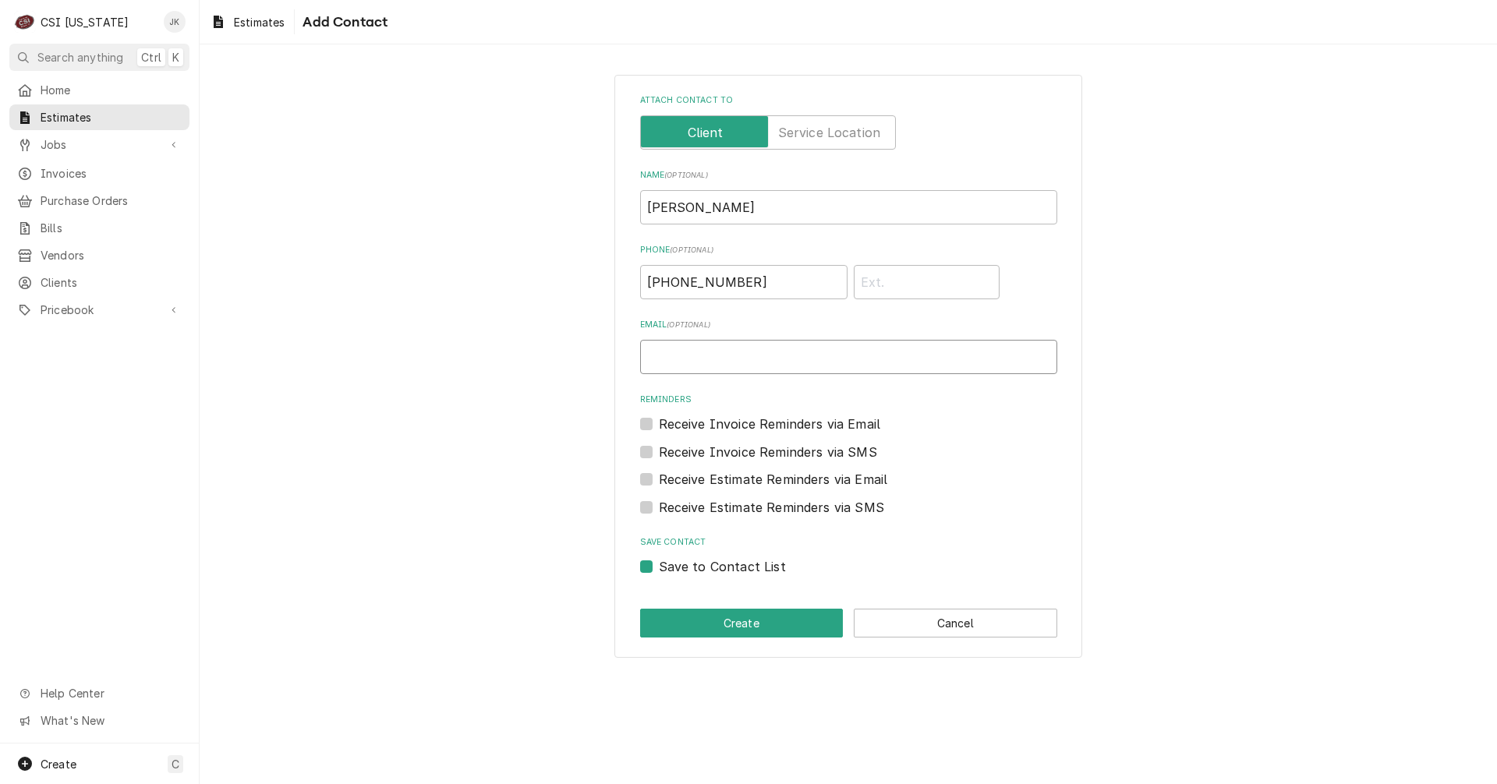
click at [670, 354] on input "Email ( optional )" at bounding box center [848, 357] width 417 height 34
paste input "317-986-4167"
drag, startPoint x: 779, startPoint y: 369, endPoint x: 604, endPoint y: 362, distance: 174.7
click at [604, 362] on div "Attach contact to Name ( optional ) Millie Doty Phone ( optional ) (317) 986-41…" at bounding box center [848, 366] width 1297 height 610
click at [765, 354] on input "317-986-4167" at bounding box center [848, 357] width 417 height 34
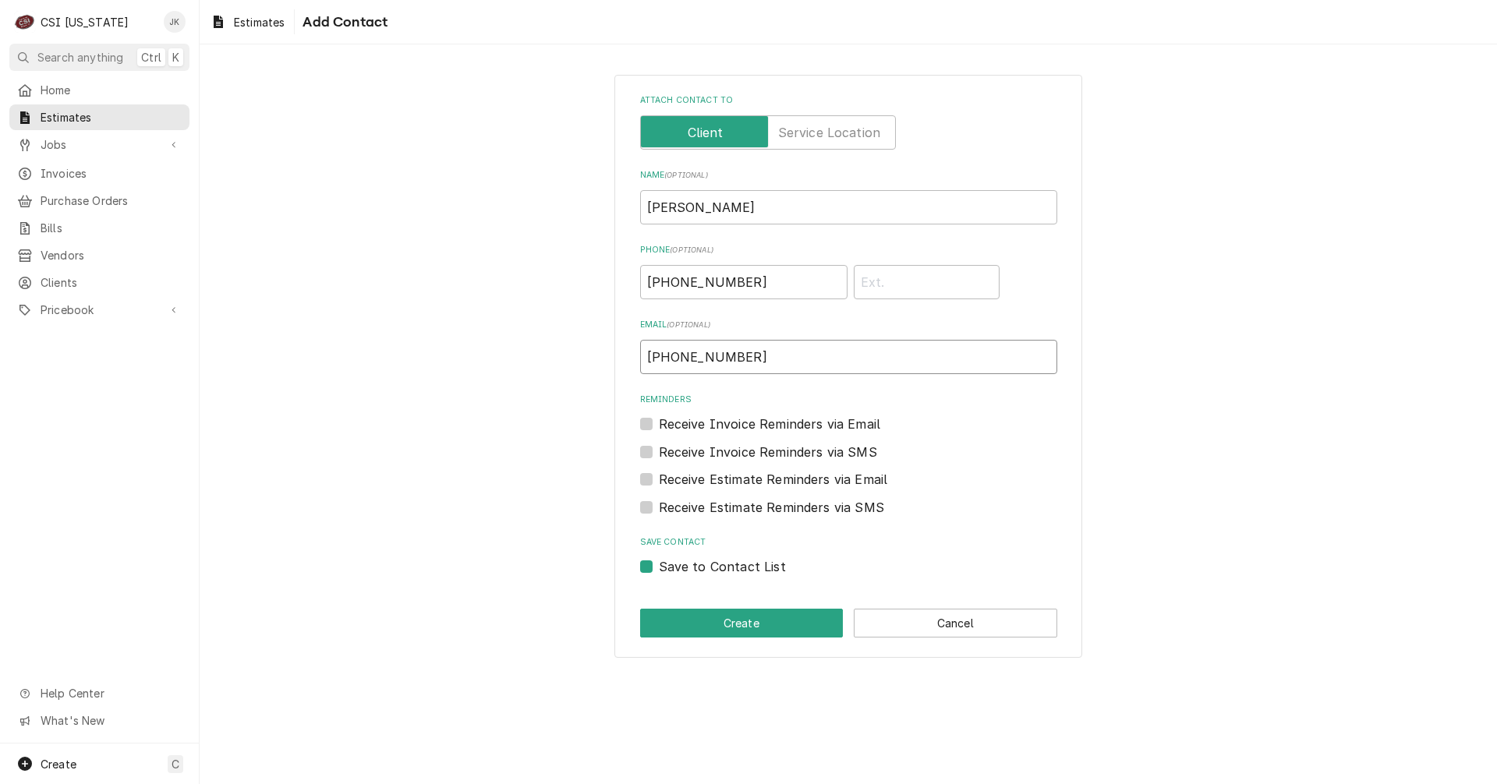
drag, startPoint x: 765, startPoint y: 354, endPoint x: 554, endPoint y: 359, distance: 210.5
click at [556, 359] on div "Attach contact to Name ( optional ) Millie Doty Phone ( optional ) (317) 986-41…" at bounding box center [848, 366] width 1297 height 610
paste input "Millie Doty <millie@phoenix-reps.com>"
click at [723, 359] on input "Millie Doty <millie@phoenix-reps.com>" at bounding box center [848, 357] width 417 height 34
click at [844, 356] on input "millie@phoenix-reps.com>" at bounding box center [848, 357] width 417 height 34
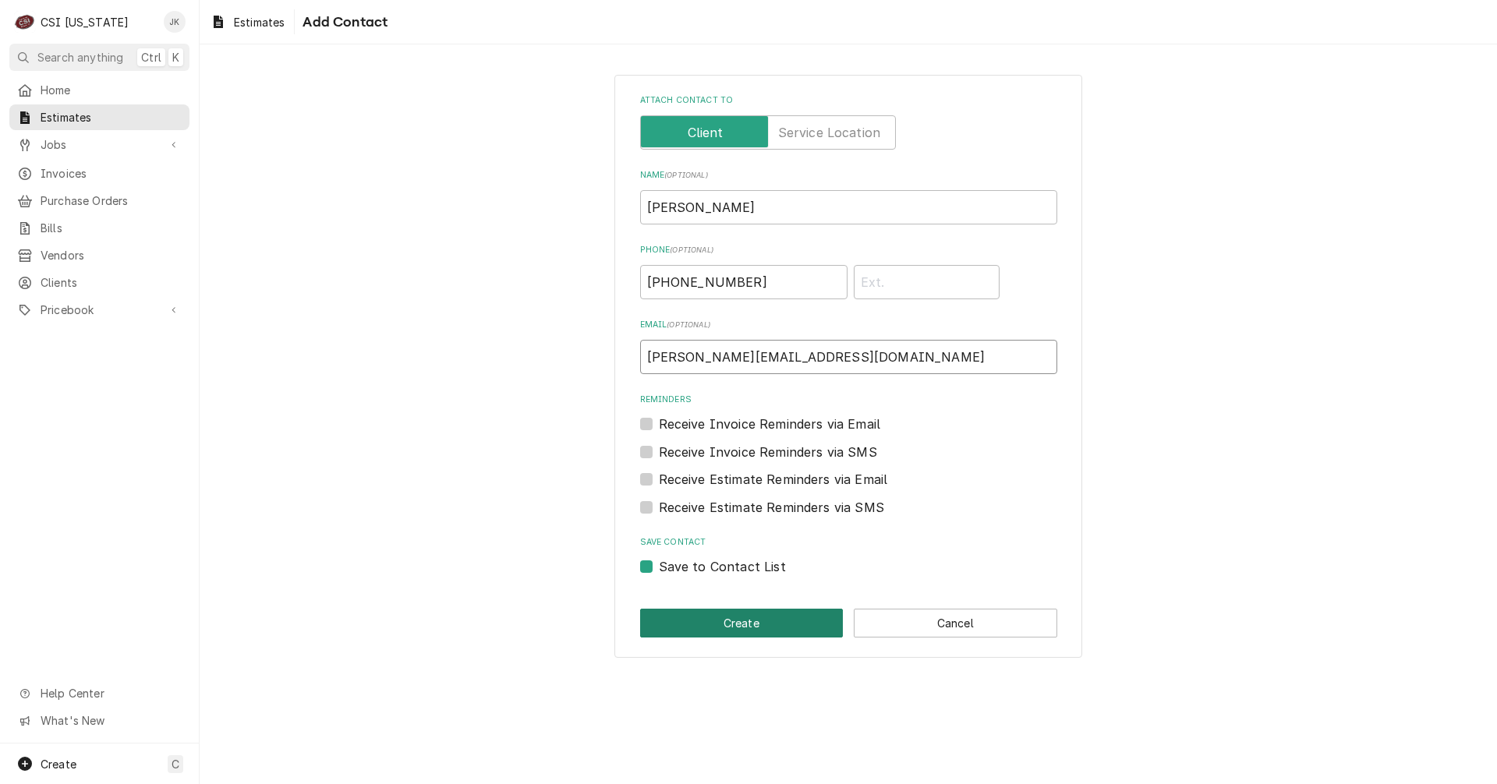
type input "millie@phoenix-reps.com"
click at [736, 620] on button "Create" at bounding box center [741, 623] width 203 height 29
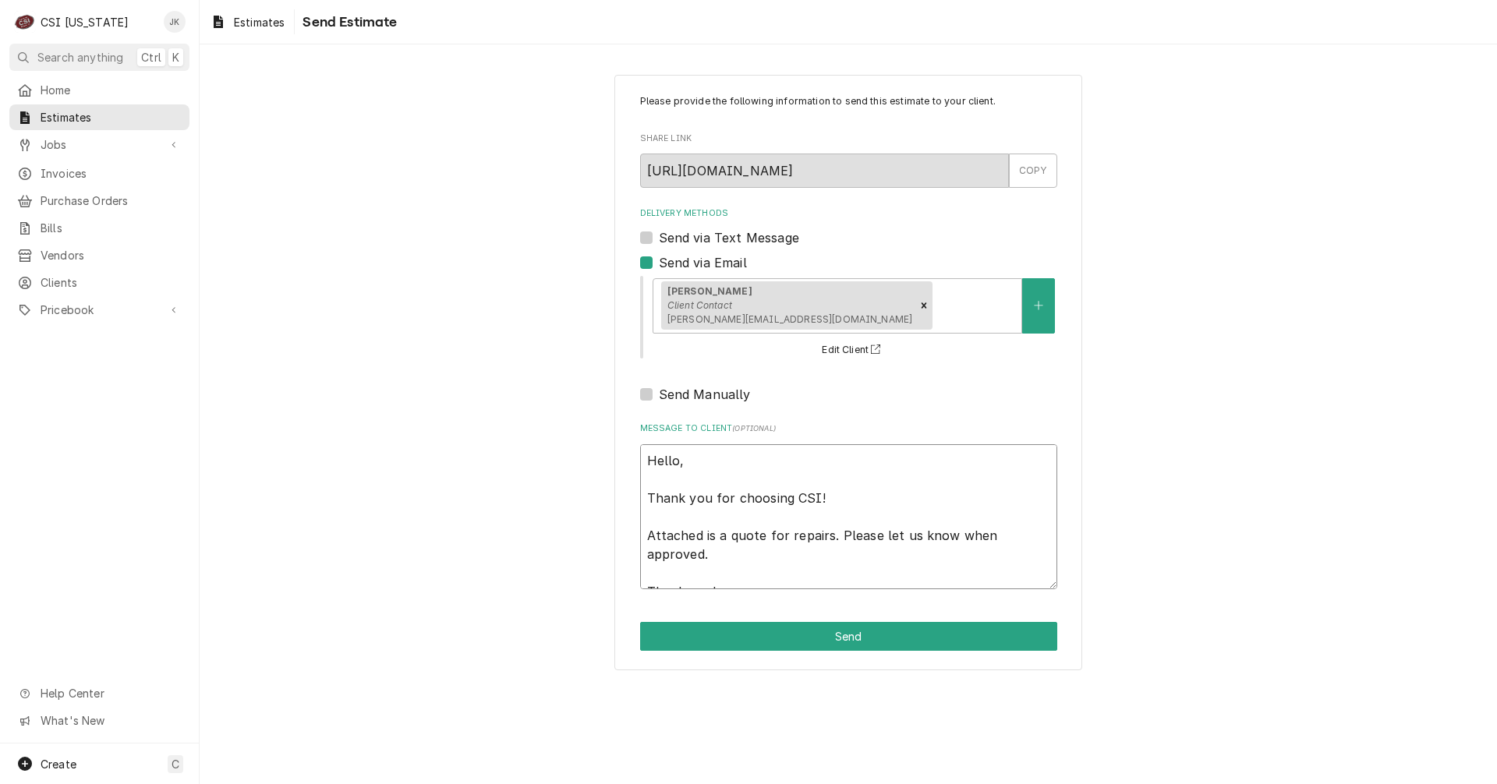
drag, startPoint x: 787, startPoint y: 533, endPoint x: 825, endPoint y: 543, distance: 39.5
click at [825, 543] on textarea "Hello, Thank you for choosing CSI! Attached is a quote for repairs. Please let …" at bounding box center [848, 516] width 417 height 145
type textarea "x"
type textarea "Hello, Thank you for choosing CSI! Attached is a quote for s. Please let us kno…"
type textarea "x"
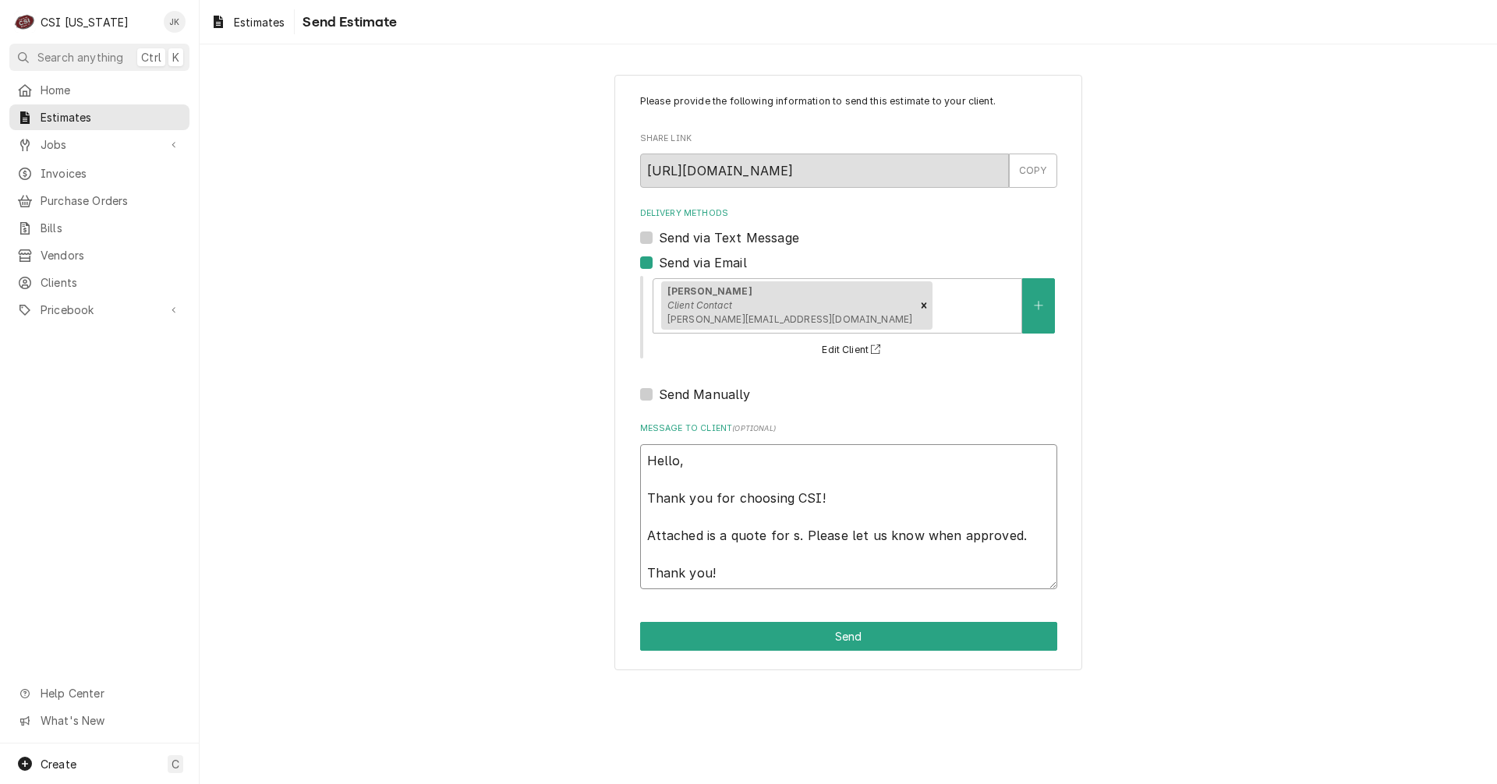
type textarea "Hello, Thank you for choosing CSI! Attached is a quote for . Please let us know…"
type textarea "x"
type textarea "Hello, Thank you for choosing CSI! Attached is a quote for t. Please let us kno…"
type textarea "x"
type textarea "Hello, Thank you for choosing CSI! Attached is a quote for th. Please let us kn…"
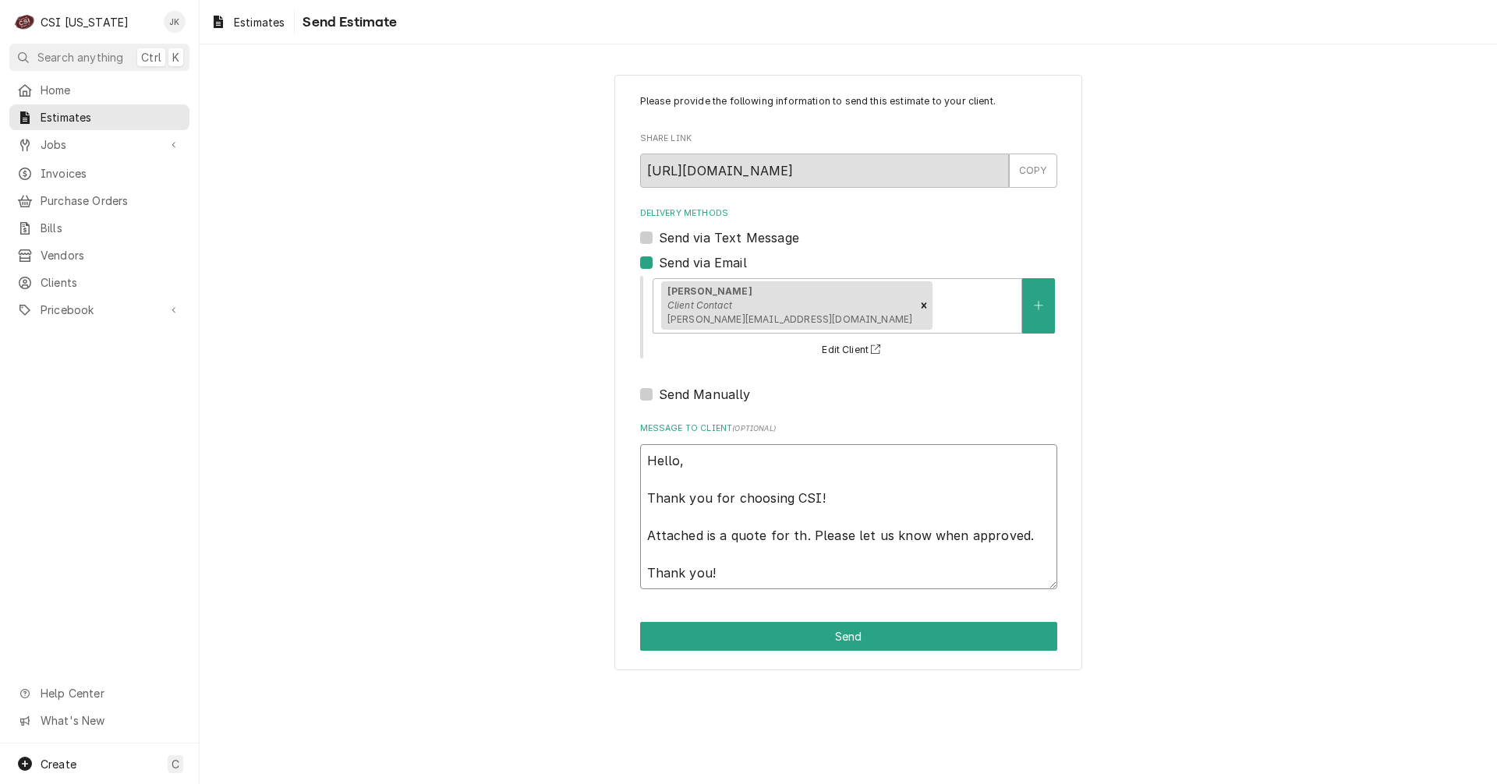
type textarea "x"
type textarea "Hello, Thank you for choosing CSI! Attached is a quote for the. Please let us k…"
type textarea "x"
type textarea "Hello, Thank you for choosing CSI! Attached is a quote for the . Please let us …"
type textarea "x"
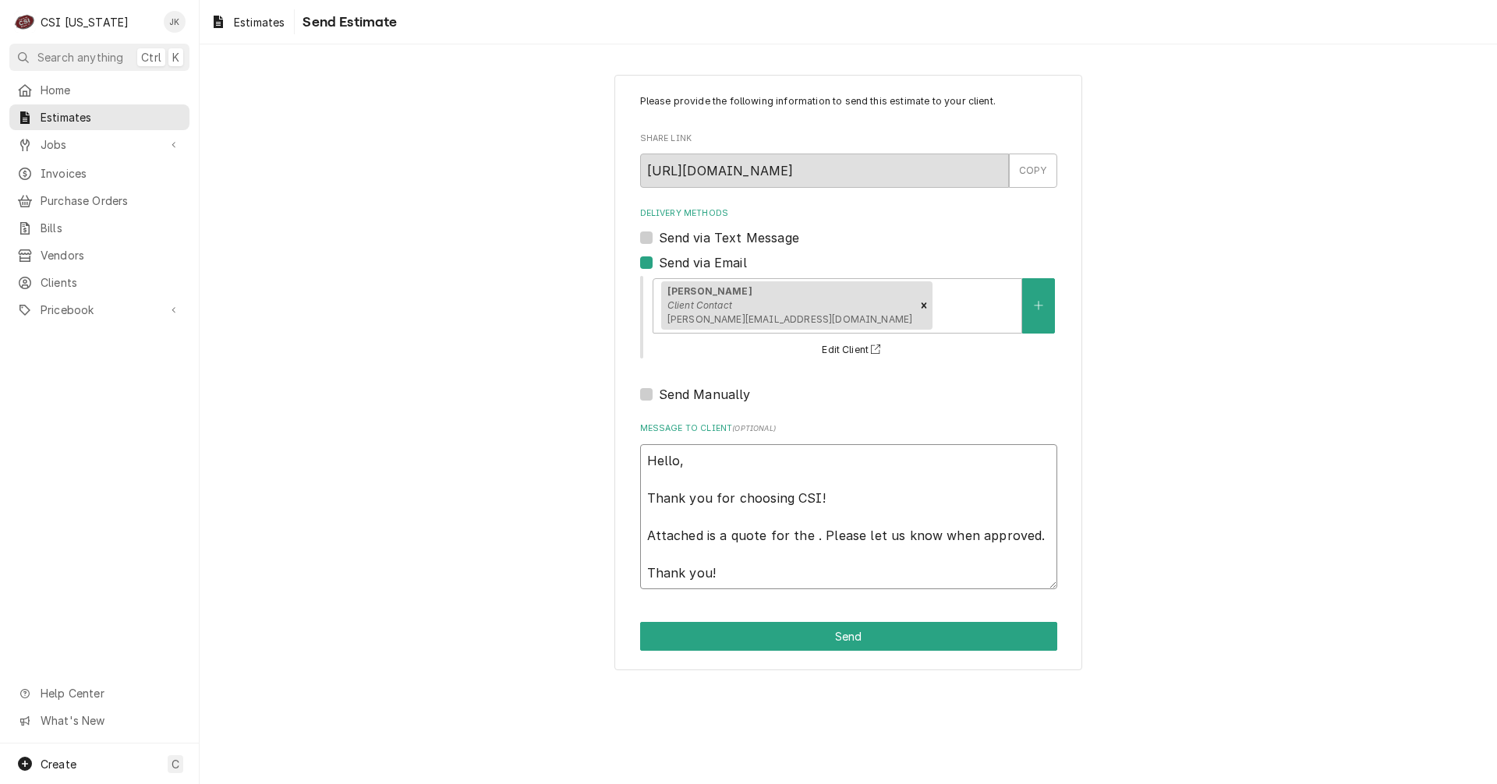
type textarea "Hello, Thank you for choosing CSI! Attached is a quote for the i. Please let us…"
type textarea "x"
type textarea "Hello, Thank you for choosing CSI! Attached is a quote for the in. Please let u…"
type textarea "x"
type textarea "Hello, Thank you for choosing CSI! Attached is a quote for the ins. Please let …"
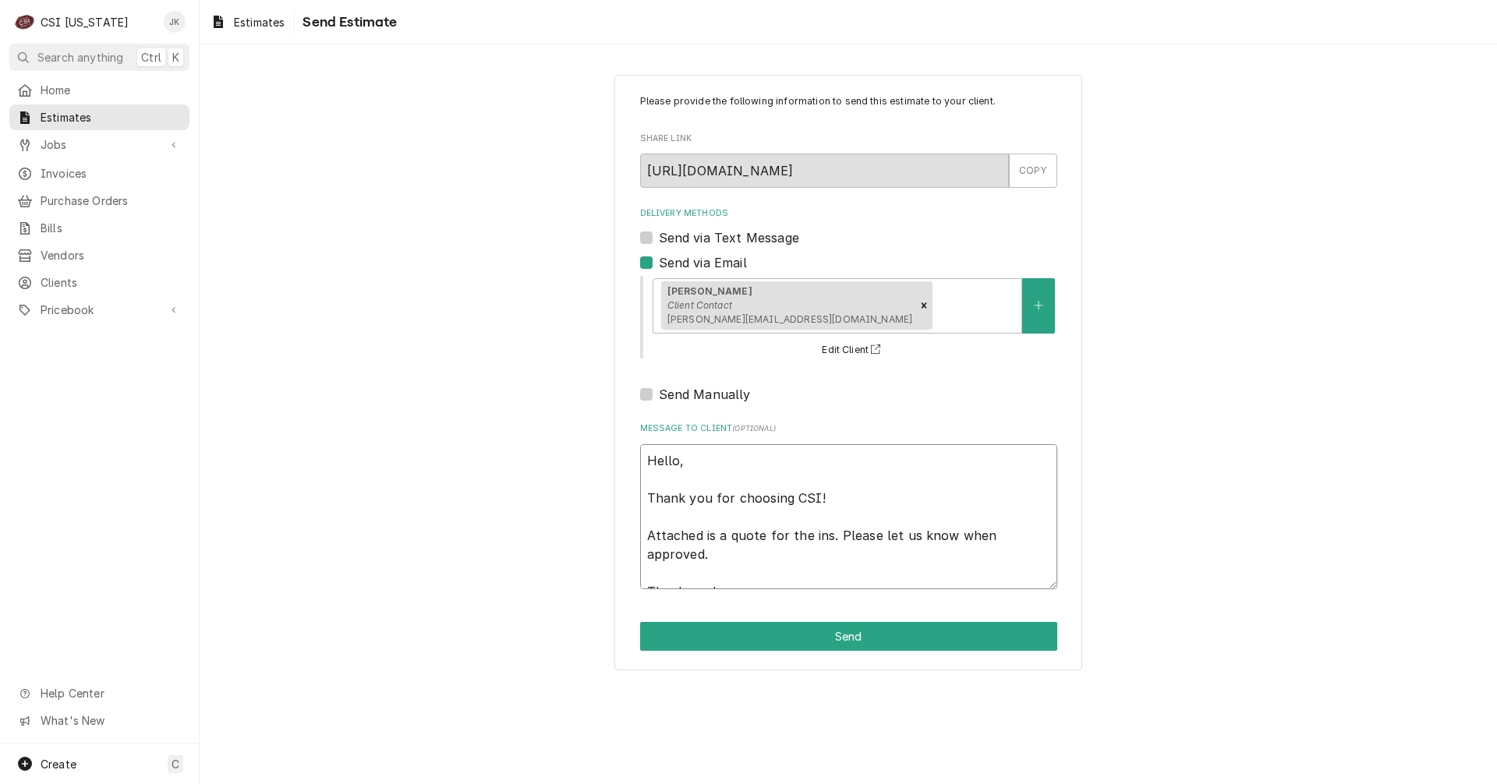
type textarea "x"
type textarea "Hello, Thank you for choosing CSI! Attached is a quote for the inst. Please let…"
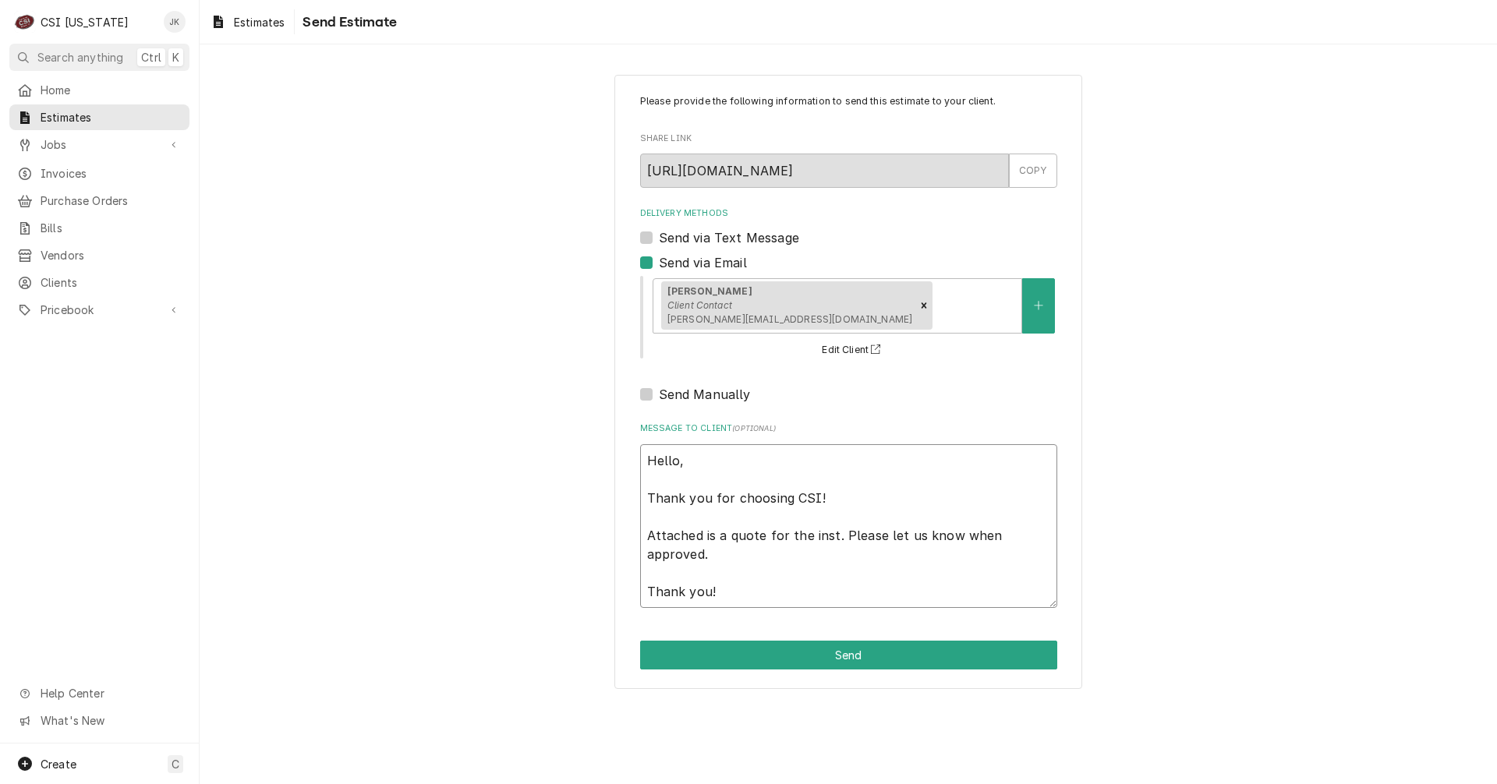
type textarea "x"
type textarea "Hello, Thank you for choosing CSI! Attached is a quote for the insta. Please le…"
type textarea "x"
type textarea "Hello, Thank you for choosing CSI! Attached is a quote for the instal. Please l…"
type textarea "x"
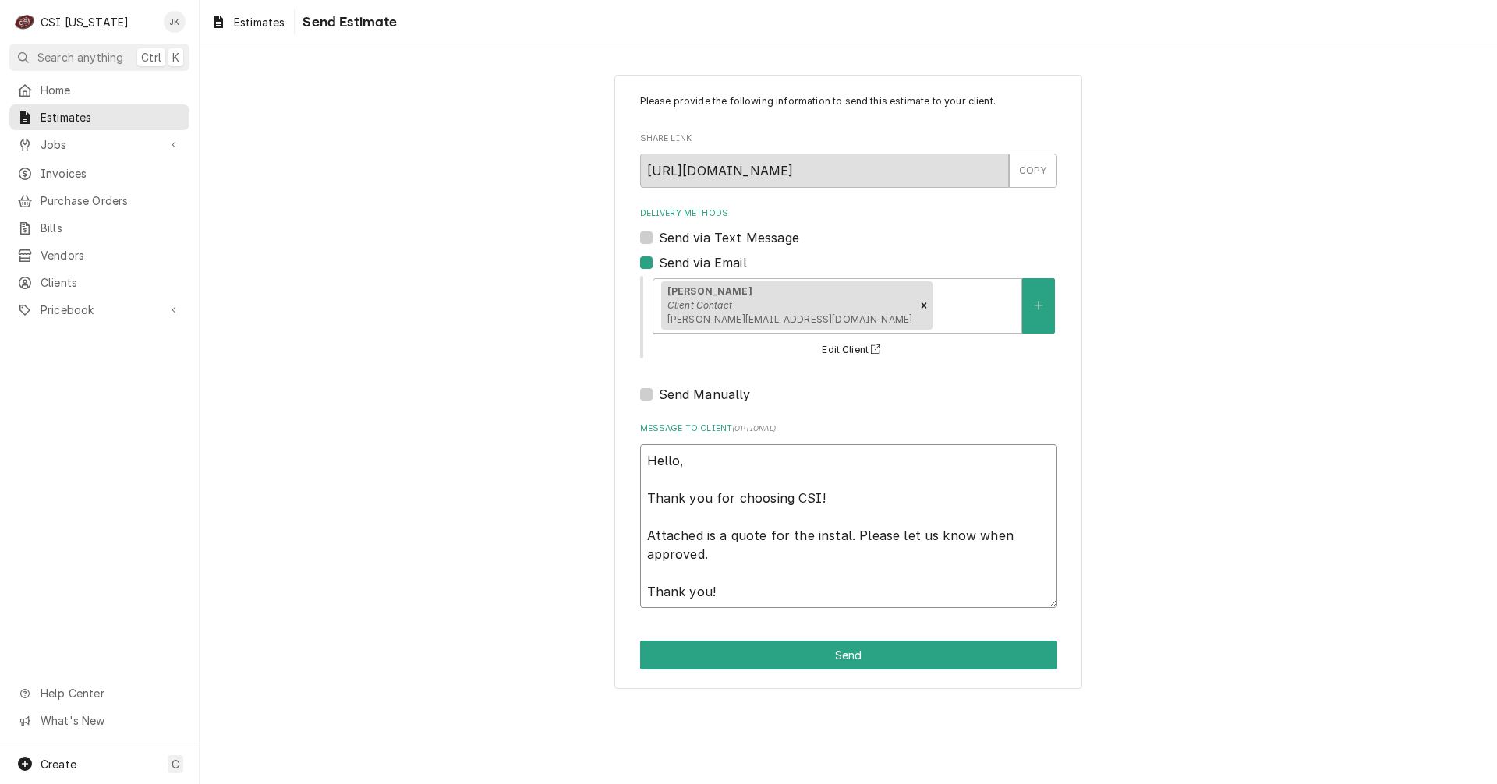
type textarea "Hello, Thank you for choosing CSI! Attached is a quote for the install. Please …"
type textarea "x"
type textarea "Hello, Thank you for choosing CSI! Attached is a quote for the installa. Please…"
type textarea "x"
type textarea "Hello, Thank you for choosing CSI! Attached is a quote for the installat. Pleas…"
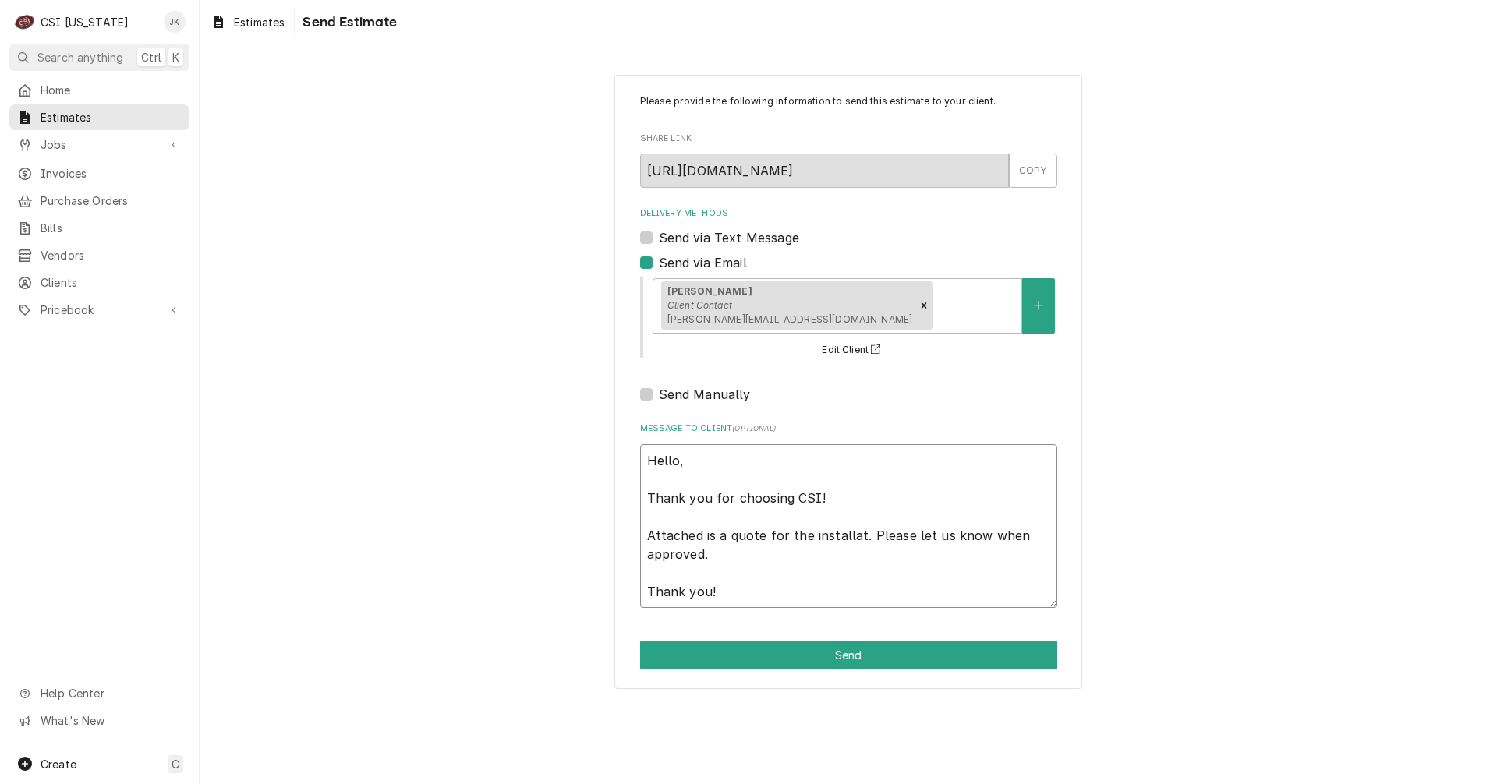
type textarea "x"
type textarea "Hello, Thank you for choosing CSI! Attached is a quote for the installati. Plea…"
type textarea "x"
type textarea "Hello, Thank you for choosing CSI! Attached is a quote for the installatio. Ple…"
type textarea "x"
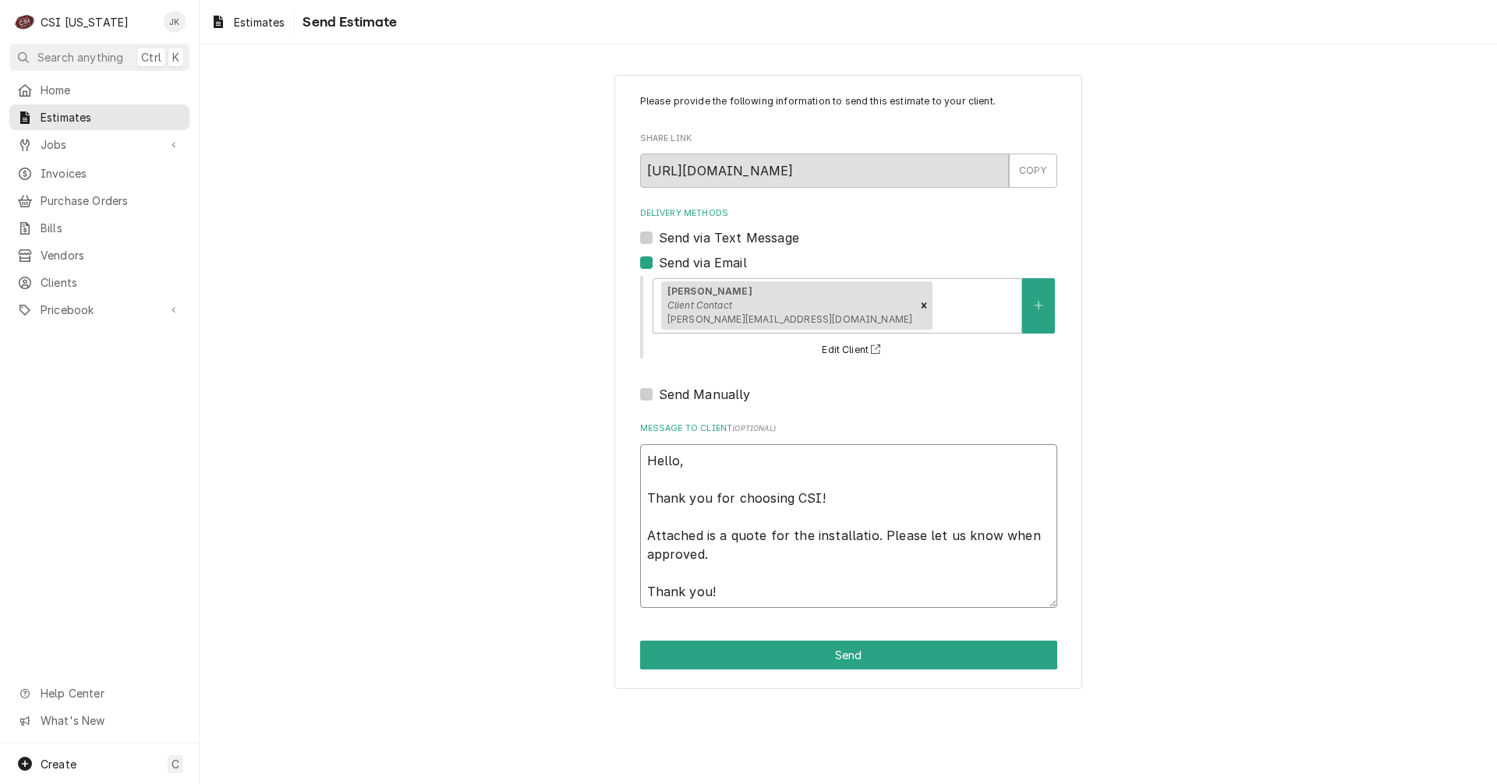
type textarea "Hello, Thank you for choosing CSI! Attached is a quote for the installation. Pl…"
type textarea "x"
type textarea "Hello, Thank you for choosing CSI! Attached is a quote for the installation . P…"
type textarea "x"
type textarea "Hello, Thank you for choosing CSI! Attached is a quote for the installation o. …"
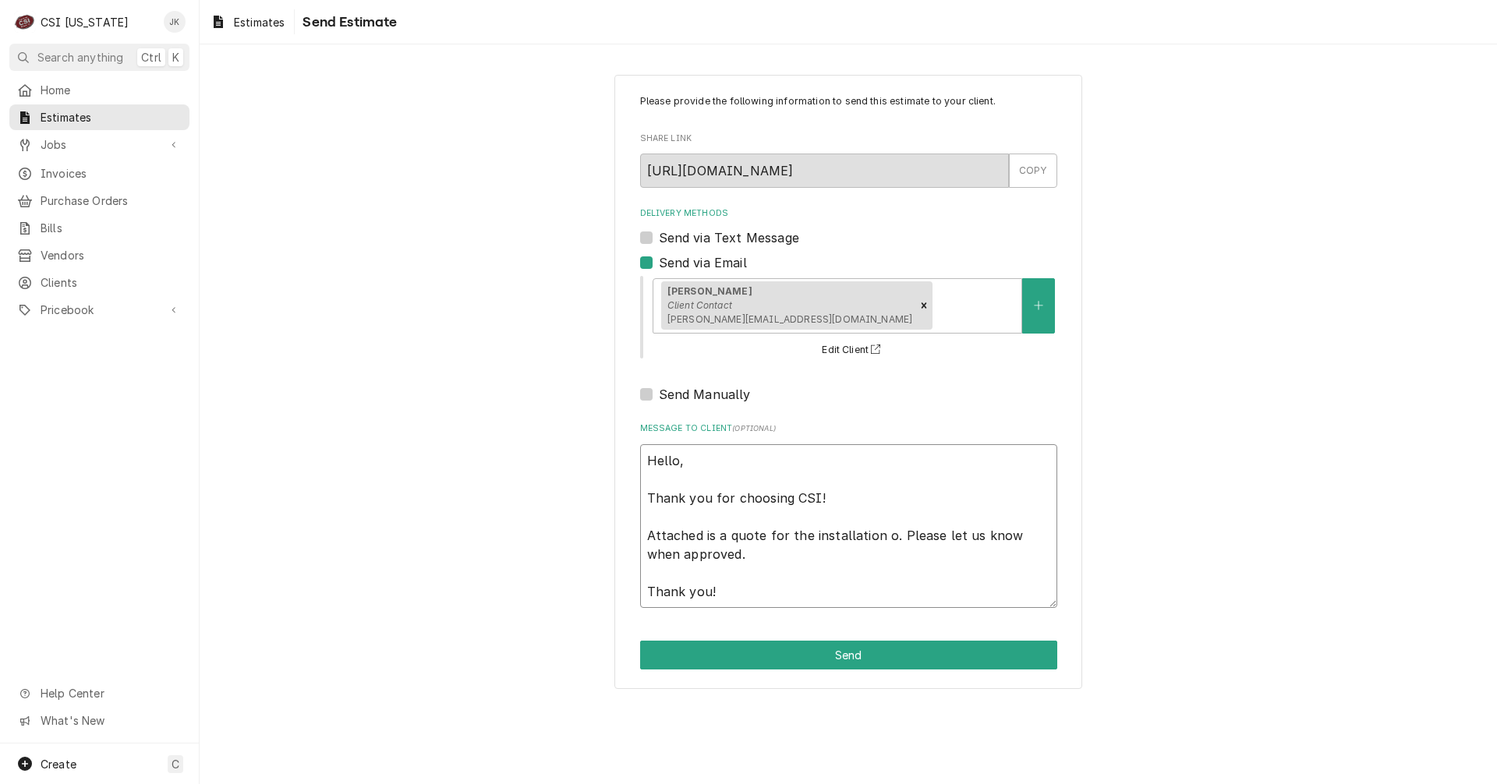
type textarea "x"
type textarea "Hello, Thank you for choosing CSI! Attached is a quote for the installation of.…"
type textarea "x"
type textarea "Hello, Thank you for choosing CSI! Attached is a quote for the installation of …"
type textarea "x"
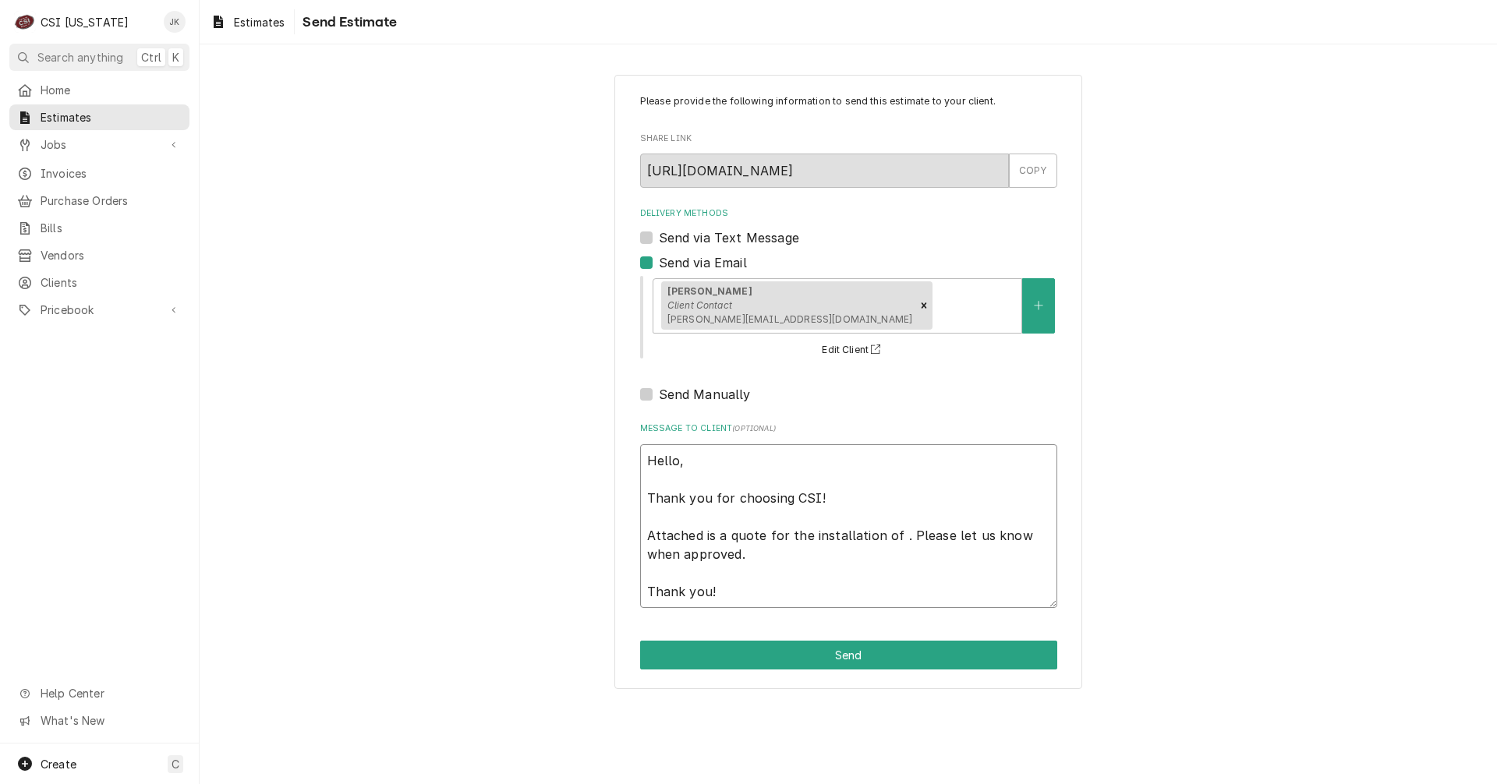
type textarea "Hello, Thank you for choosing CSI! Attached is a quote for the installation of …"
type textarea "x"
type textarea "Hello, Thank you for choosing CSI! Attached is a quote for the installation of …"
type textarea "x"
type textarea "Hello, Thank you for choosing CSI! Attached is a quote for the installation of …"
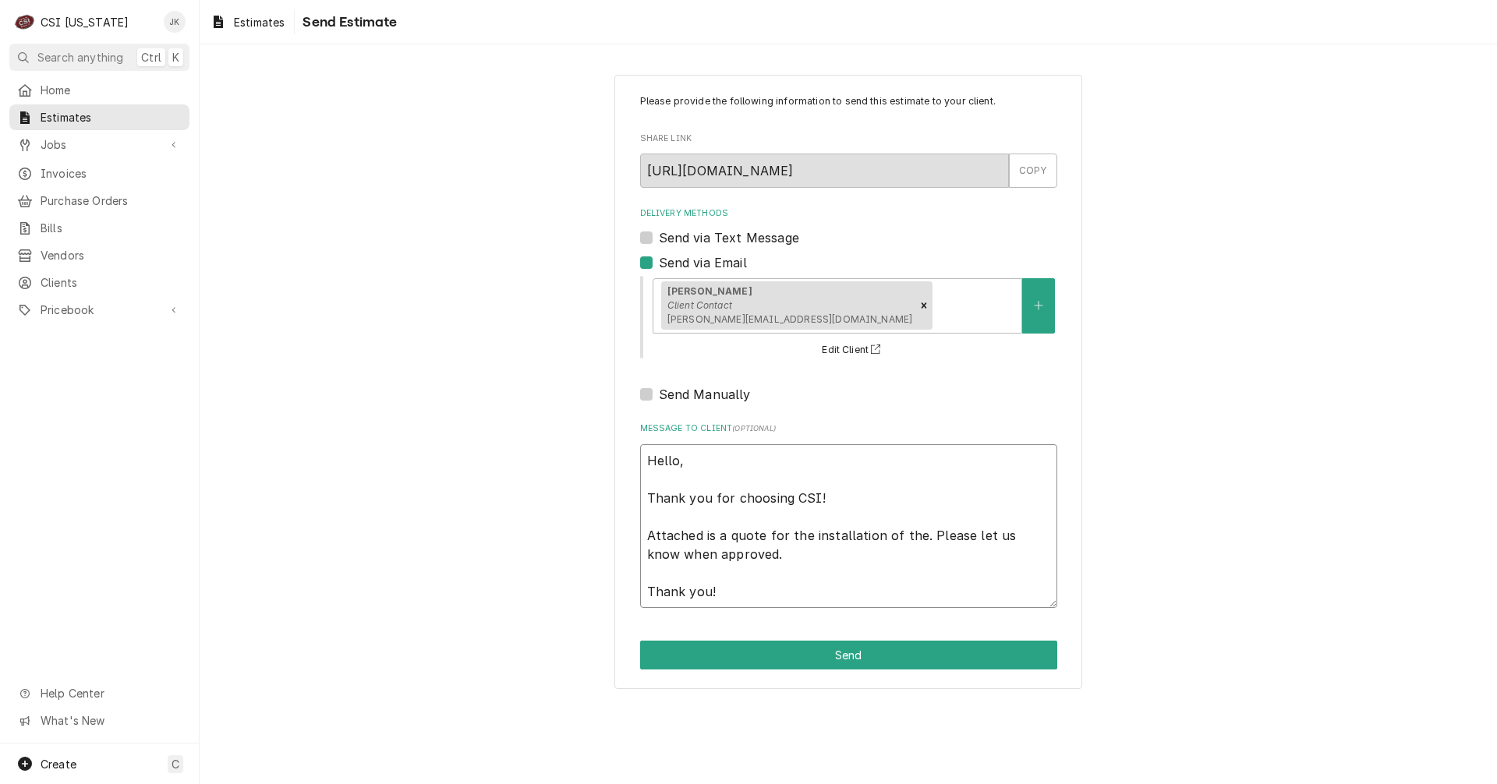
type textarea "x"
type textarea "Hello, Thank you for choosing CSI! Attached is a quote for the installation of …"
type textarea "x"
type textarea "Hello, Thank you for choosing CSI! Attached is a quote for the installation of …"
type textarea "x"
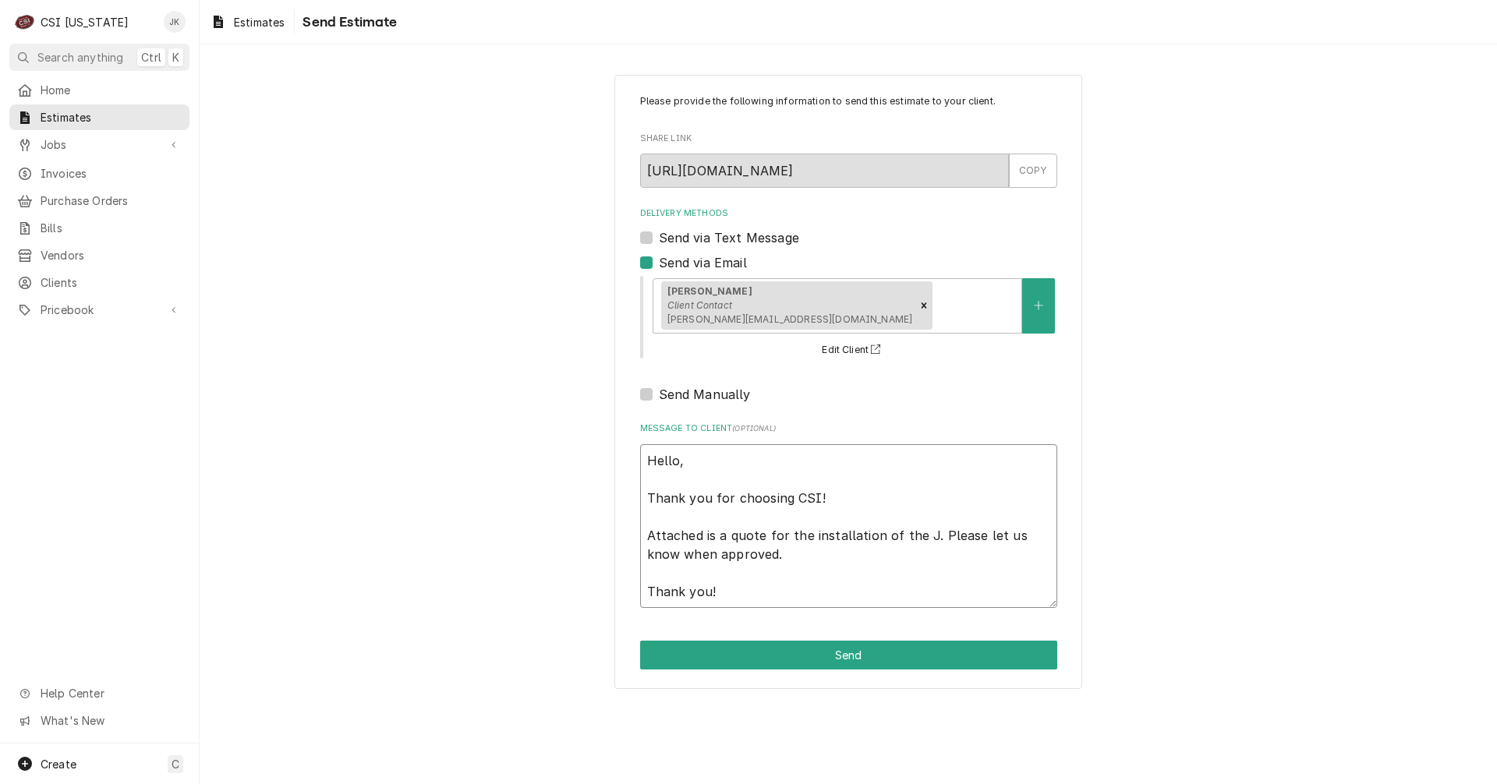
type textarea "Hello, Thank you for choosing CSI! Attached is a quote for the installation of …"
type textarea "x"
type textarea "Hello, Thank you for choosing CSI! Attached is a quote for the installation of …"
type textarea "x"
type textarea "Hello, Thank you for choosing CSI! Attached is a quote for the installation of …"
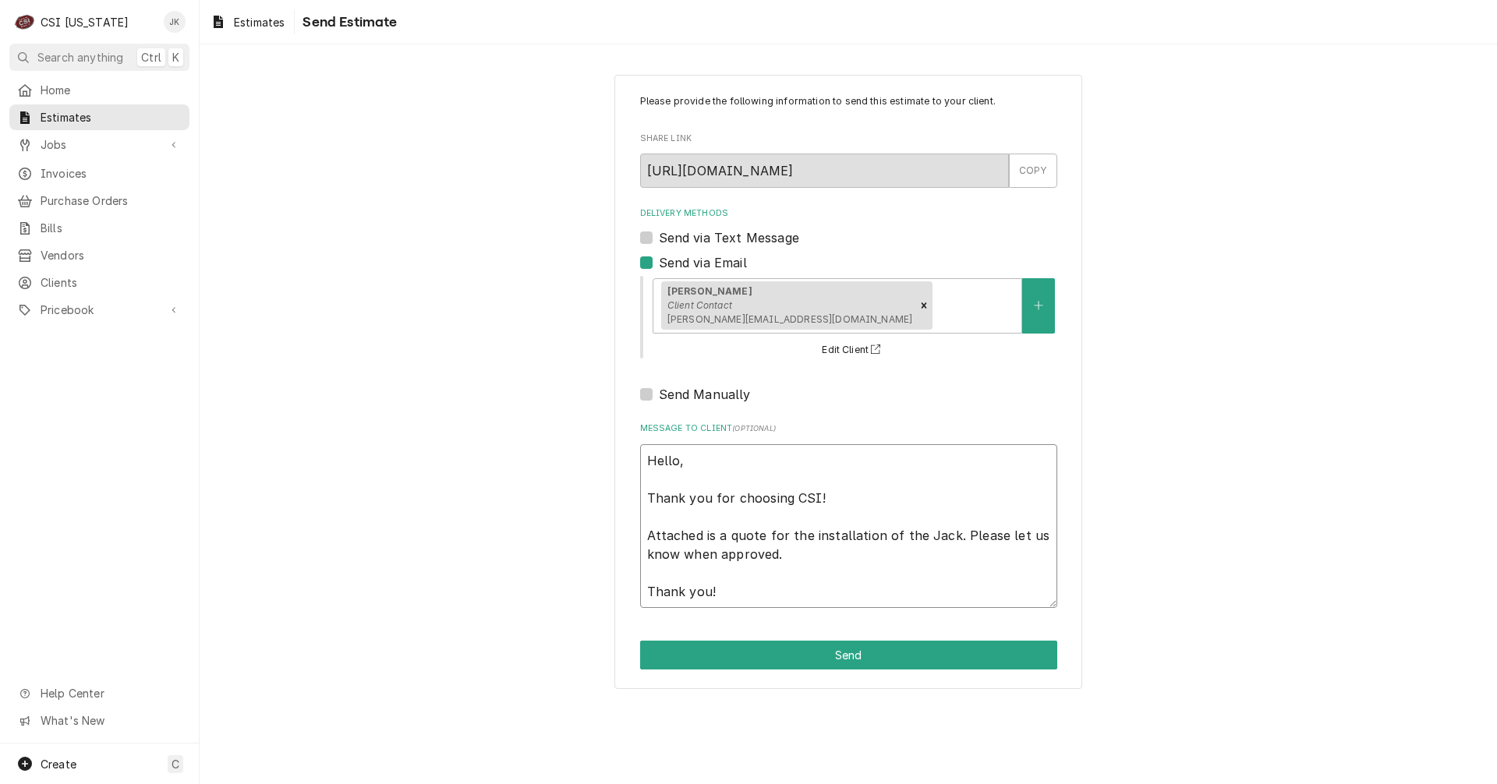
type textarea "x"
type textarea "Hello, Thank you for choosing CSI! Attached is a quote for the installation of …"
type textarea "x"
type textarea "Hello, Thank you for choosing CSI! Attached is a quote for the installation of …"
type textarea "x"
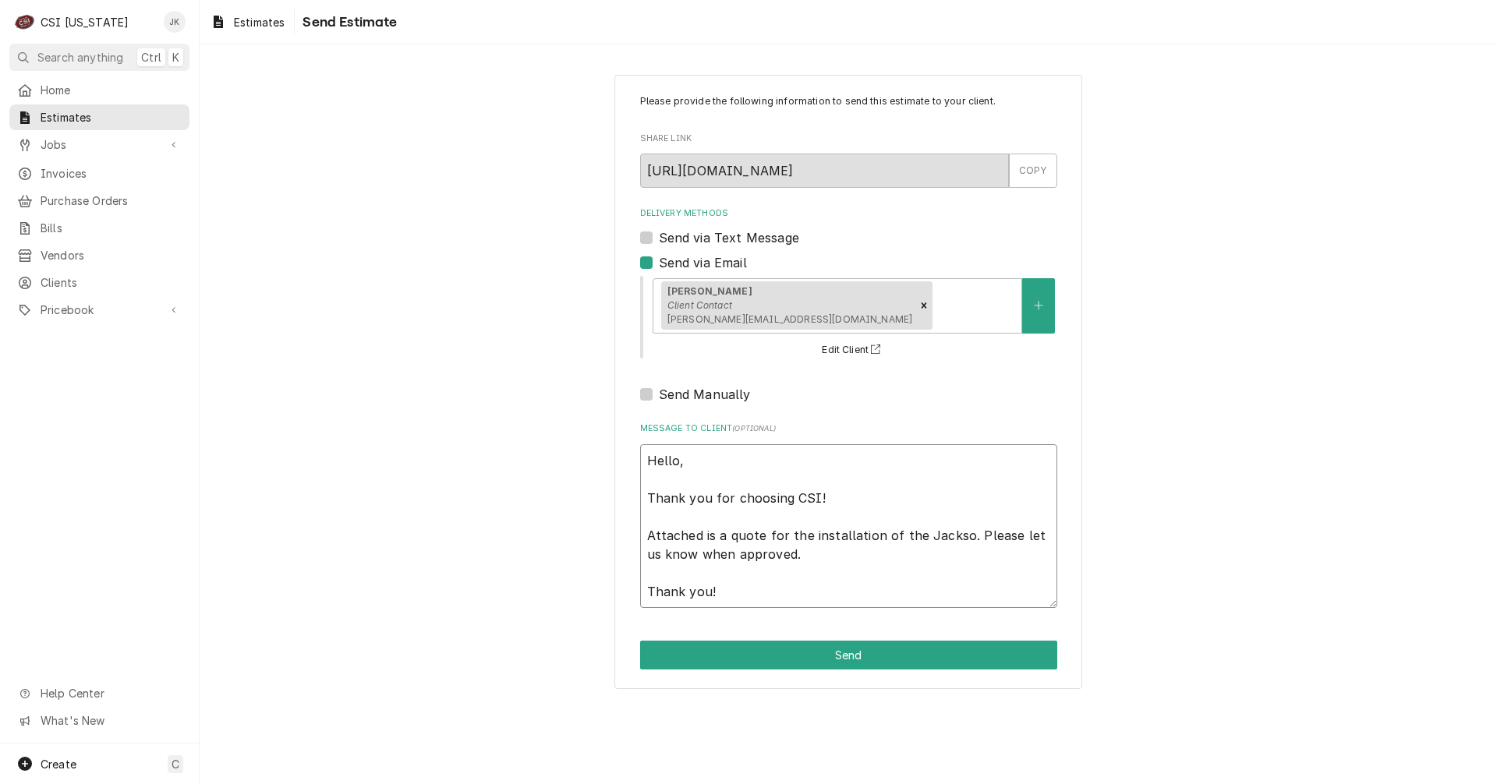
type textarea "Hello, Thank you for choosing CSI! Attached is a quote for the installation of …"
type textarea "x"
type textarea "Hello, Thank you for choosing CSI! Attached is a quote for the installation of …"
type textarea "x"
type textarea "Hello, Thank you for choosing CSI! Attached is a quote for the installation of …"
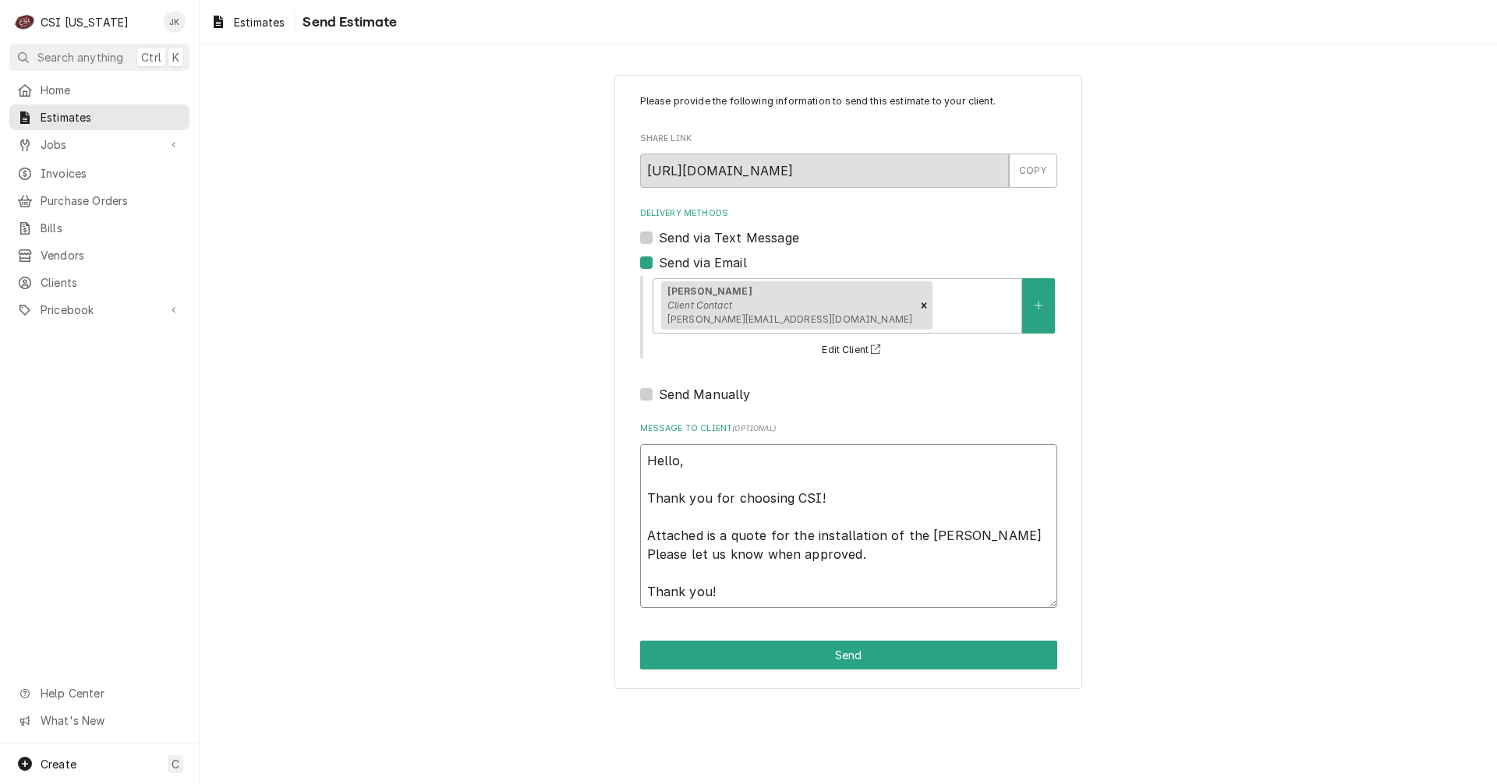
type textarea "x"
type textarea "Hello, Thank you for choosing CSI! Attached is a quote for the installation of …"
type textarea "x"
type textarea "Hello, Thank you for choosing CSI! Attached is a quote for the installation of …"
type textarea "x"
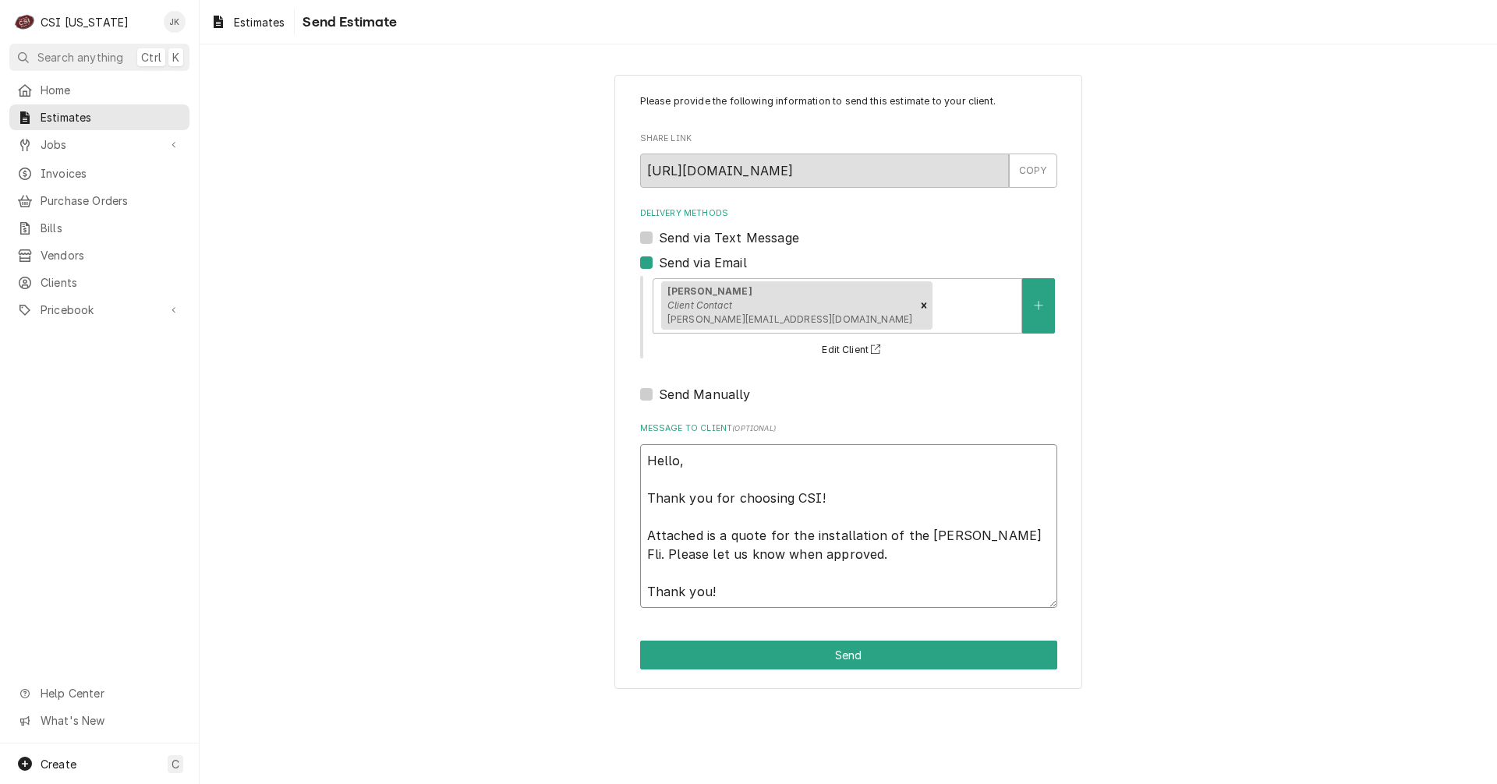
type textarea "Hello, Thank you for choosing CSI! Attached is a quote for the installation of …"
type textarea "x"
type textarea "Hello, Thank you for choosing CSI! Attached is a quote for the installation of …"
type textarea "x"
type textarea "Hello, Thank you for choosing CSI! Attached is a quote for the installation of …"
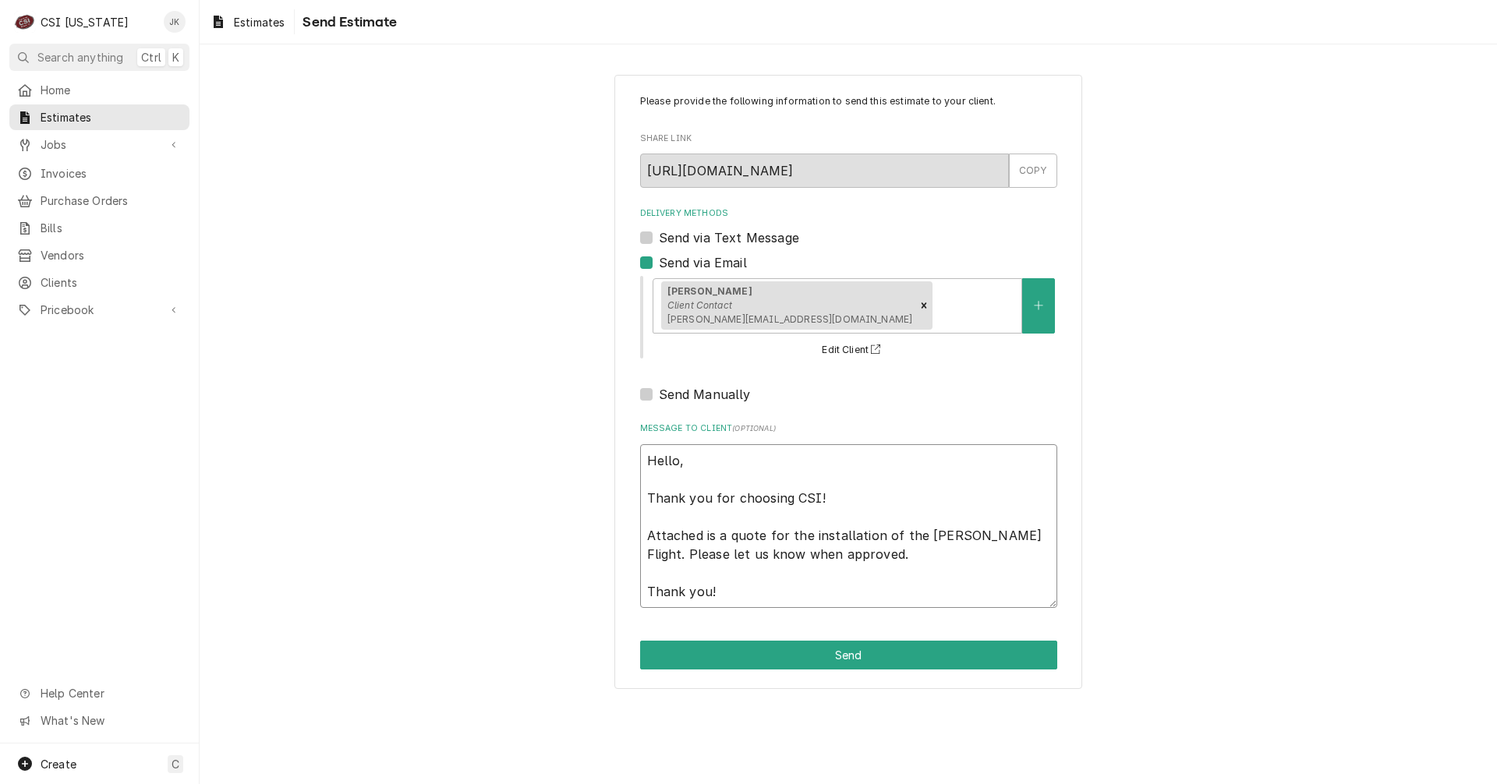
type textarea "x"
type textarea "Hello, Thank you for choosing CSI! Attached is a quote for the installation of …"
type textarea "x"
type textarea "Hello, Thank you for choosing CSI! Attached is a quote for the installation of …"
type textarea "x"
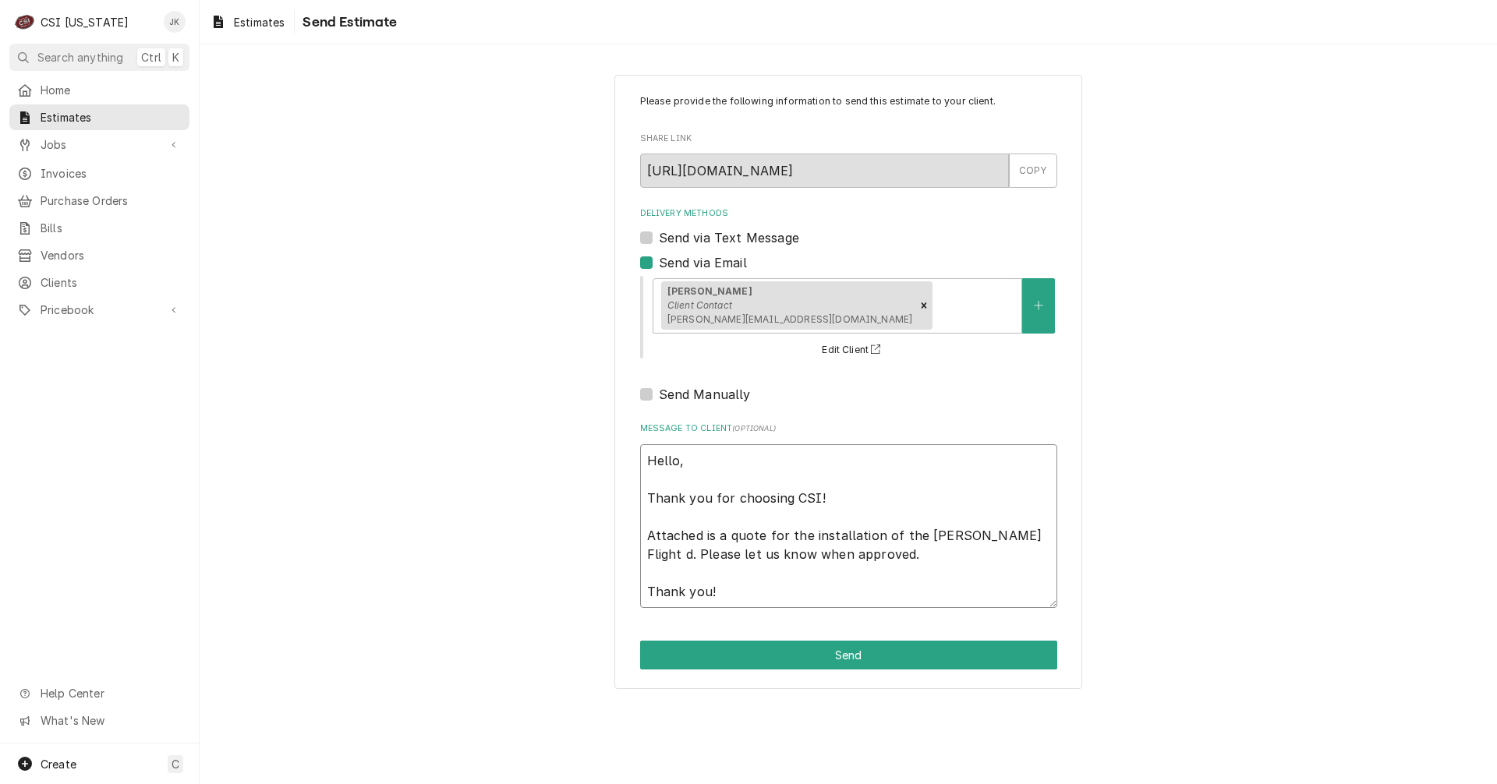
type textarea "Hello, Thank you for choosing CSI! Attached is a quote for the installation of …"
type textarea "x"
type textarea "Hello, Thank you for choosing CSI! Attached is a quote for the installation of …"
type textarea "x"
type textarea "Hello, Thank you for choosing CSI! Attached is a quote for the installation of …"
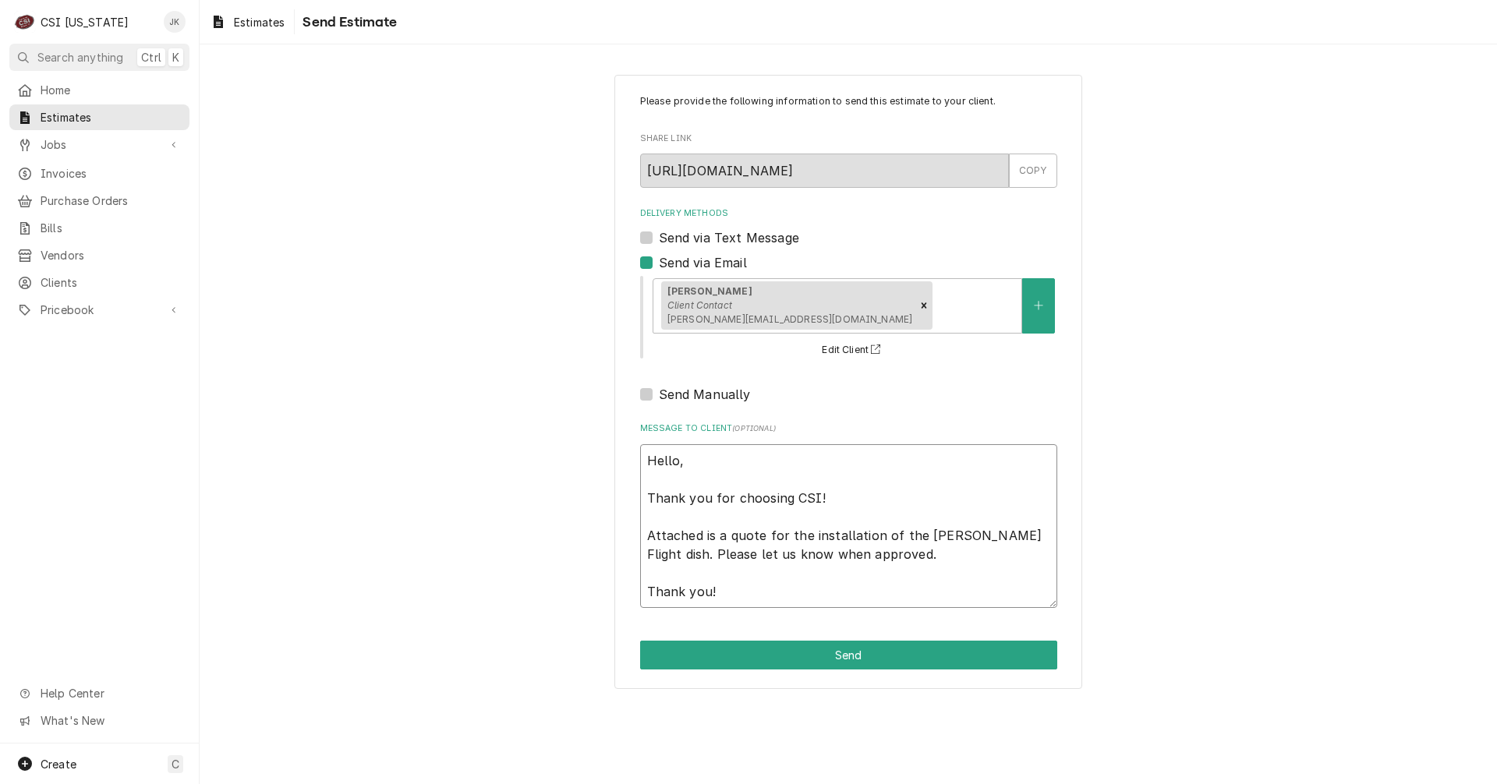
type textarea "x"
type textarea "Hello, Thank you for choosing CSI! Attached is a quote for the installation of …"
type textarea "x"
type textarea "Hello, Thank you for choosing CSI! Attached is a quote for the installation of …"
type textarea "x"
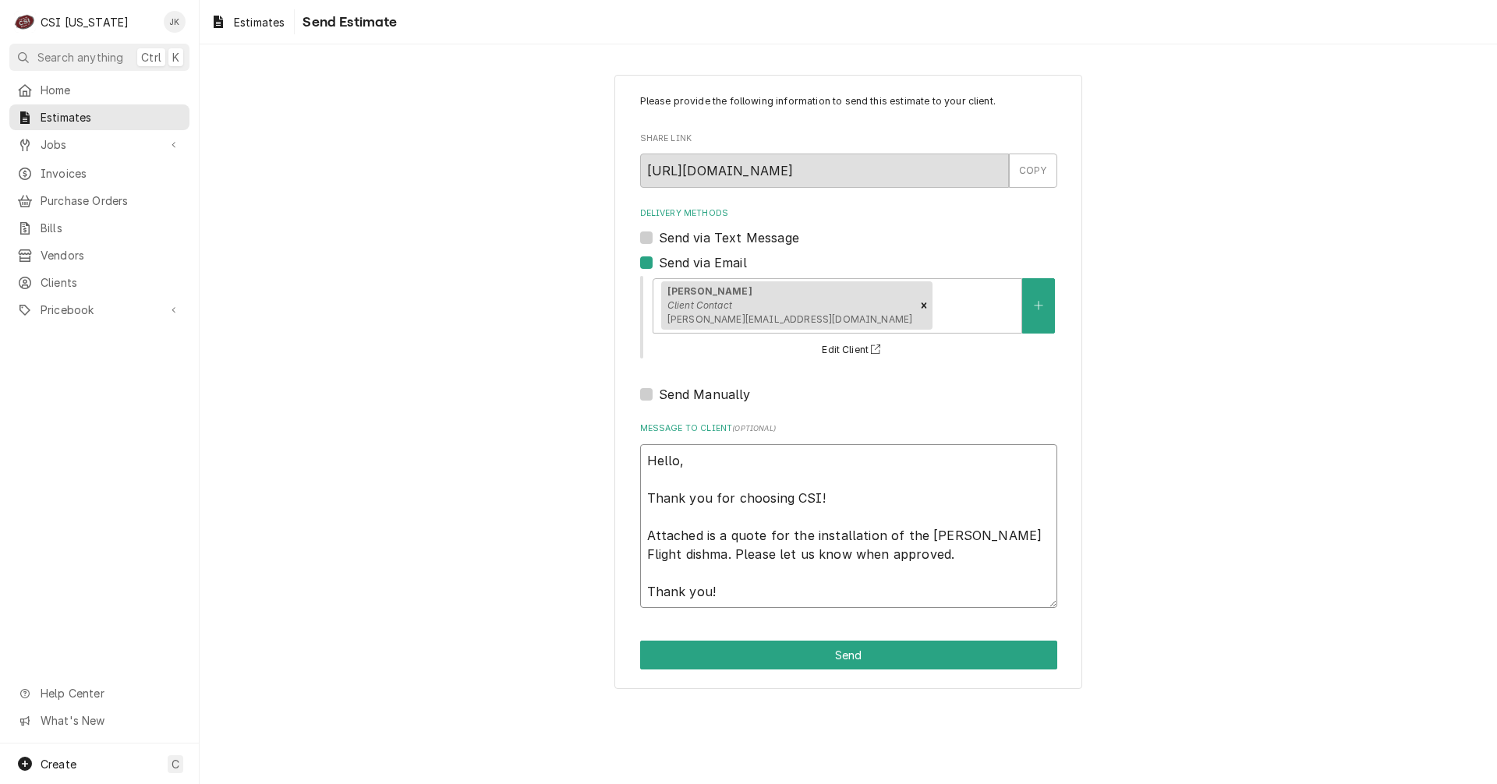
type textarea "Hello, Thank you for choosing CSI! Attached is a quote for the installation of …"
type textarea "x"
type textarea "Hello, Thank you for choosing CSI! Attached is a quote for the installation of …"
type textarea "x"
type textarea "Hello, Thank you for choosing CSI! Attached is a quote for the installation of …"
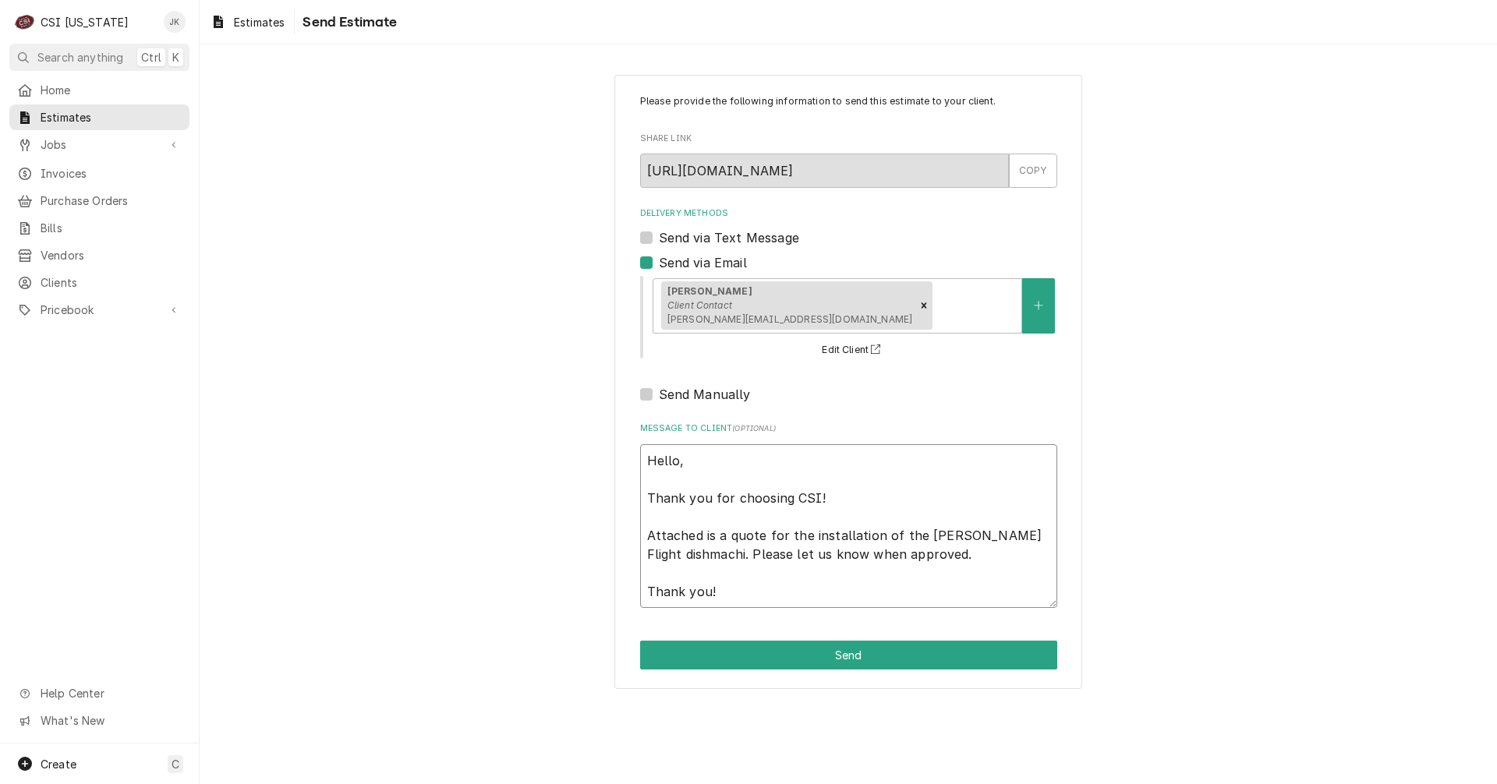
type textarea "x"
type textarea "Hello, Thank you for choosing CSI! Attached is a quote for the installation of …"
type textarea "x"
type textarea "Hello, Thank you for choosing CSI! Attached is a quote for the installation of …"
click at [674, 555] on textarea "Hello, Thank you for choosing CSI! Attached is a quote for the installation of …" at bounding box center [848, 526] width 417 height 164
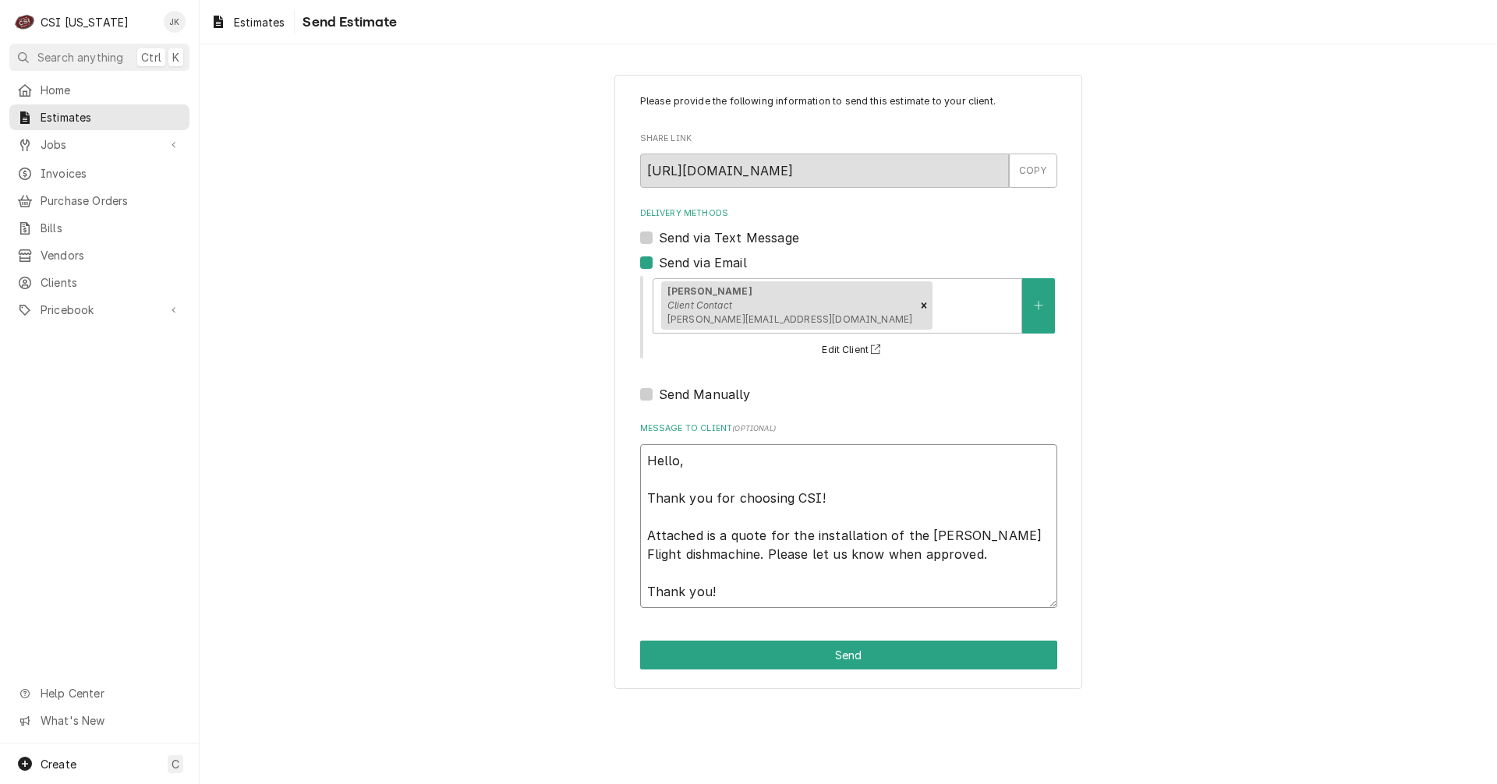
type textarea "x"
type textarea "Hello, Thank you for choosing CSI! Attached is a quote for the installation of …"
drag, startPoint x: 824, startPoint y: 555, endPoint x: 916, endPoint y: 563, distance: 92.3
click at [916, 562] on textarea "Hello, Thank you for choosing CSI! Attached is a quote for the installation of …" at bounding box center [848, 526] width 417 height 164
type textarea "x"
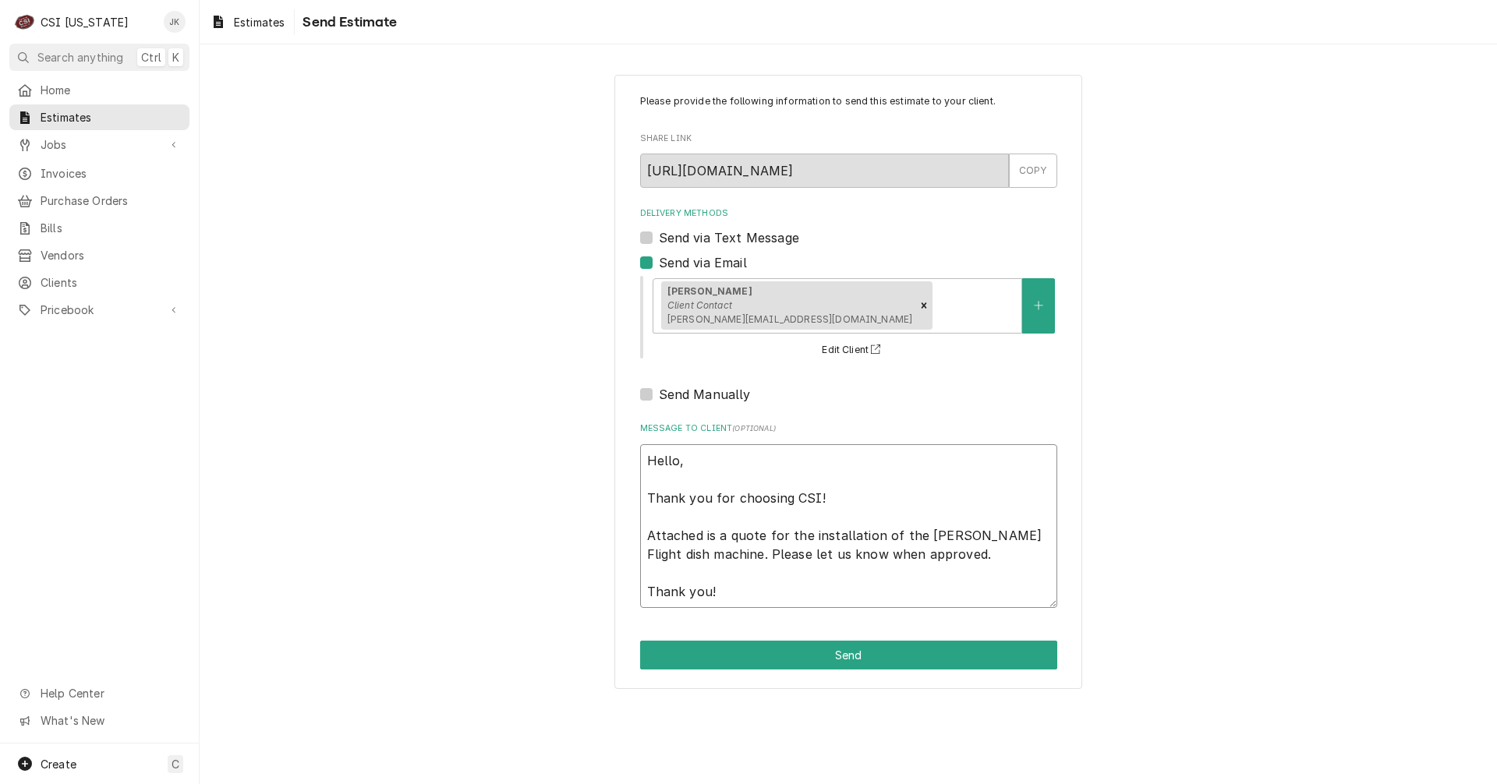
type textarea "Hello, Thank you for choosing CSI! Attached is a quote for the installation of …"
type textarea "x"
type textarea "Hello, Thank you for choosing CSI! Attached is a quote for the installation of …"
type textarea "x"
type textarea "Hello, Thank you for choosing CSI! Attached is a quote for the installation of …"
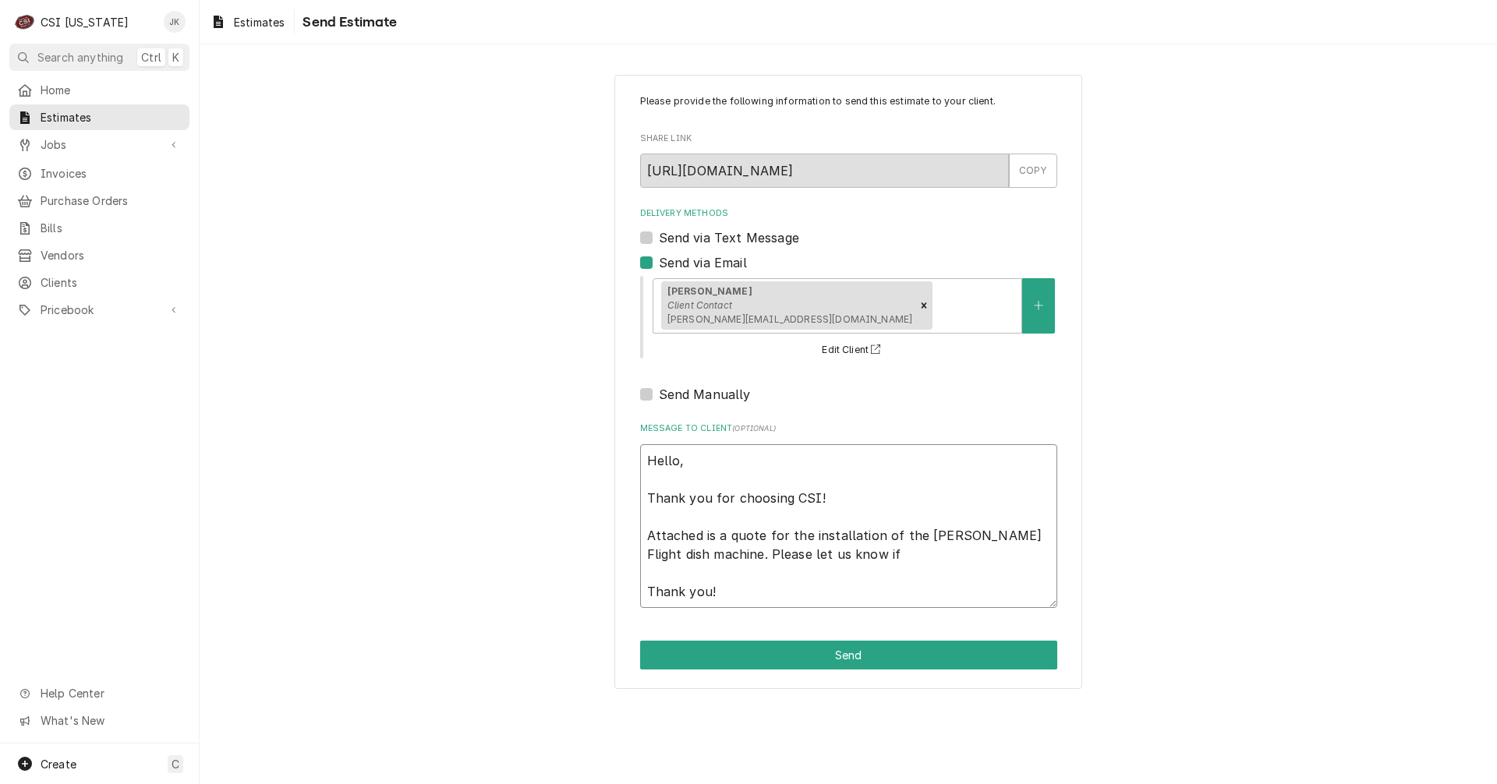
type textarea "x"
type textarea "Hello, Thank you for choosing CSI! Attached is a quote for the installation of …"
type textarea "x"
type textarea "Hello, Thank you for choosing CSI! Attached is a quote for the installation of …"
type textarea "x"
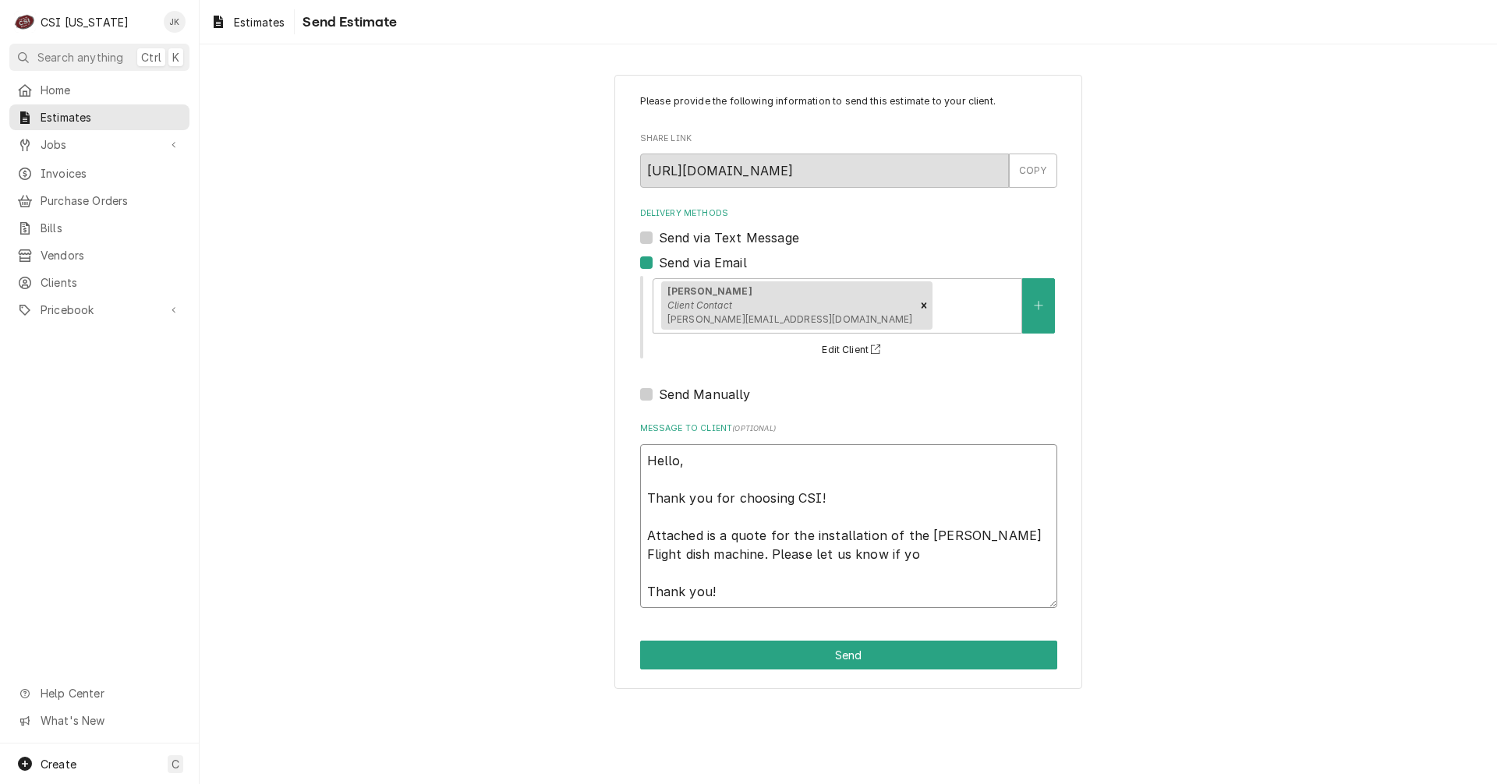
type textarea "Hello, Thank you for choosing CSI! Attached is a quote for the installation of …"
type textarea "x"
type textarea "Hello, Thank you for choosing CSI! Attached is a quote for the installation of …"
type textarea "x"
type textarea "Hello, Thank you for choosing CSI! Attached is a quote for the installation of …"
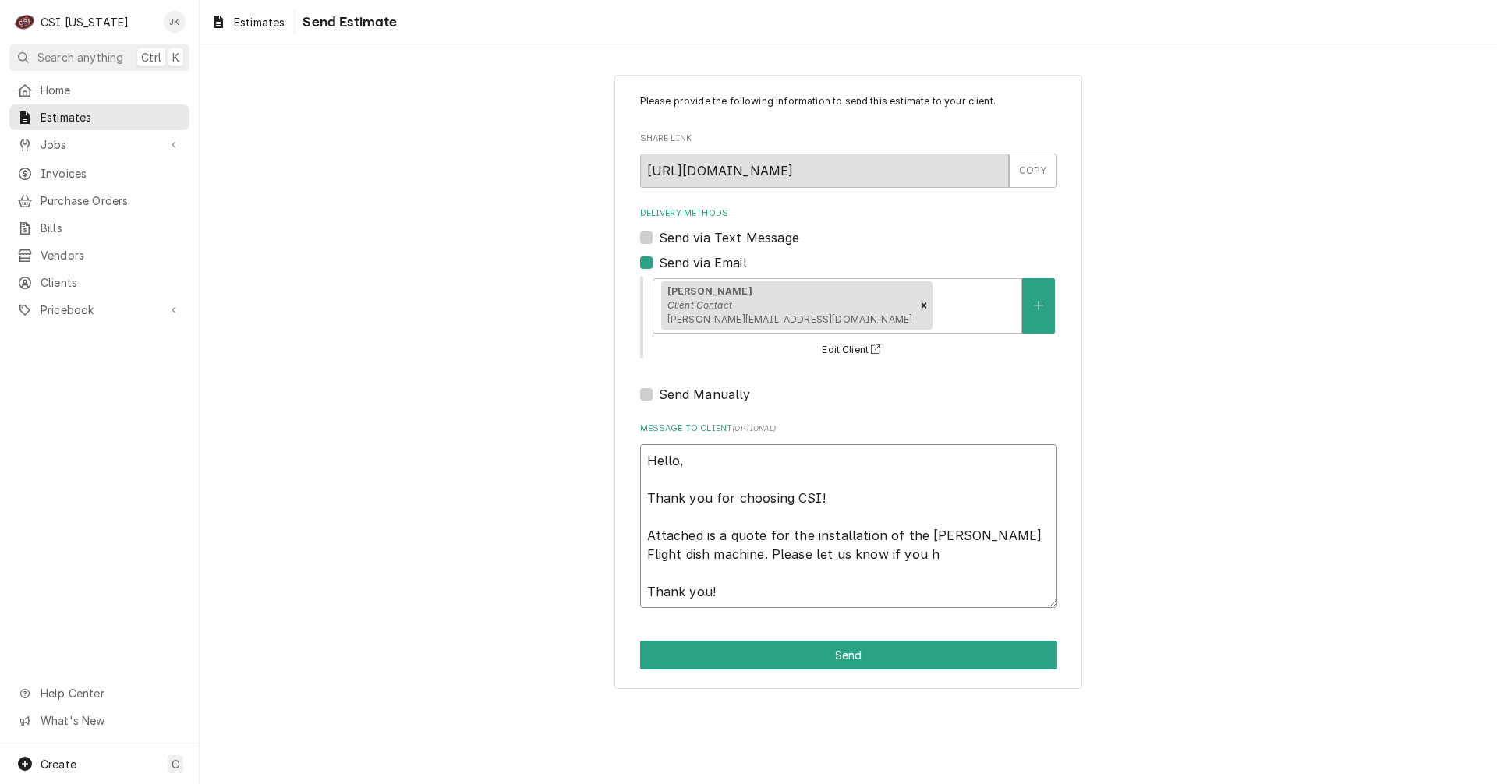
type textarea "x"
type textarea "Hello, Thank you for choosing CSI! Attached is a quote for the installation of …"
type textarea "x"
type textarea "Hello, Thank you for choosing CSI! Attached is a quote for the installation of …"
type textarea "x"
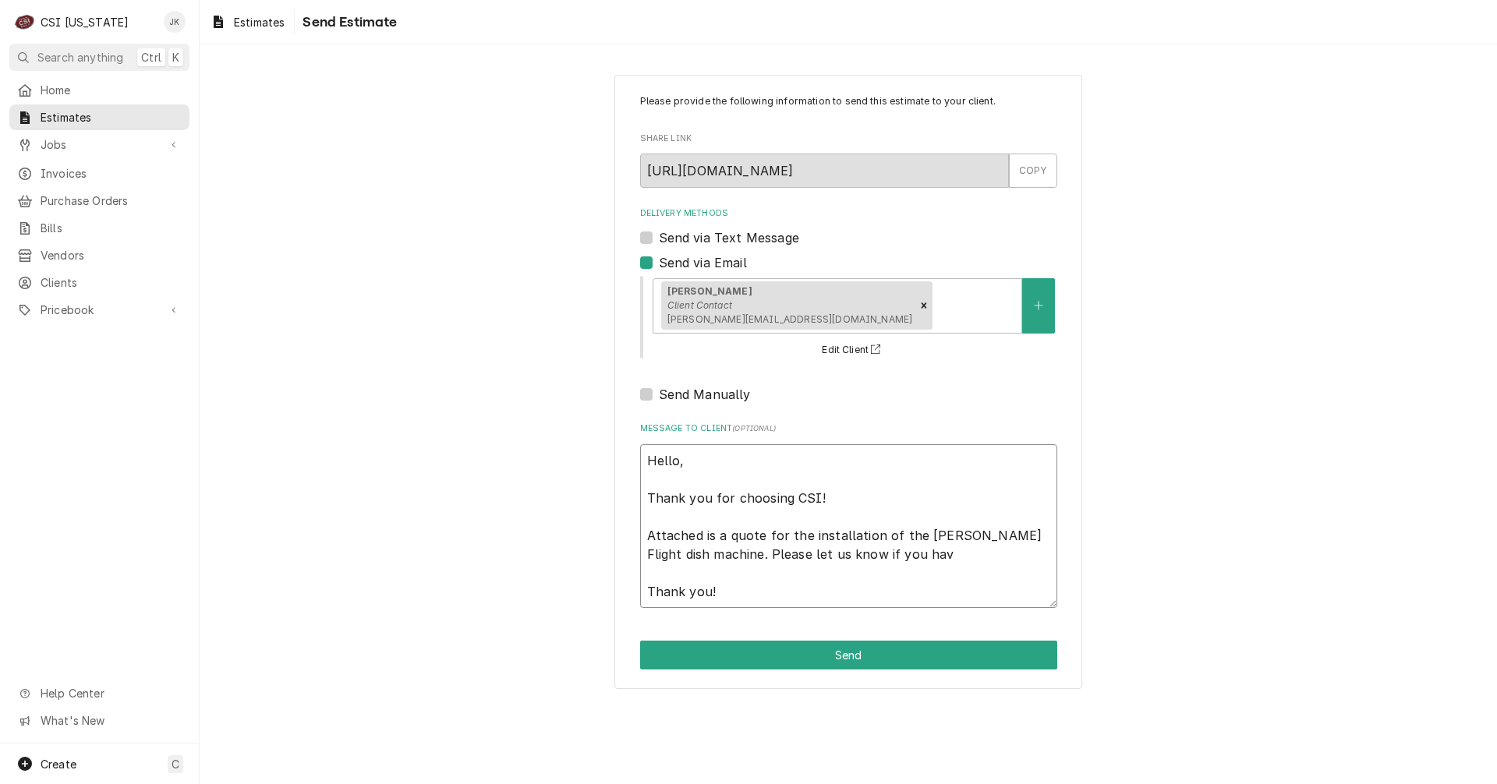
type textarea "Hello, Thank you for choosing CSI! Attached is a quote for the installation of …"
type textarea "x"
type textarea "Hello, Thank you for choosing CSI! Attached is a quote for the installation of …"
type textarea "x"
type textarea "Hello, Thank you for choosing CSI! Attached is a quote for the installation of …"
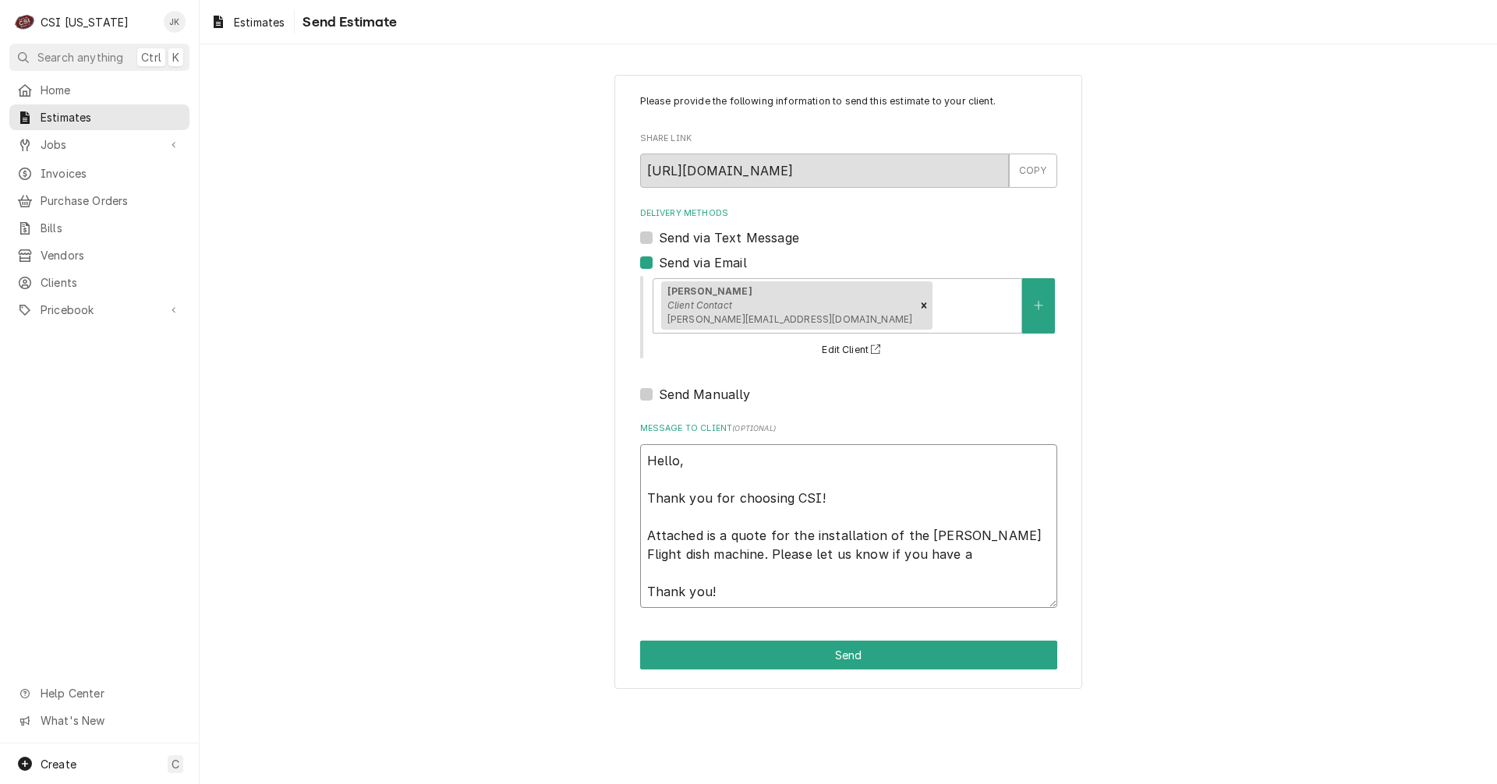
type textarea "x"
type textarea "Hello, Thank you for choosing CSI! Attached is a quote for the installation of …"
type textarea "x"
type textarea "Hello, Thank you for choosing CSI! Attached is a quote for the installation of …"
type textarea "x"
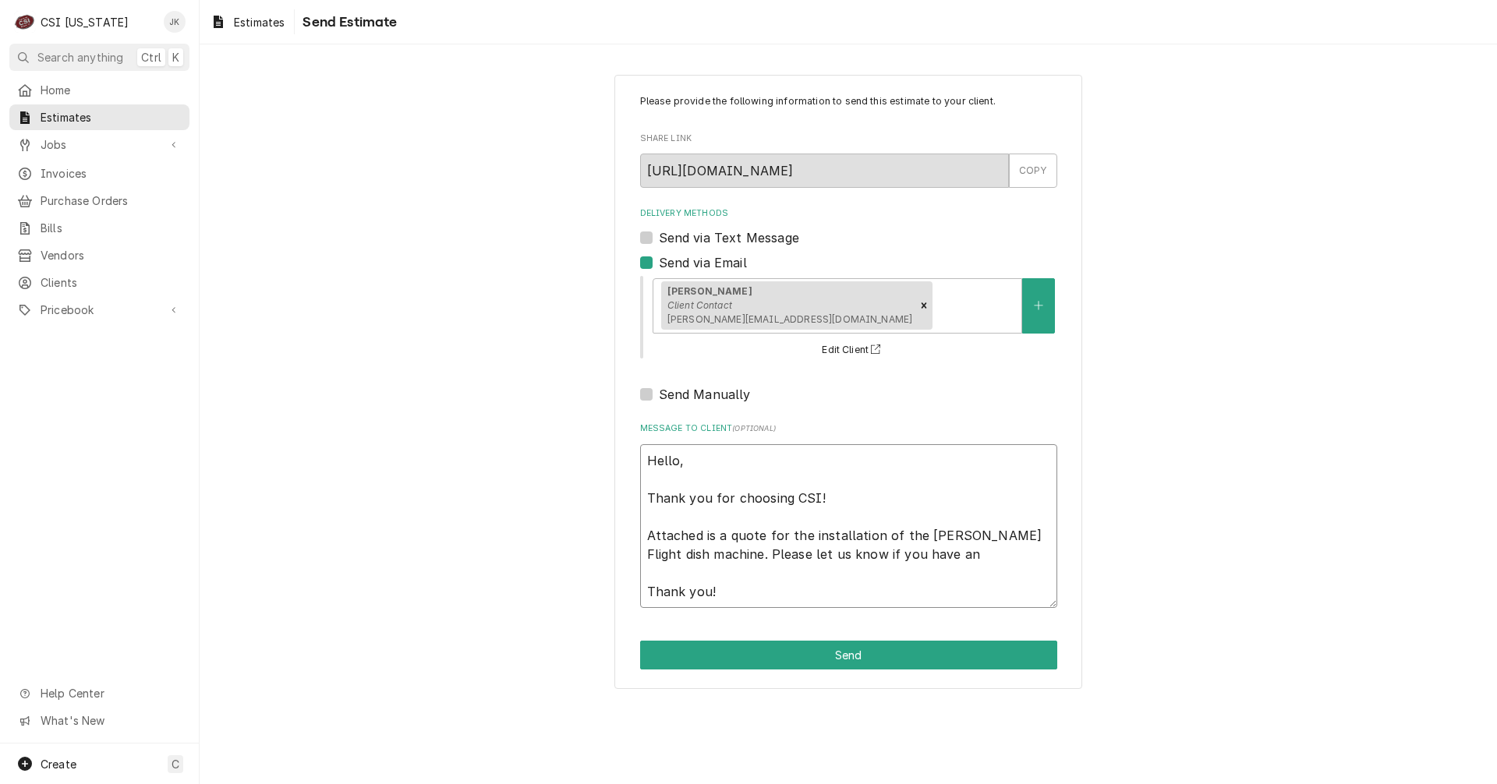
type textarea "Hello, Thank you for choosing CSI! Attached is a quote for the installation of …"
type textarea "x"
type textarea "Hello, Thank you for choosing CSI! Attached is a quote for the installation of …"
type textarea "x"
type textarea "Hello, Thank you for choosing CSI! Attached is a quote for the installation of …"
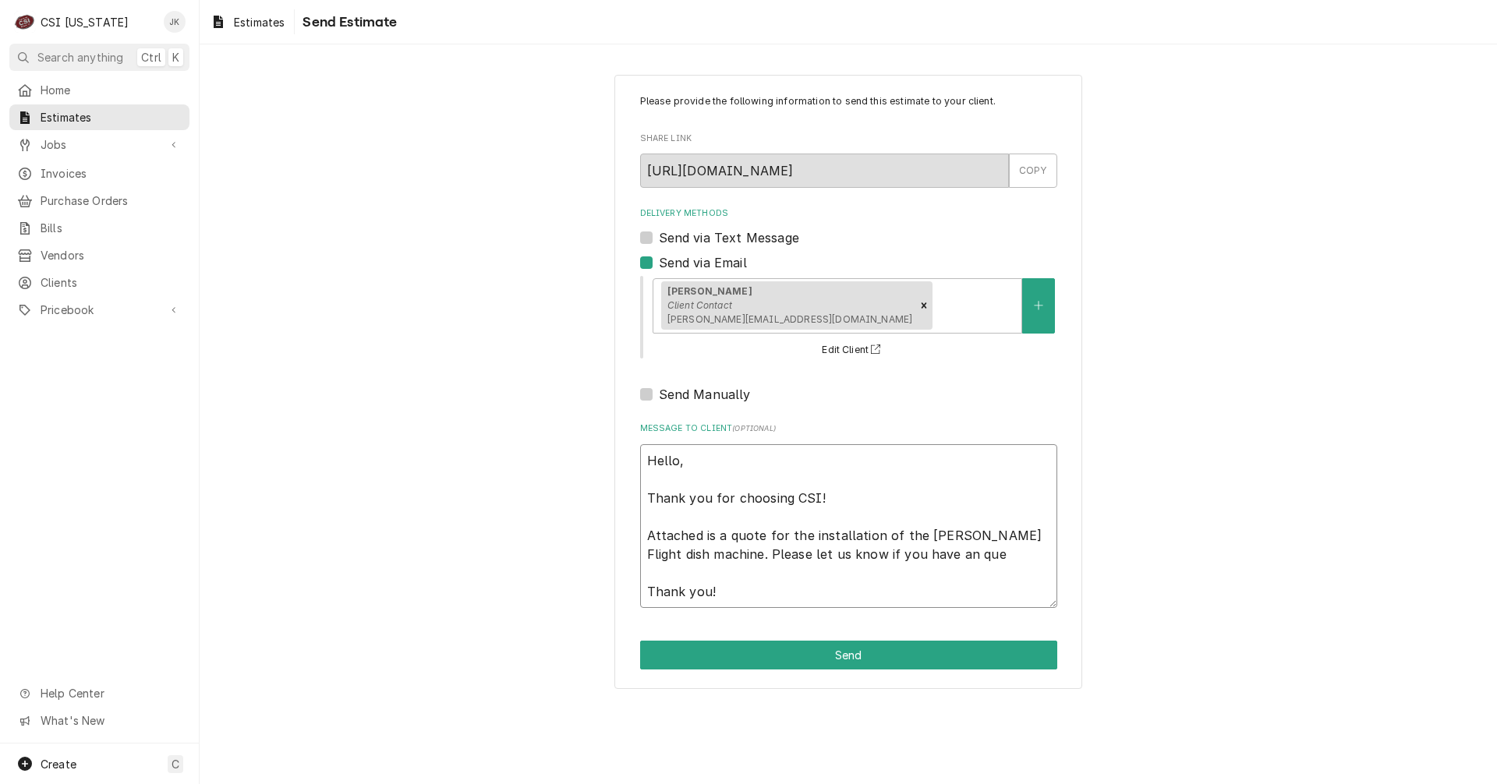
type textarea "x"
type textarea "Hello, Thank you for choosing CSI! Attached is a quote for the installation of …"
type textarea "x"
type textarea "Hello, Thank you for choosing CSI! Attached is a quote for the installation of …"
type textarea "x"
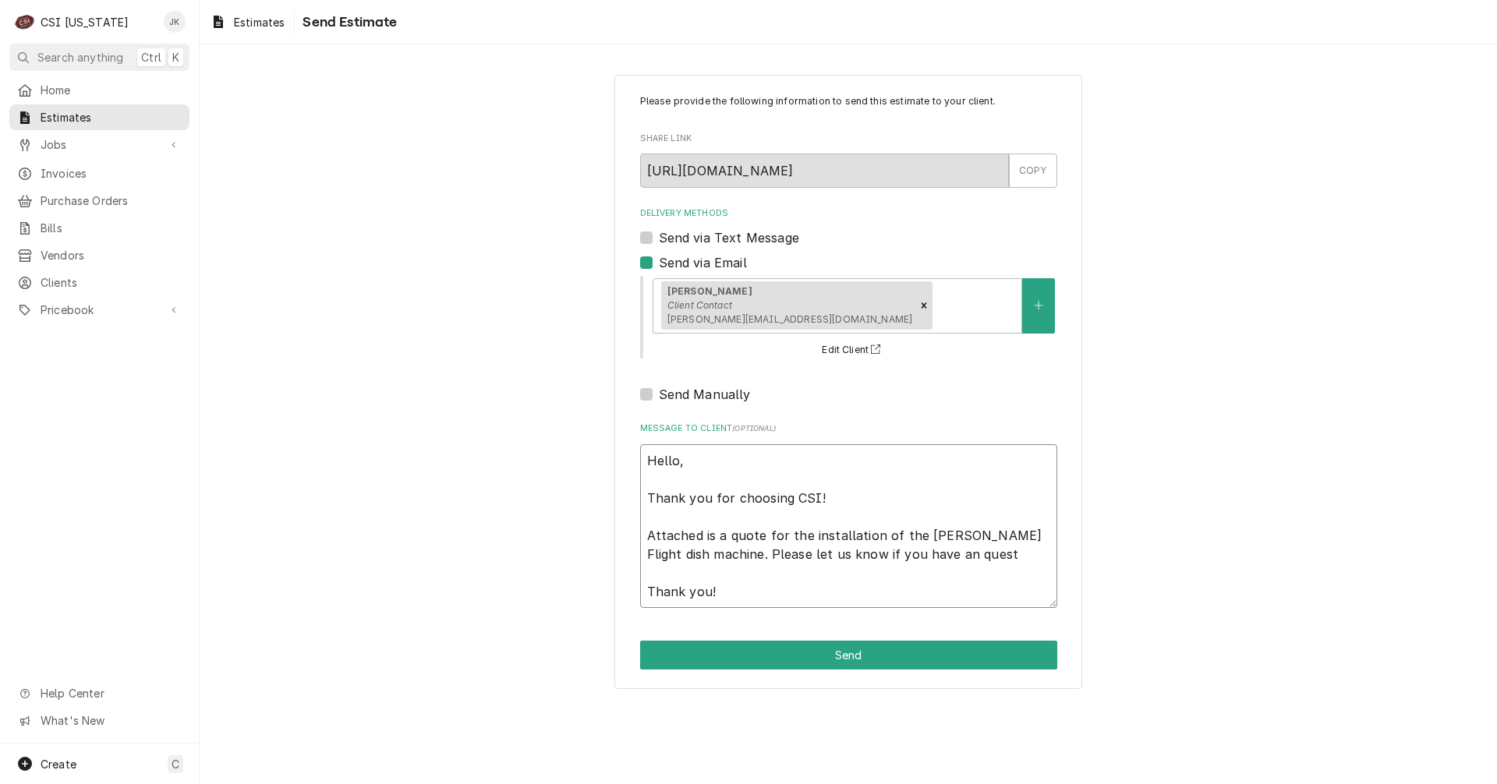
type textarea "Hello, Thank you for choosing CSI! Attached is a quote for the installation of …"
type textarea "x"
type textarea "Hello, Thank you for choosing CSI! Attached is a quote for the installation of …"
type textarea "x"
type textarea "Hello, Thank you for choosing CSI! Attached is a quote for the installation of …"
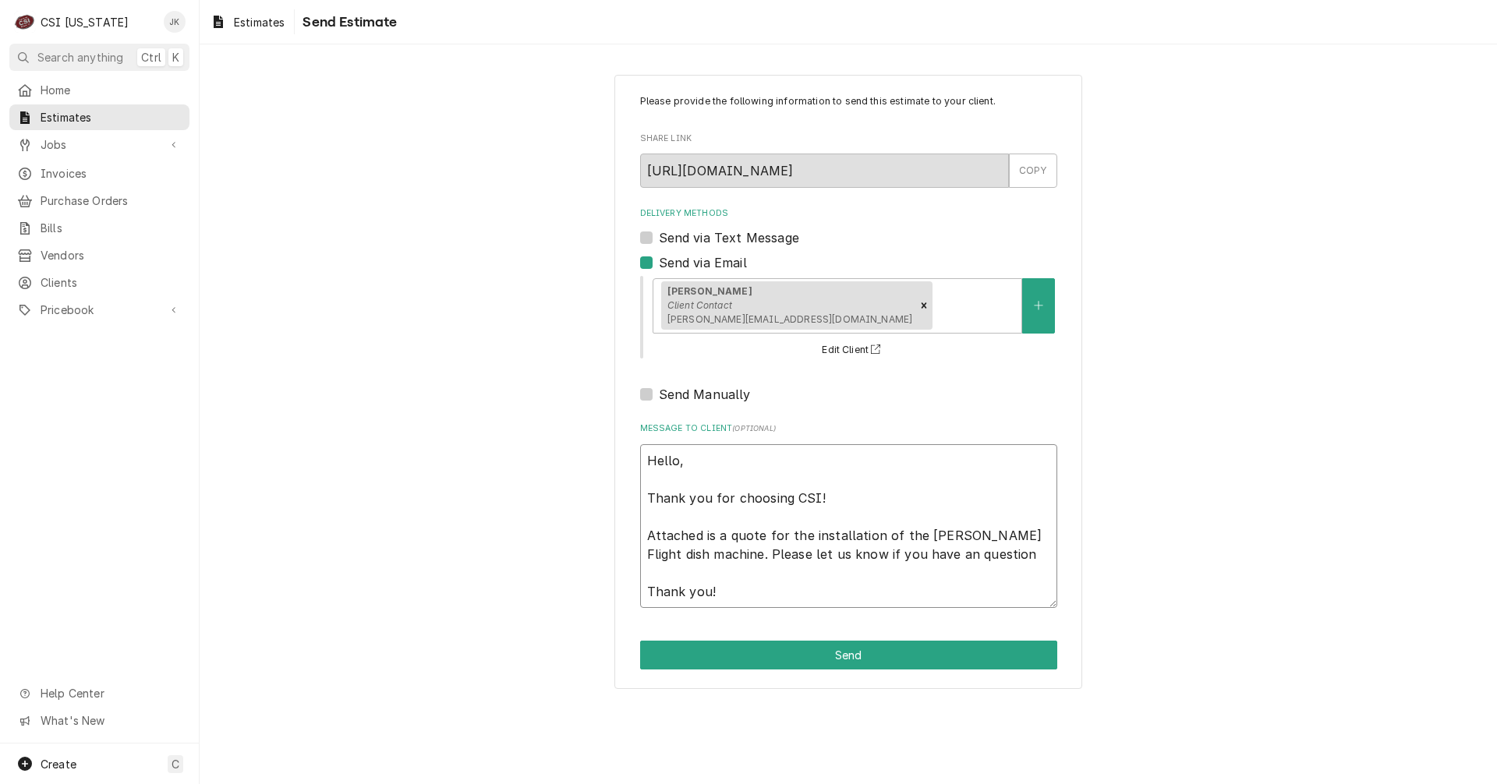
type textarea "x"
type textarea "Hello, Thank you for choosing CSI! Attached is a quote for the installation of …"
type textarea "x"
type textarea "Hello, Thank you for choosing CSI! Attached is a quote for the installation of …"
click at [886, 657] on button "Send" at bounding box center [848, 655] width 417 height 29
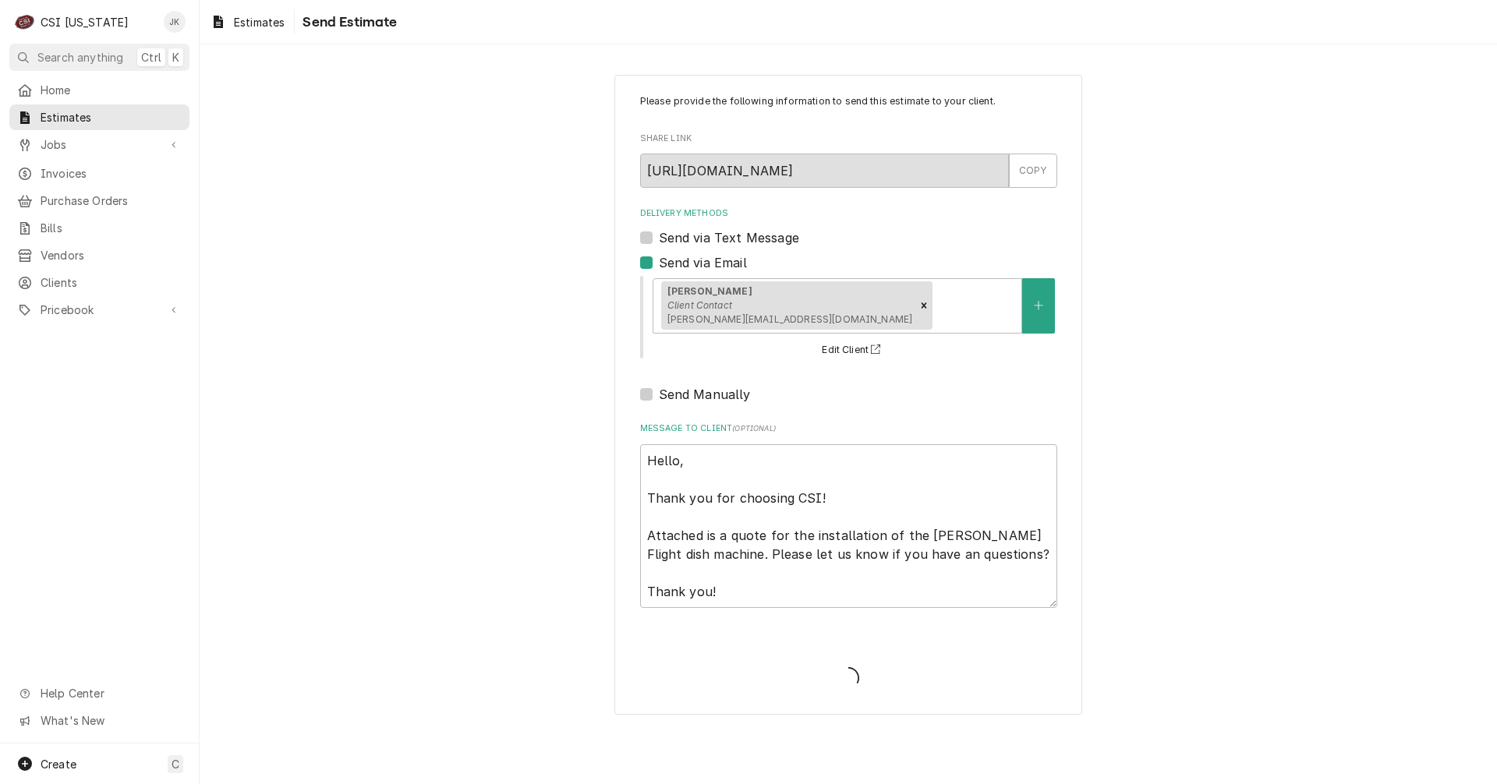
type textarea "x"
